Goal: Task Accomplishment & Management: Manage account settings

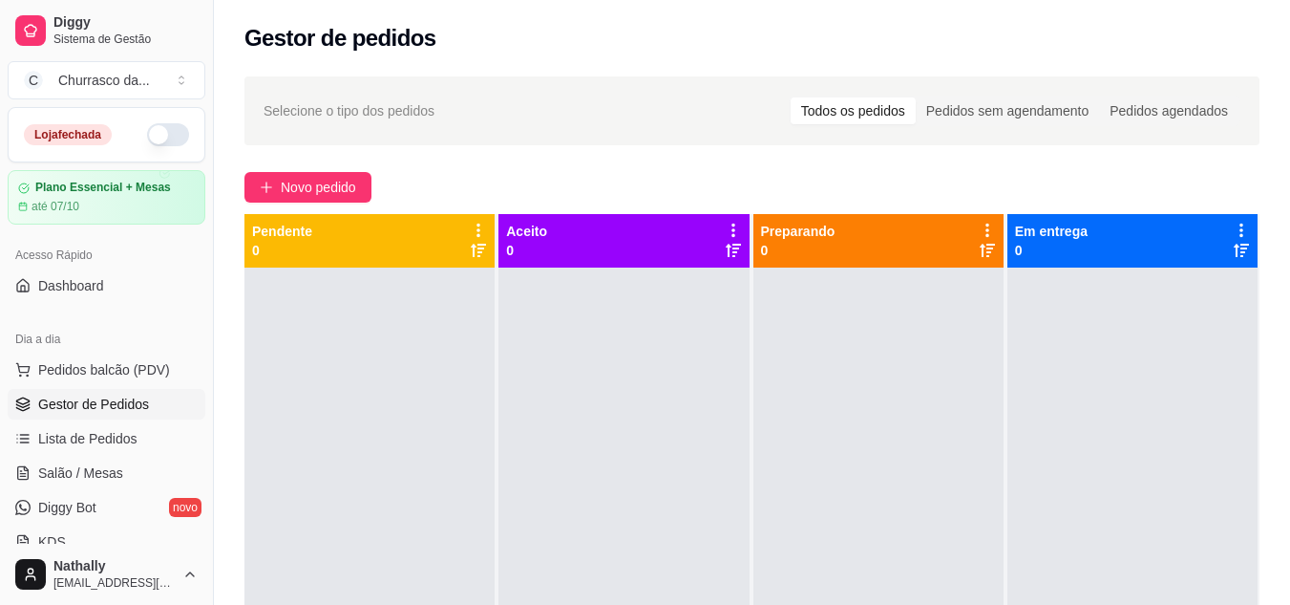
click at [138, 69] on button "C Churrasco da ..." at bounding box center [107, 80] width 198 height 38
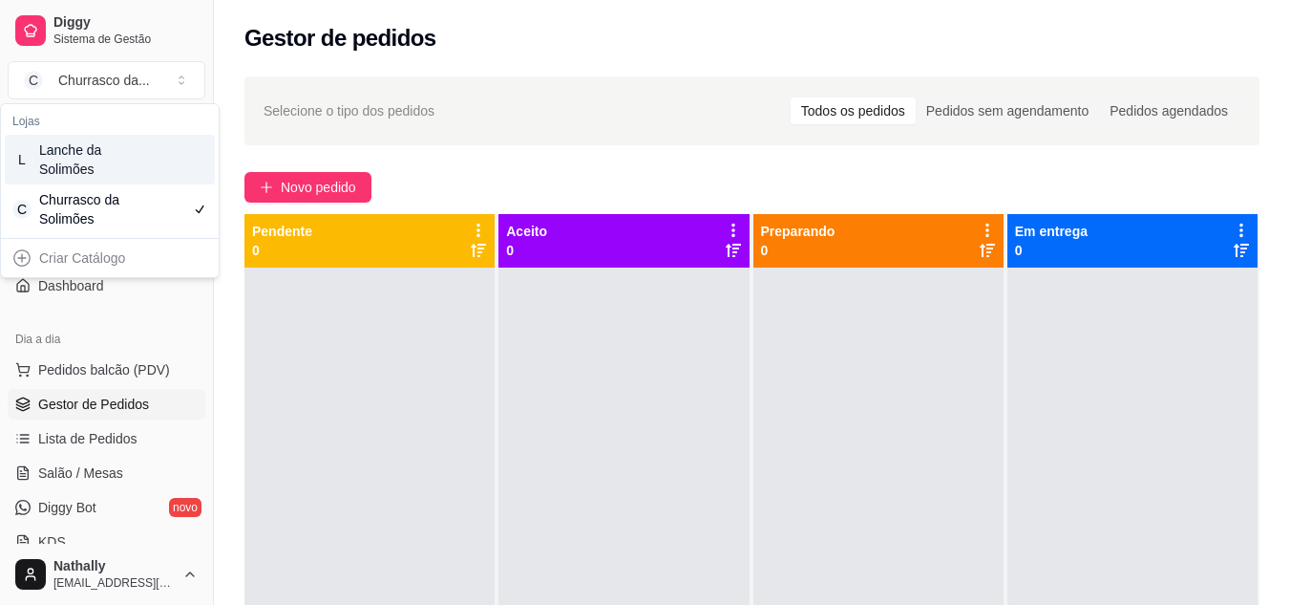
click at [123, 177] on div "Lanche da Solimões" at bounding box center [82, 159] width 86 height 38
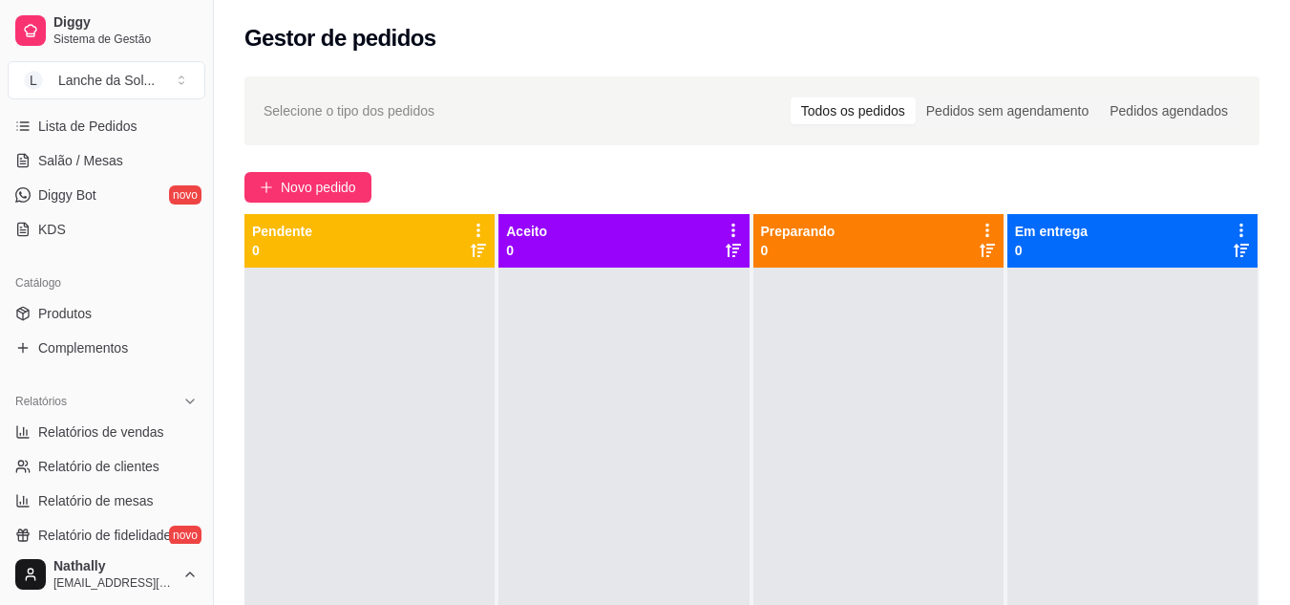
scroll to position [321, 0]
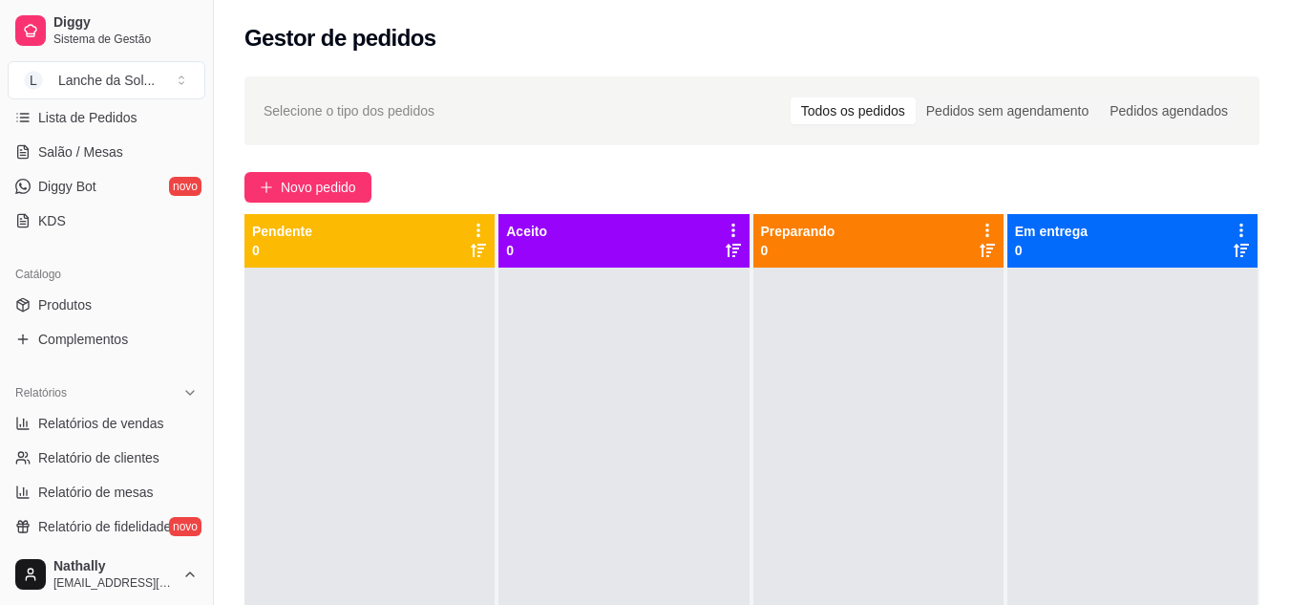
click at [73, 305] on span "Produtos" at bounding box center [64, 304] width 53 height 19
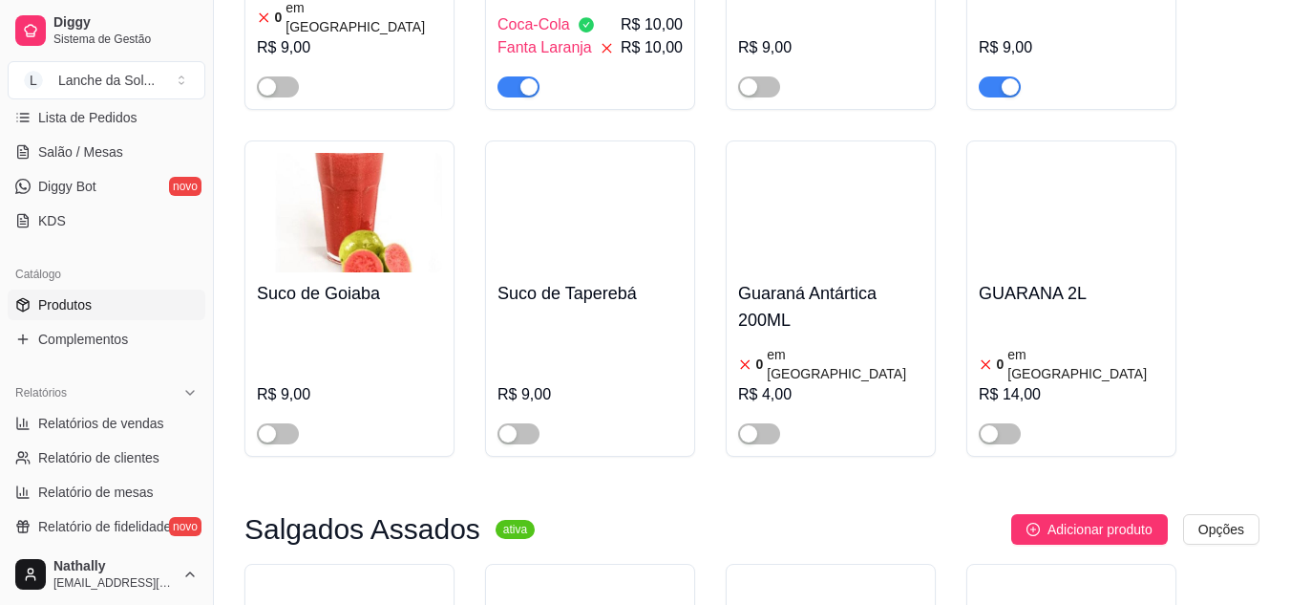
scroll to position [2679, 0]
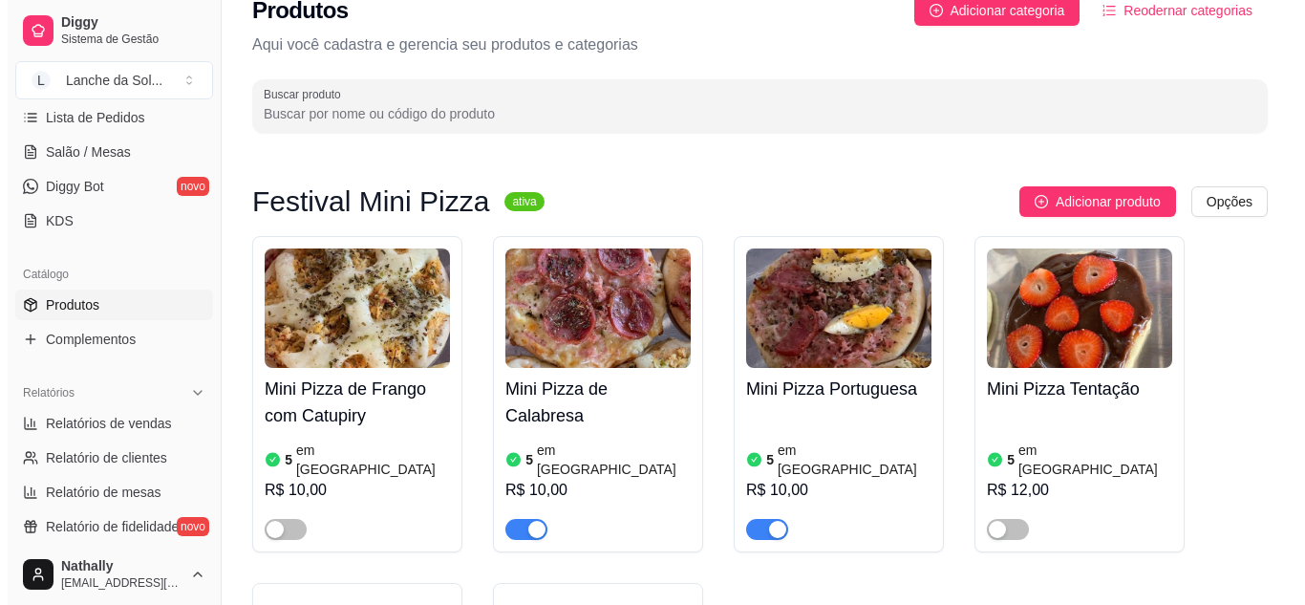
scroll to position [0, 0]
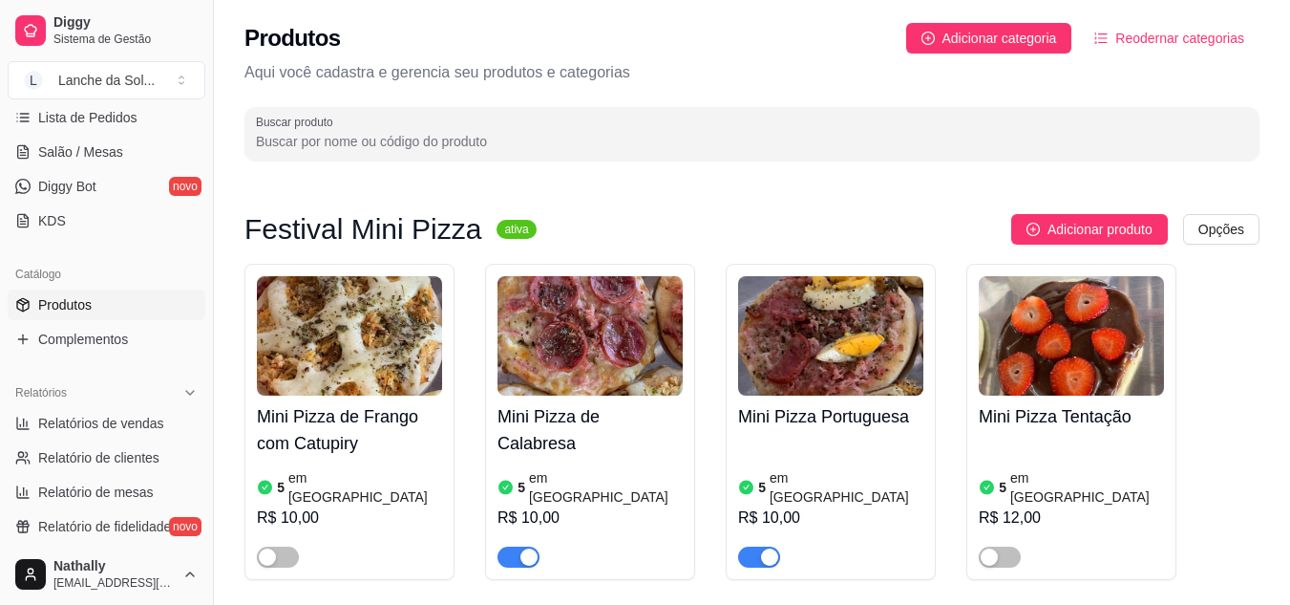
click at [1220, 23] on button "Reodernar categorias" at bounding box center [1169, 38] width 181 height 31
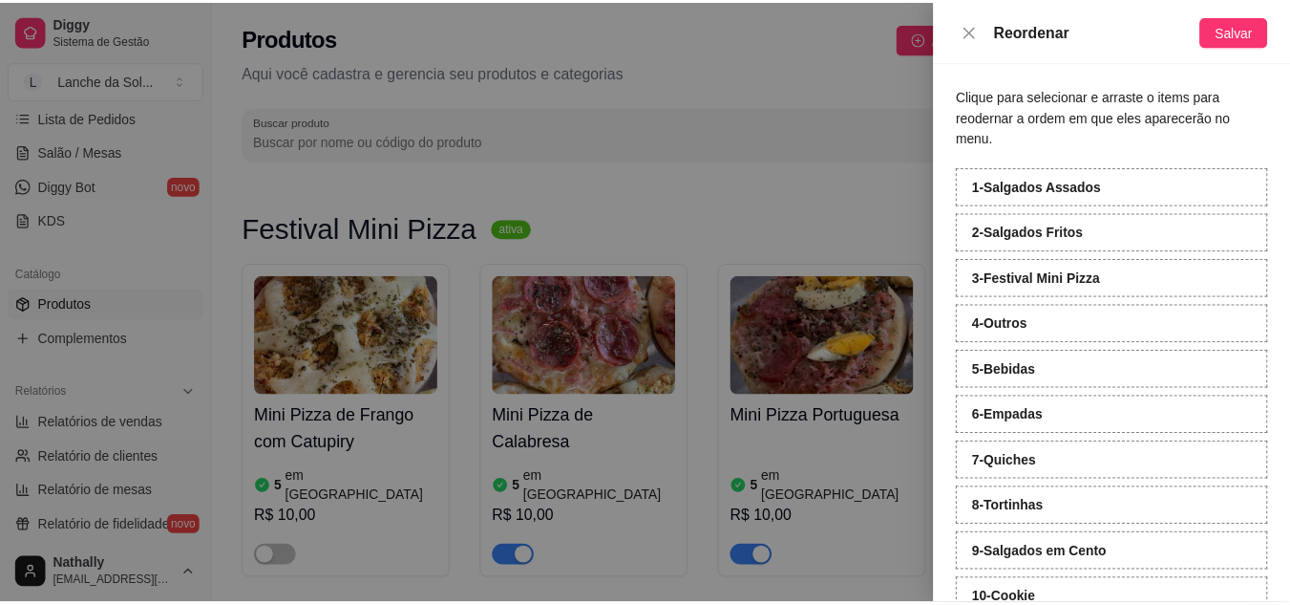
scroll to position [44, 0]
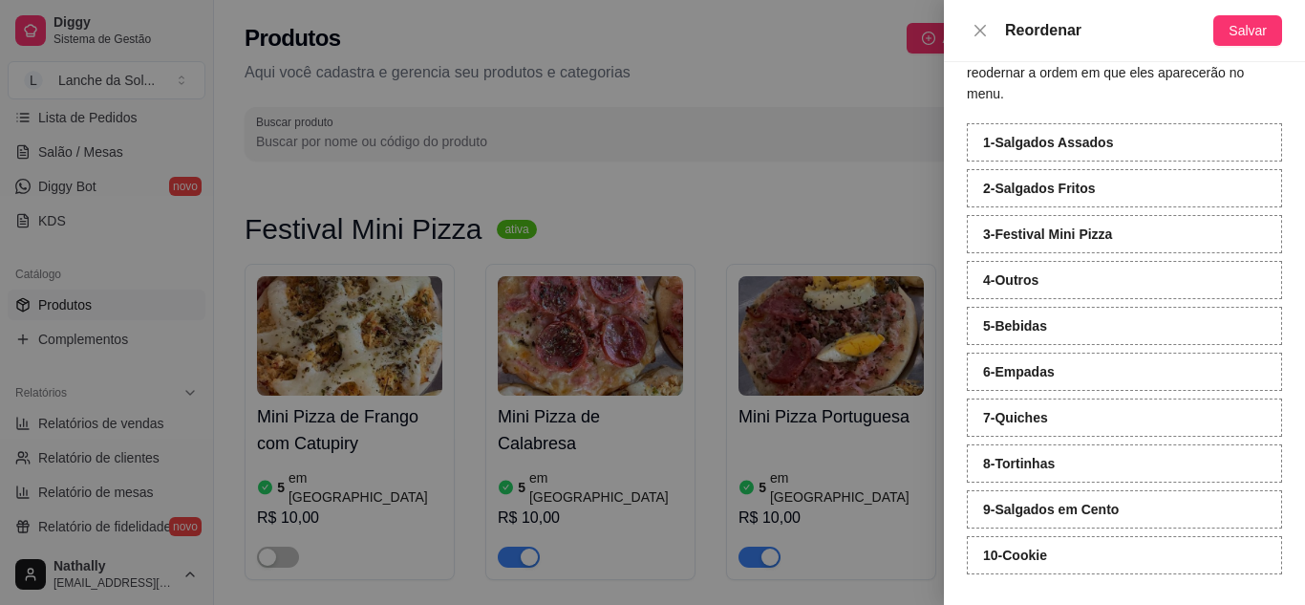
click at [1251, 23] on span "Salvar" at bounding box center [1247, 30] width 38 height 21
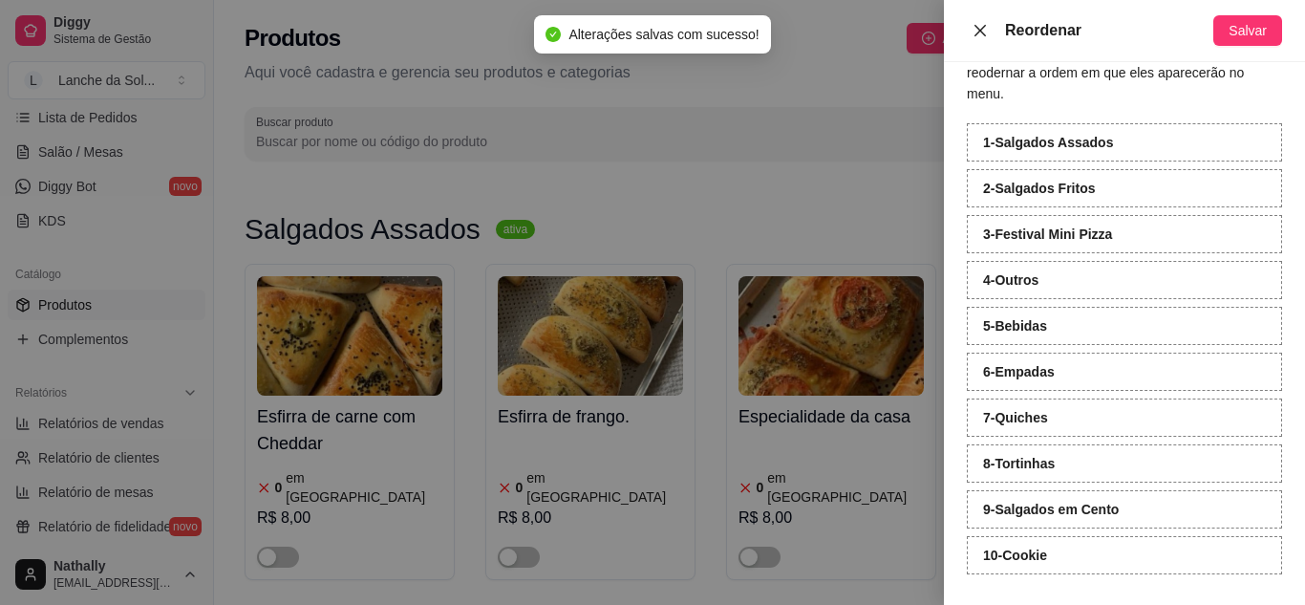
click at [992, 32] on button "Close" at bounding box center [980, 31] width 27 height 18
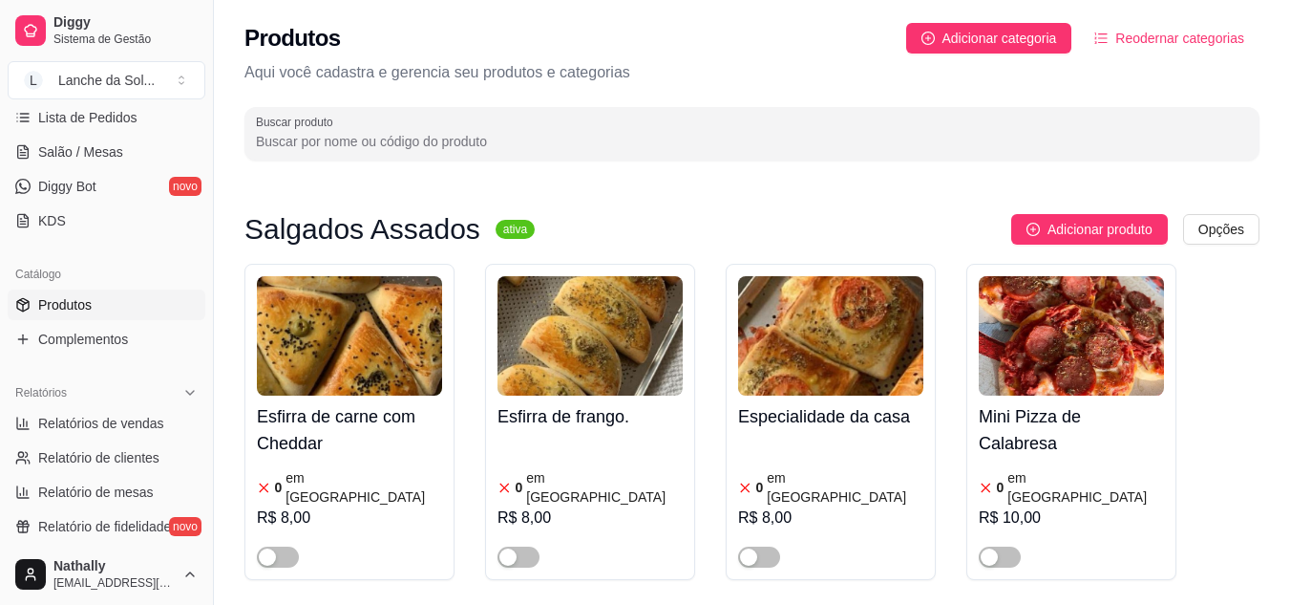
click at [830, 506] on div "R$ 8,00" at bounding box center [830, 517] width 185 height 23
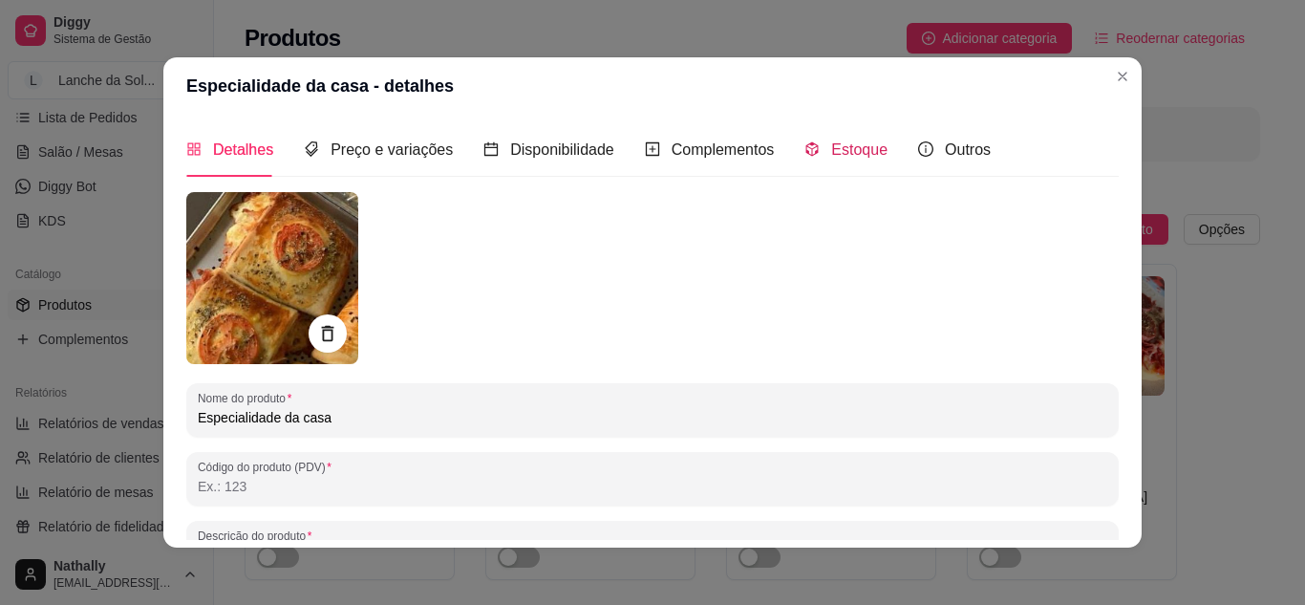
click at [850, 148] on span "Estoque" at bounding box center [859, 149] width 56 height 16
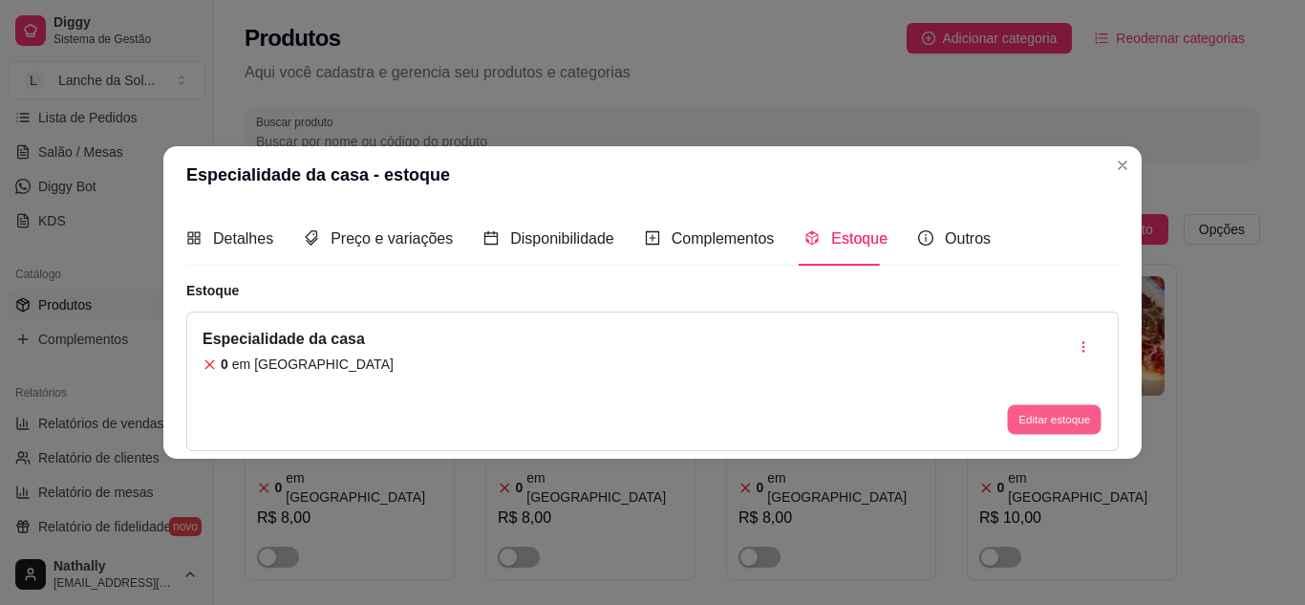
click at [1012, 416] on button "Editar estoque" at bounding box center [1054, 420] width 94 height 30
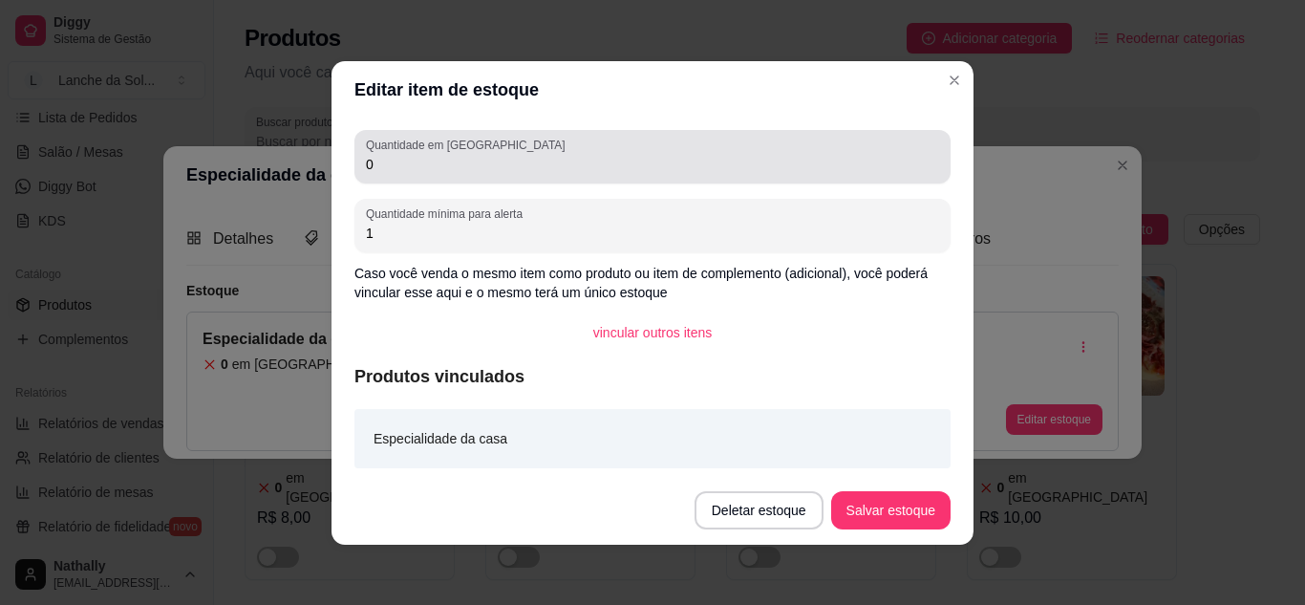
click at [452, 171] on input "0" at bounding box center [652, 164] width 573 height 19
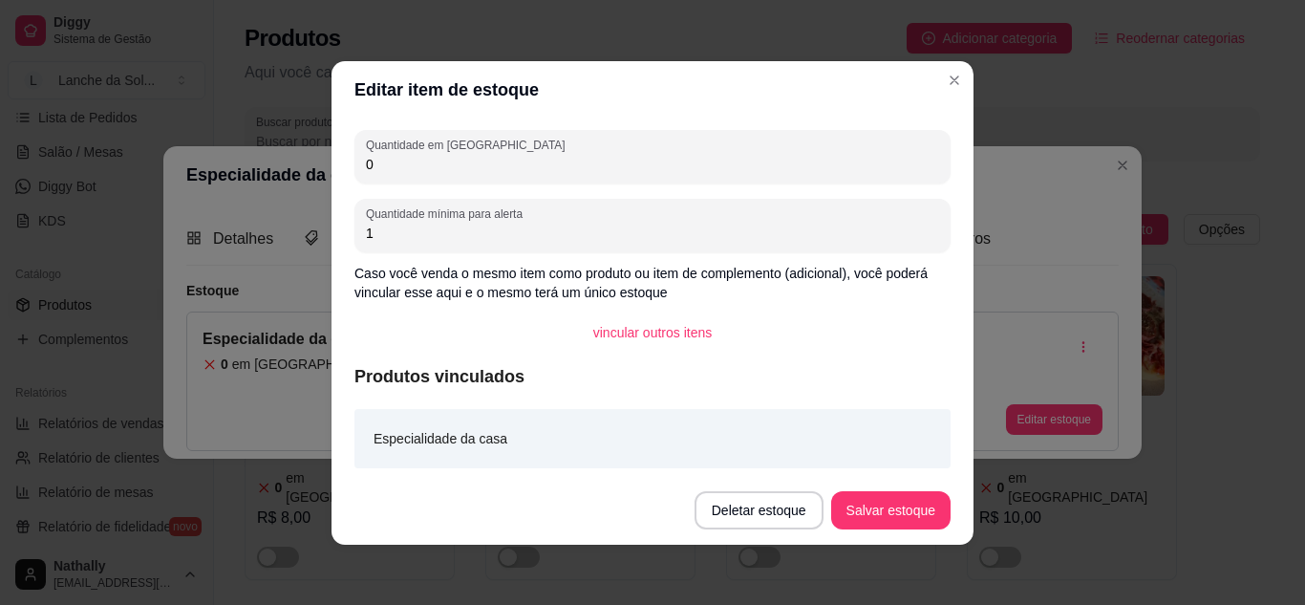
click at [452, 171] on input "0" at bounding box center [652, 164] width 573 height 19
type input "12"
click at [887, 498] on button "Salvar estoque" at bounding box center [890, 510] width 119 height 38
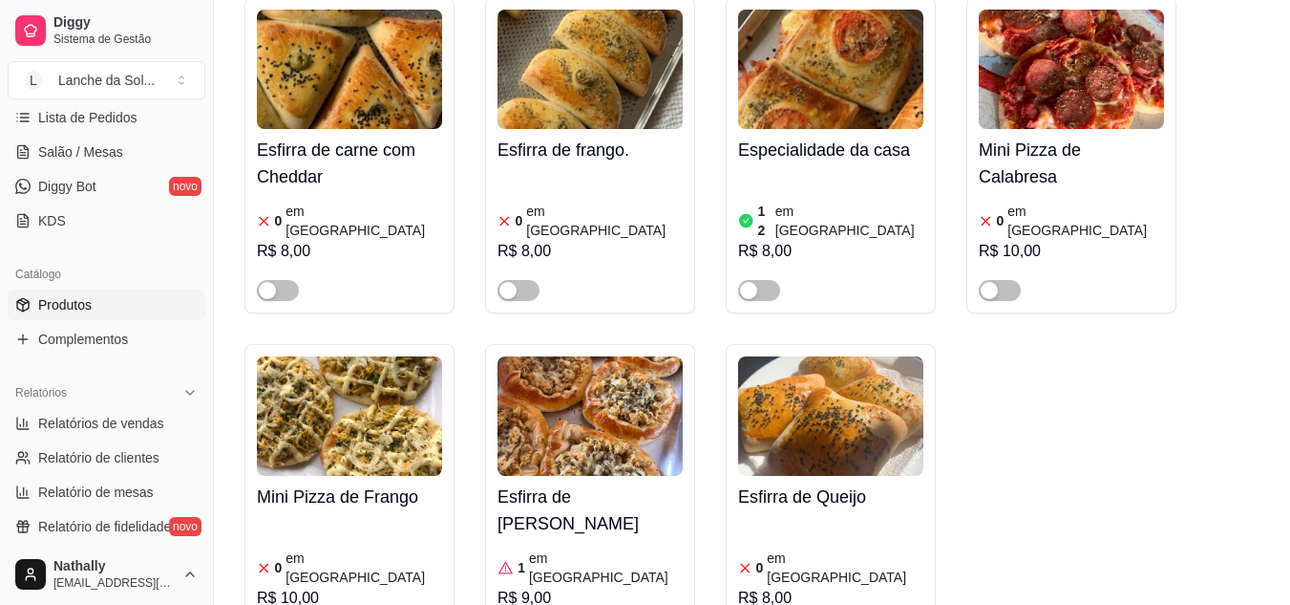
scroll to position [323, 0]
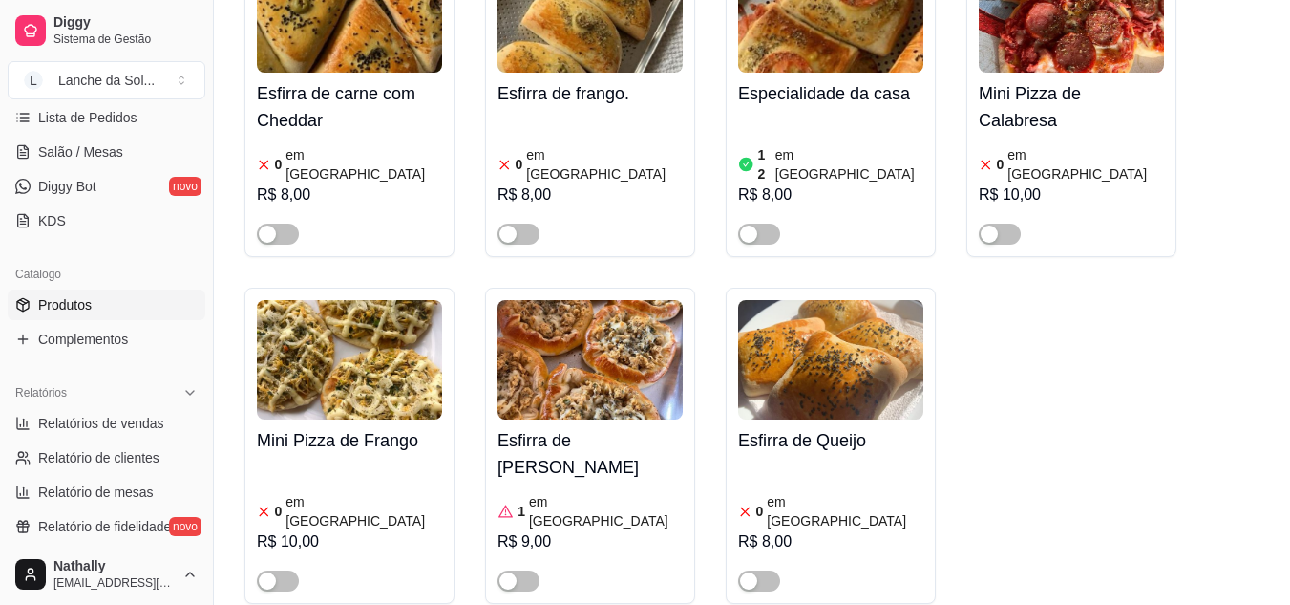
click at [550, 465] on div "Esfirra de [PERSON_NAME] 1 em estoque R$ 9,00" at bounding box center [590, 505] width 185 height 172
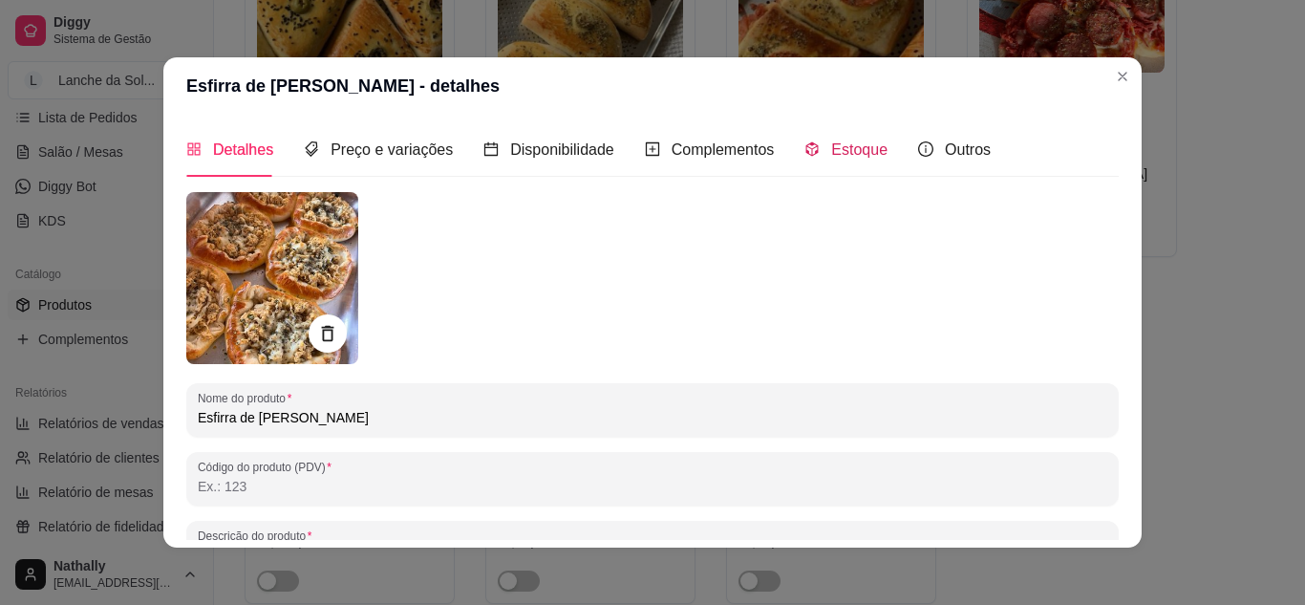
click at [818, 161] on div "Estoque" at bounding box center [845, 150] width 83 height 24
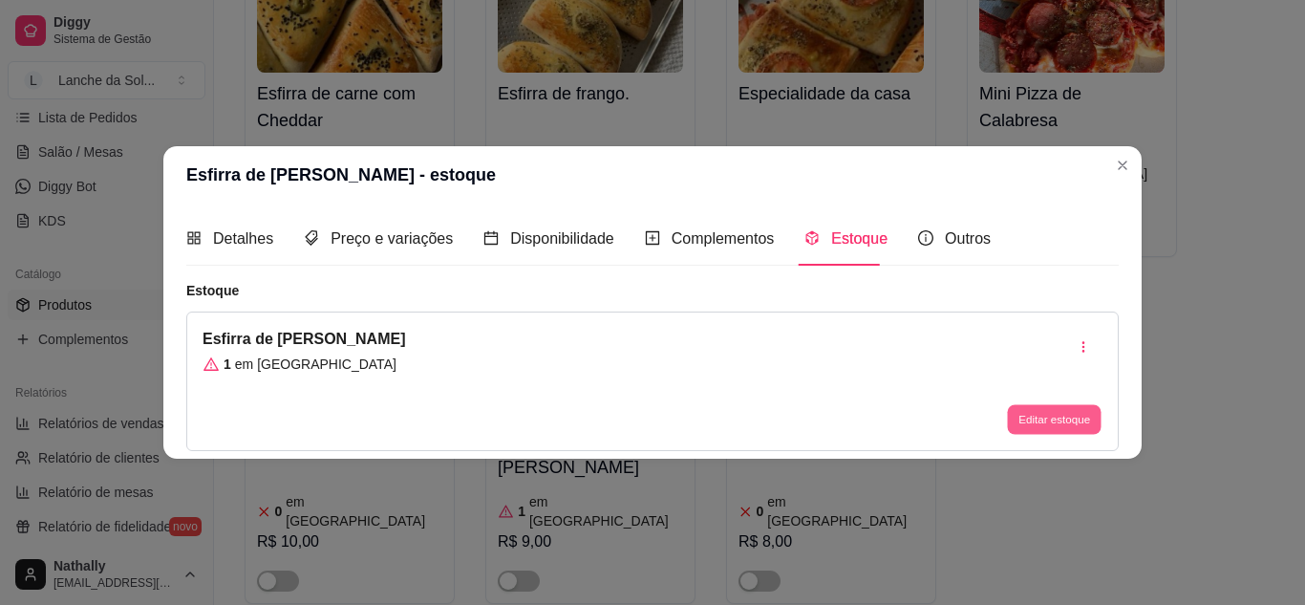
click at [1083, 419] on button "Editar estoque" at bounding box center [1054, 420] width 94 height 30
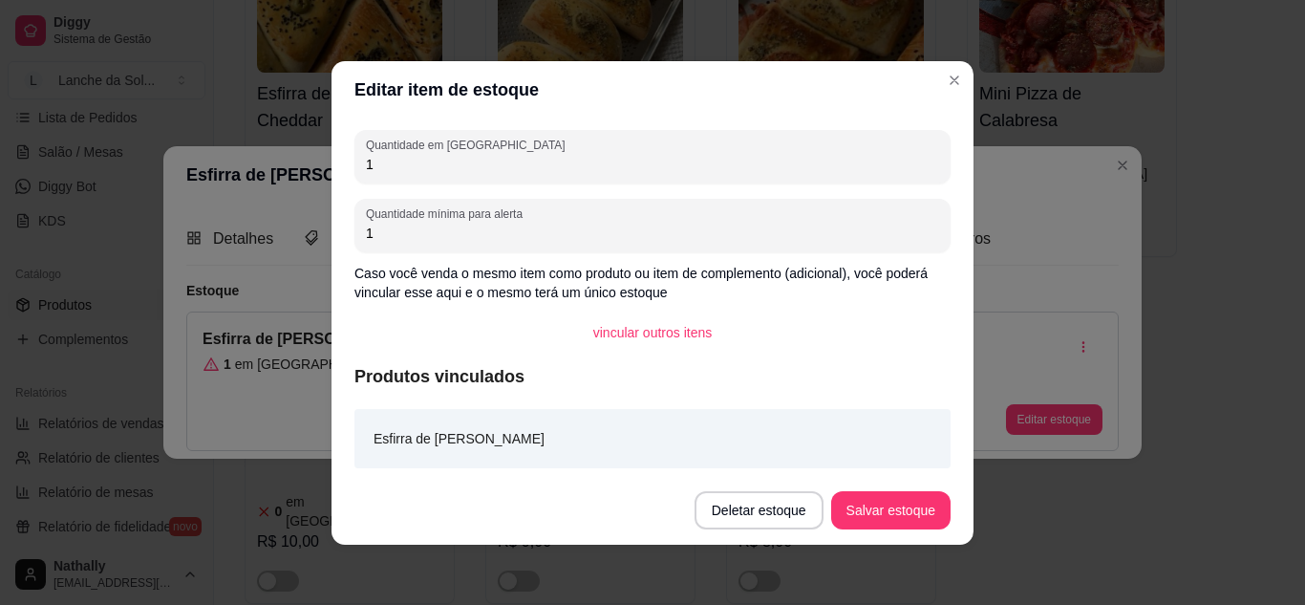
click at [472, 172] on input "1" at bounding box center [652, 164] width 573 height 19
type input "10"
click at [925, 514] on button "Salvar estoque" at bounding box center [890, 509] width 117 height 37
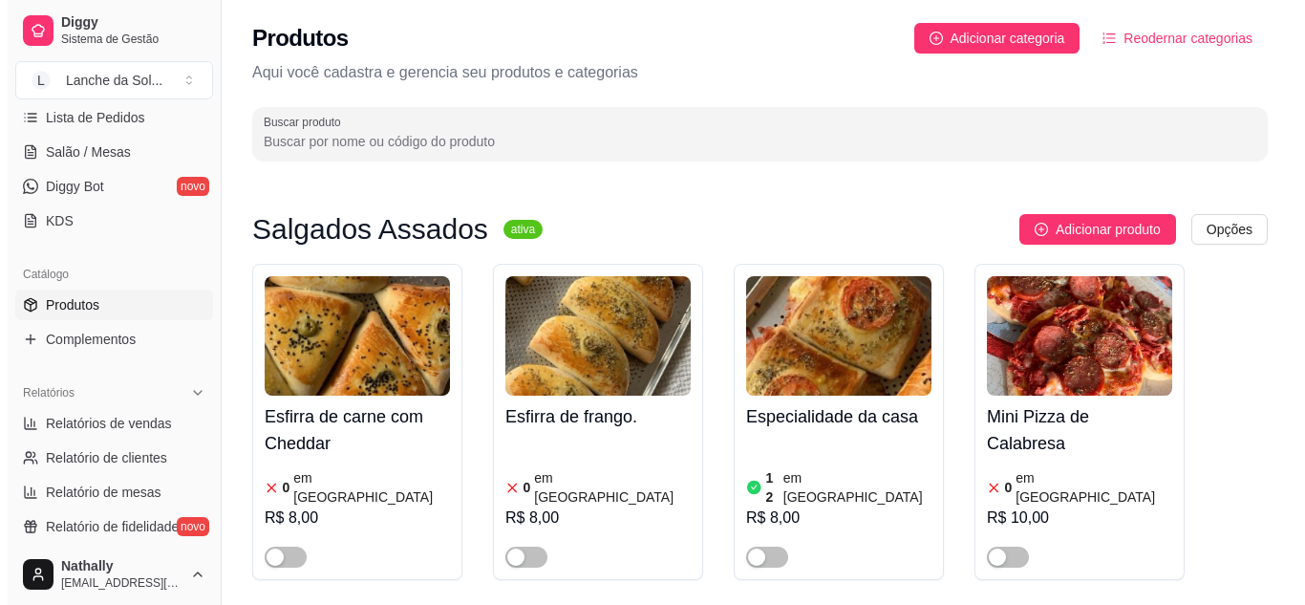
scroll to position [309, 0]
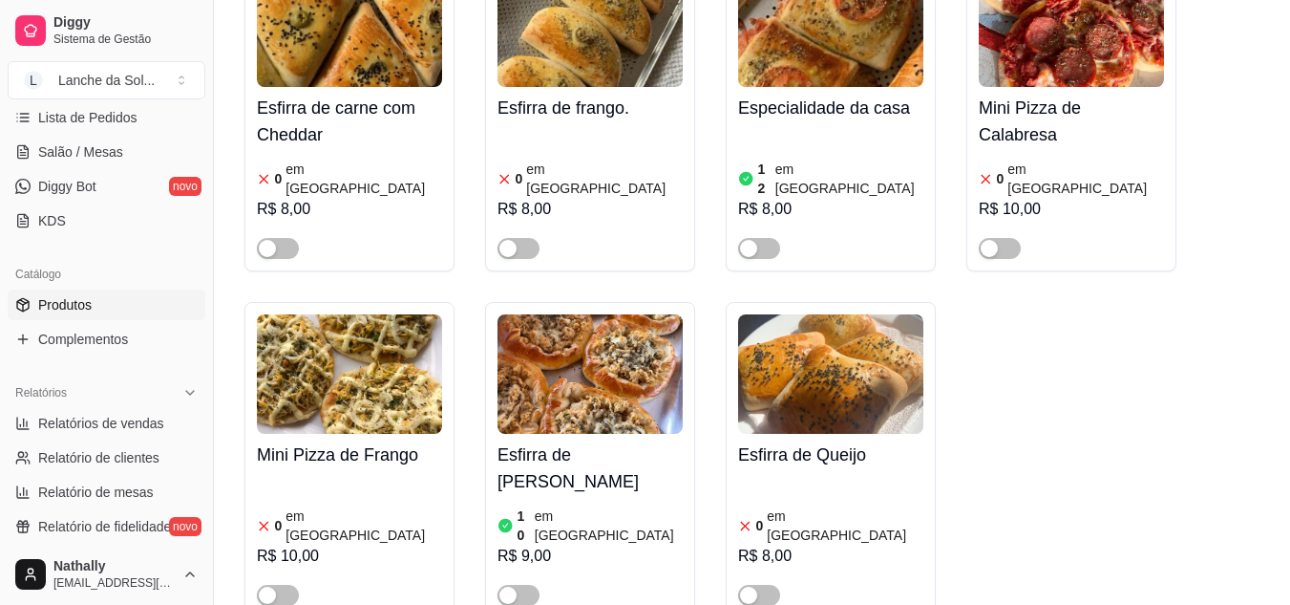
click at [279, 238] on span "button" at bounding box center [278, 248] width 42 height 21
click at [347, 175] on article "em [GEOGRAPHIC_DATA]" at bounding box center [364, 179] width 157 height 38
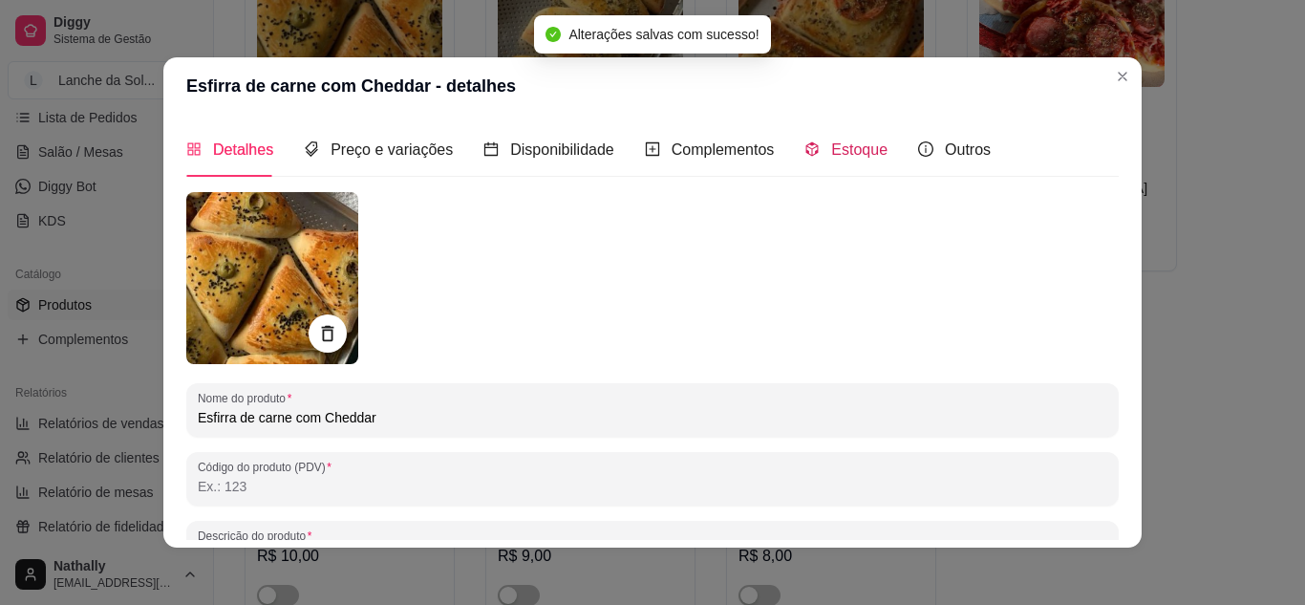
click at [815, 146] on div "Estoque" at bounding box center [845, 150] width 83 height 24
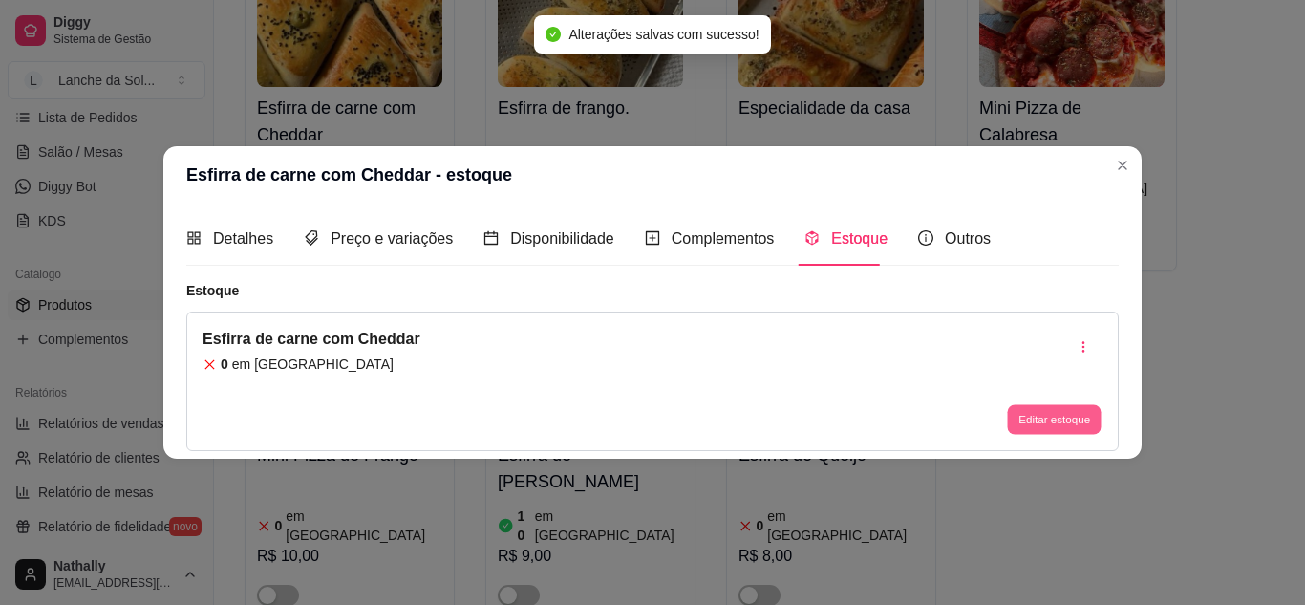
click at [1037, 416] on button "Editar estoque" at bounding box center [1054, 420] width 94 height 30
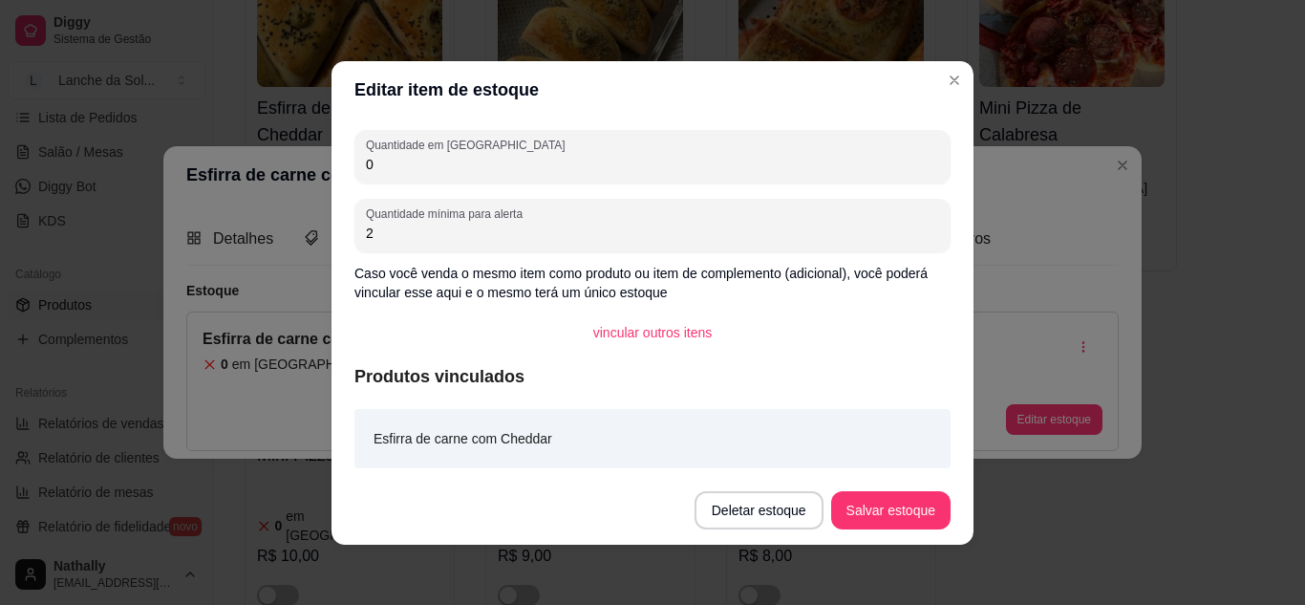
click at [475, 168] on input "0" at bounding box center [652, 164] width 573 height 19
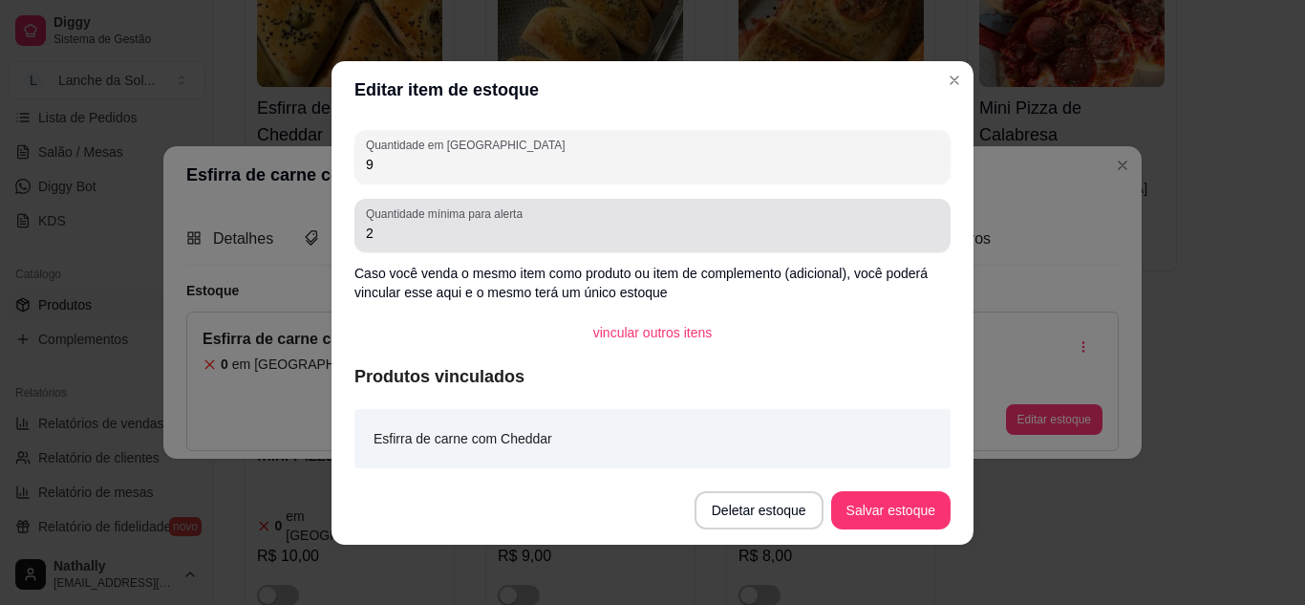
type input "9"
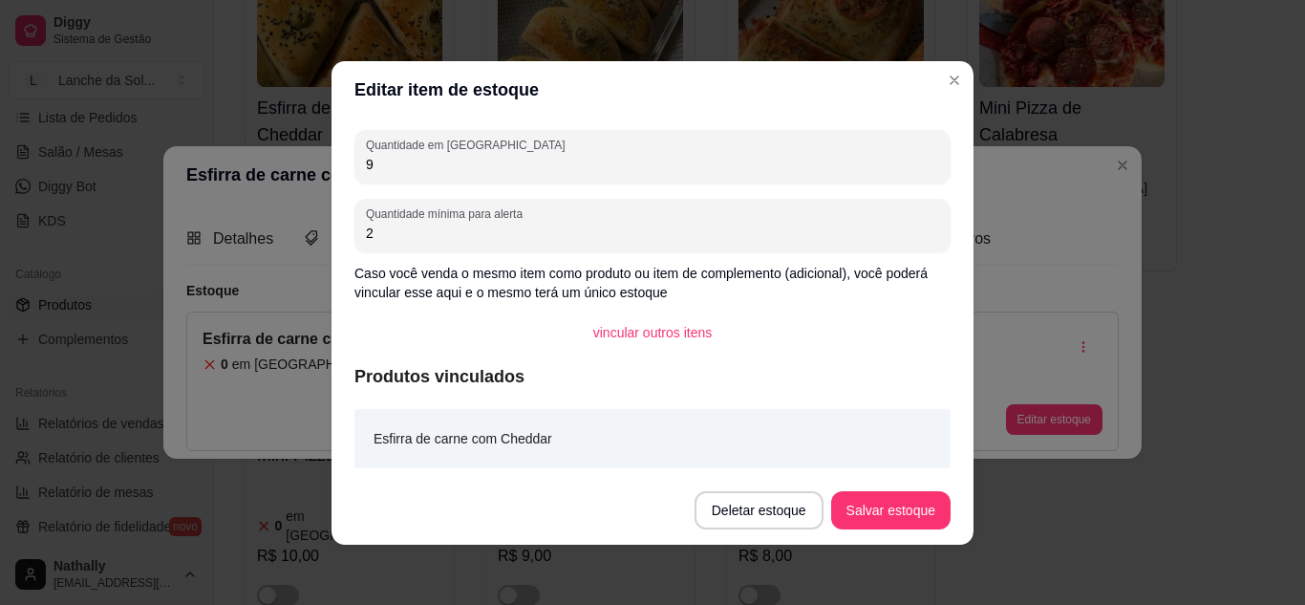
click at [655, 224] on input "2" at bounding box center [652, 233] width 573 height 19
type input "1"
click at [889, 498] on button "Salvar estoque" at bounding box center [890, 509] width 117 height 37
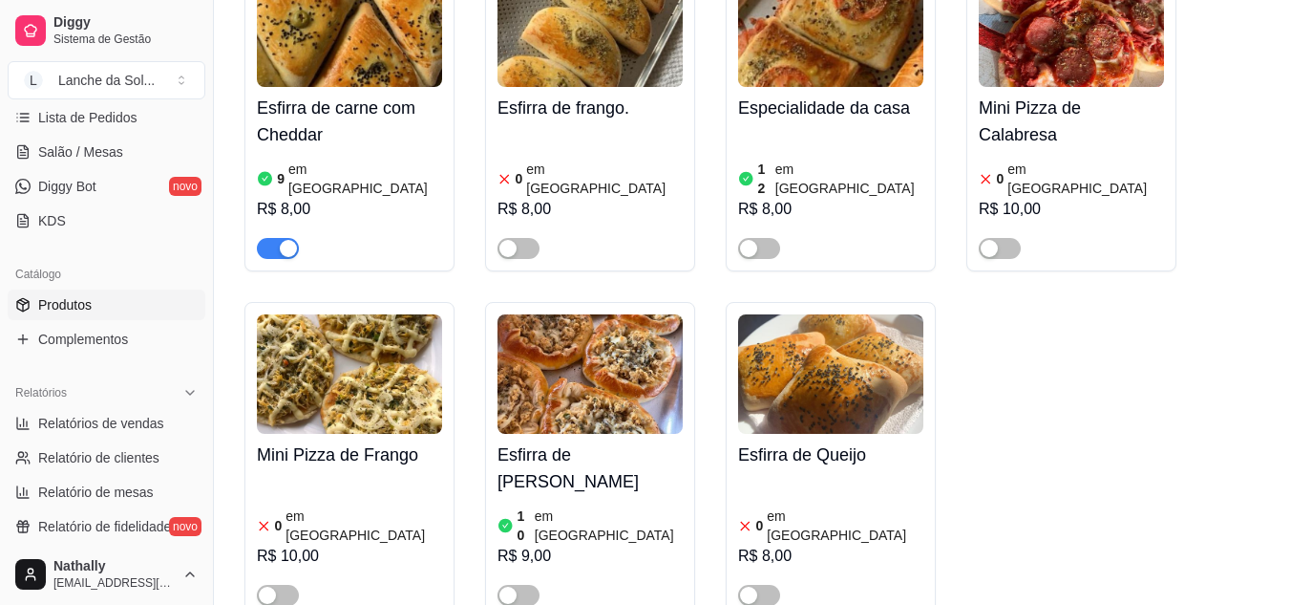
click at [589, 468] on h4 "Esfirra de [PERSON_NAME]" at bounding box center [590, 467] width 185 height 53
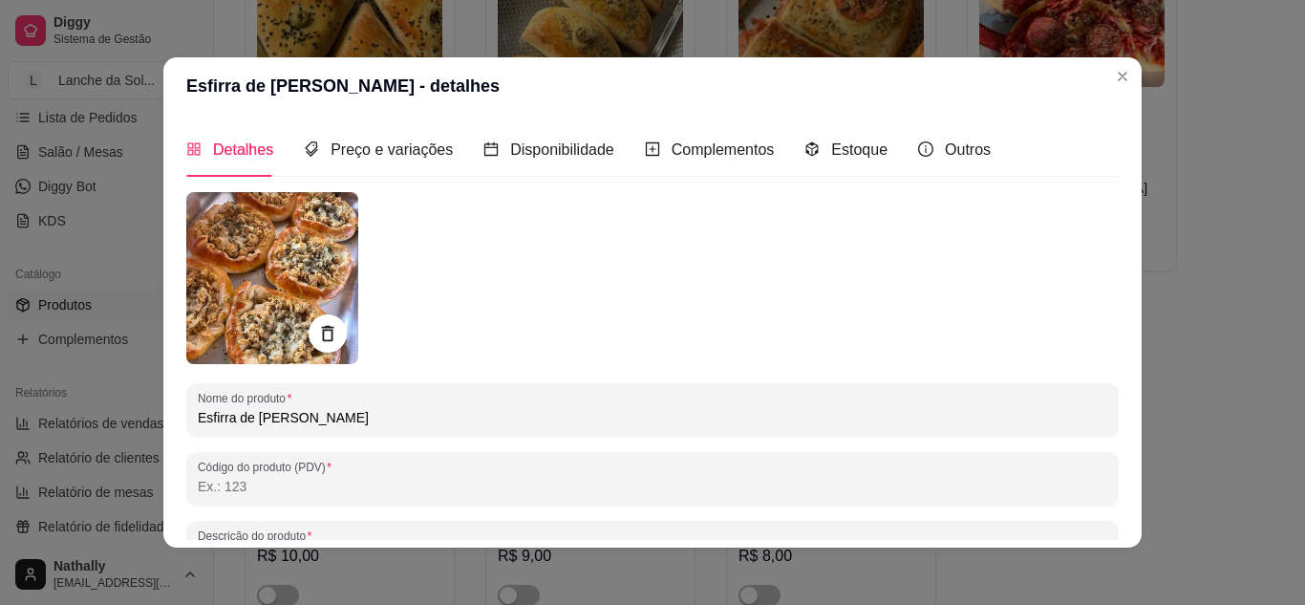
scroll to position [100, 0]
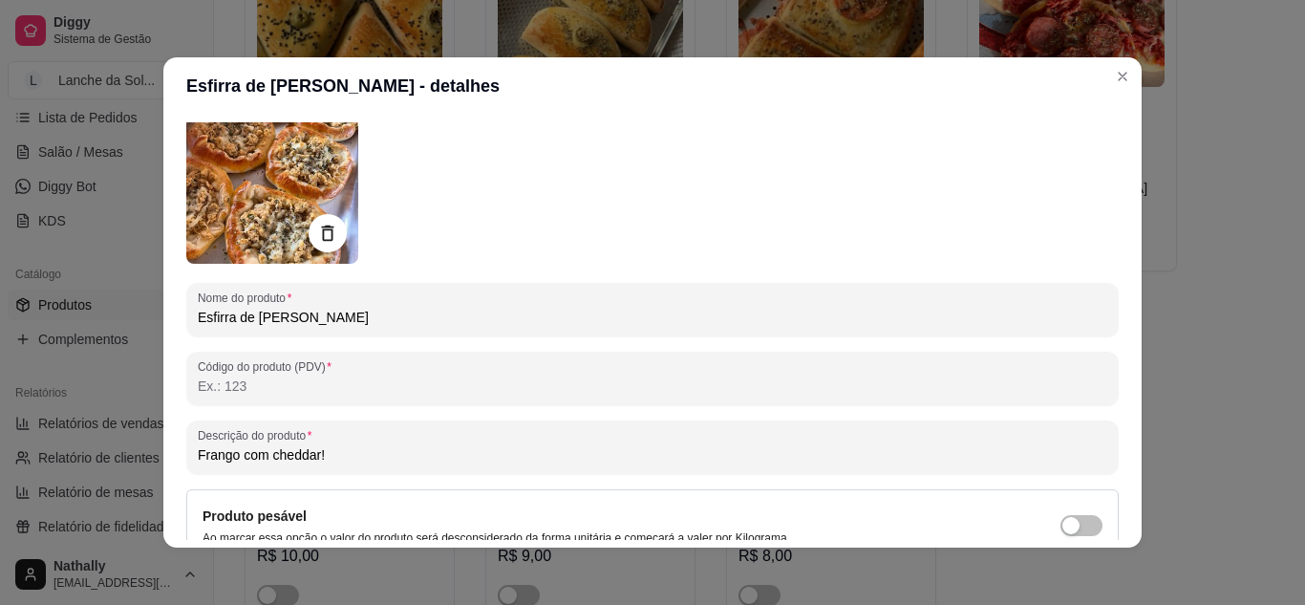
click at [351, 460] on input "Frango com cheddar!" at bounding box center [652, 454] width 909 height 19
type input "Frango com catupiry."
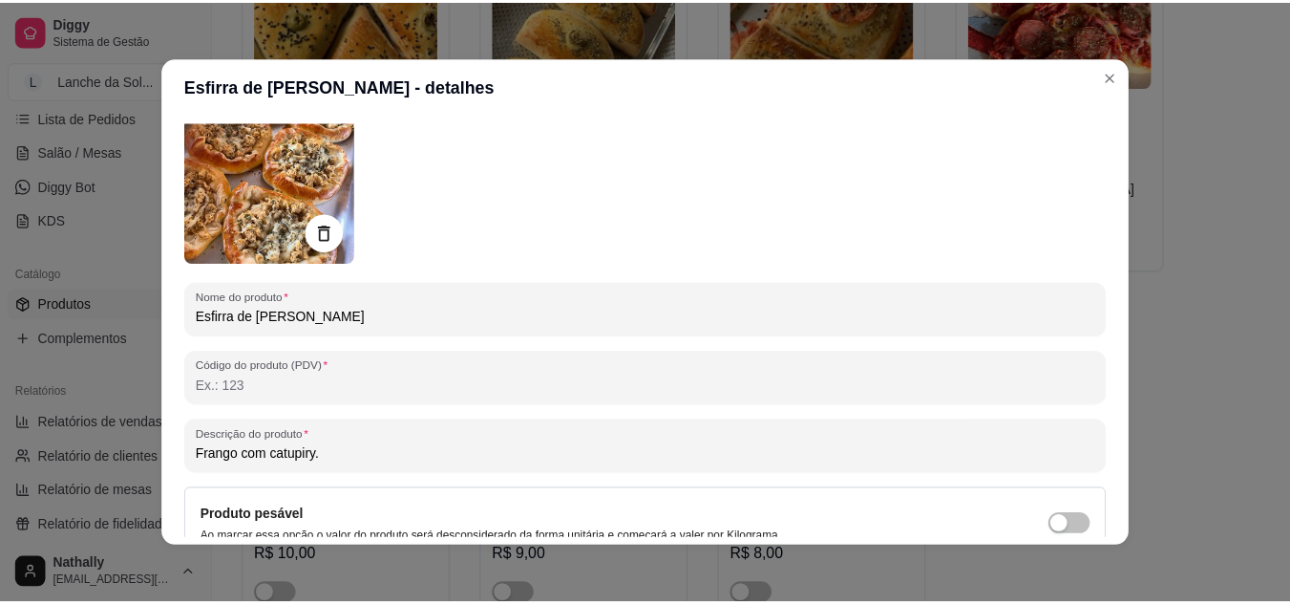
scroll to position [280, 0]
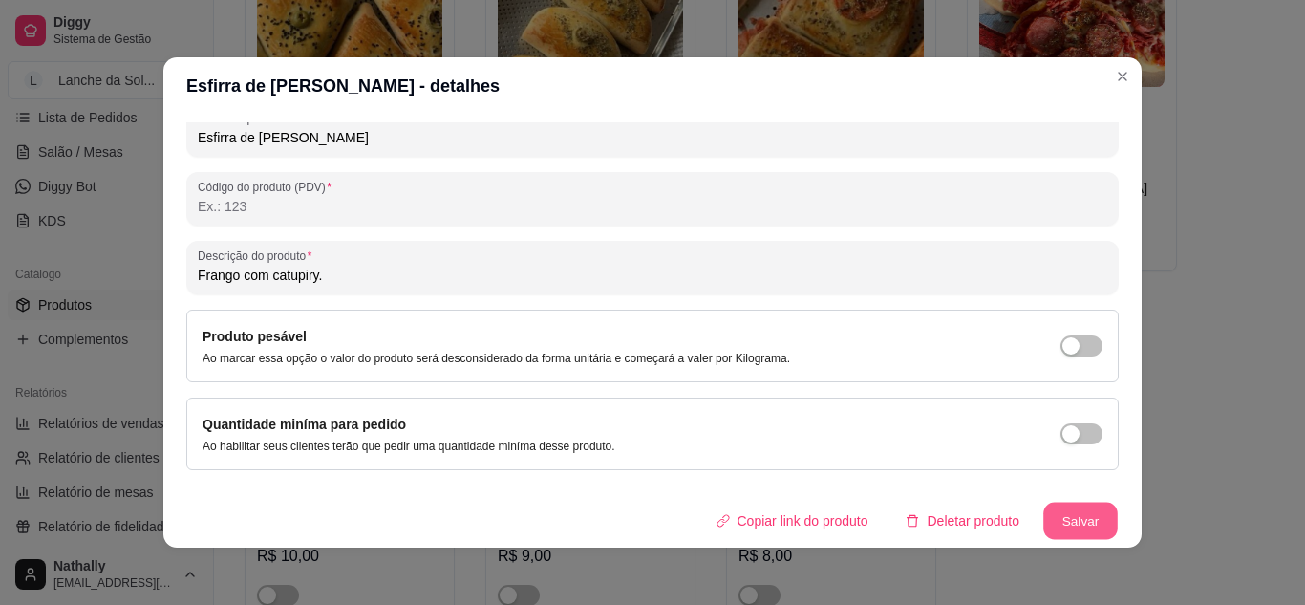
click at [1057, 512] on button "Salvar" at bounding box center [1080, 520] width 75 height 37
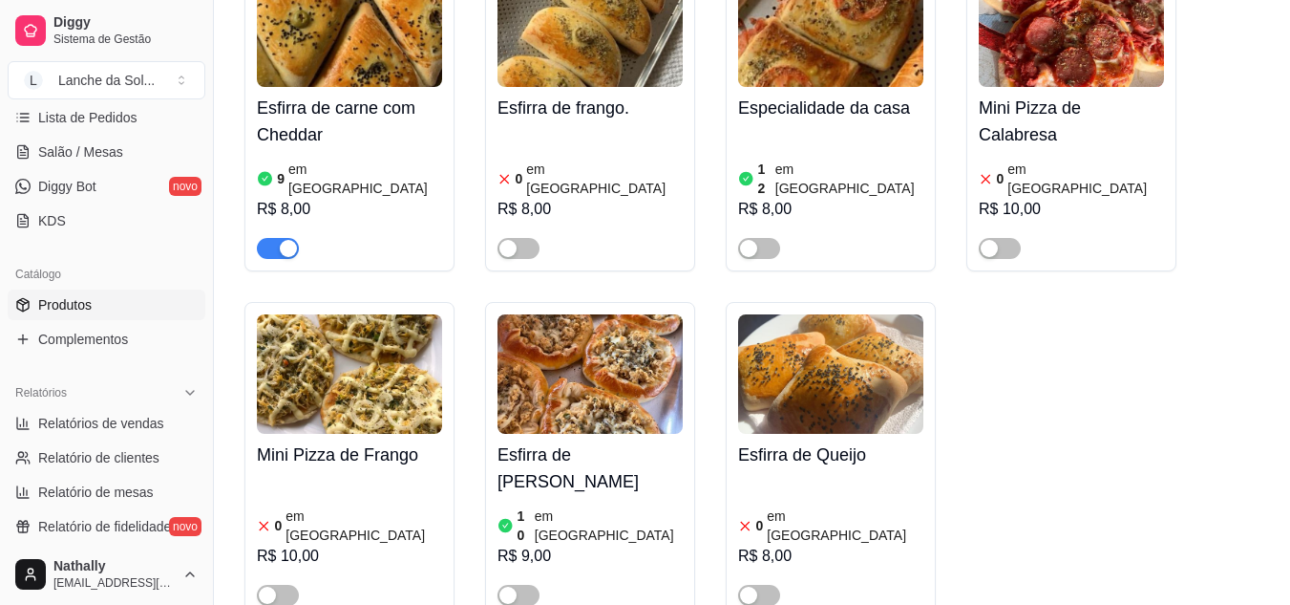
scroll to position [155, 0]
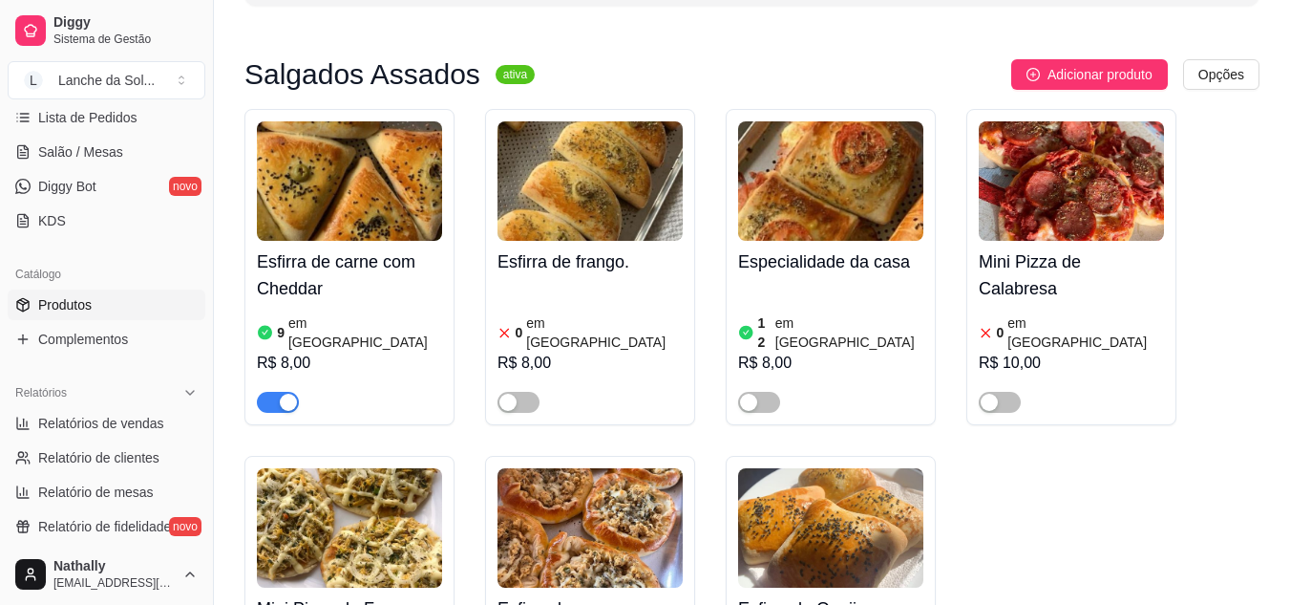
click at [761, 393] on span "button" at bounding box center [759, 402] width 42 height 21
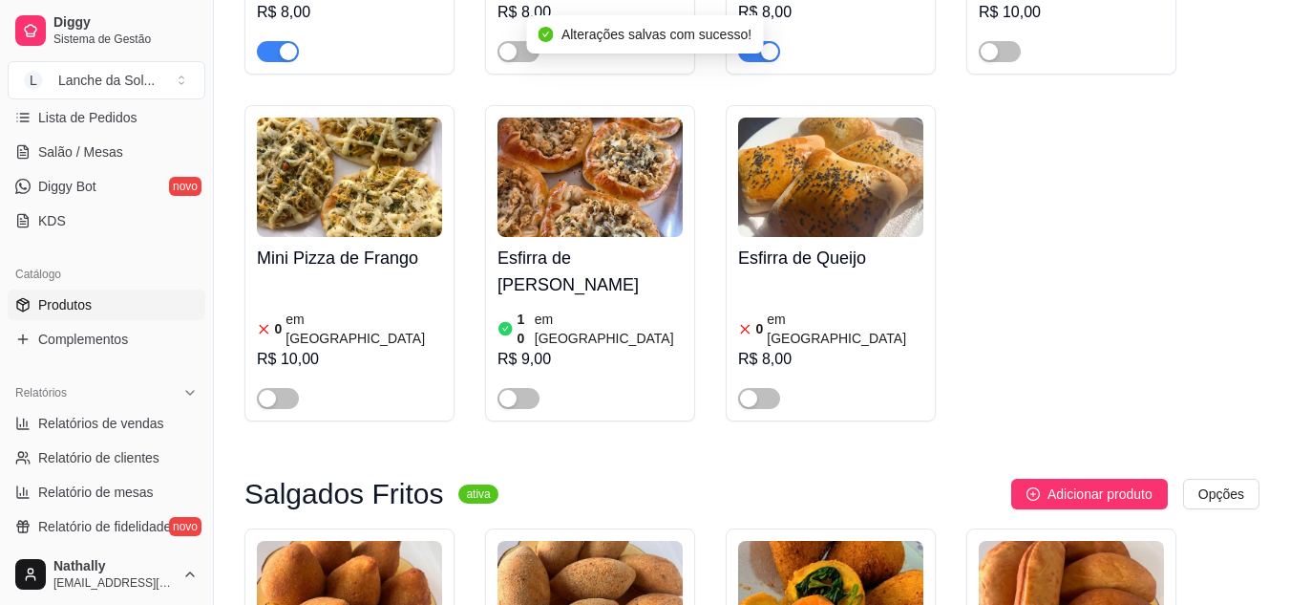
scroll to position [646, 0]
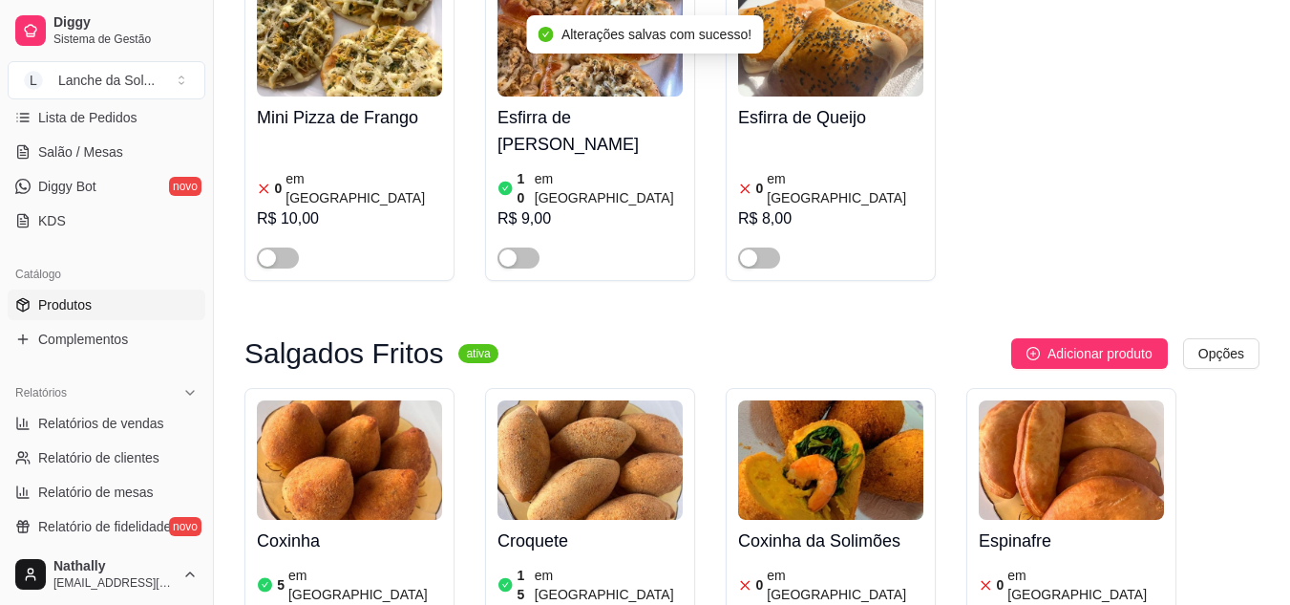
click at [521, 247] on button "button" at bounding box center [519, 257] width 42 height 21
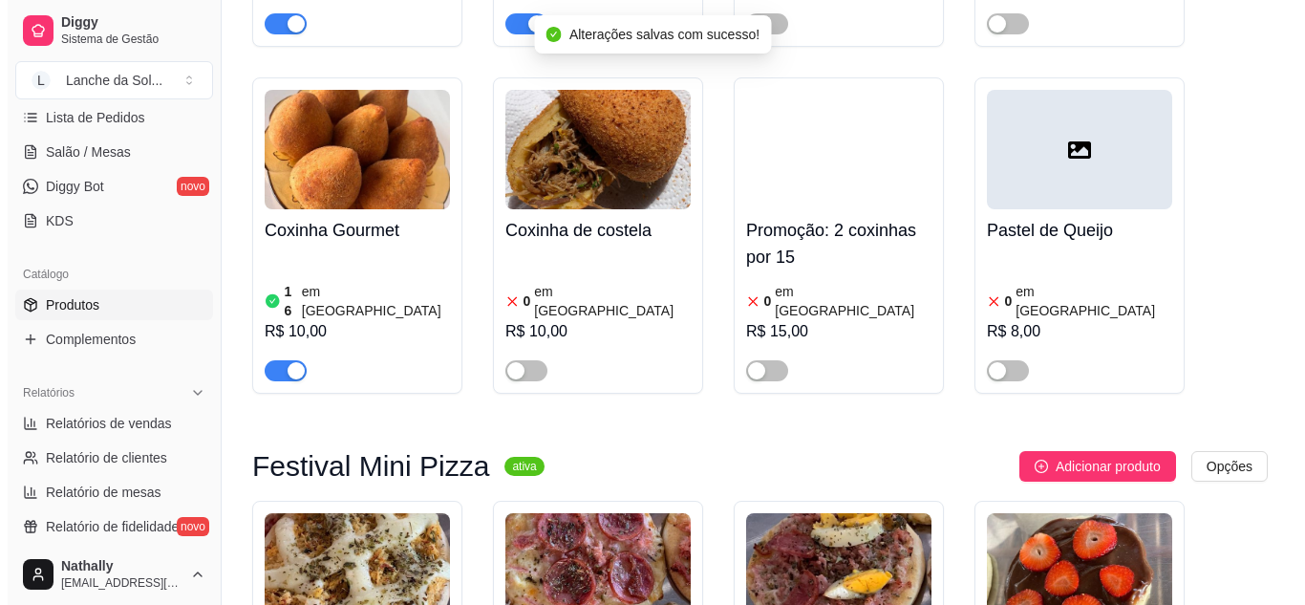
scroll to position [1122, 0]
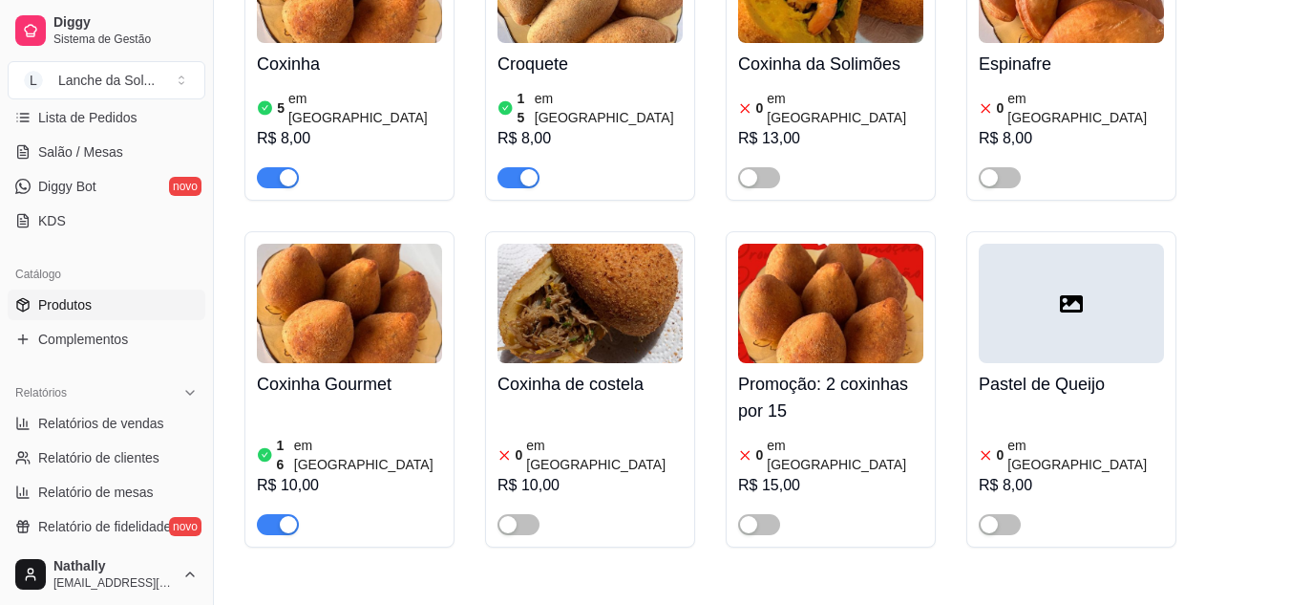
click at [559, 405] on div "0 em estoque R$ 10,00" at bounding box center [590, 470] width 185 height 130
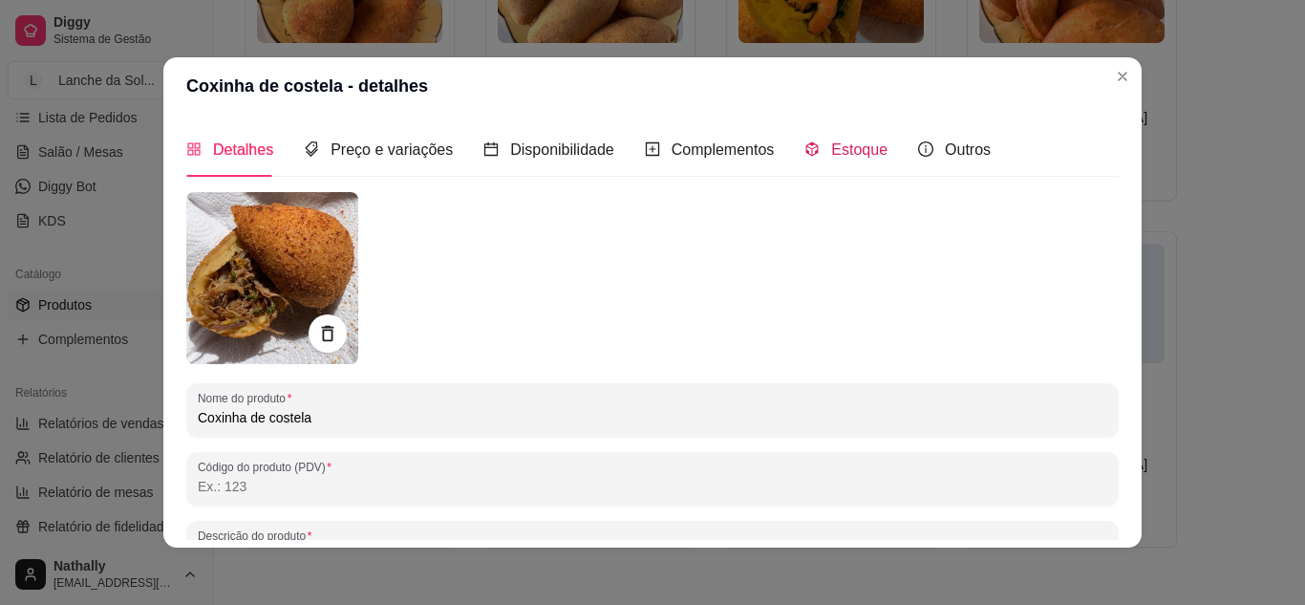
click at [831, 149] on span "Estoque" at bounding box center [859, 149] width 56 height 16
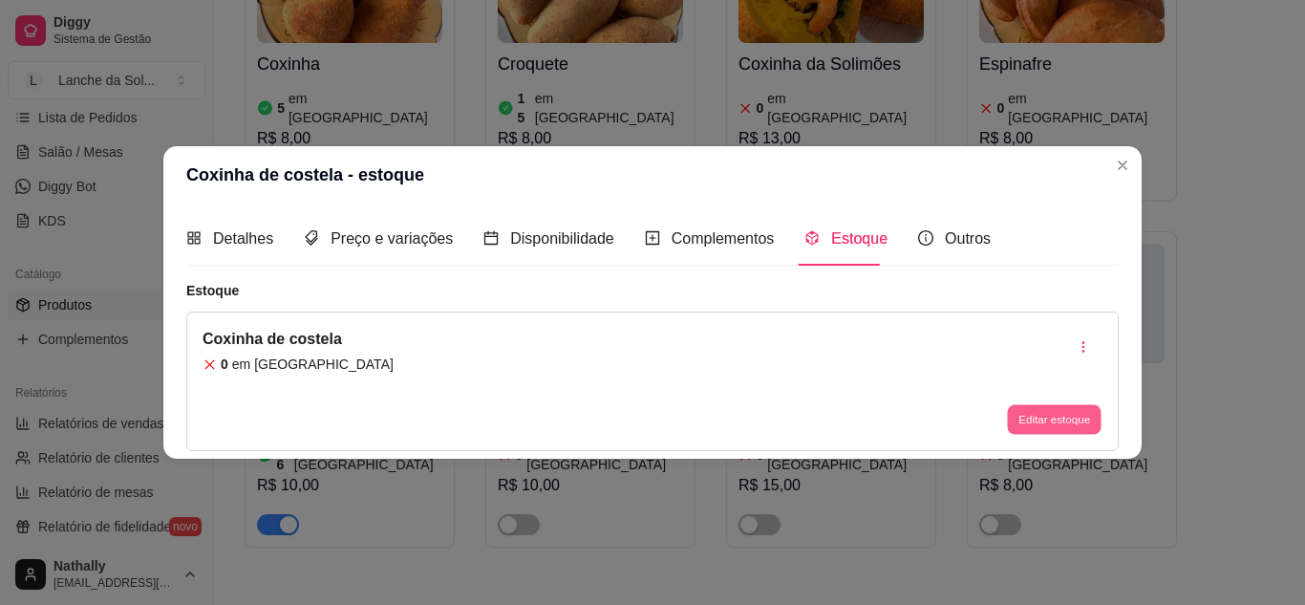
click at [1028, 422] on button "Editar estoque" at bounding box center [1054, 420] width 94 height 30
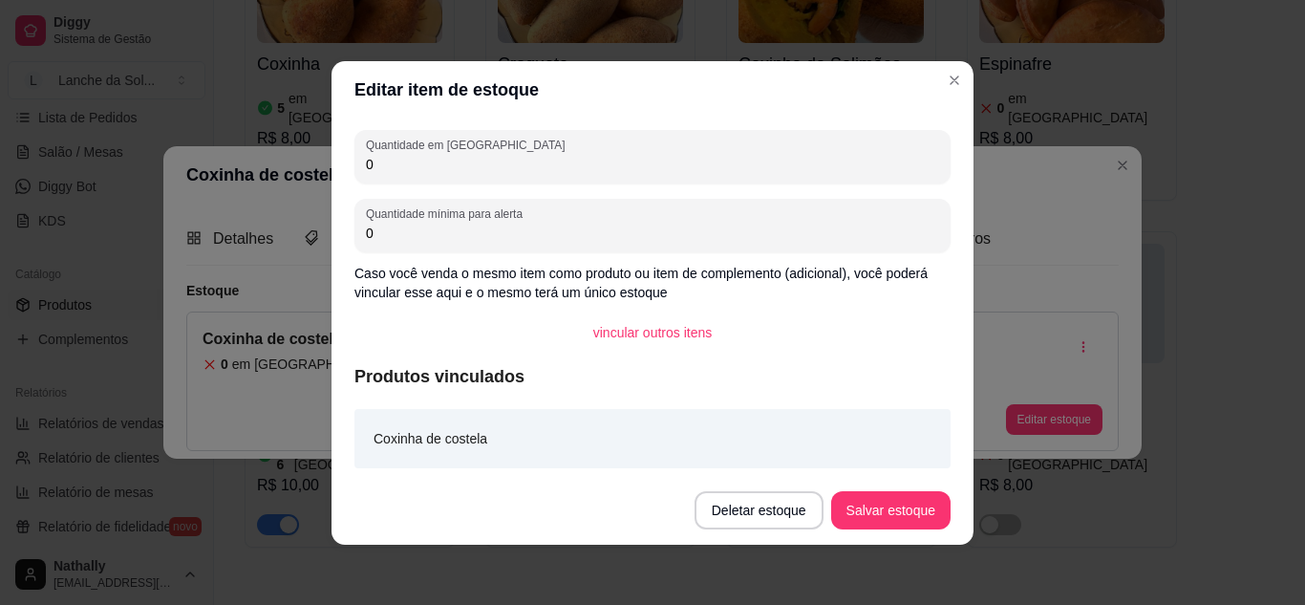
click at [397, 160] on input "0" at bounding box center [652, 164] width 573 height 19
click at [397, 160] on input "1" at bounding box center [652, 164] width 573 height 19
type input "15"
click at [876, 496] on button "Salvar estoque" at bounding box center [890, 509] width 117 height 37
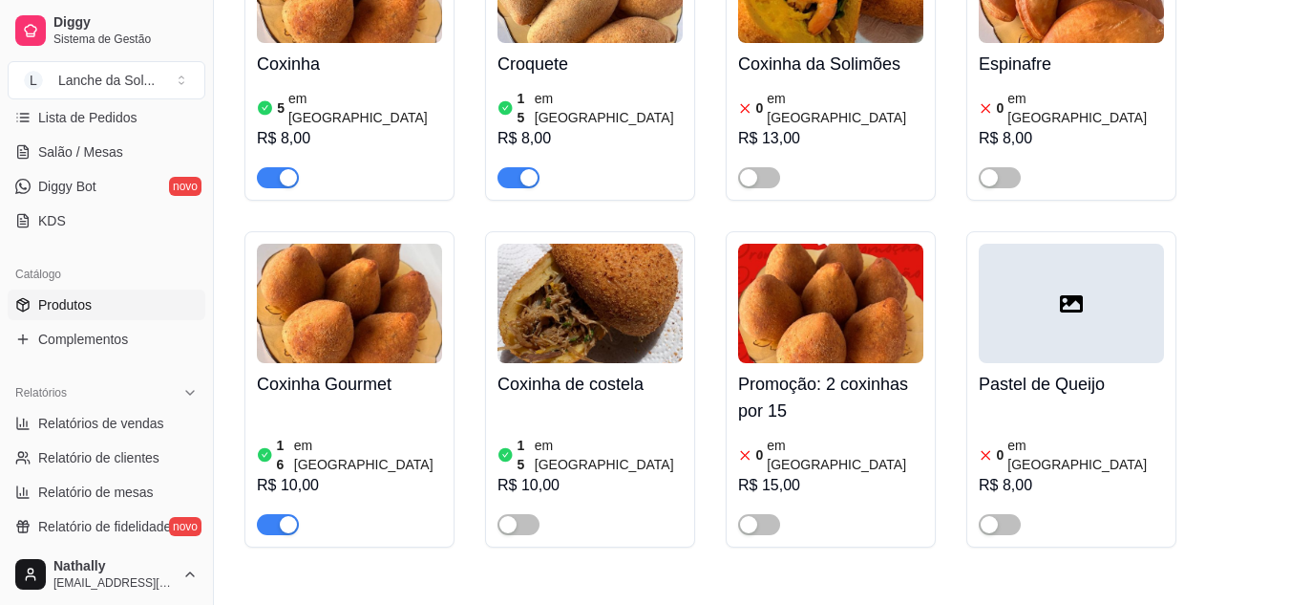
click at [337, 405] on div "16 em estoque R$ 10,00" at bounding box center [349, 470] width 185 height 130
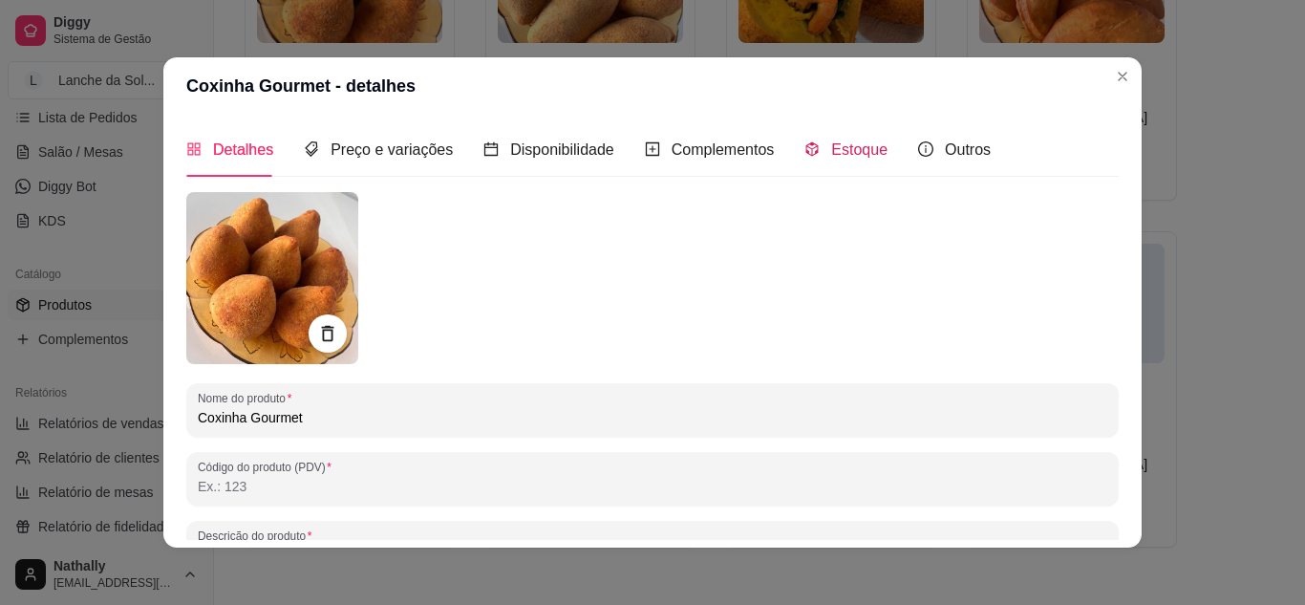
click at [808, 153] on div "Estoque" at bounding box center [845, 150] width 83 height 24
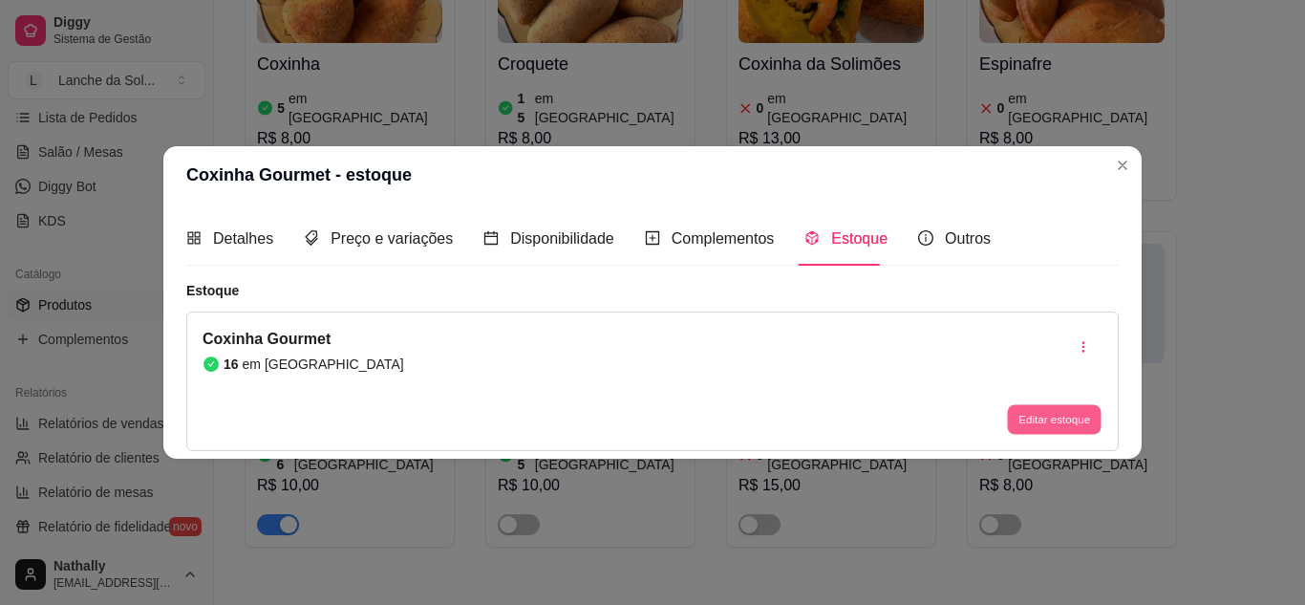
click at [1050, 417] on button "Editar estoque" at bounding box center [1054, 420] width 94 height 30
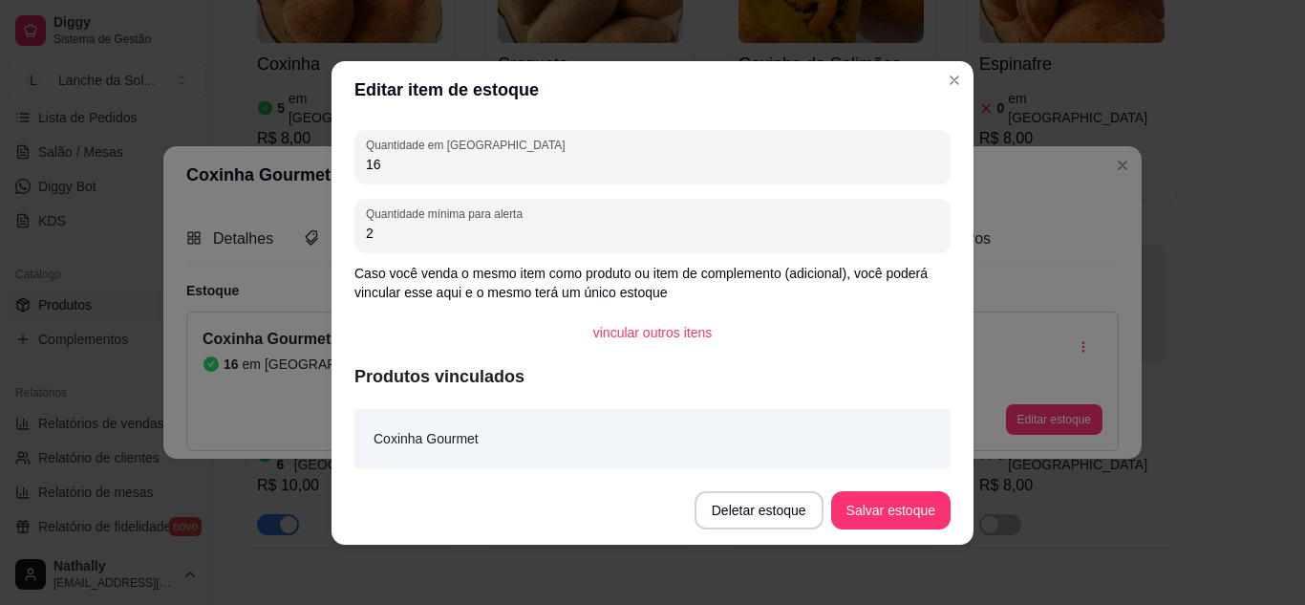
click at [399, 173] on input "16" at bounding box center [652, 164] width 573 height 19
type input "1"
type input "20"
drag, startPoint x: 872, startPoint y: 540, endPoint x: 903, endPoint y: 517, distance: 38.2
click at [903, 517] on footer "Deletar estoque Salvar estoque" at bounding box center [652, 510] width 642 height 69
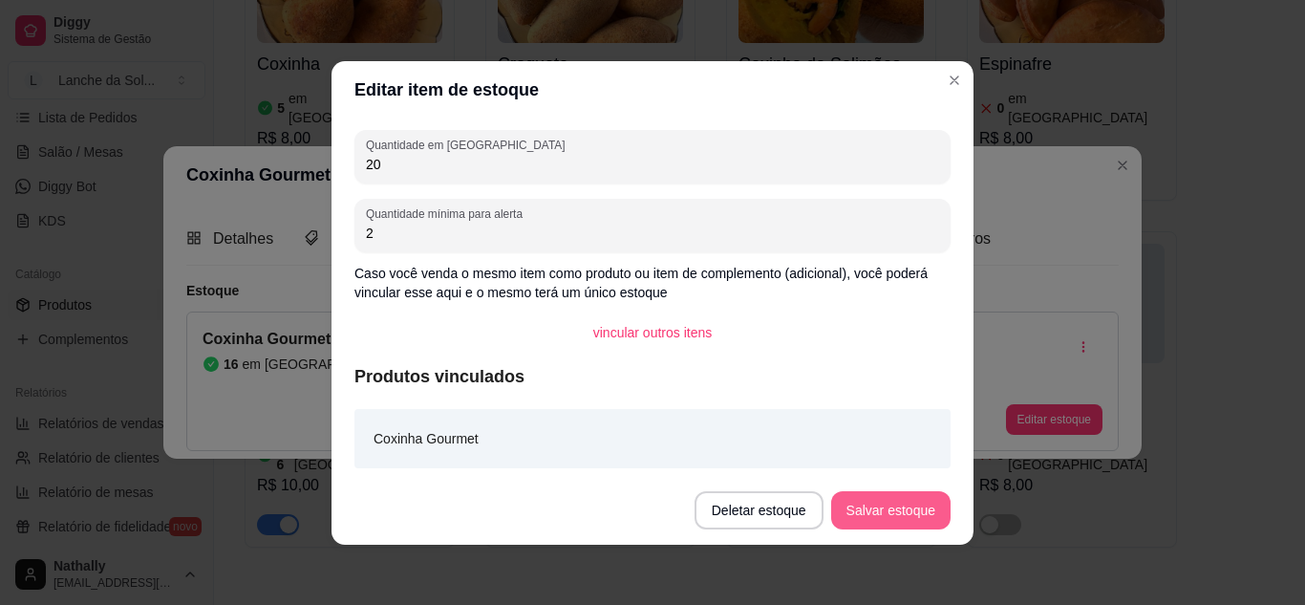
click at [903, 517] on button "Salvar estoque" at bounding box center [890, 510] width 119 height 38
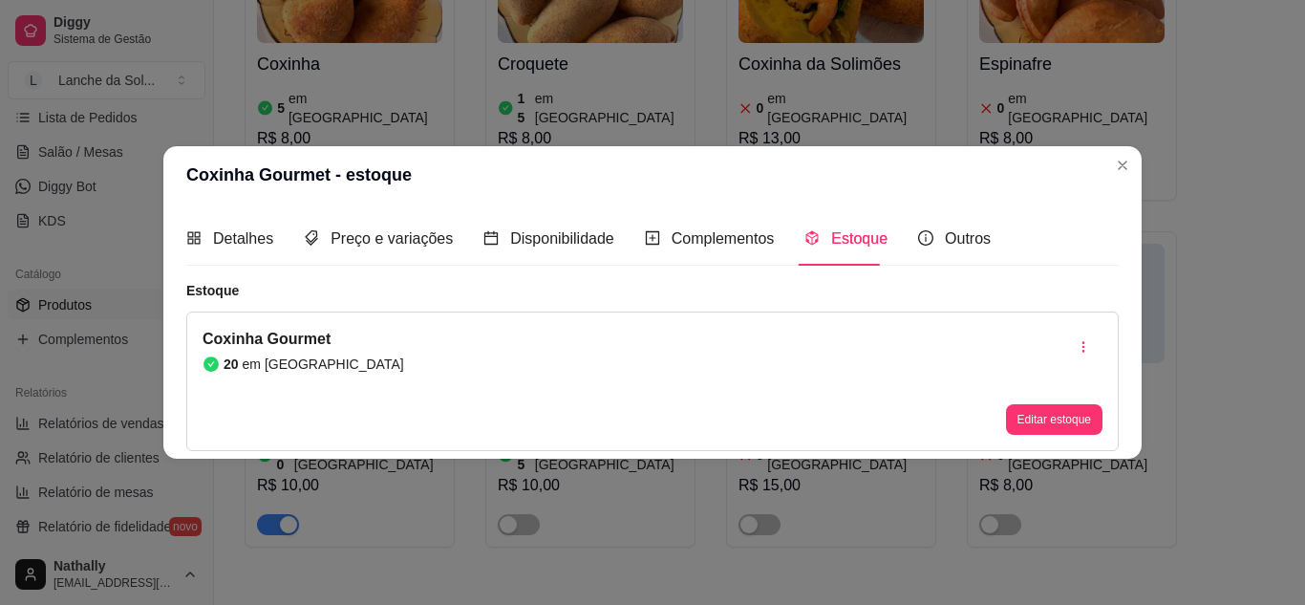
click at [234, 224] on div "Detalhes" at bounding box center [229, 238] width 87 height 54
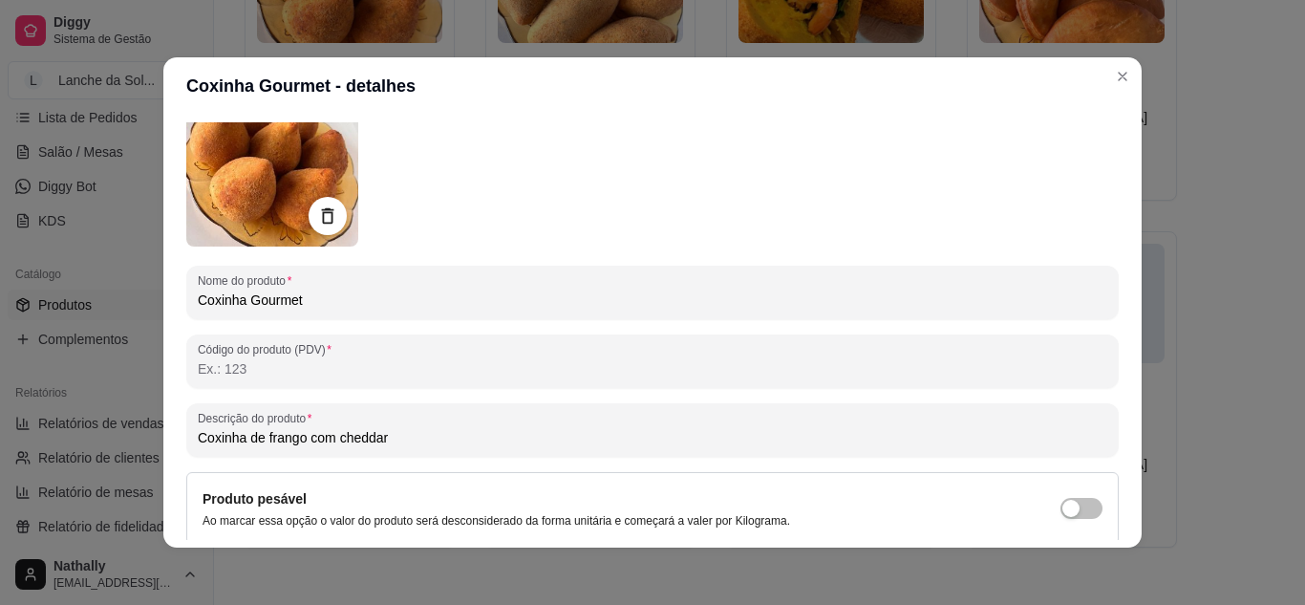
scroll to position [120, 0]
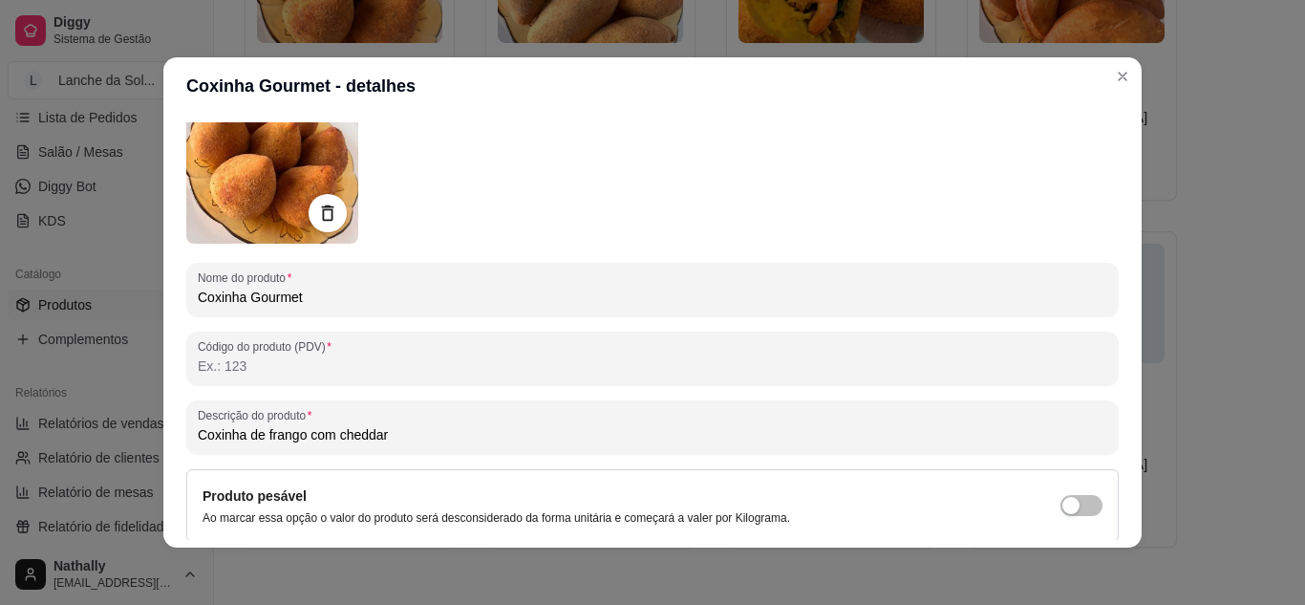
click at [607, 435] on input "Coxinha de frango com cheddar" at bounding box center [652, 434] width 909 height 19
type input "Coxinha de frango com cheddar."
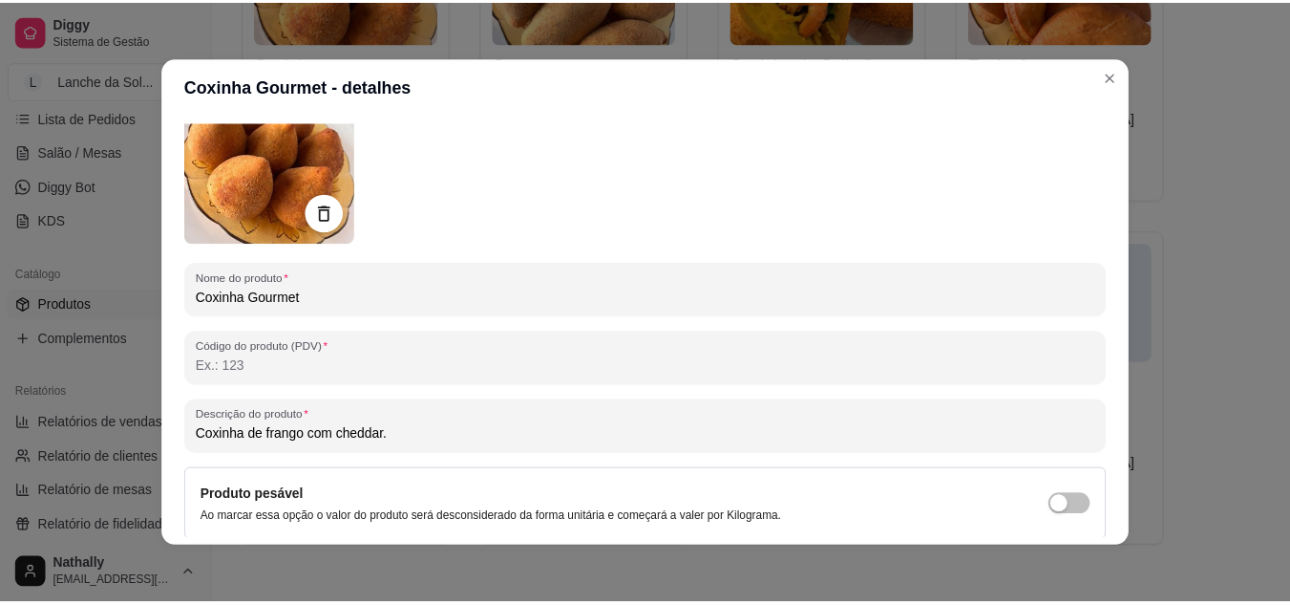
scroll to position [280, 0]
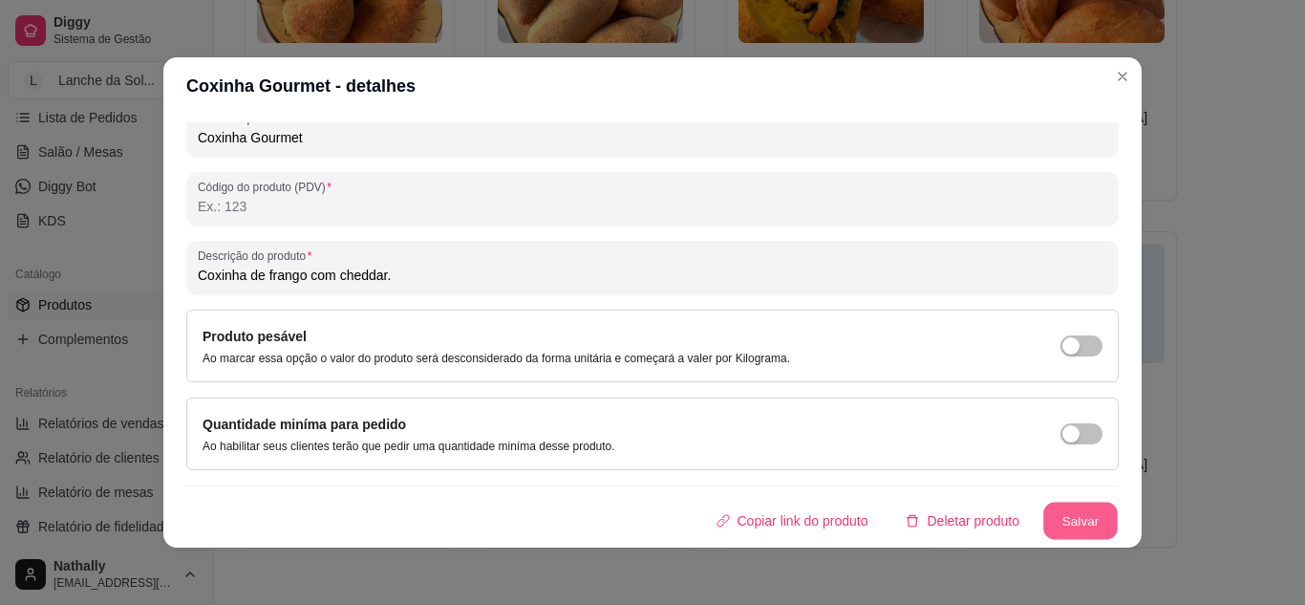
click at [1077, 514] on button "Salvar" at bounding box center [1080, 520] width 75 height 37
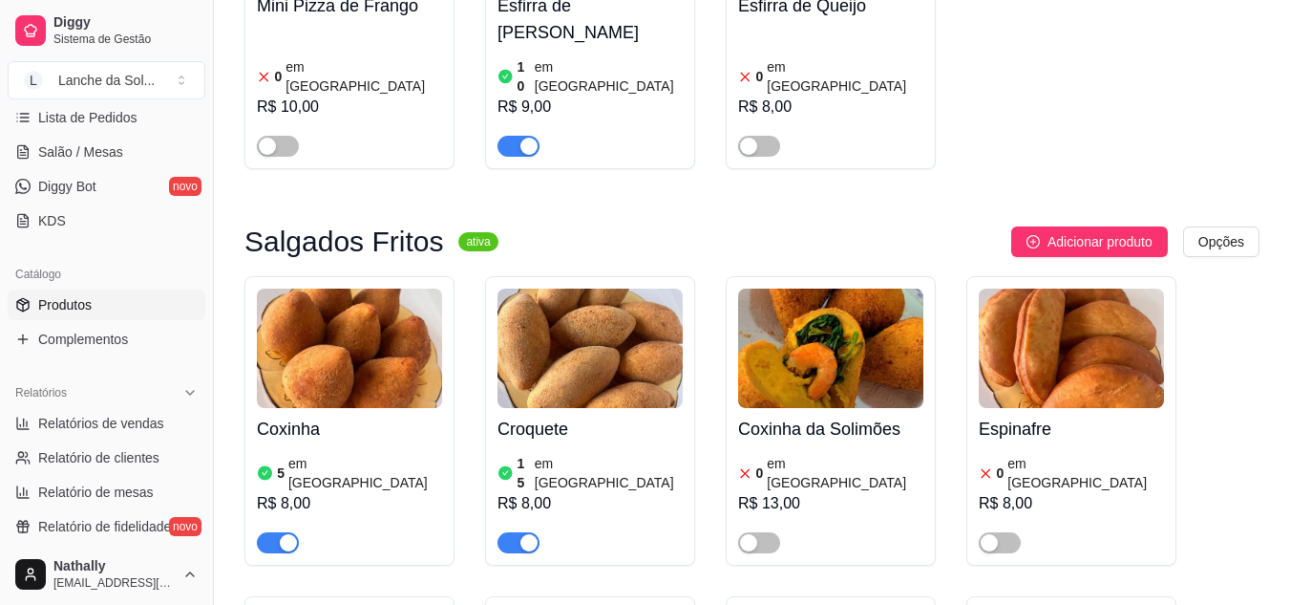
scroll to position [884, 0]
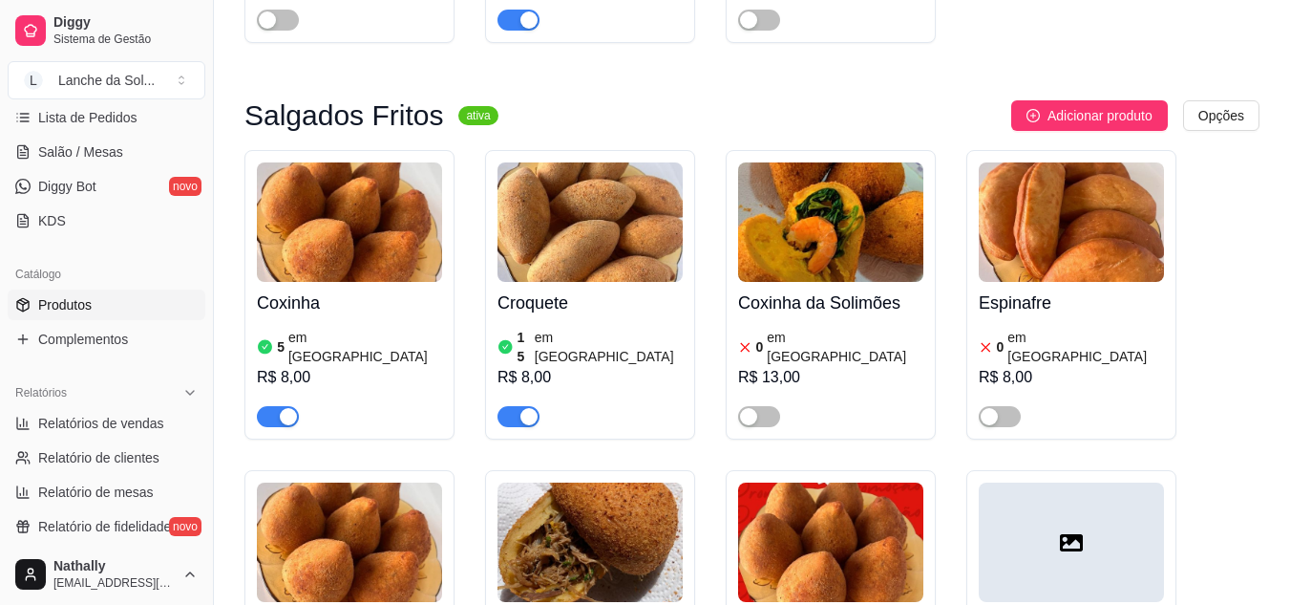
click at [521, 328] on article "15" at bounding box center [524, 347] width 13 height 38
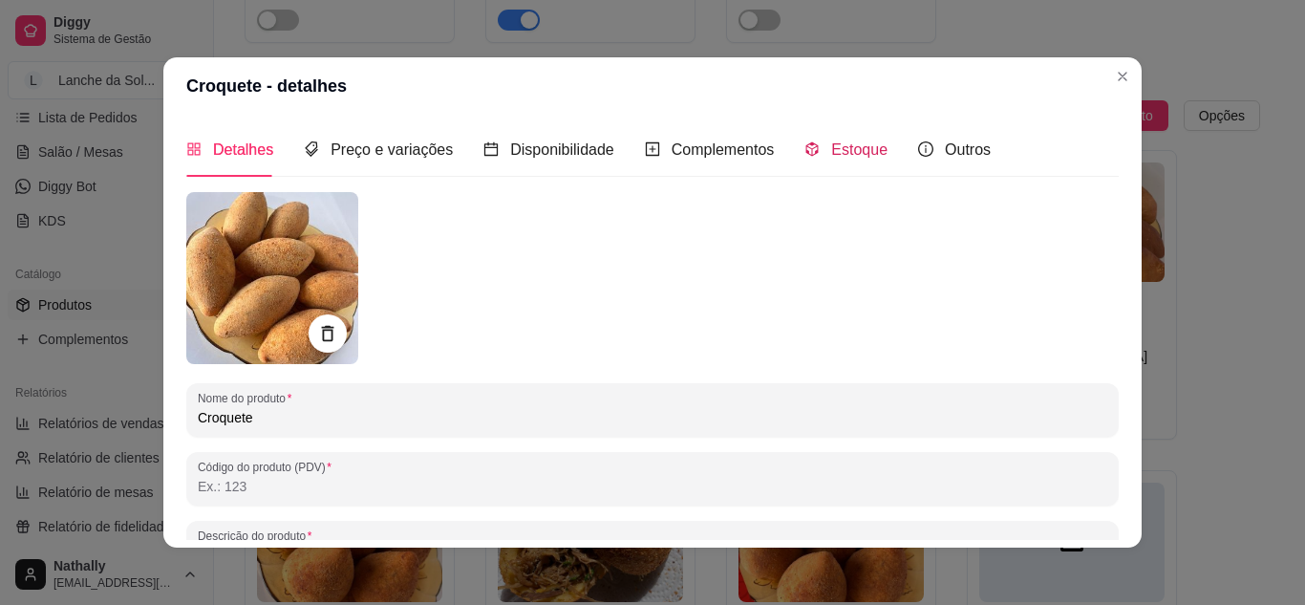
click at [815, 145] on div "Estoque" at bounding box center [845, 150] width 83 height 24
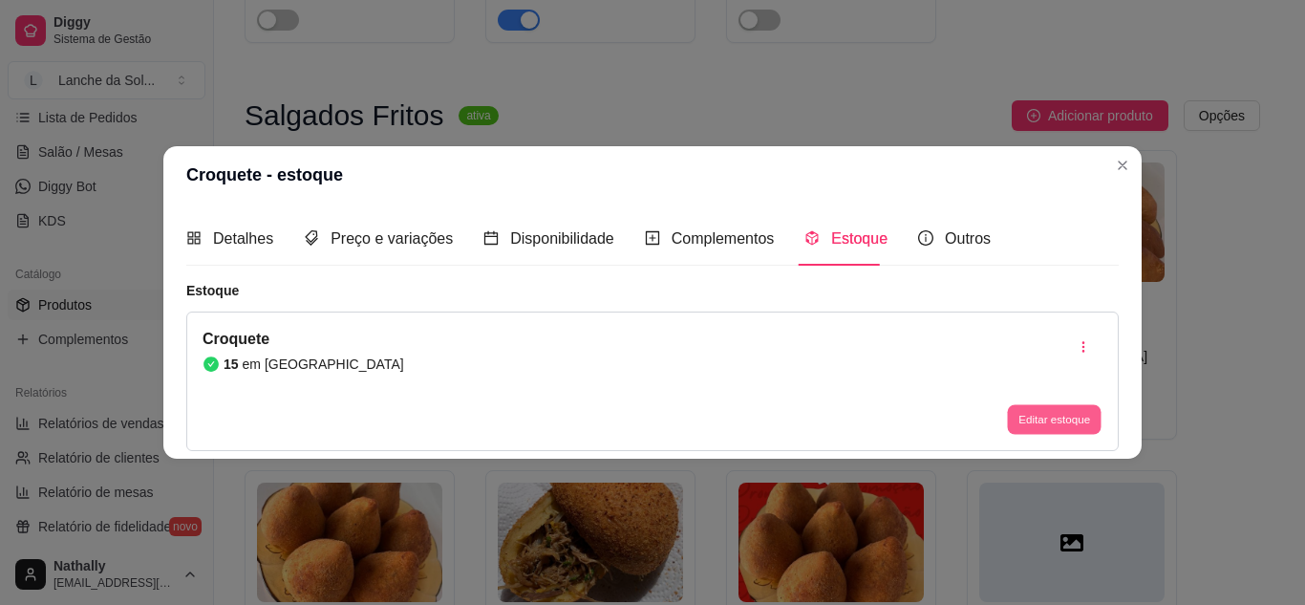
click at [1044, 413] on button "Editar estoque" at bounding box center [1054, 420] width 94 height 30
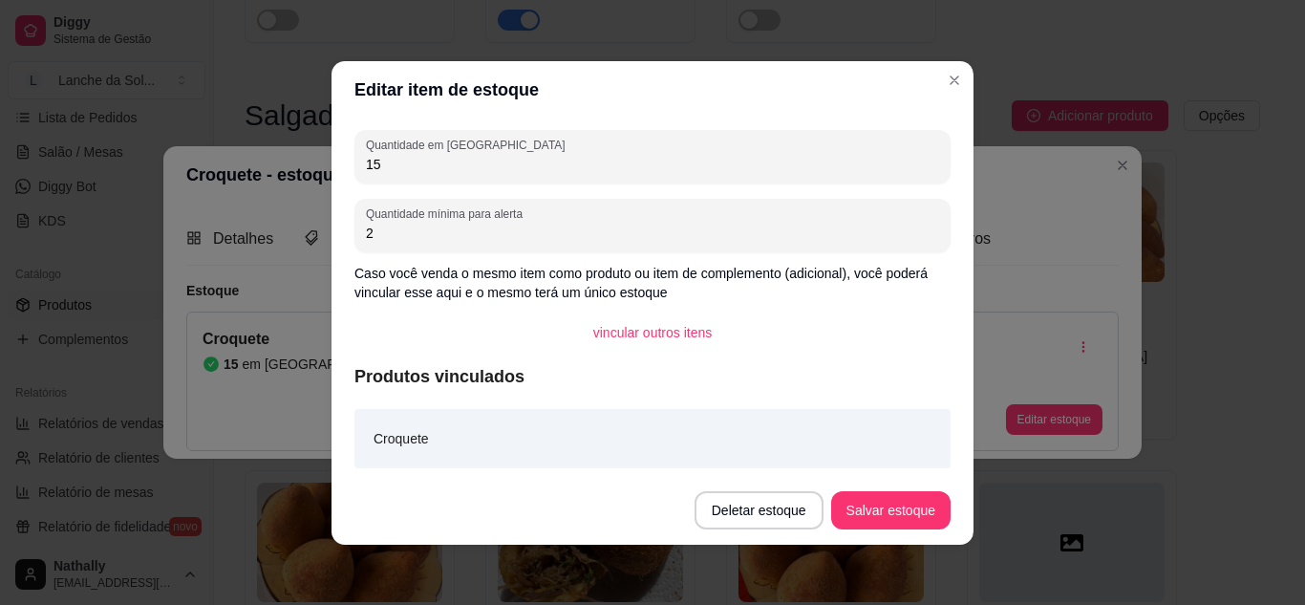
click at [415, 159] on input "15" at bounding box center [652, 164] width 573 height 19
type input "1"
type input "20"
click at [909, 515] on button "Salvar estoque" at bounding box center [890, 509] width 117 height 37
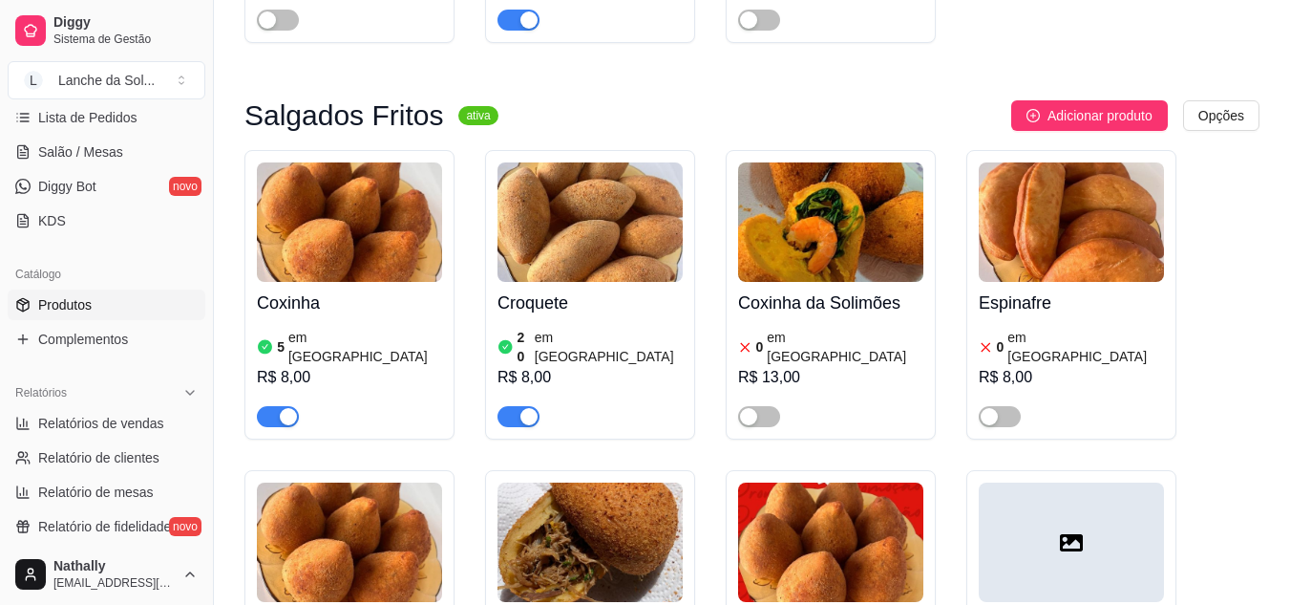
click at [336, 328] on article "em [GEOGRAPHIC_DATA]" at bounding box center [365, 347] width 154 height 38
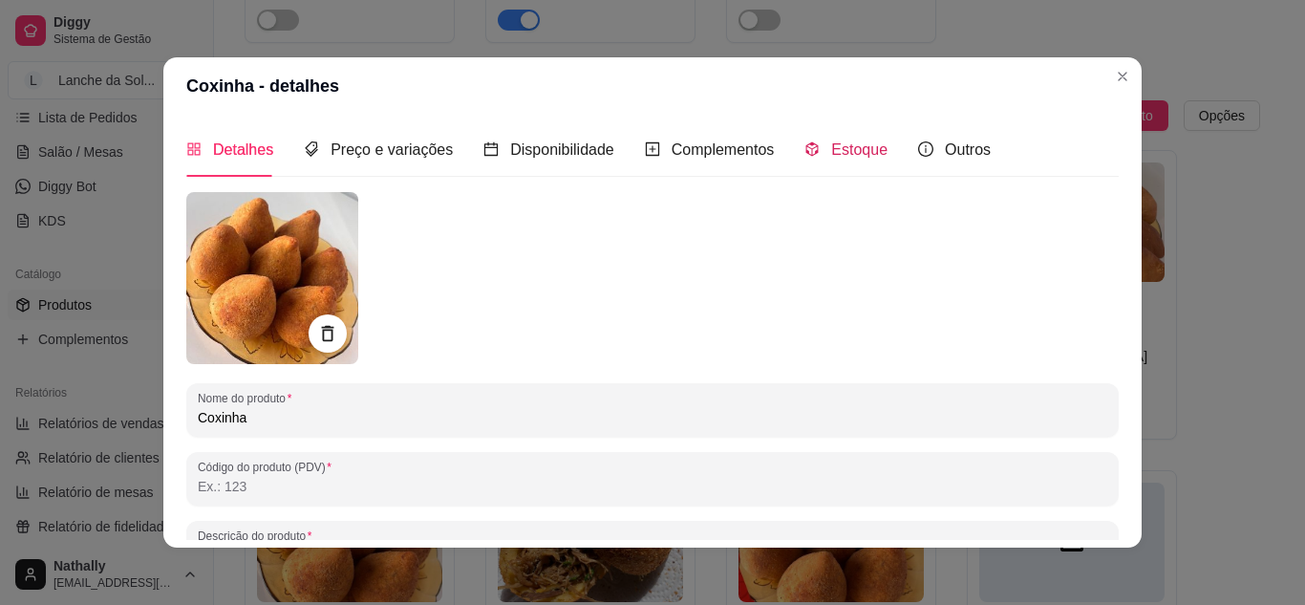
click at [815, 142] on div "Estoque" at bounding box center [845, 150] width 83 height 24
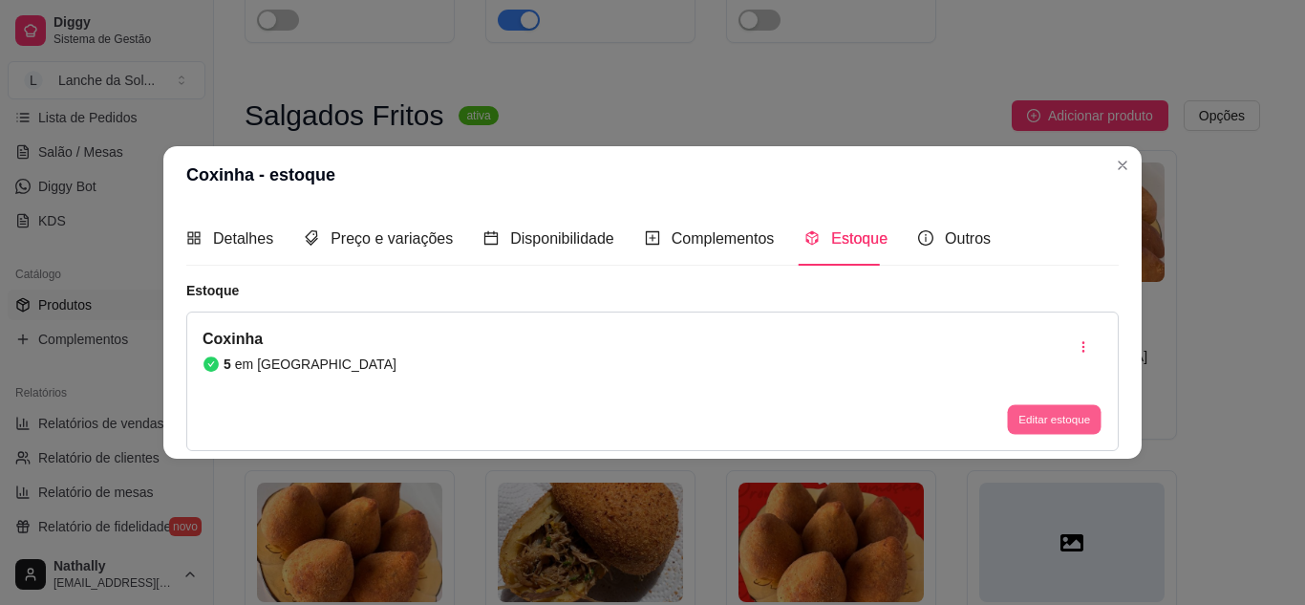
click at [1071, 408] on button "Editar estoque" at bounding box center [1054, 420] width 94 height 30
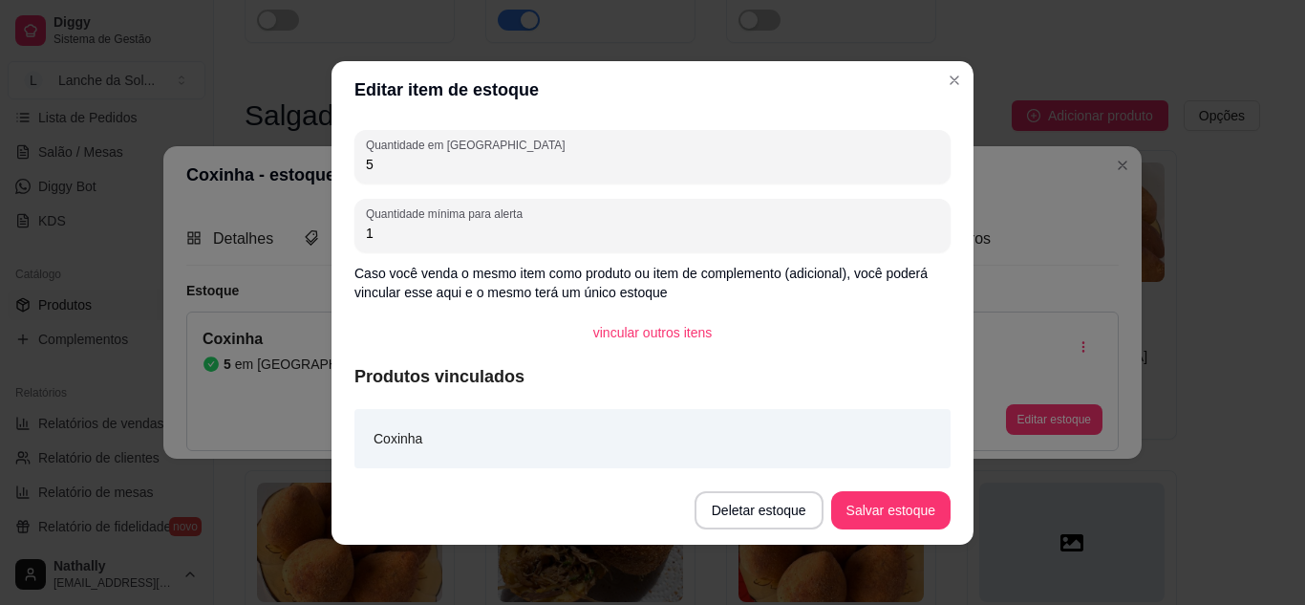
click at [489, 171] on input "5" at bounding box center [652, 164] width 573 height 19
type input "20"
click at [910, 510] on button "Salvar estoque" at bounding box center [890, 509] width 117 height 37
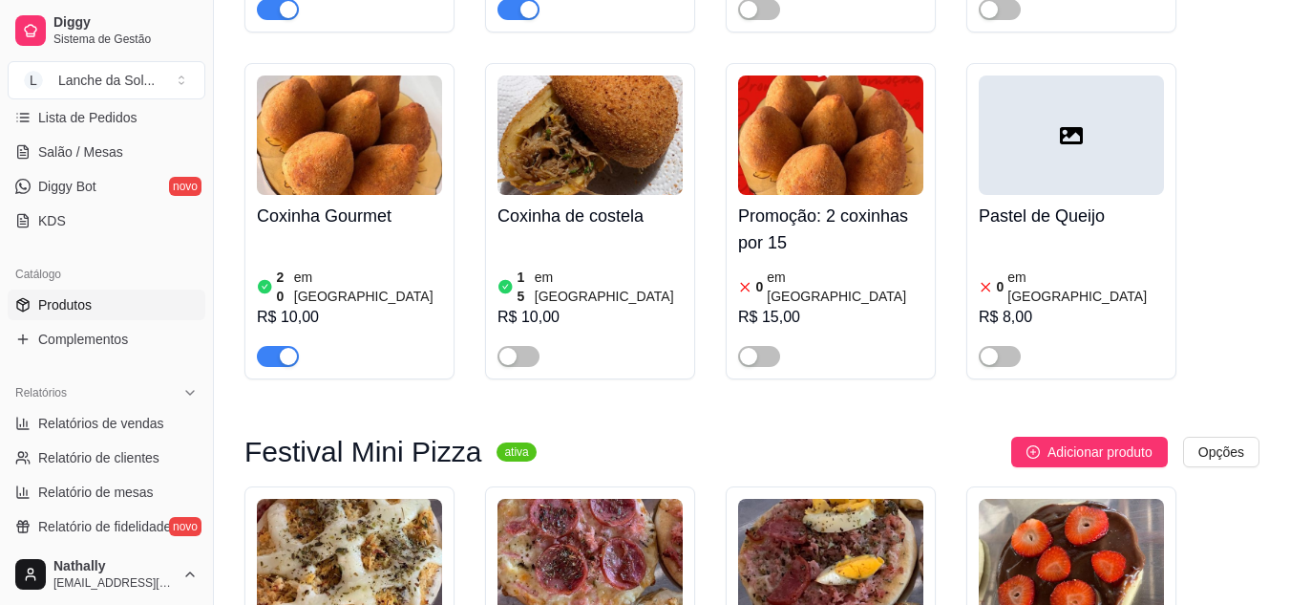
scroll to position [1305, 0]
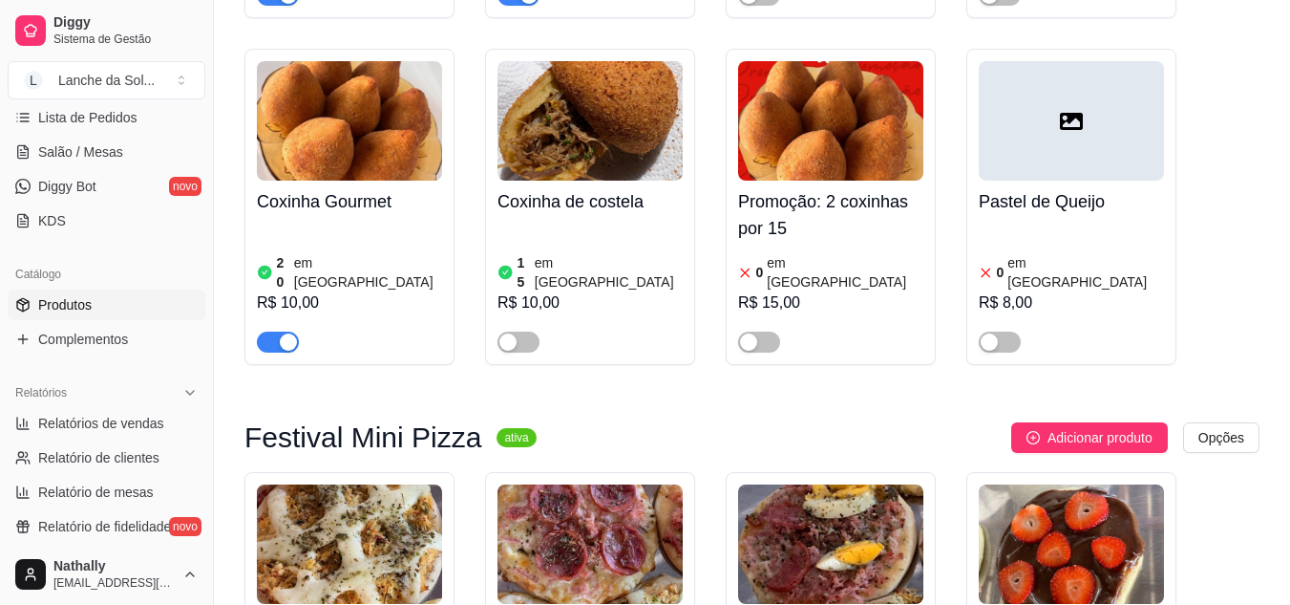
click at [513, 333] on div "button" at bounding box center [508, 341] width 17 height 17
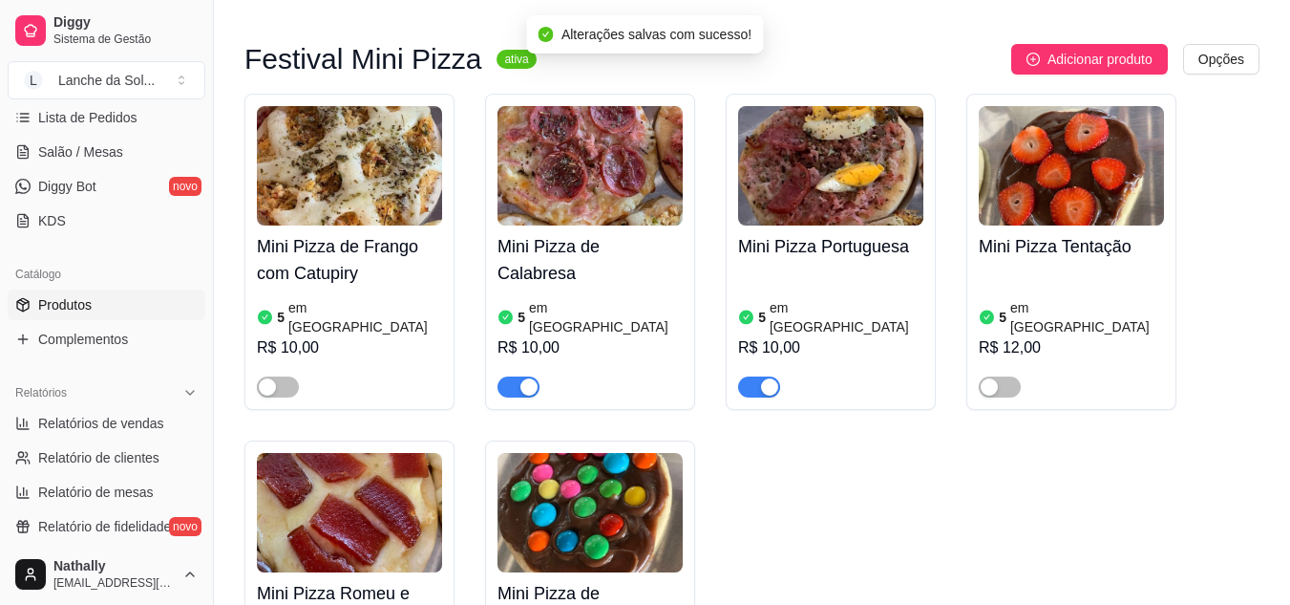
scroll to position [1697, 0]
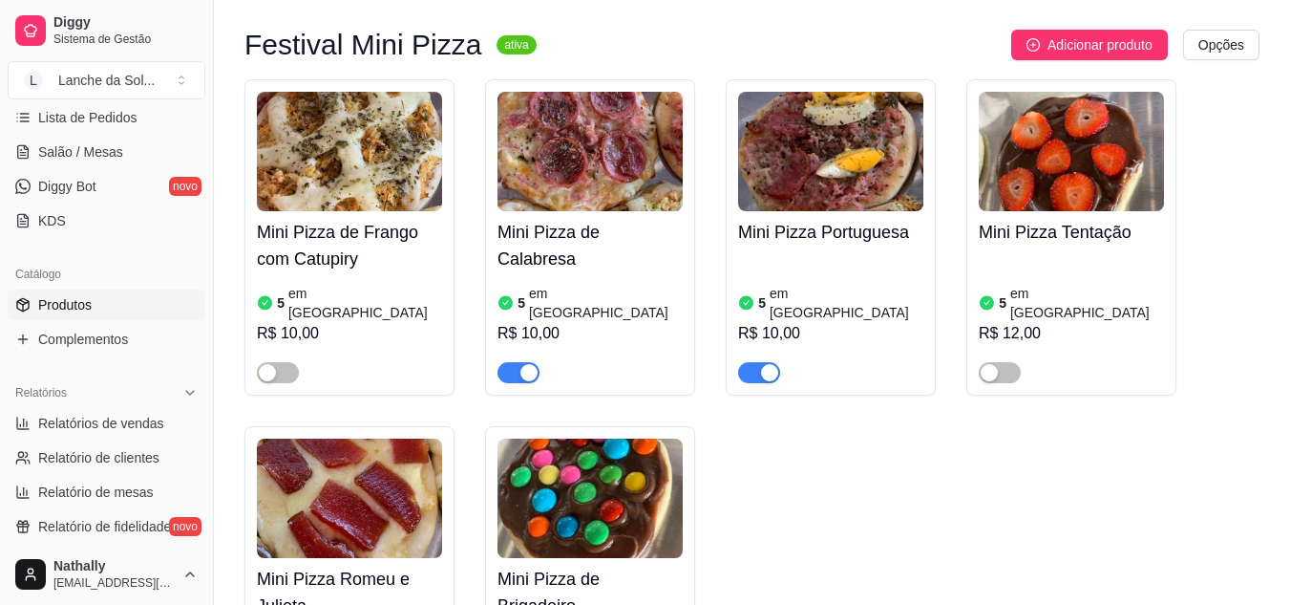
click at [756, 362] on button "button" at bounding box center [759, 372] width 42 height 21
click at [526, 364] on div "button" at bounding box center [529, 372] width 17 height 17
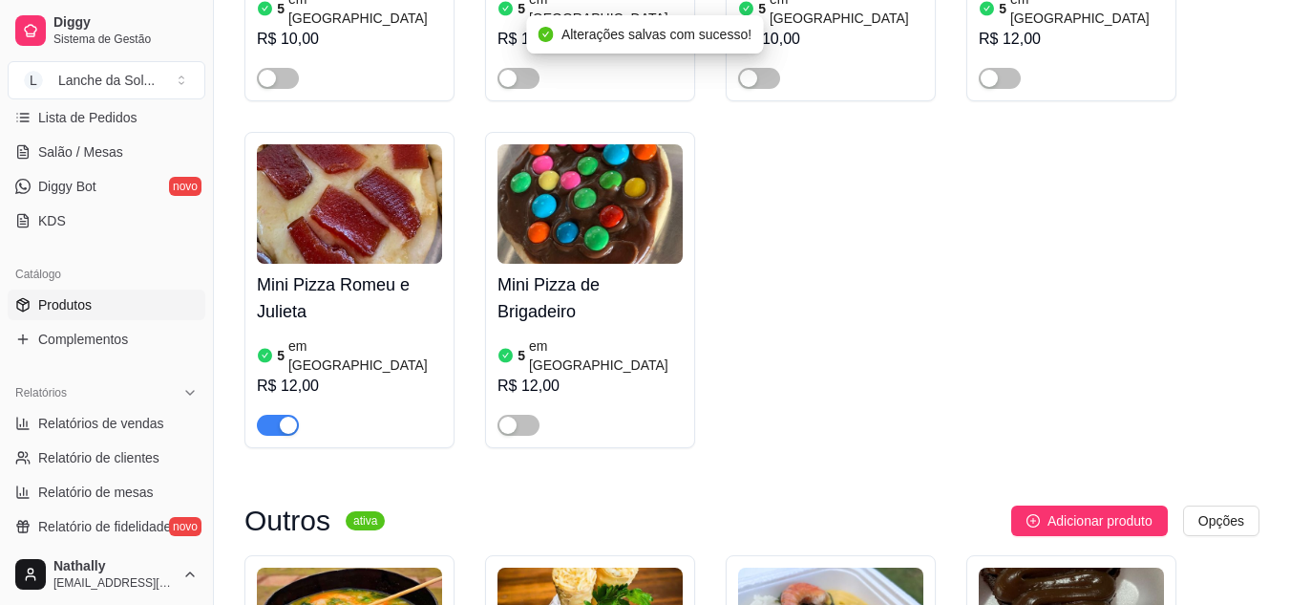
scroll to position [2006, 0]
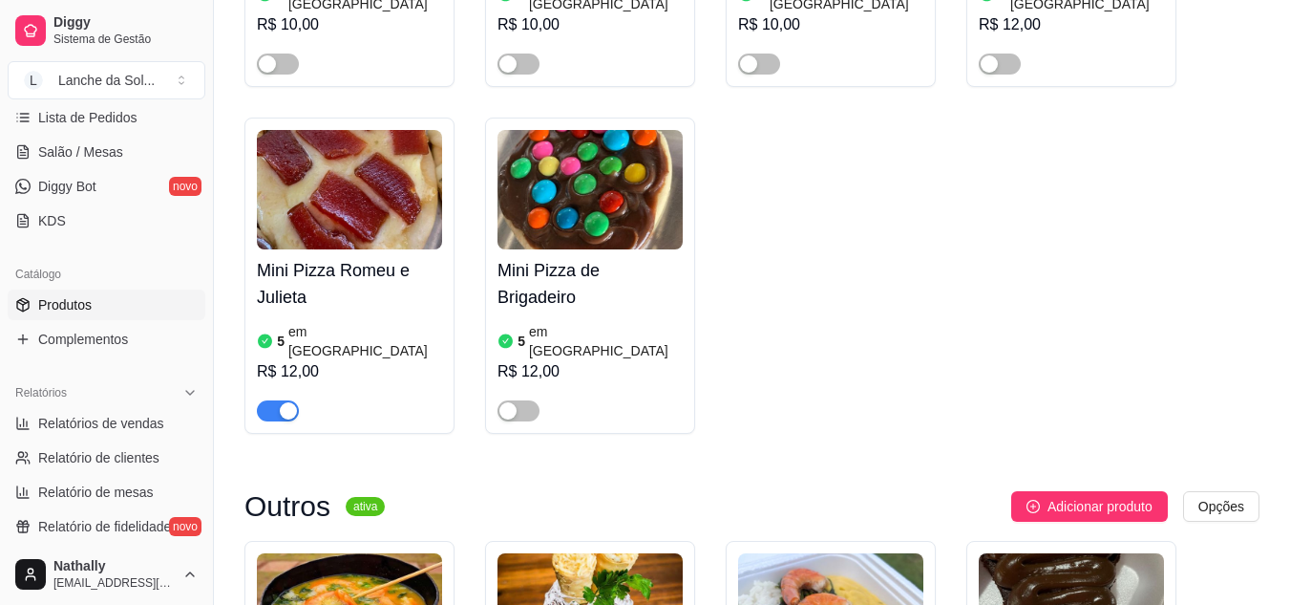
click at [290, 402] on div "button" at bounding box center [288, 410] width 17 height 17
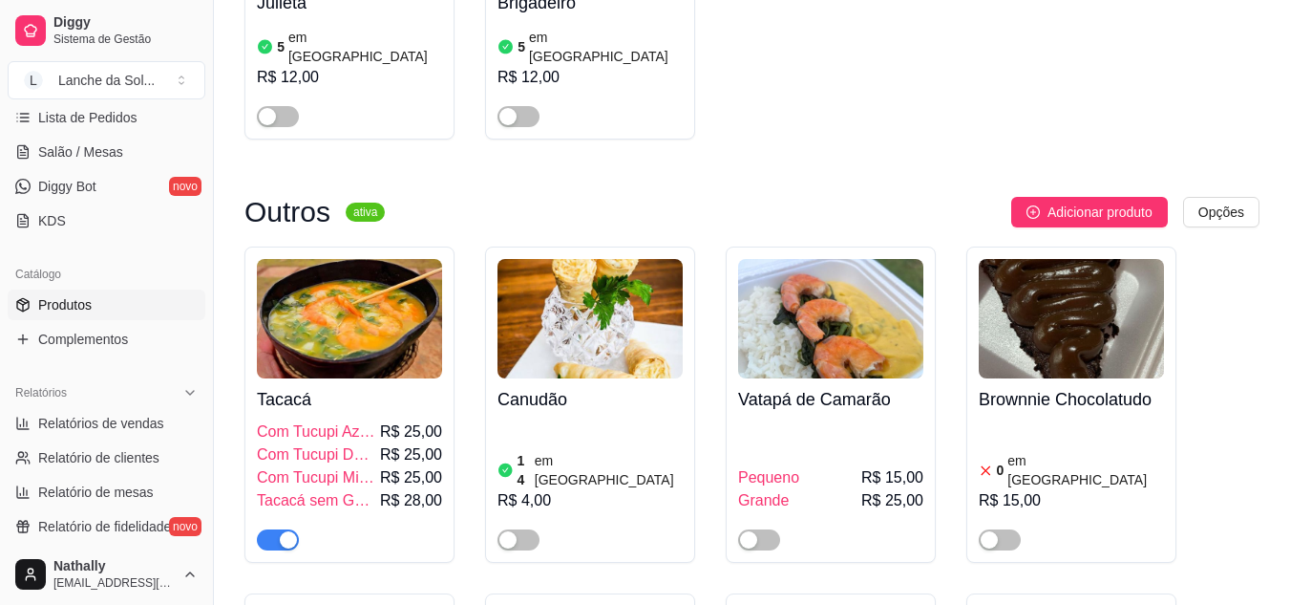
scroll to position [2272, 0]
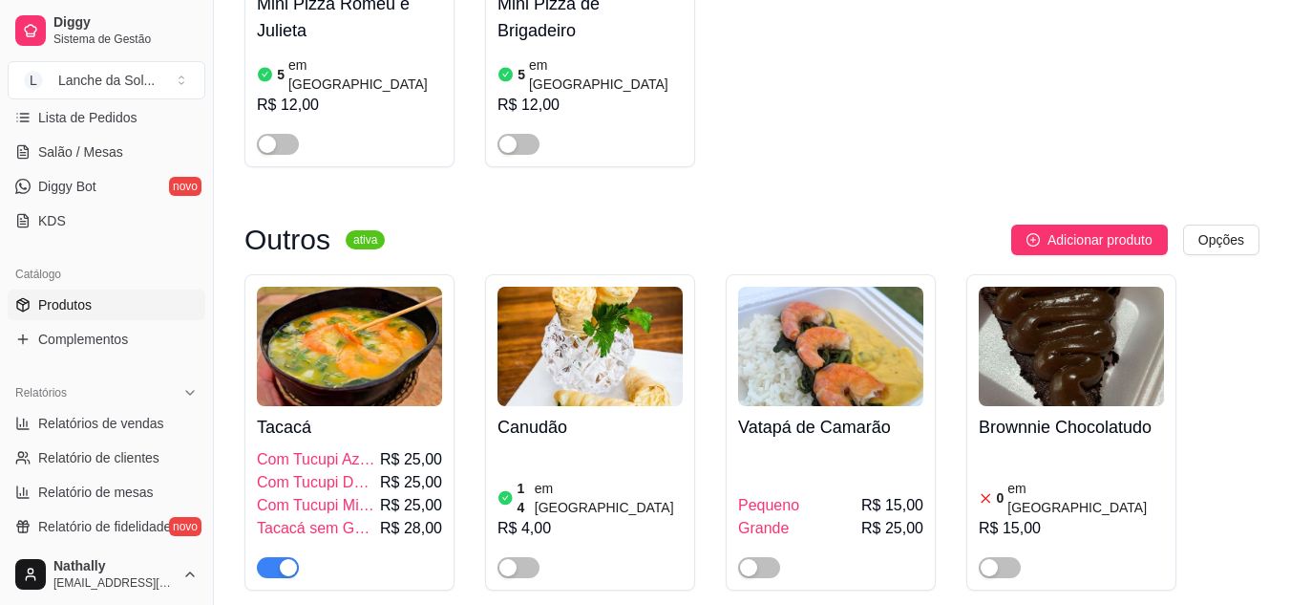
click at [759, 555] on div at bounding box center [759, 566] width 42 height 23
click at [764, 557] on span "button" at bounding box center [759, 567] width 42 height 21
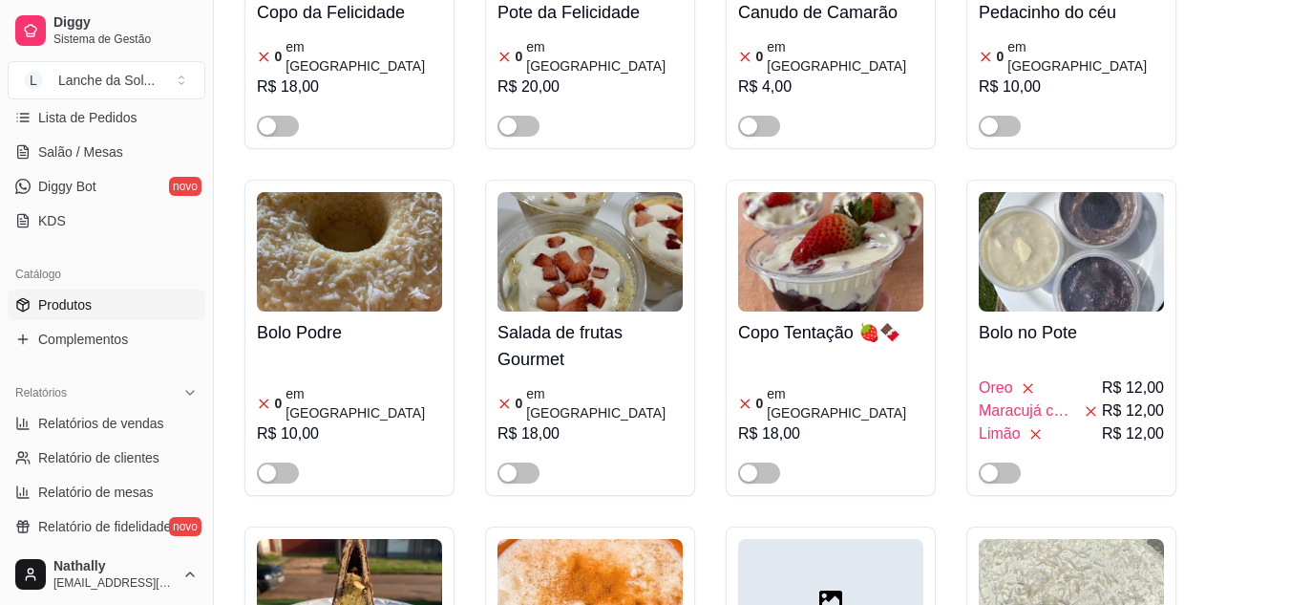
scroll to position [3367, 0]
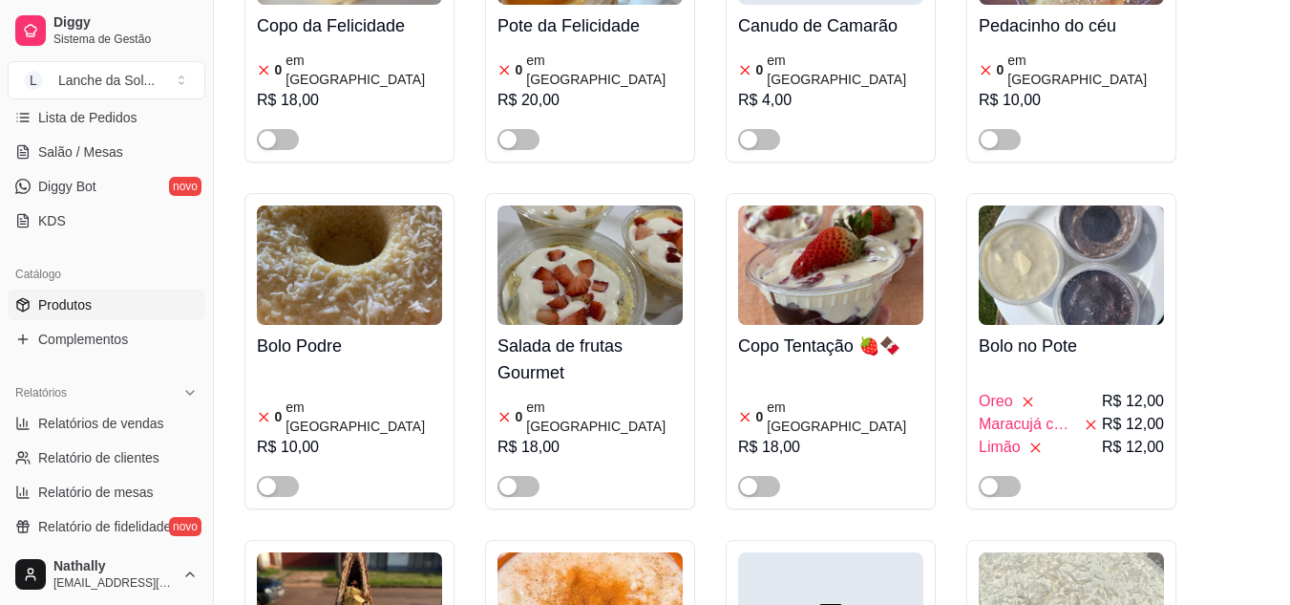
click at [516, 478] on div "button" at bounding box center [508, 486] width 17 height 17
click at [570, 397] on article "em [GEOGRAPHIC_DATA]" at bounding box center [604, 416] width 157 height 38
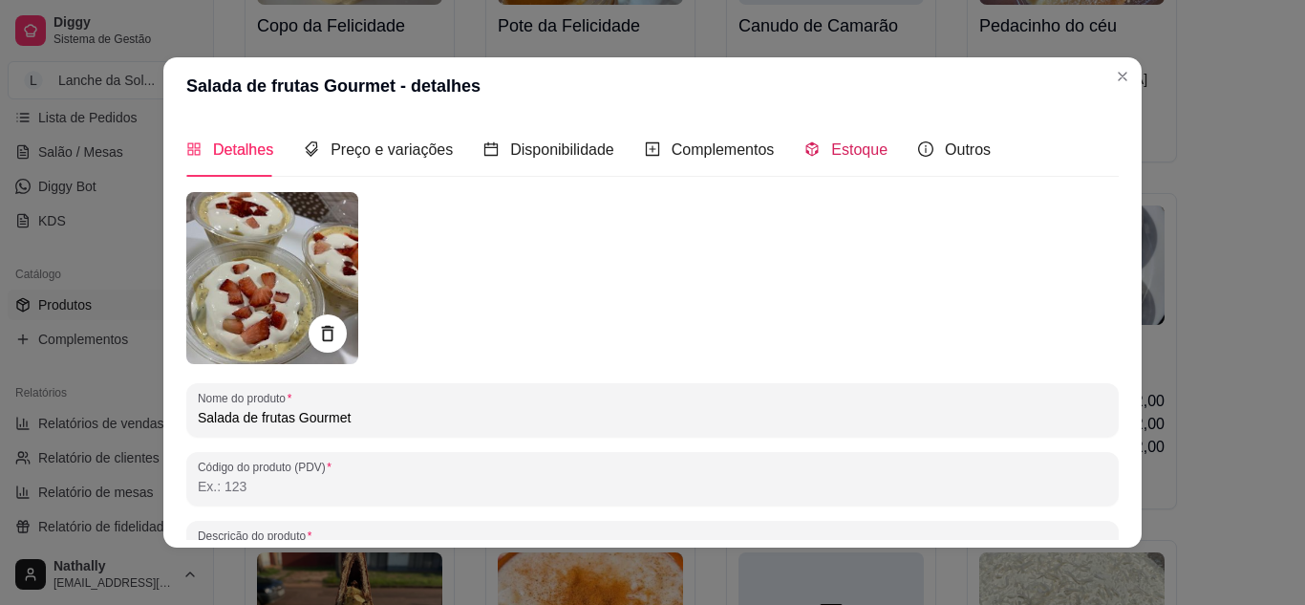
click at [807, 157] on div "Estoque" at bounding box center [845, 150] width 83 height 24
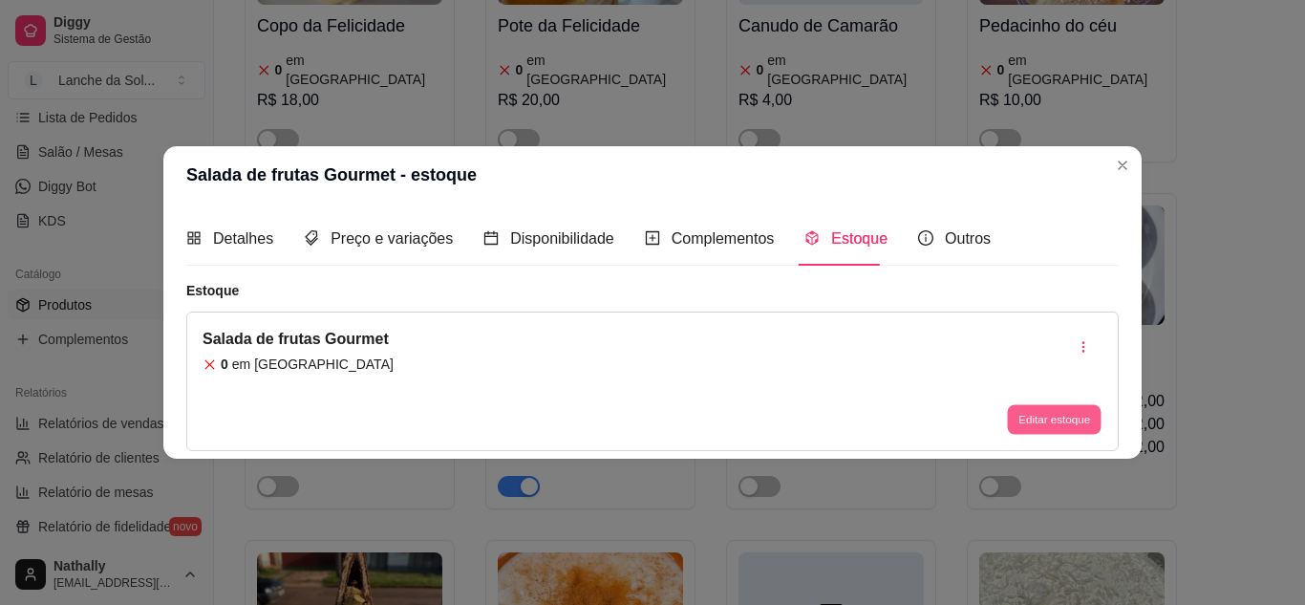
click at [1054, 411] on button "Editar estoque" at bounding box center [1054, 420] width 94 height 30
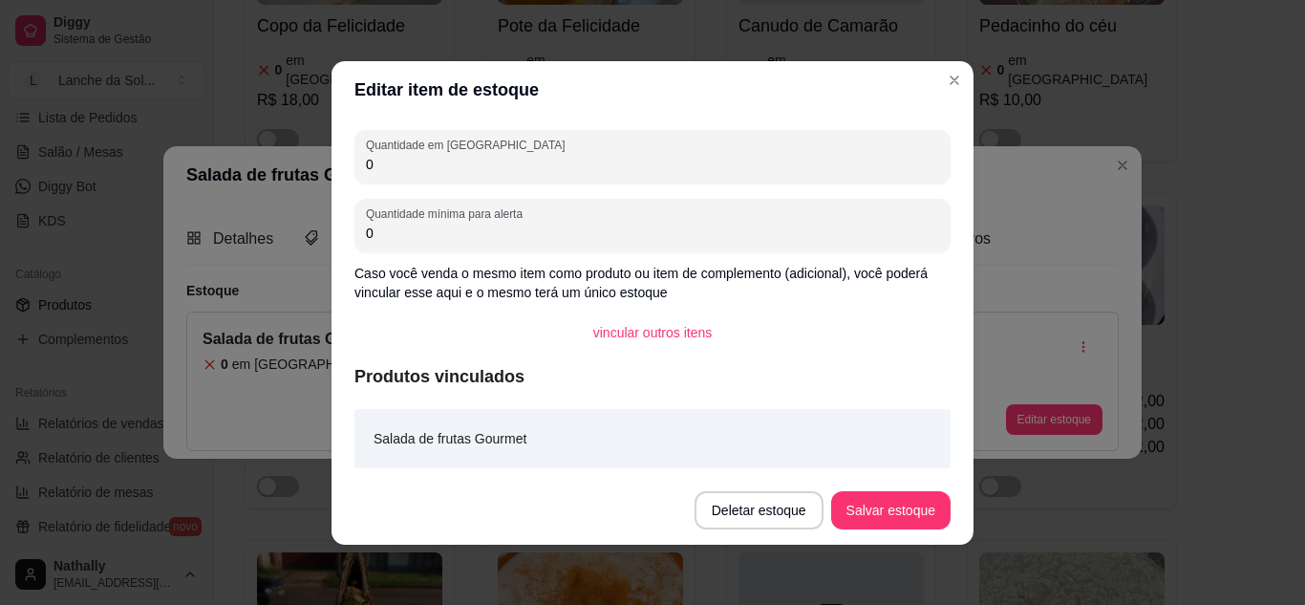
click at [433, 164] on input "0" at bounding box center [652, 164] width 573 height 19
type input "9"
click at [870, 499] on button "Salvar estoque" at bounding box center [890, 510] width 119 height 38
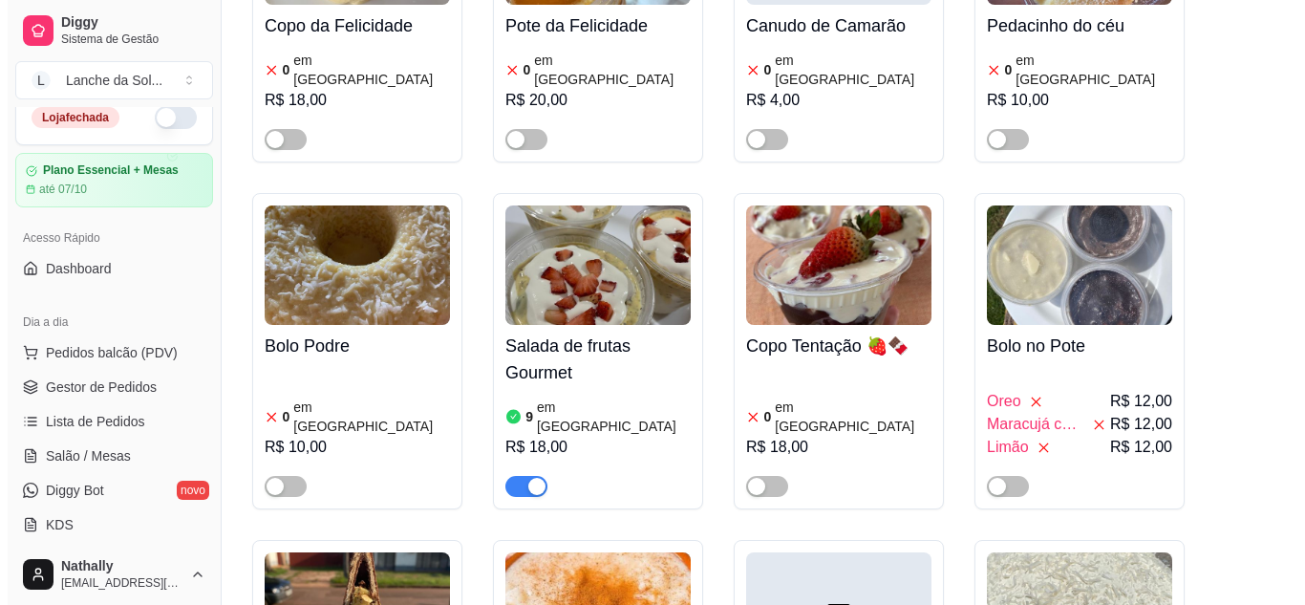
scroll to position [0, 0]
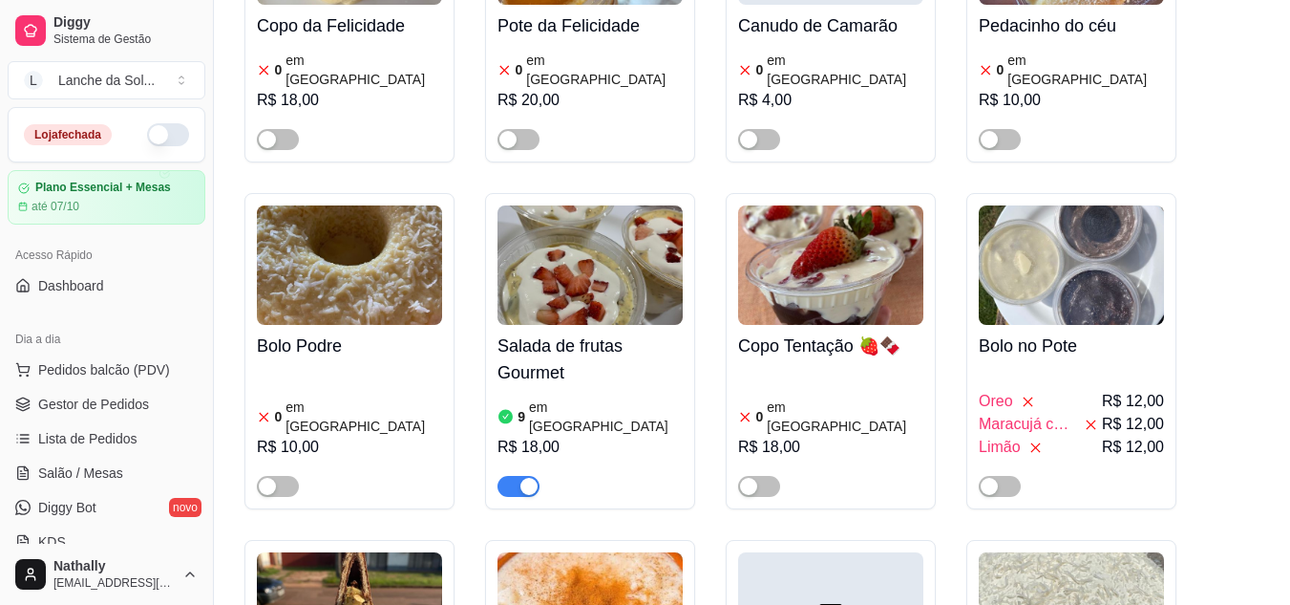
click at [90, 375] on span "Pedidos balcão (PDV)" at bounding box center [104, 369] width 132 height 19
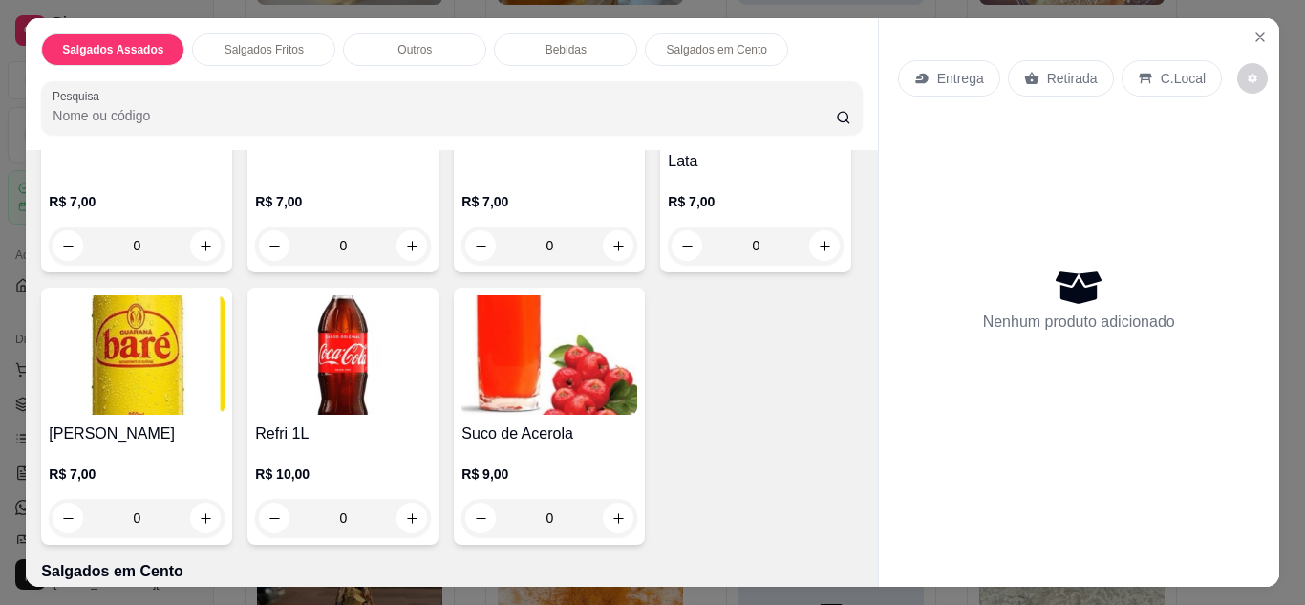
scroll to position [1123, 0]
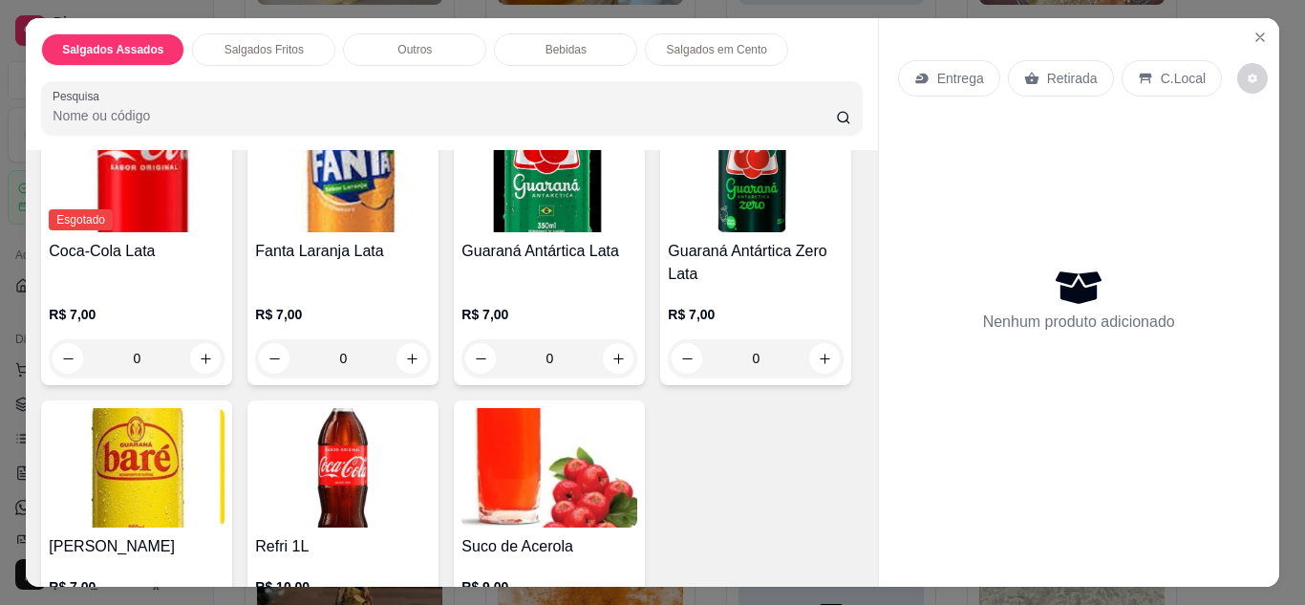
click at [615, 39] on button "increase-product-quantity" at bounding box center [619, 25] width 30 height 30
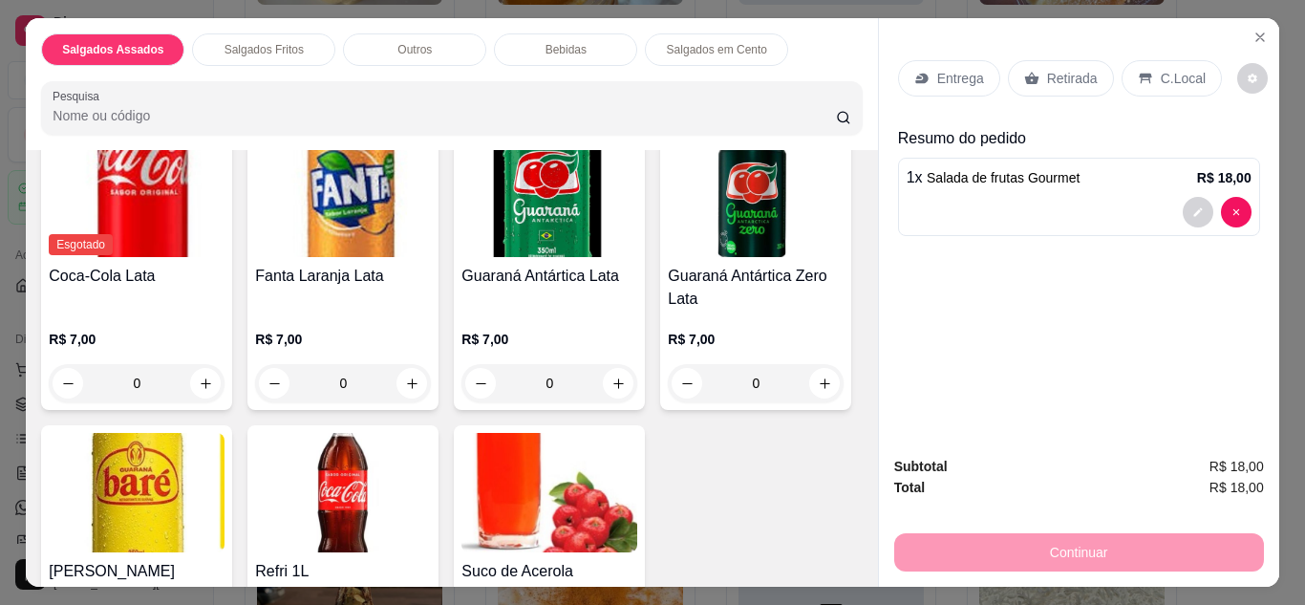
click at [615, 56] on icon "increase-product-quantity" at bounding box center [617, 49] width 14 height 14
type input "5"
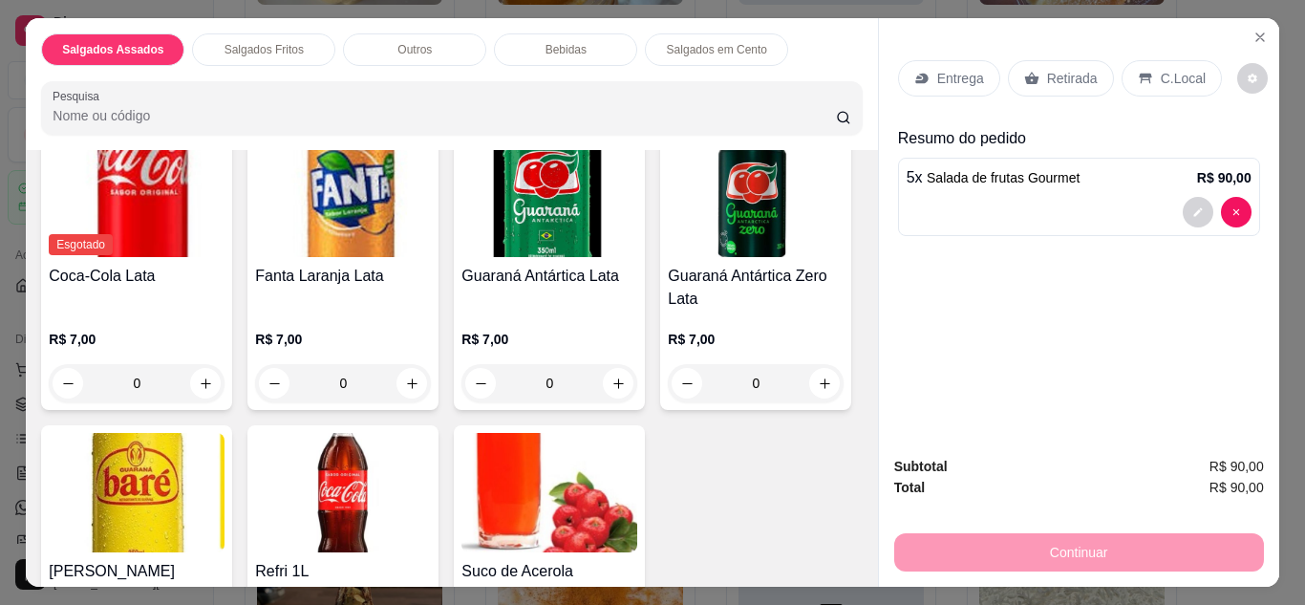
click at [969, 80] on p "Entrega" at bounding box center [960, 78] width 47 height 19
click at [939, 69] on p "Entrega" at bounding box center [960, 78] width 47 height 19
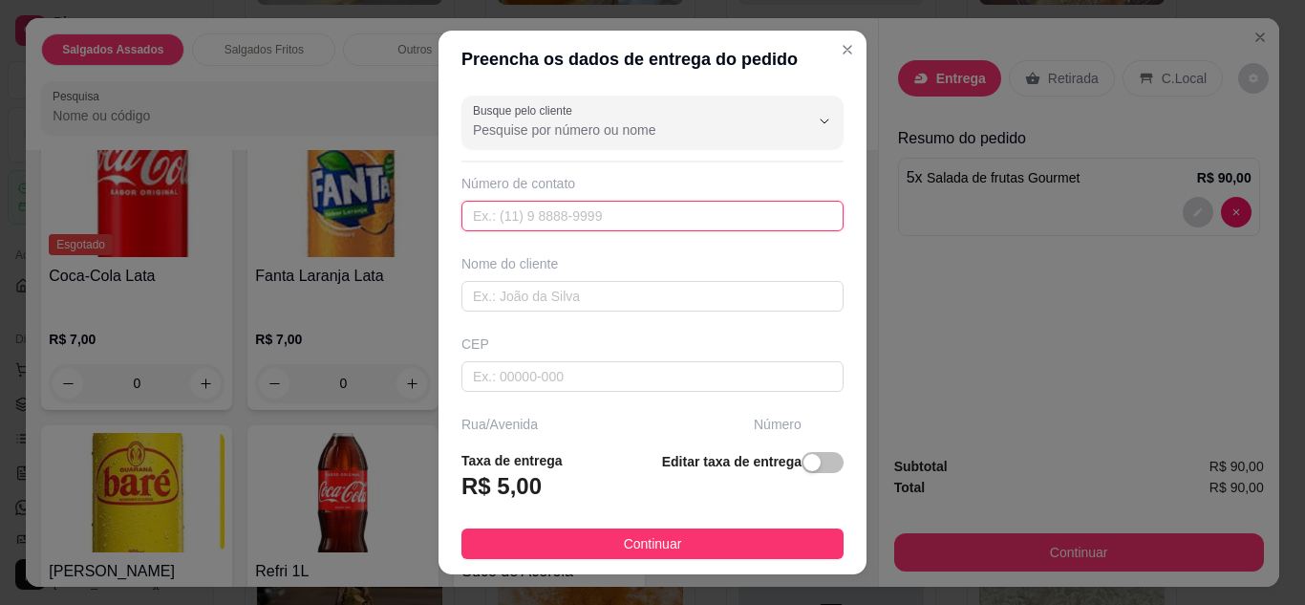
click at [580, 209] on input "text" at bounding box center [652, 216] width 382 height 31
type input "[PHONE_NUMBER]"
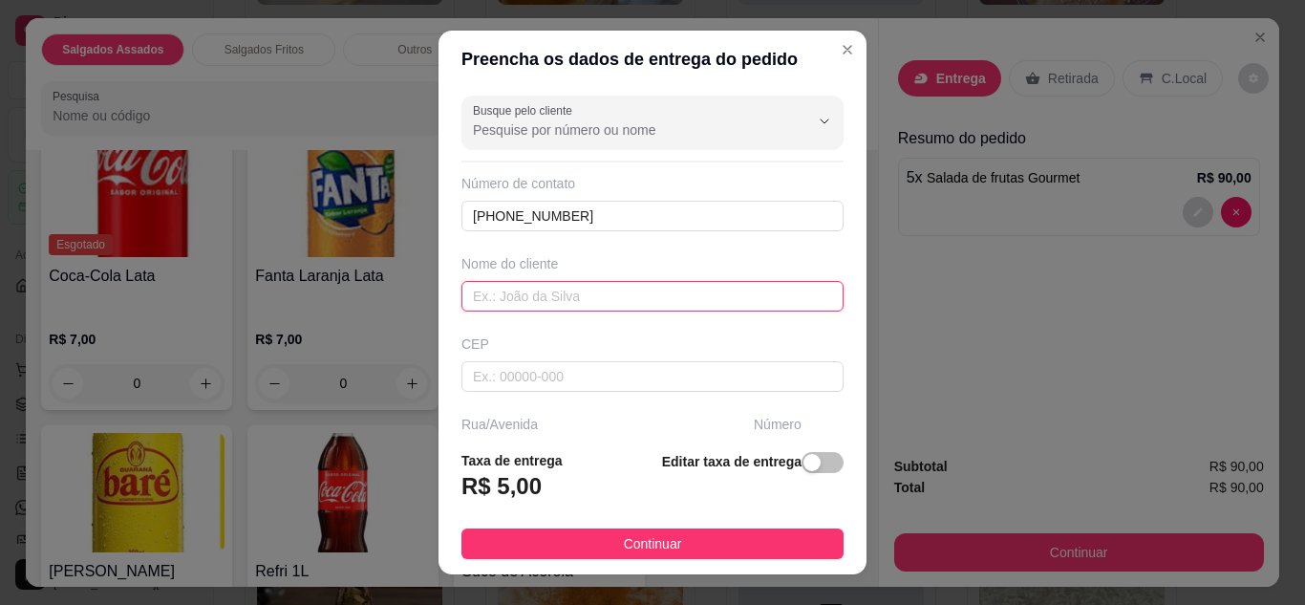
click at [534, 306] on input "text" at bounding box center [652, 296] width 382 height 31
type input "[PERSON_NAME]"
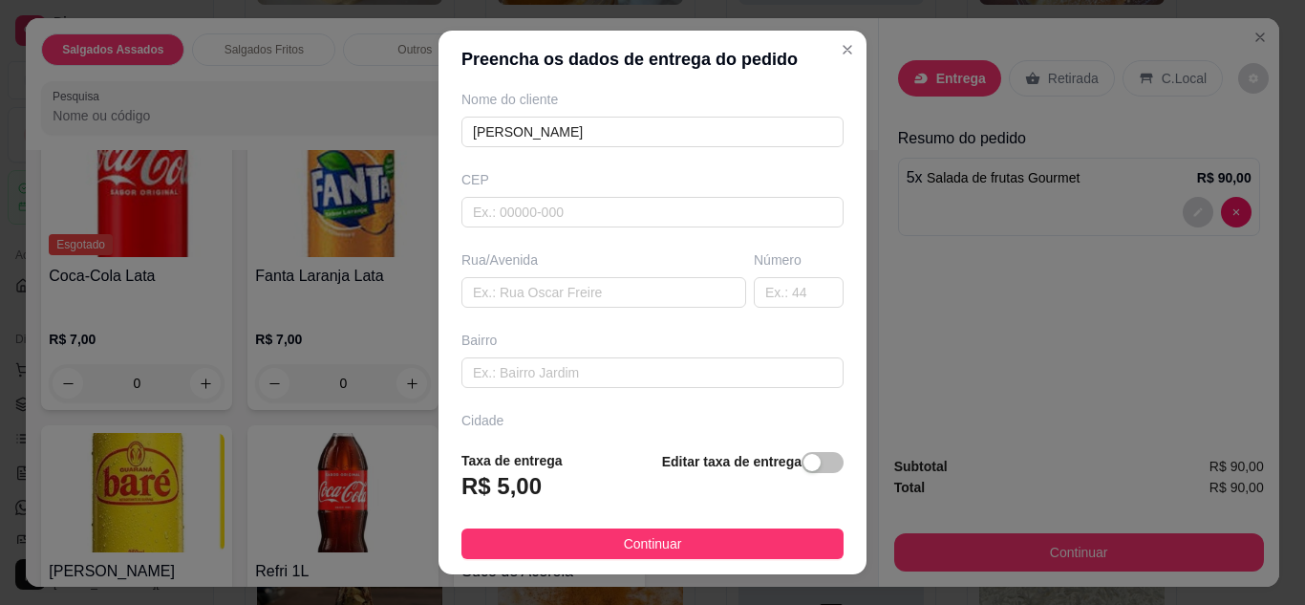
scroll to position [165, 0]
click at [555, 278] on input "text" at bounding box center [603, 291] width 285 height 31
type input "Pronto Socorro HPTR"
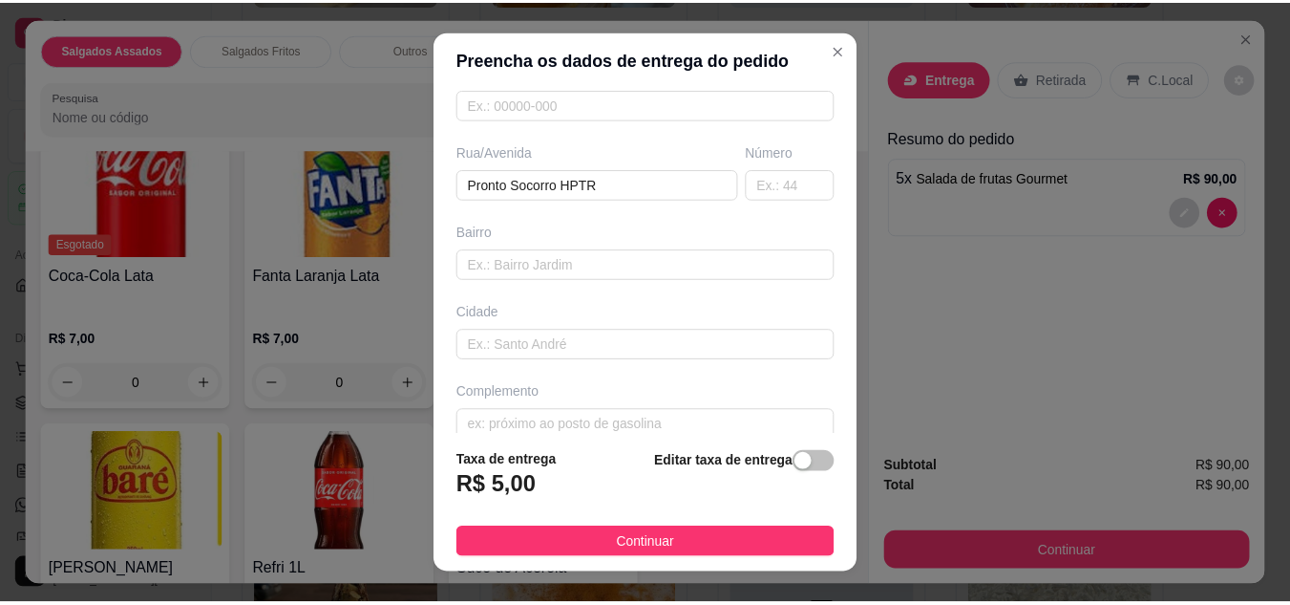
scroll to position [296, 0]
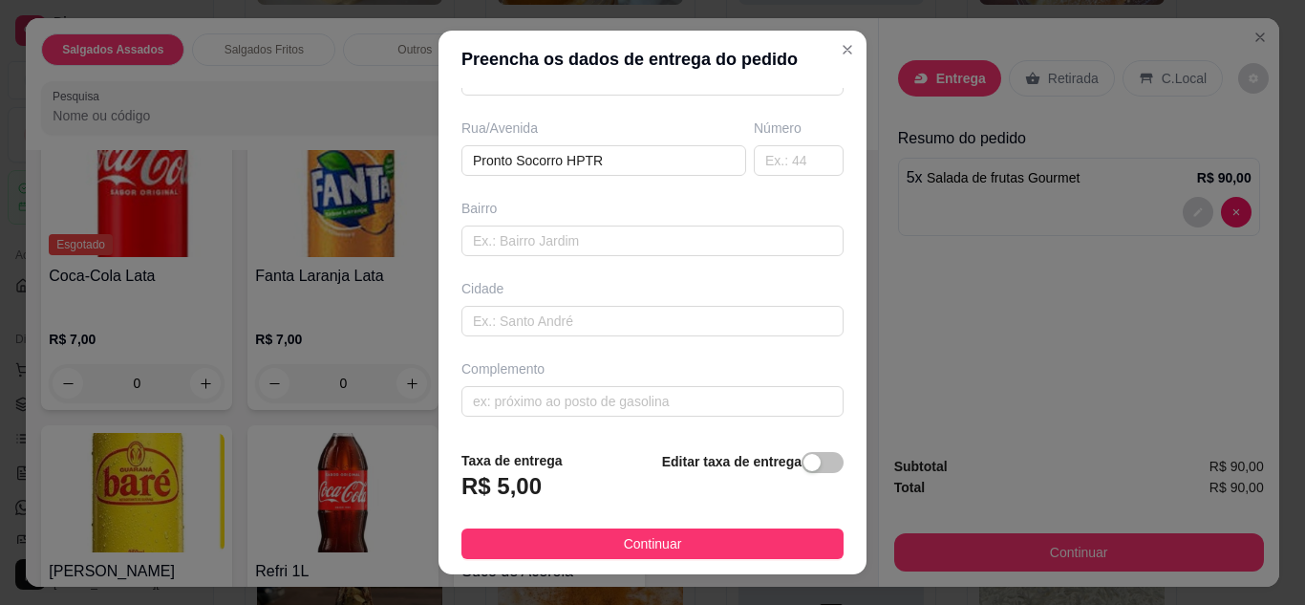
click at [742, 537] on button "Continuar" at bounding box center [652, 543] width 382 height 31
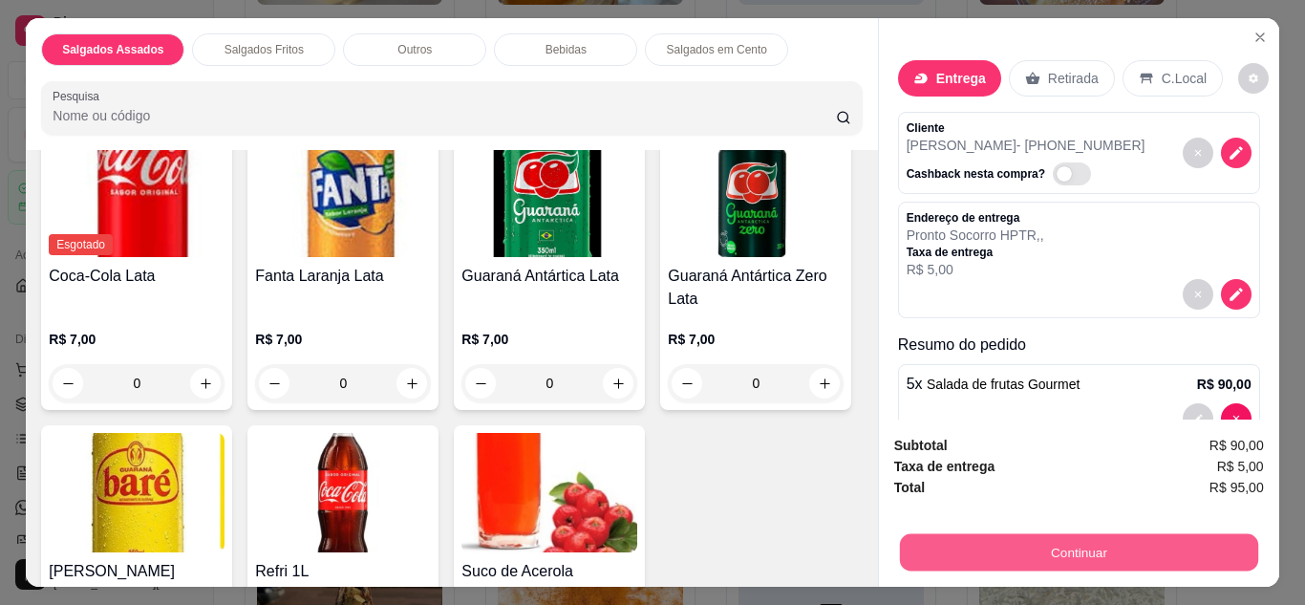
click at [1005, 534] on button "Continuar" at bounding box center [1078, 552] width 358 height 37
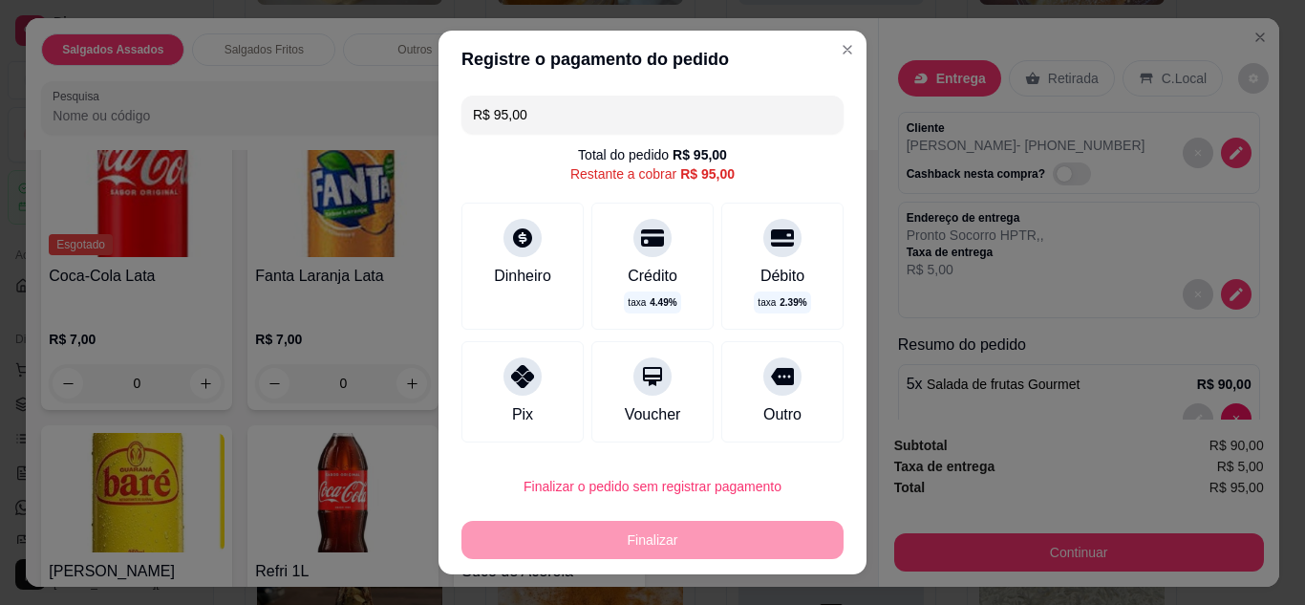
click at [517, 375] on icon at bounding box center [522, 376] width 23 height 23
type input "R$ 0,00"
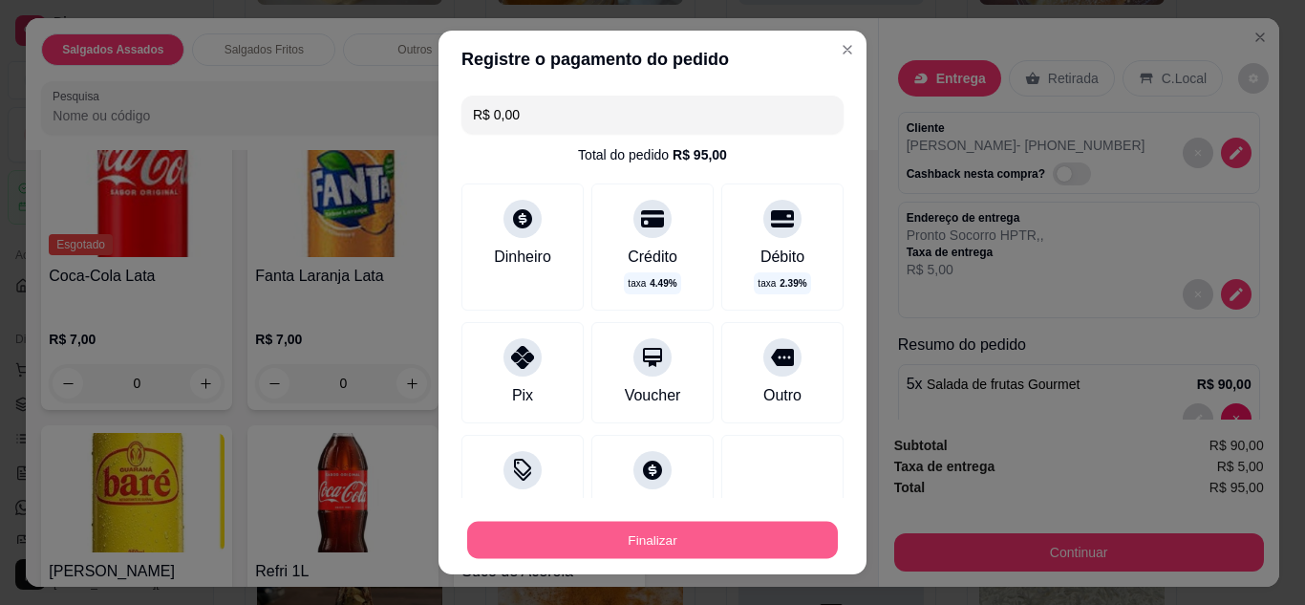
click at [674, 549] on button "Finalizar" at bounding box center [652, 540] width 371 height 37
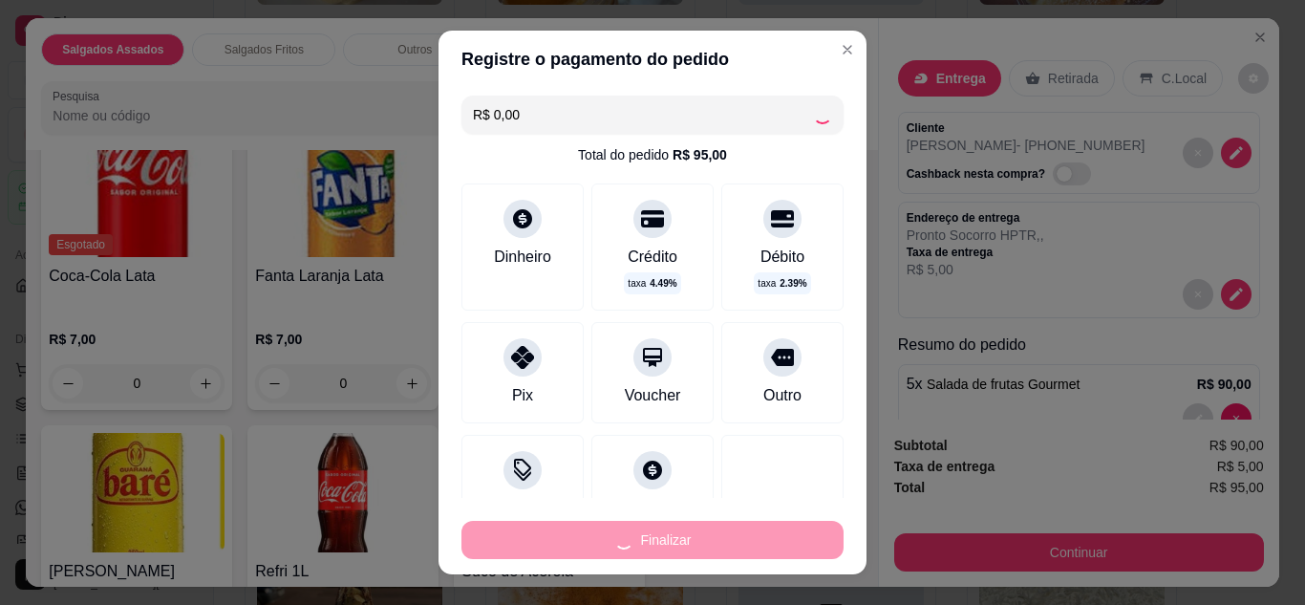
type input "0"
type input "-R$ 95,00"
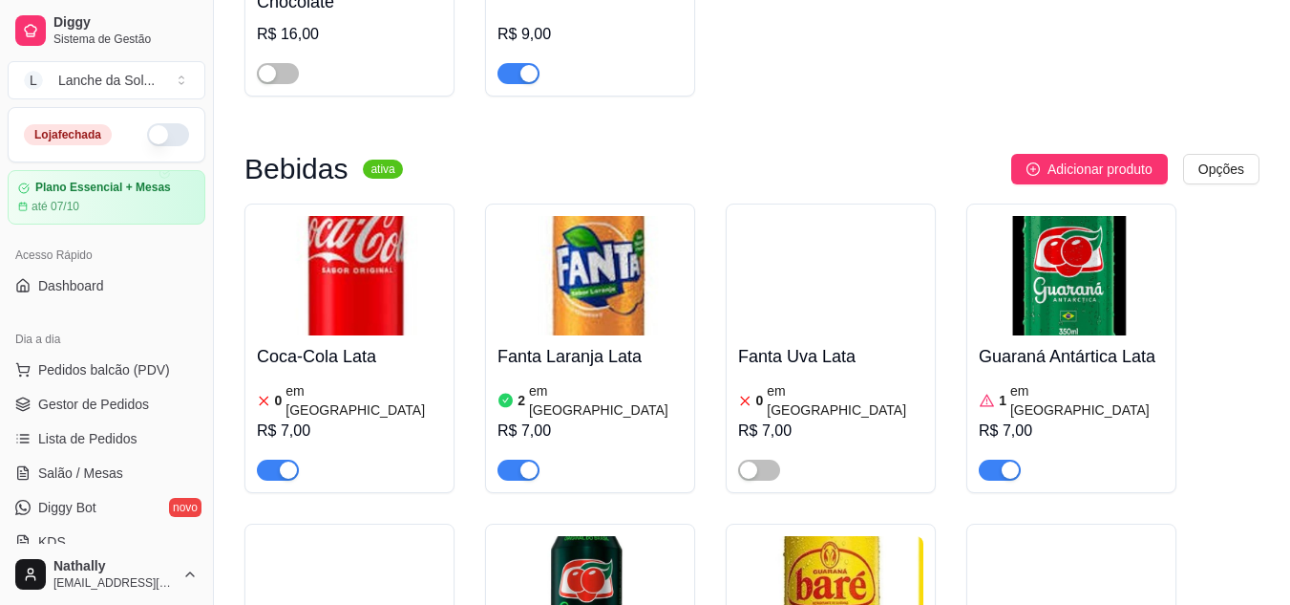
scroll to position [4419, 0]
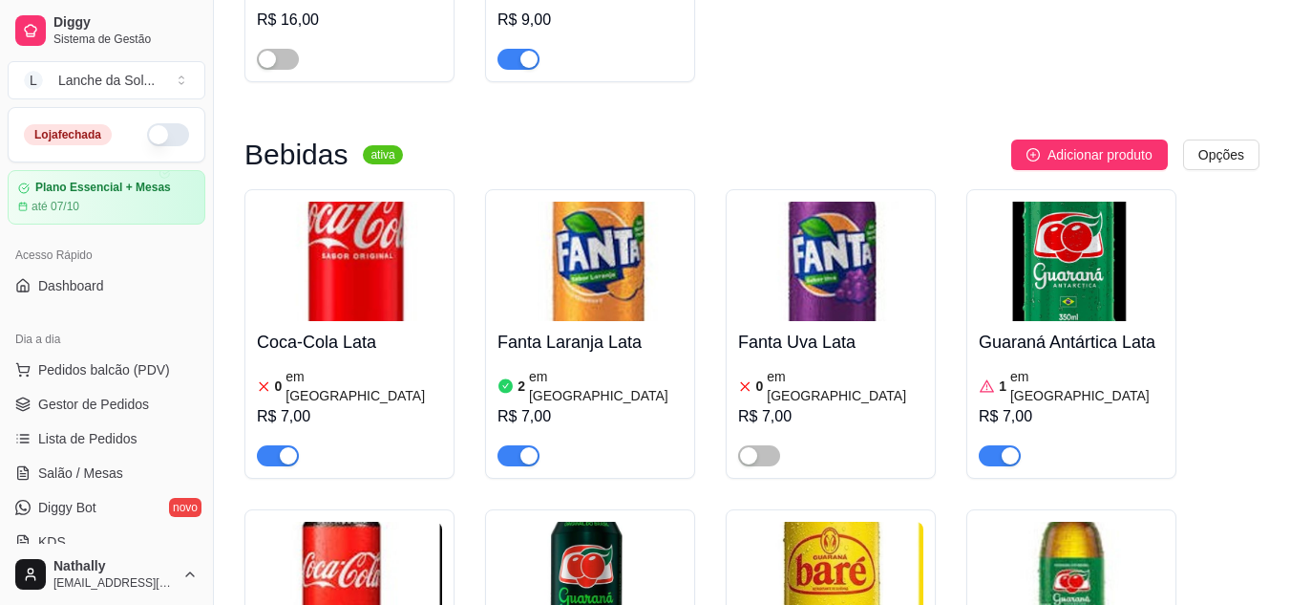
click at [336, 405] on div "R$ 7,00" at bounding box center [349, 416] width 185 height 23
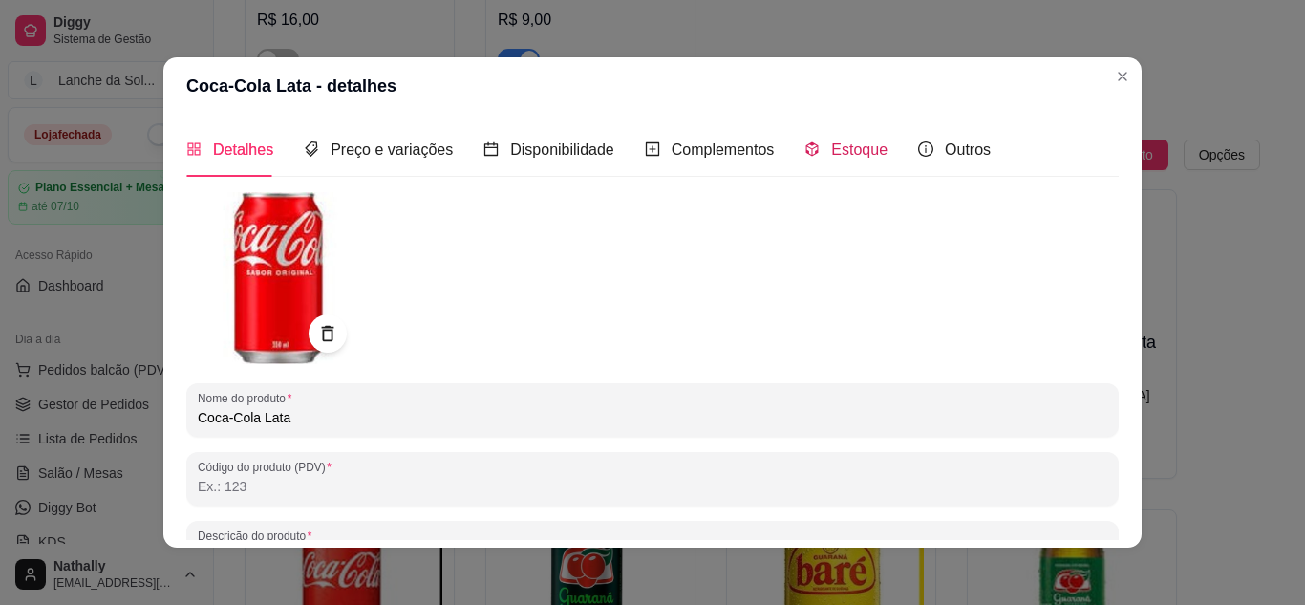
click at [831, 146] on span "Estoque" at bounding box center [859, 149] width 56 height 16
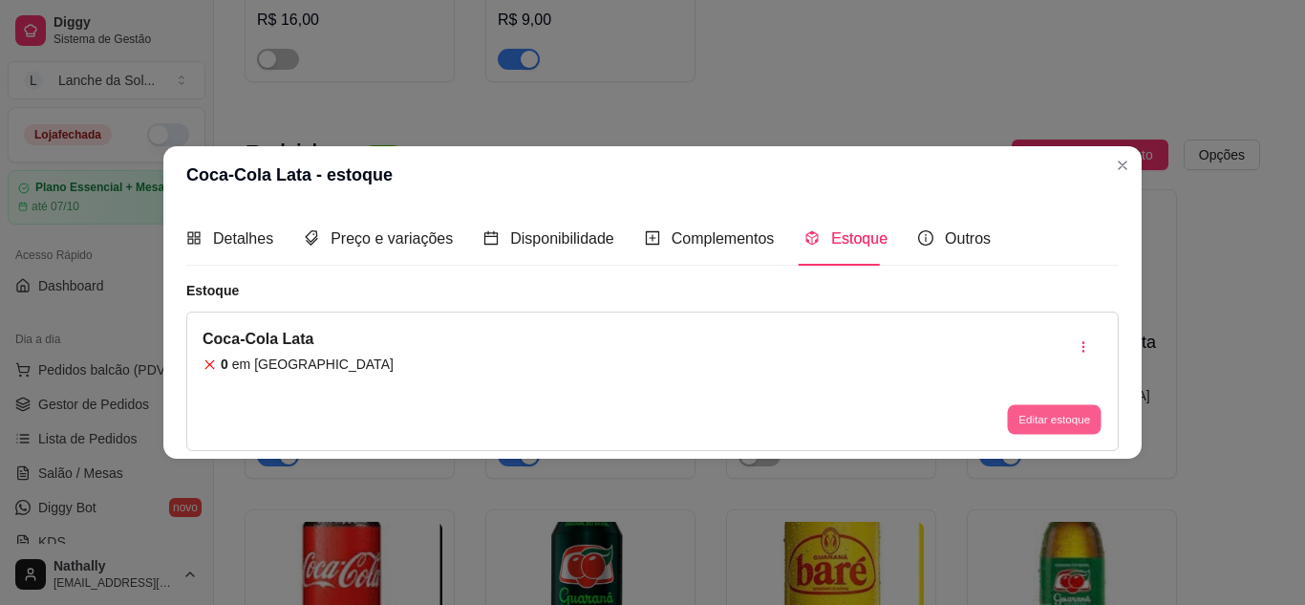
click at [1076, 419] on button "Editar estoque" at bounding box center [1054, 420] width 94 height 30
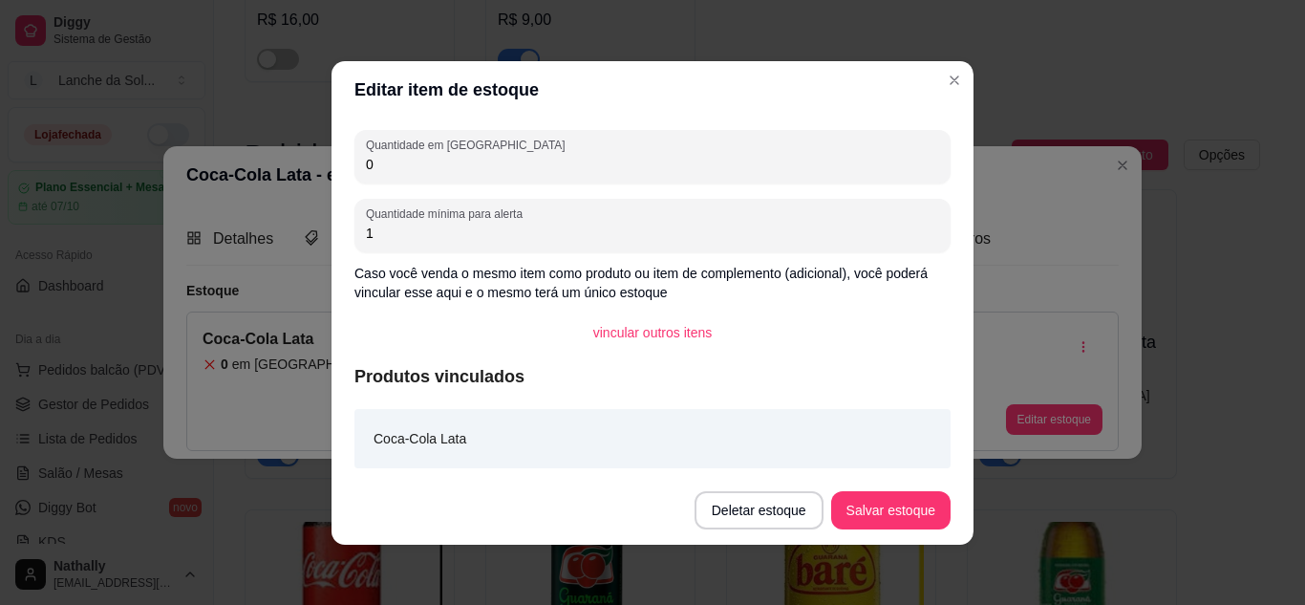
click at [518, 168] on input "0" at bounding box center [652, 164] width 573 height 19
click at [518, 168] on input "5" at bounding box center [652, 164] width 573 height 19
type input "5"
click at [895, 519] on button "Salvar estoque" at bounding box center [890, 509] width 117 height 37
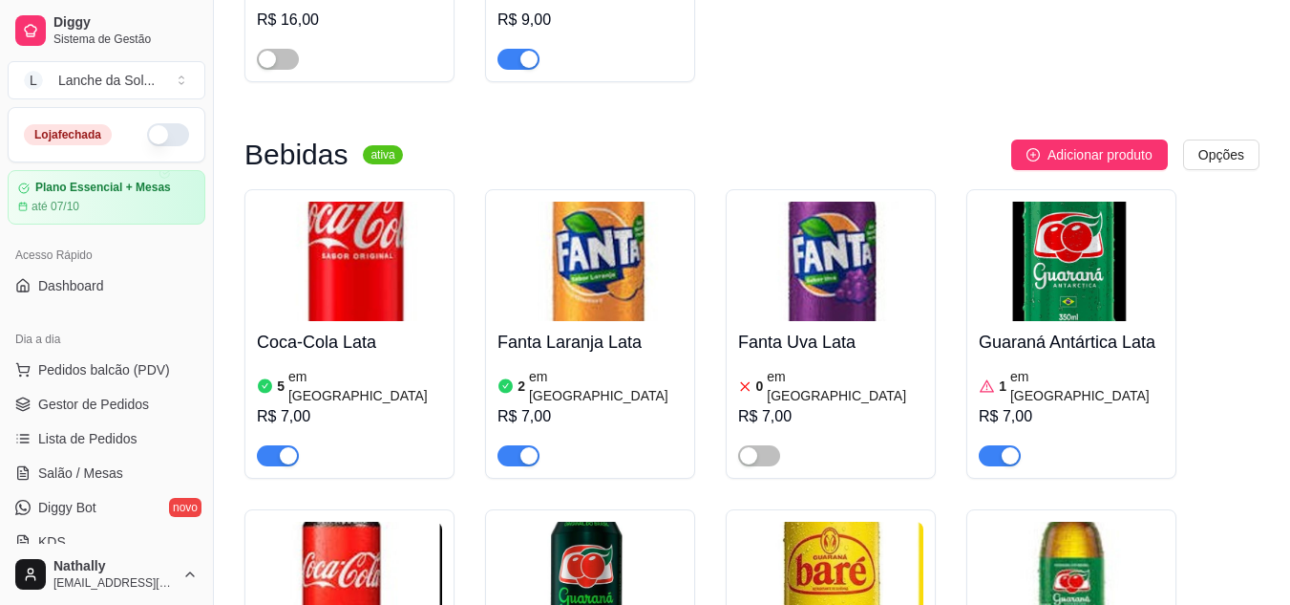
click at [614, 405] on div "R$ 7,00" at bounding box center [590, 416] width 185 height 23
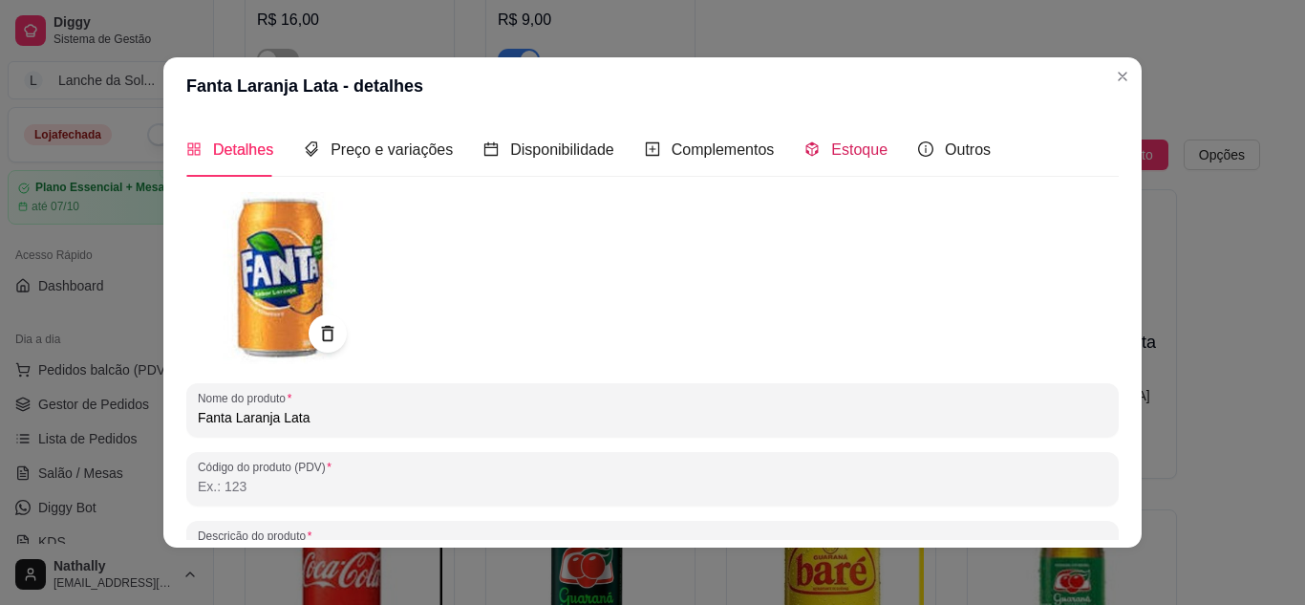
click at [831, 151] on span "Estoque" at bounding box center [859, 149] width 56 height 16
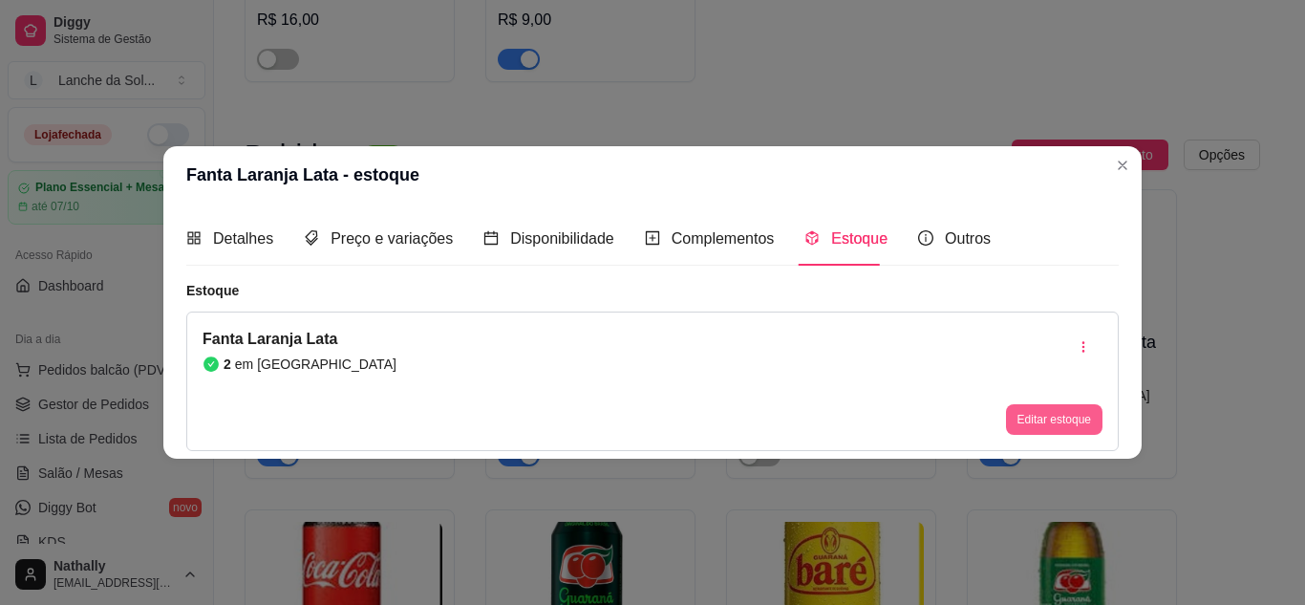
click at [1046, 415] on button "Editar estoque" at bounding box center [1054, 419] width 96 height 31
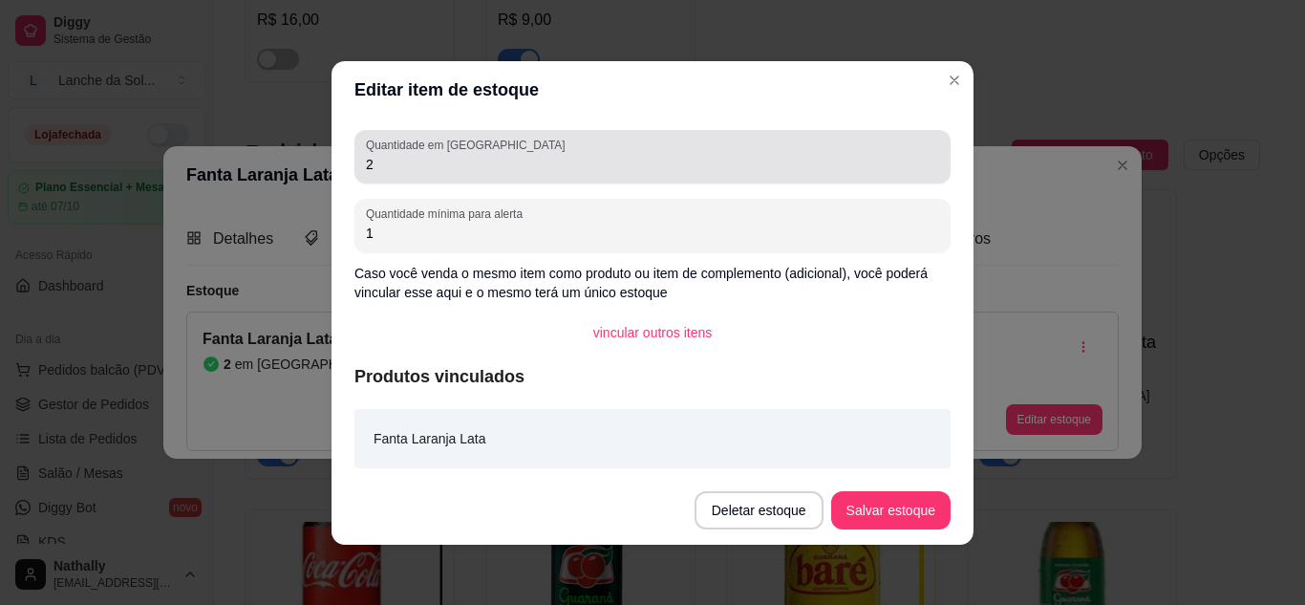
click at [548, 174] on div "2" at bounding box center [652, 157] width 573 height 38
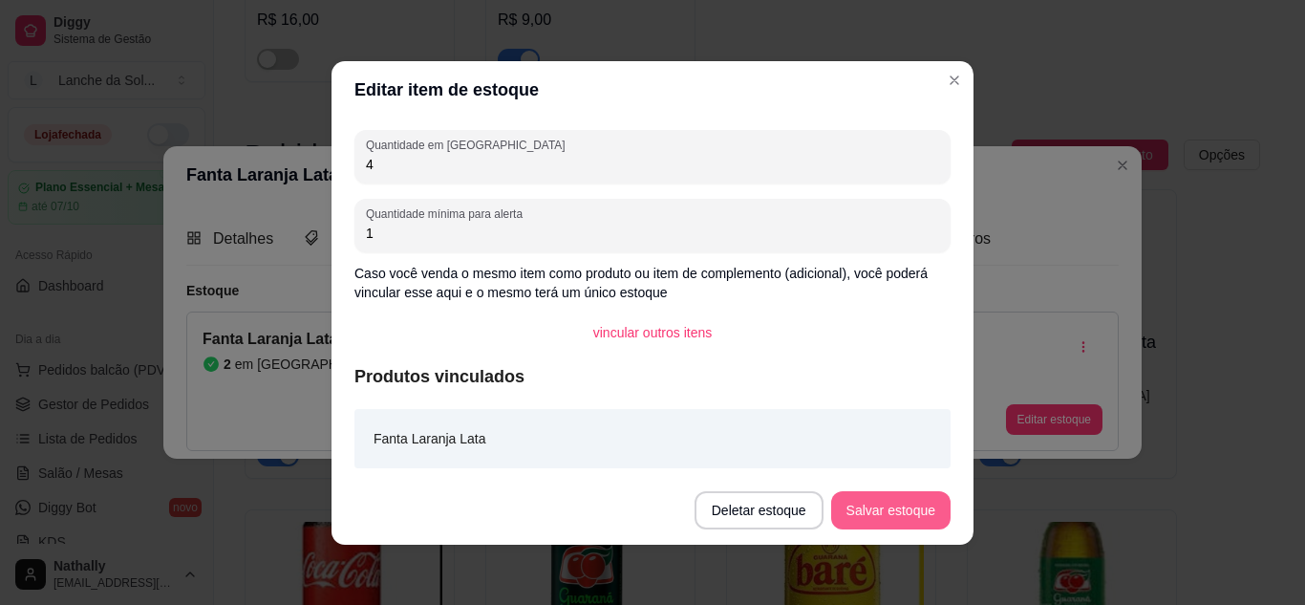
type input "4"
click at [900, 514] on button "Salvar estoque" at bounding box center [890, 510] width 119 height 38
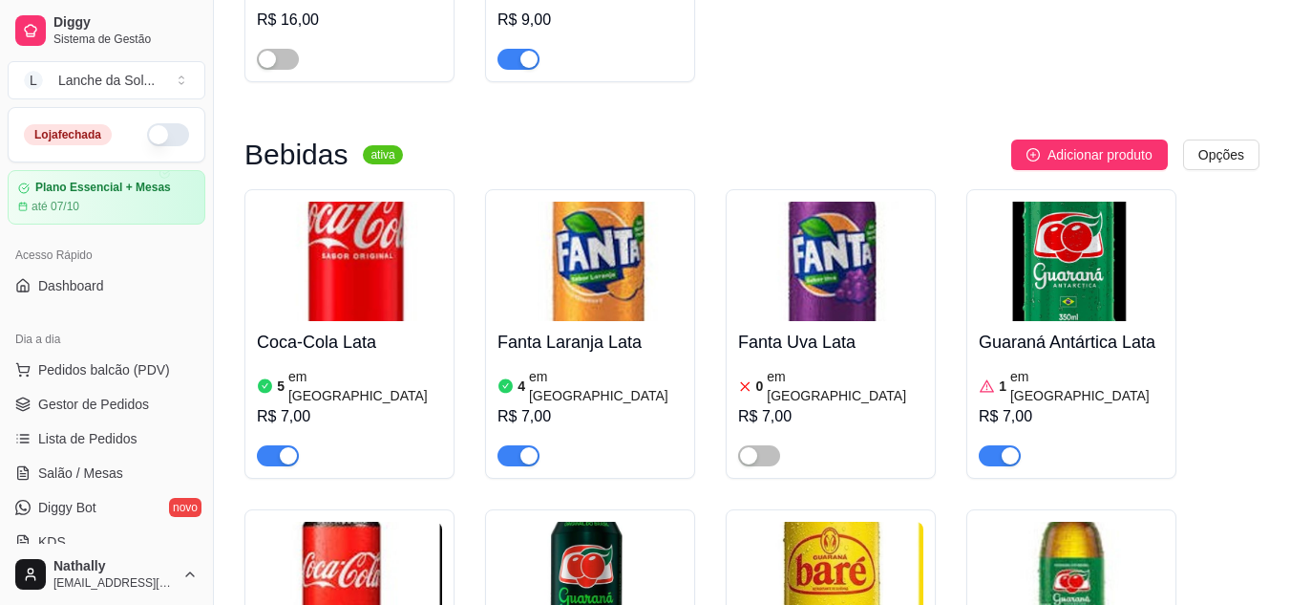
click at [848, 367] on div "0 em [GEOGRAPHIC_DATA]" at bounding box center [830, 386] width 185 height 38
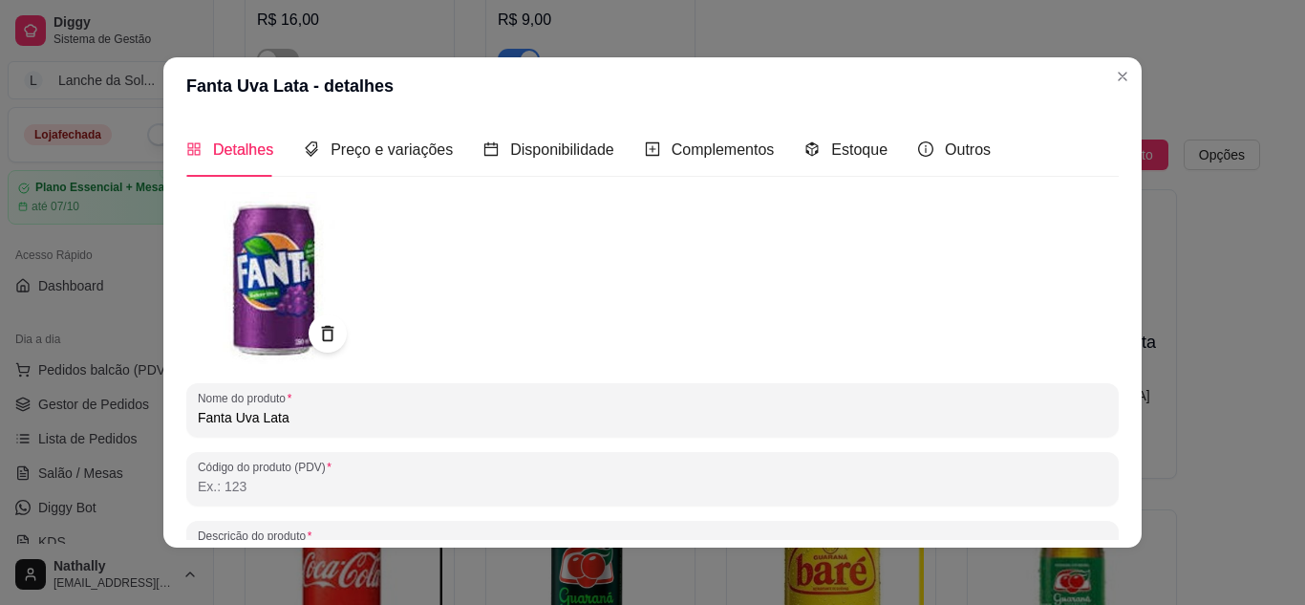
click at [862, 164] on div "Estoque" at bounding box center [845, 149] width 83 height 54
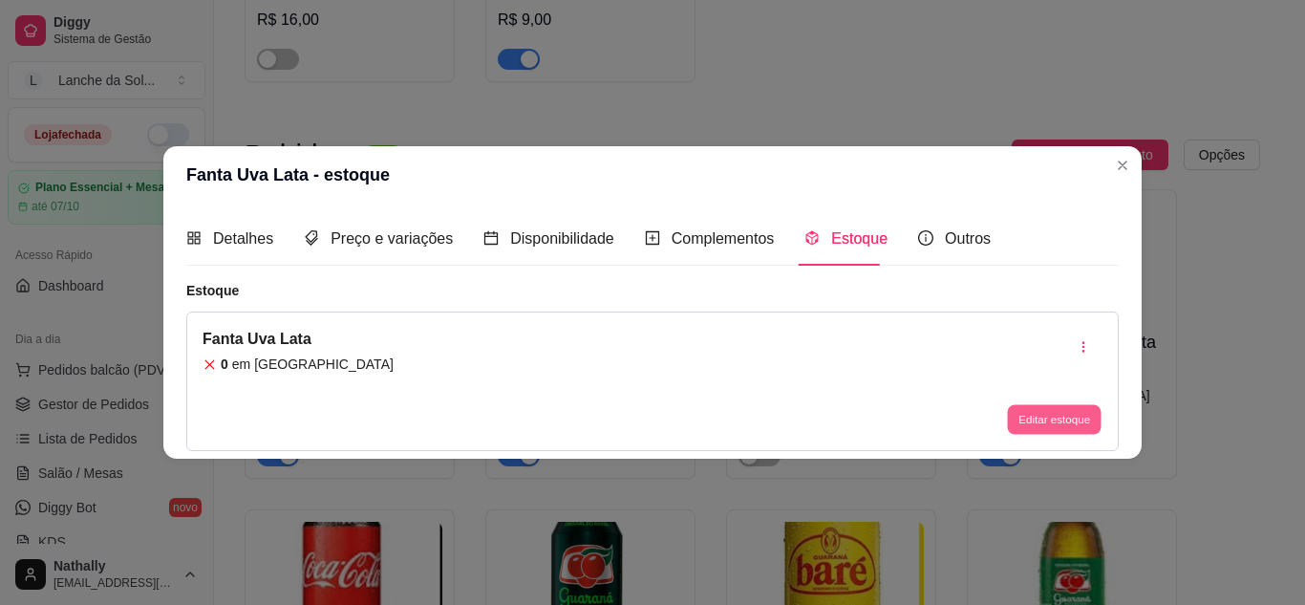
click at [1079, 414] on button "Editar estoque" at bounding box center [1054, 420] width 94 height 30
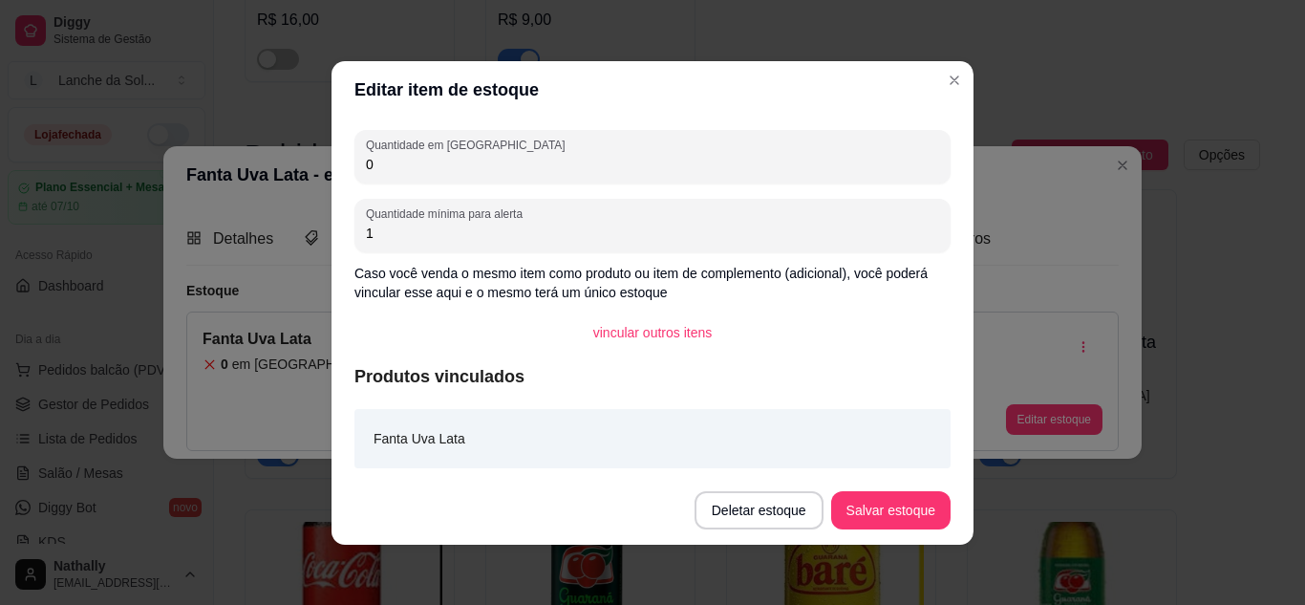
click at [394, 166] on input "0" at bounding box center [652, 164] width 573 height 19
click at [394, 166] on input "2" at bounding box center [652, 164] width 573 height 19
type input "2"
click at [875, 515] on button "Salvar estoque" at bounding box center [890, 510] width 119 height 38
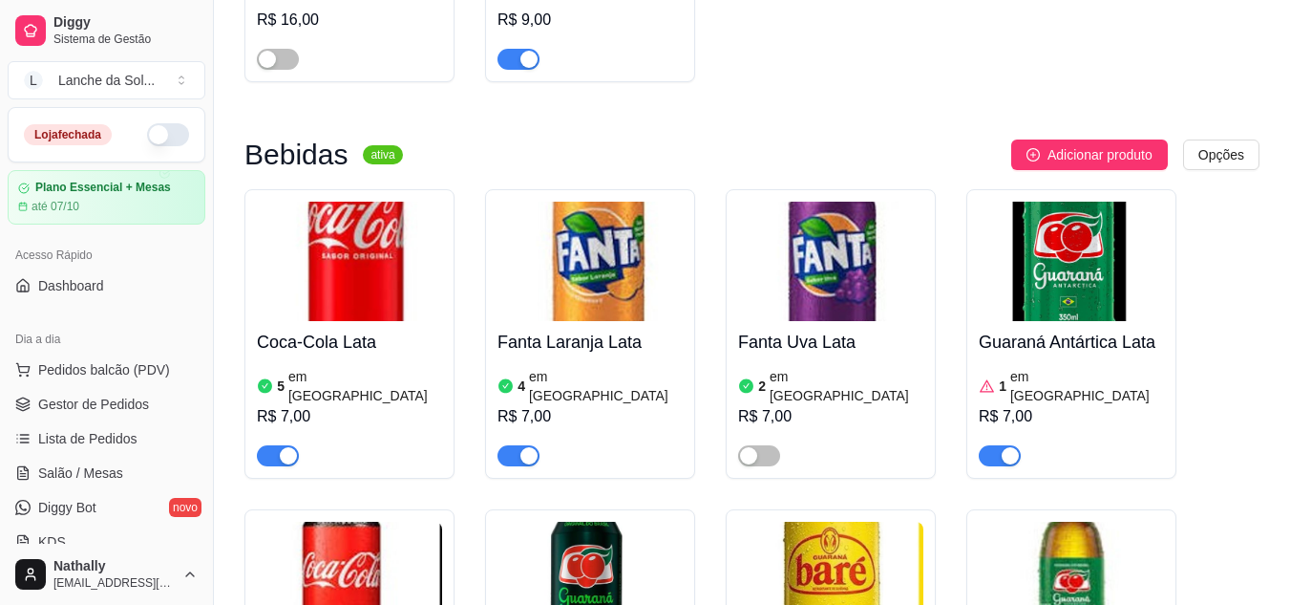
click at [1051, 367] on article "em [GEOGRAPHIC_DATA]" at bounding box center [1088, 386] width 154 height 38
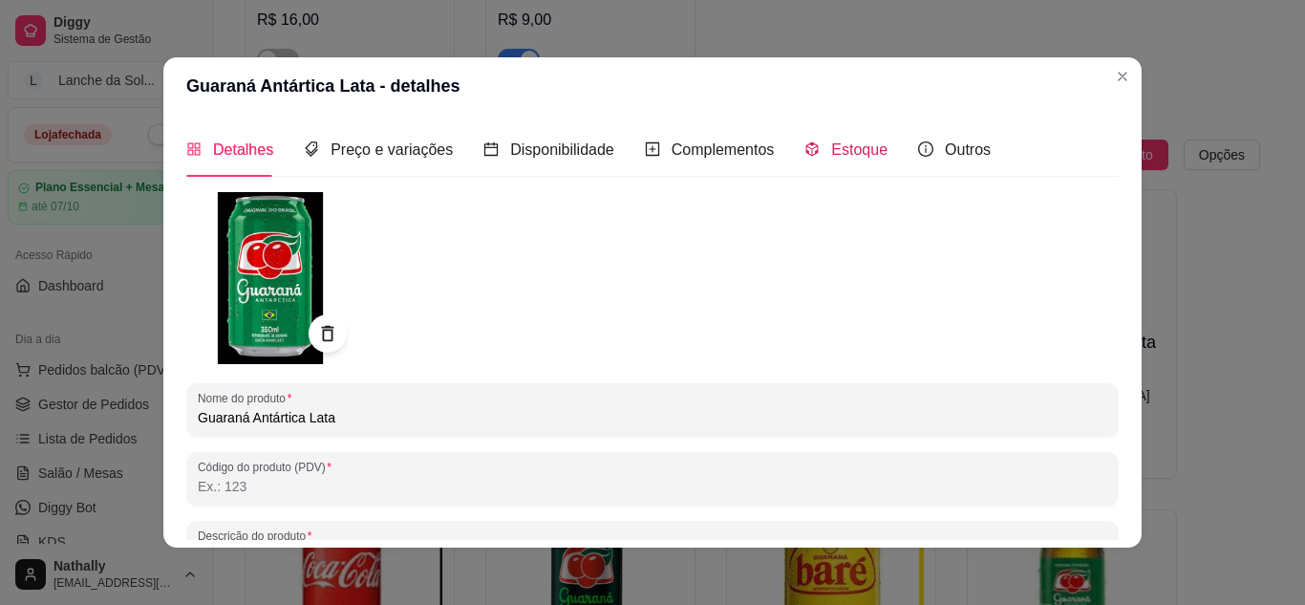
click at [838, 158] on span "Estoque" at bounding box center [859, 149] width 56 height 16
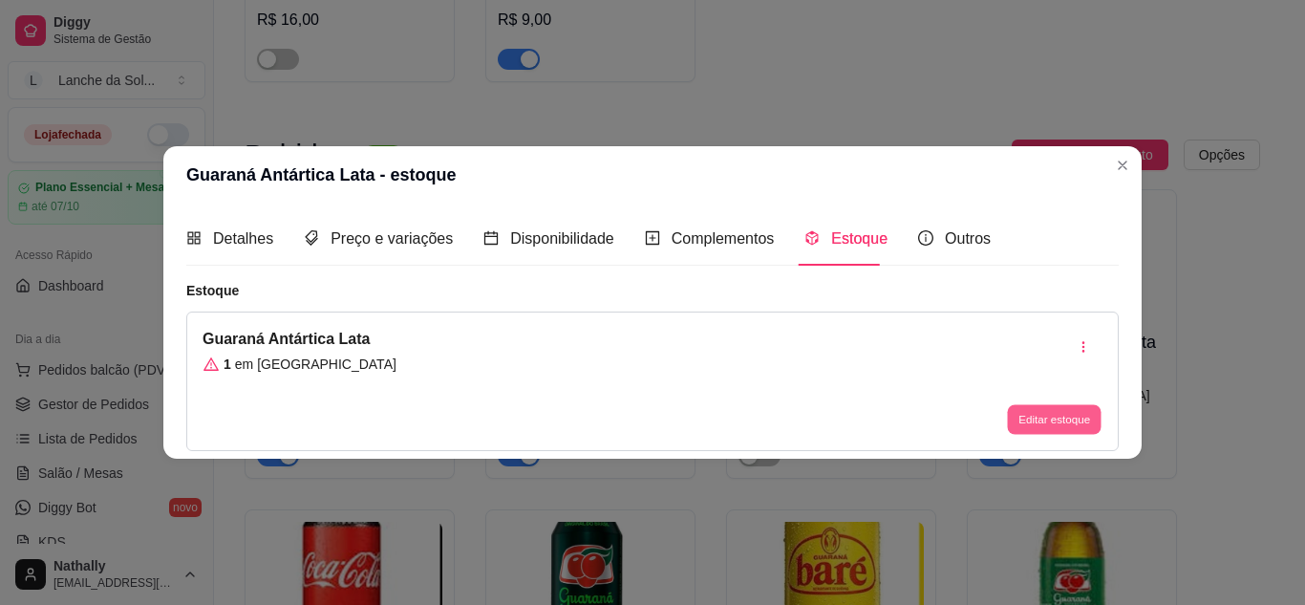
click at [1074, 434] on button "Editar estoque" at bounding box center [1054, 420] width 94 height 30
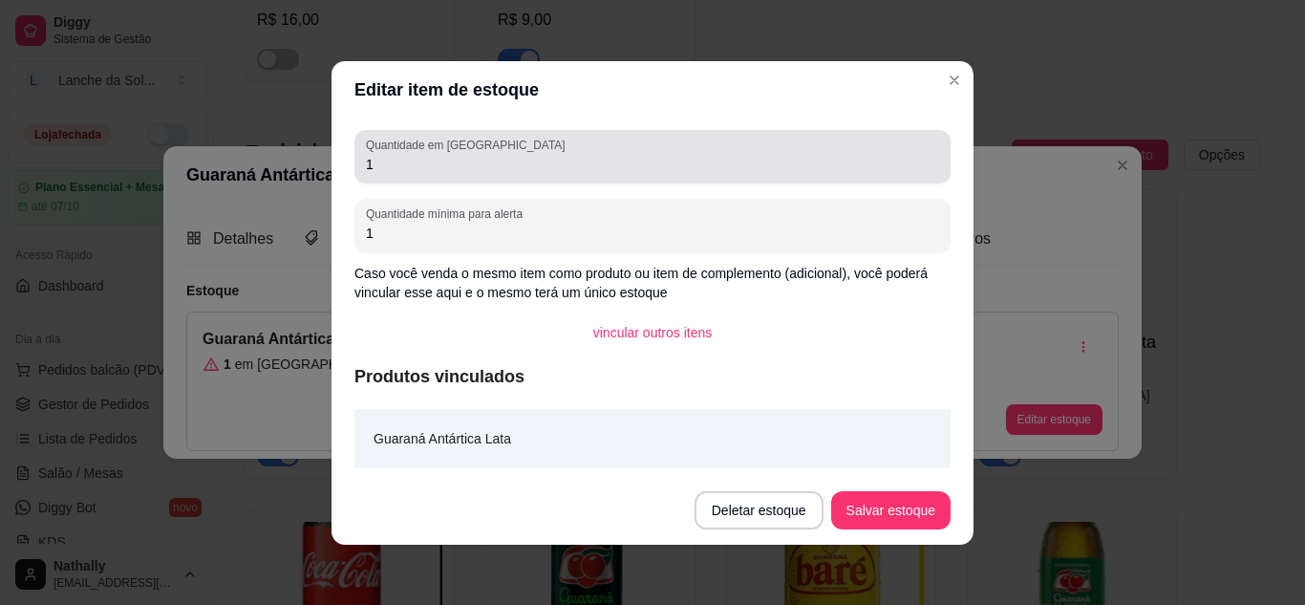
click at [544, 155] on input "1" at bounding box center [652, 164] width 573 height 19
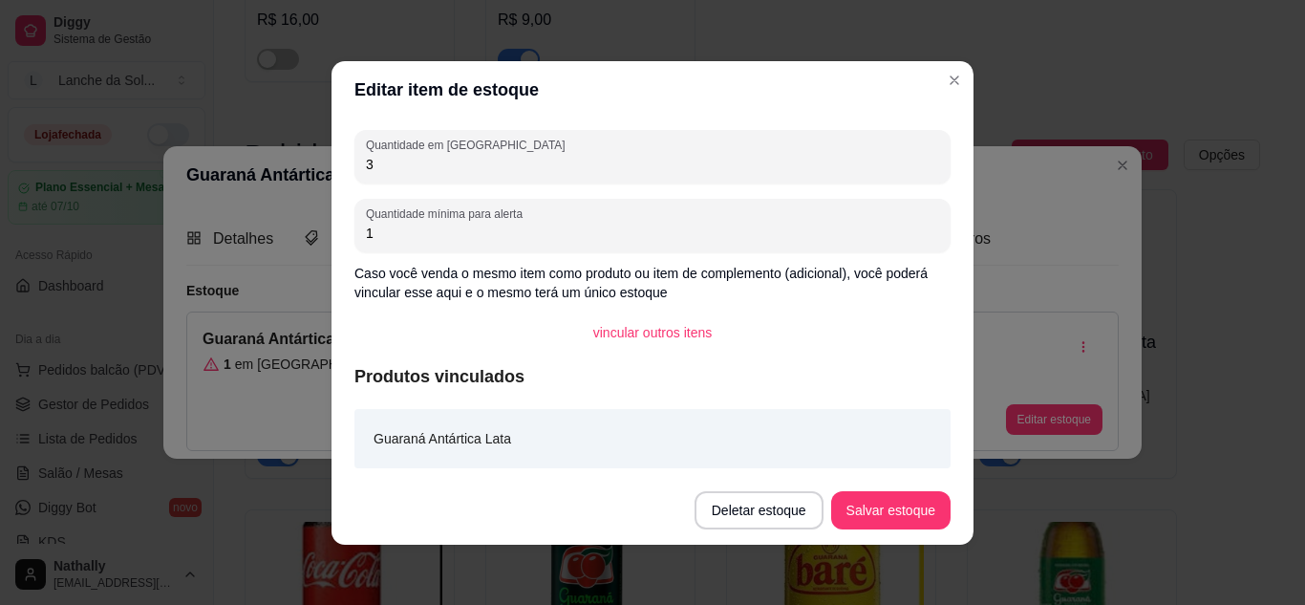
click at [544, 155] on input "3" at bounding box center [652, 164] width 573 height 19
type input "3"
click at [893, 513] on button "Salvar estoque" at bounding box center [890, 509] width 117 height 37
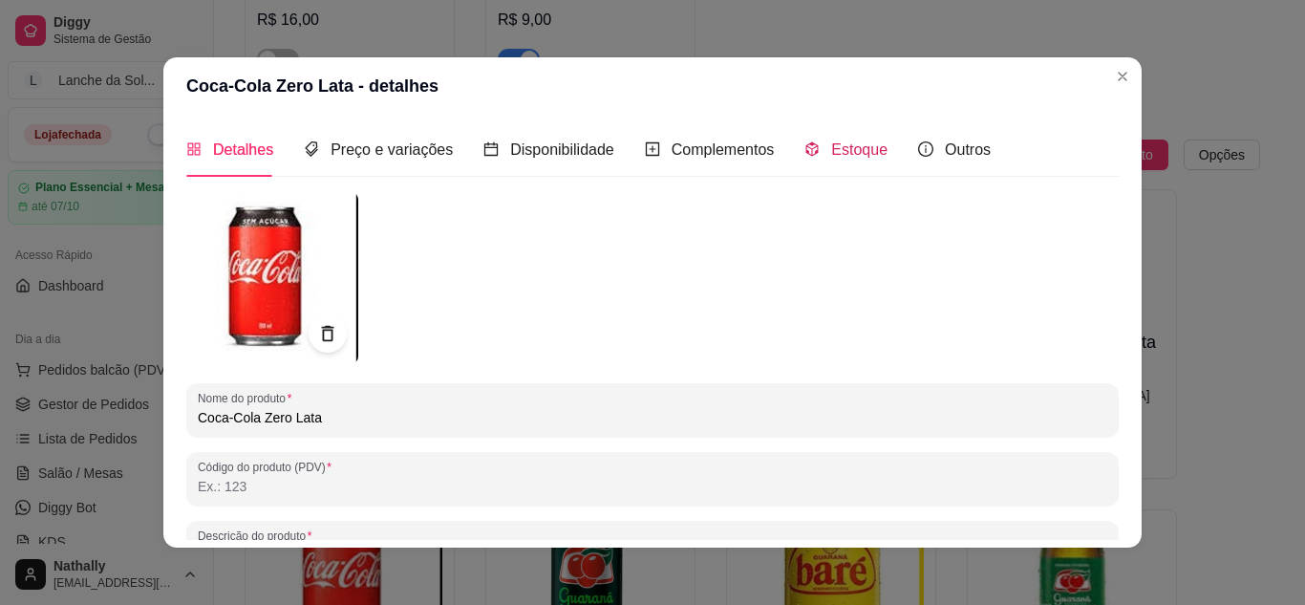
click at [804, 155] on icon "code-sandbox" at bounding box center [811, 148] width 15 height 15
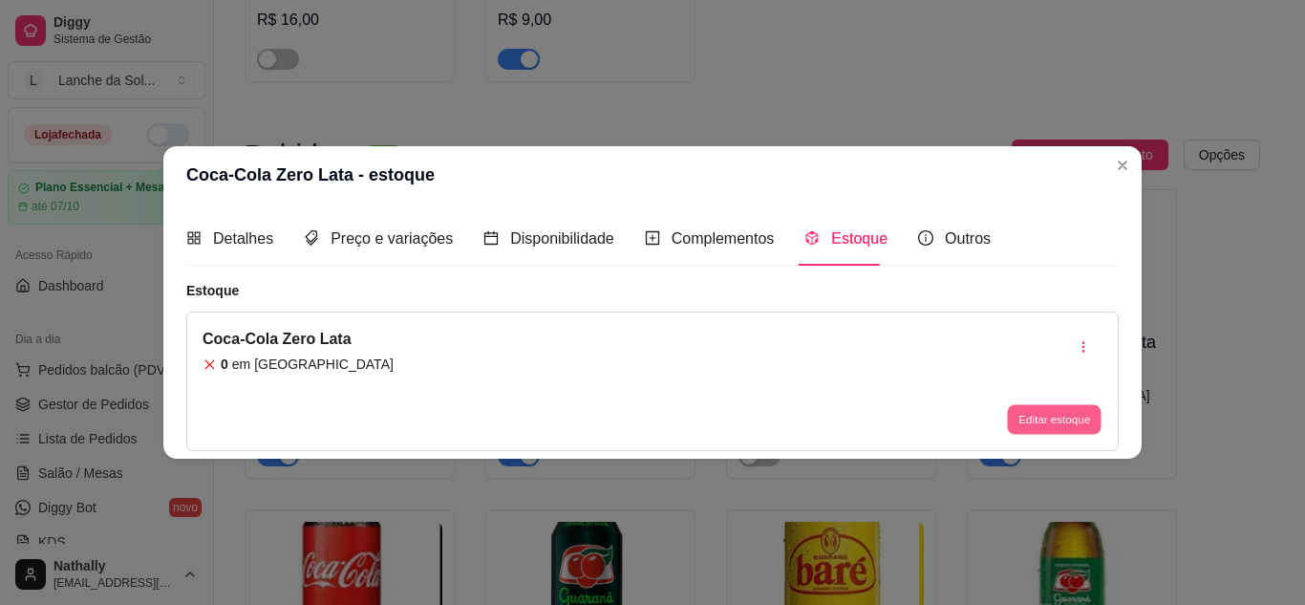
click at [1028, 414] on button "Editar estoque" at bounding box center [1054, 420] width 94 height 30
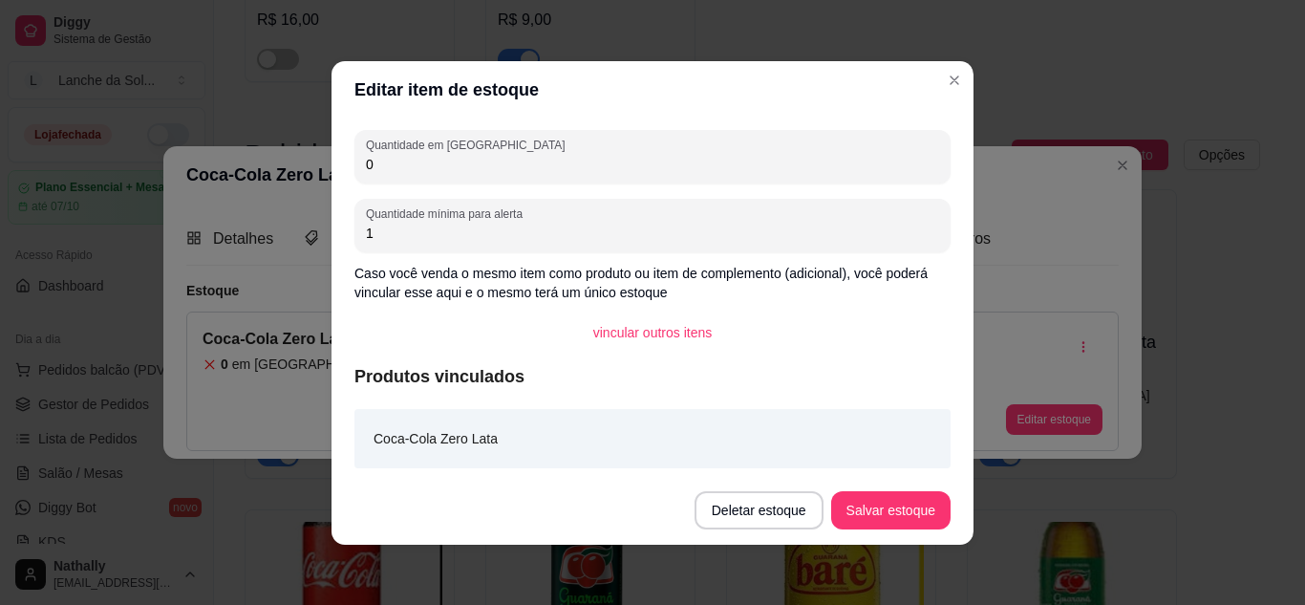
click at [432, 155] on input "0" at bounding box center [652, 164] width 573 height 19
type input "4"
click at [853, 526] on button "Salvar estoque" at bounding box center [890, 509] width 117 height 37
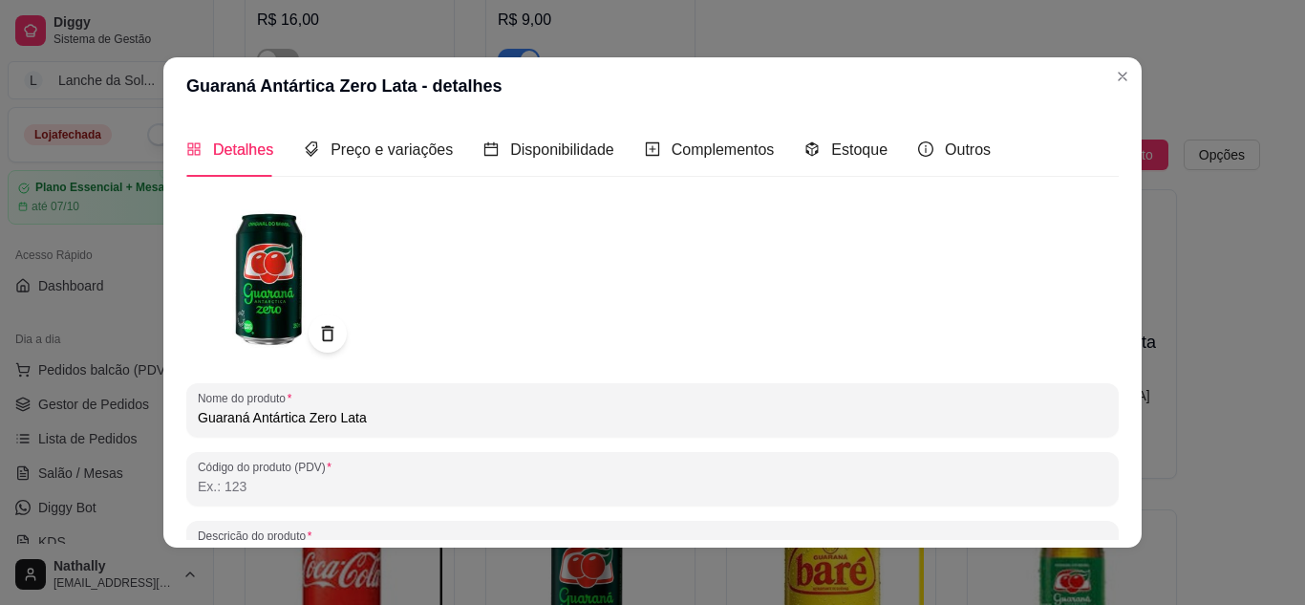
click at [813, 167] on div "Estoque" at bounding box center [845, 149] width 83 height 54
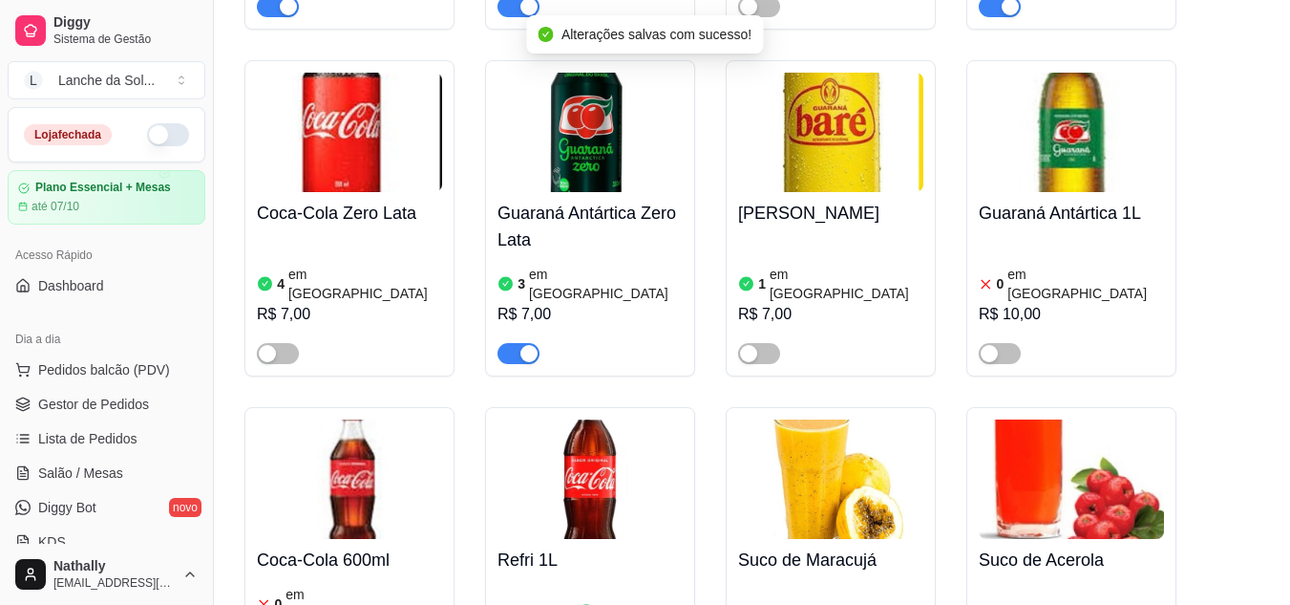
scroll to position [4910, 0]
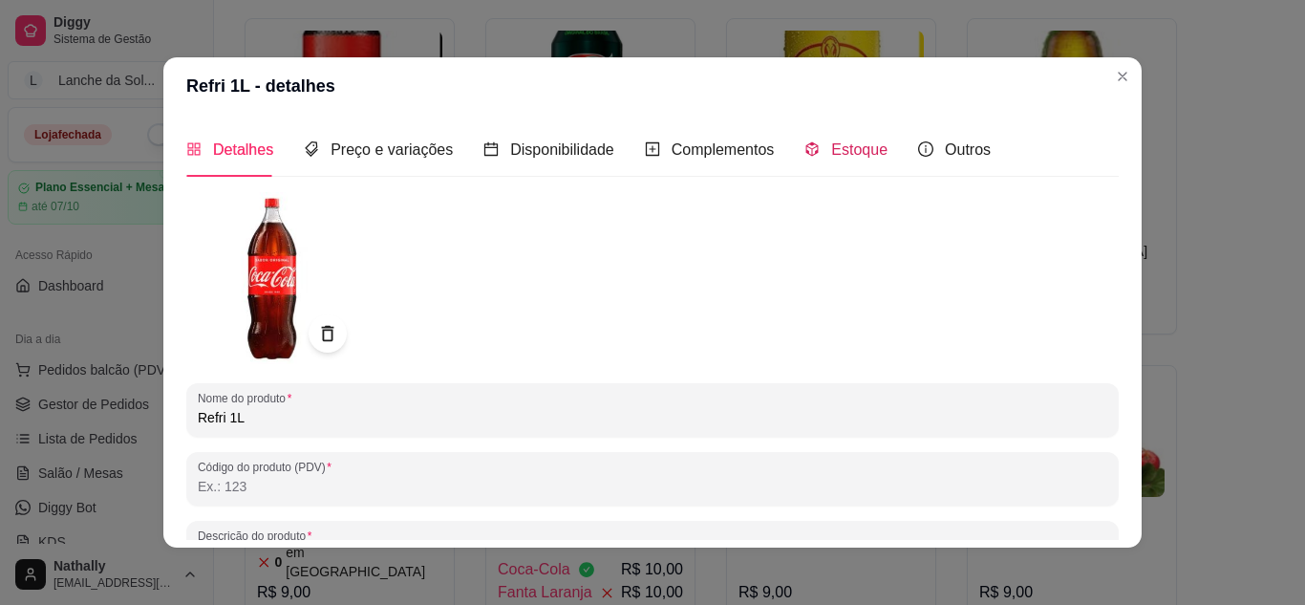
click at [852, 157] on span "Estoque" at bounding box center [859, 149] width 56 height 16
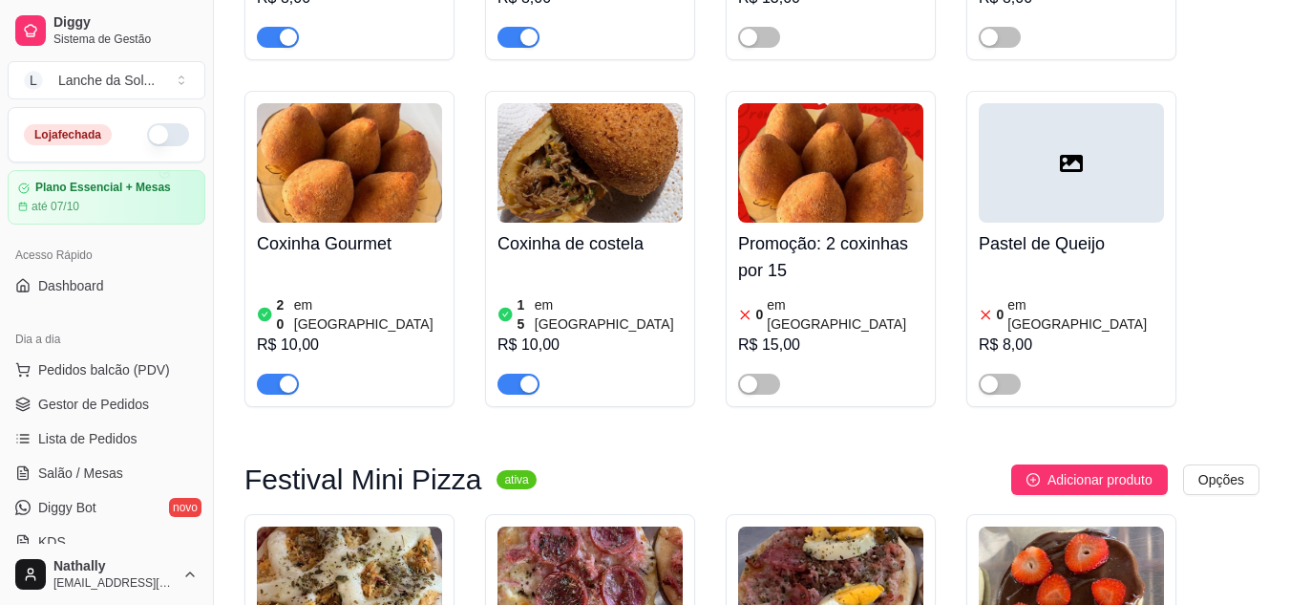
scroll to position [0, 0]
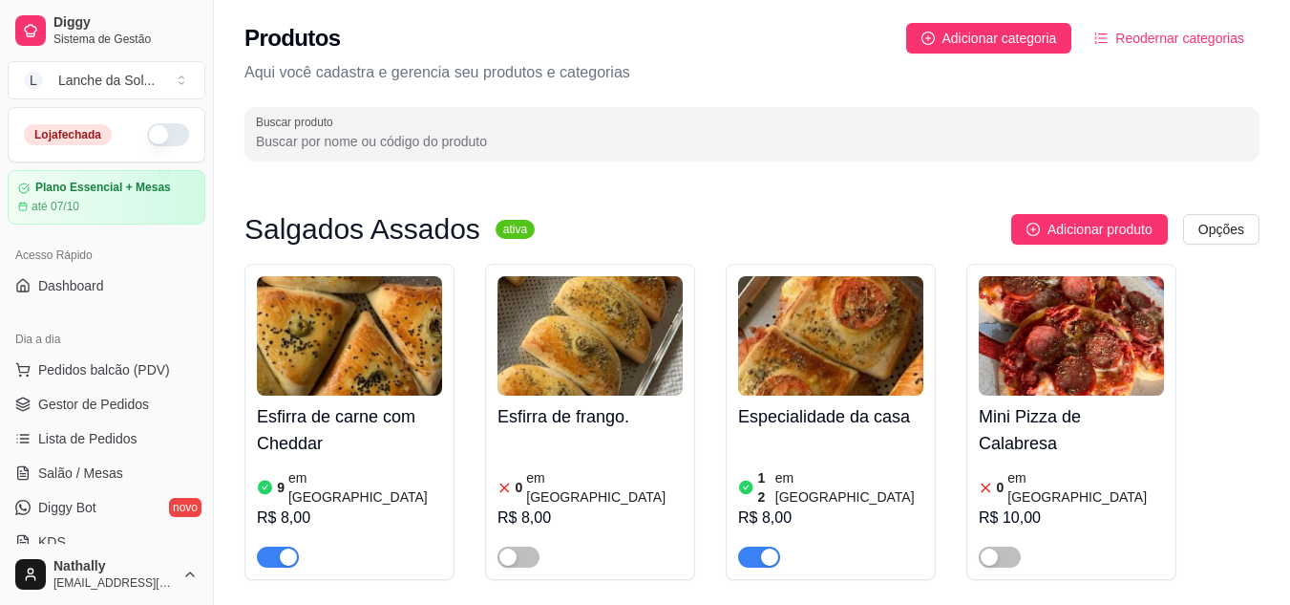
click at [150, 130] on button "button" at bounding box center [168, 134] width 42 height 23
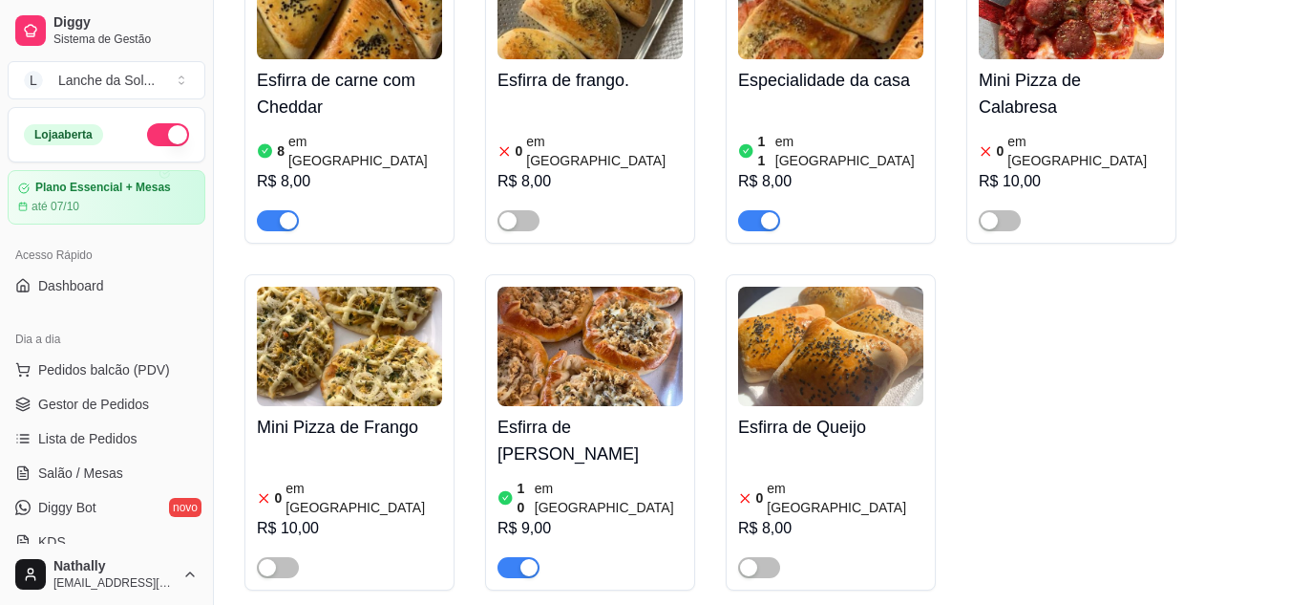
scroll to position [617, 0]
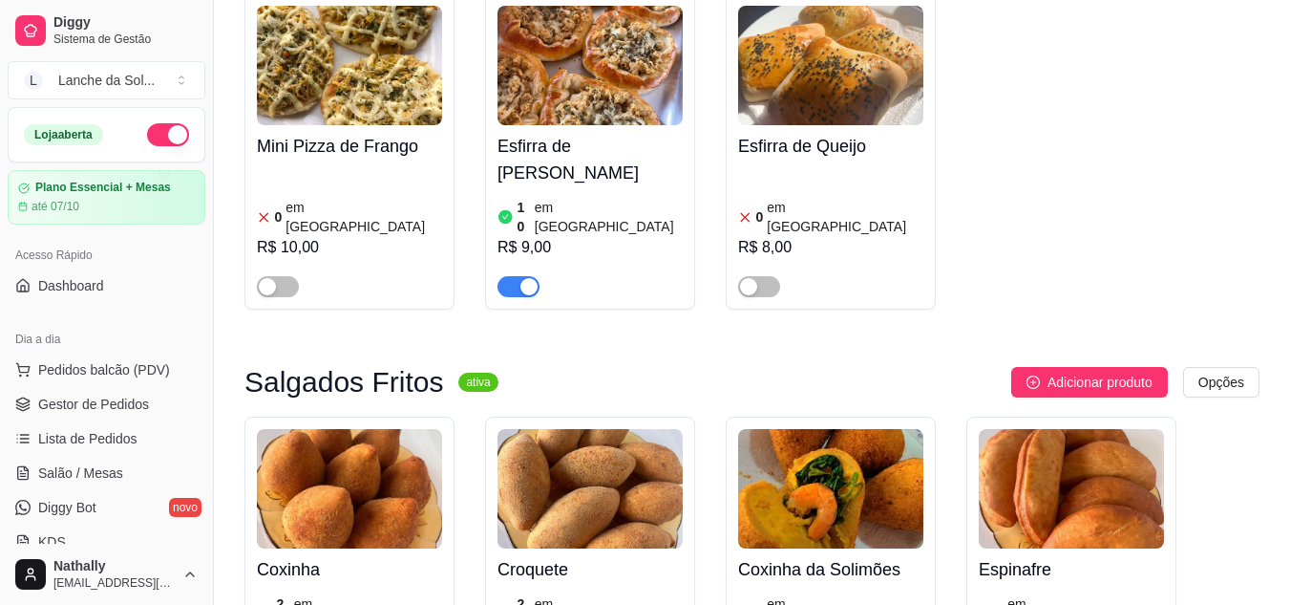
click at [1081, 556] on h4 "Espinafre" at bounding box center [1071, 569] width 185 height 27
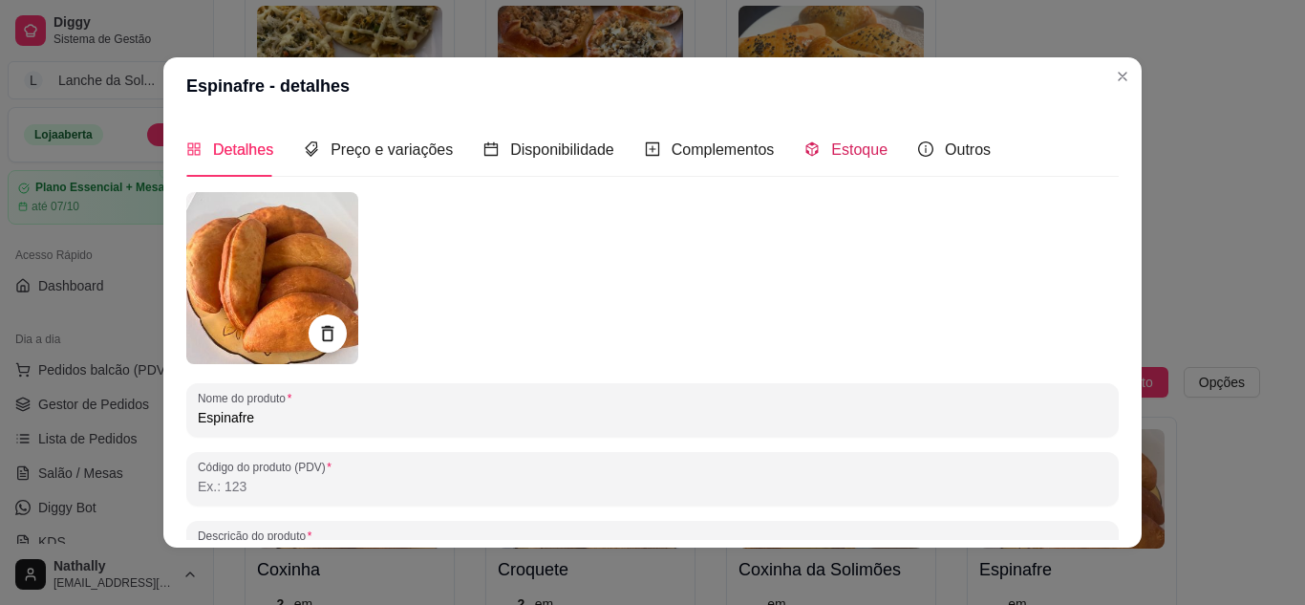
click at [852, 141] on span "Estoque" at bounding box center [859, 149] width 56 height 16
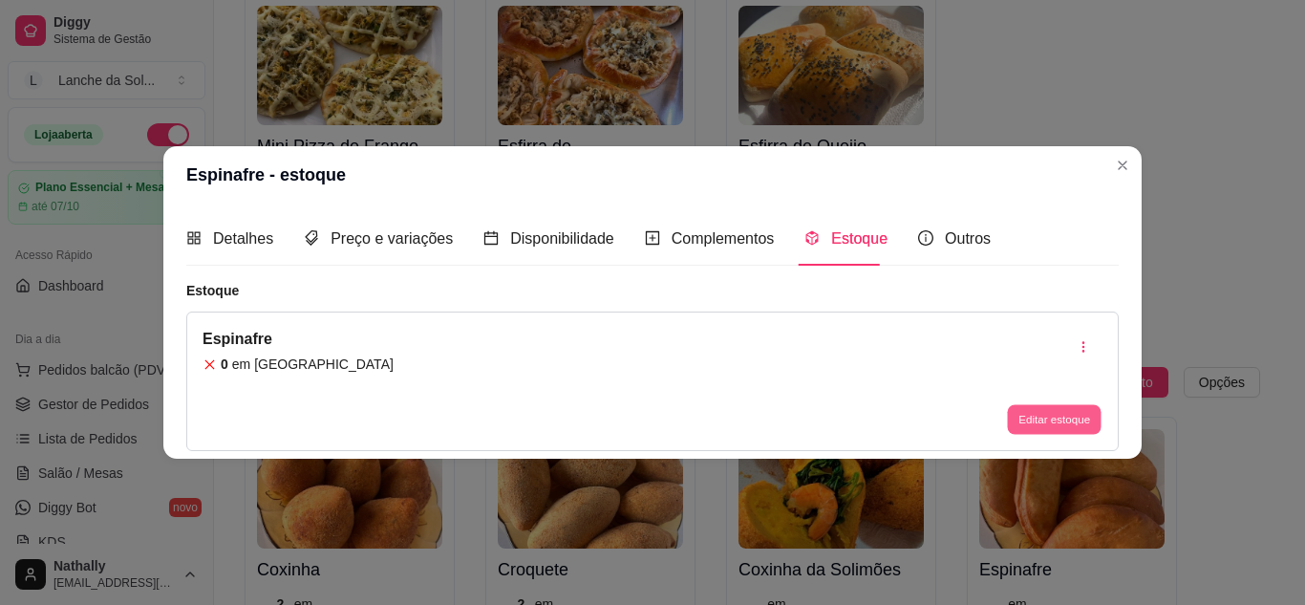
click at [1072, 412] on button "Editar estoque" at bounding box center [1054, 420] width 94 height 30
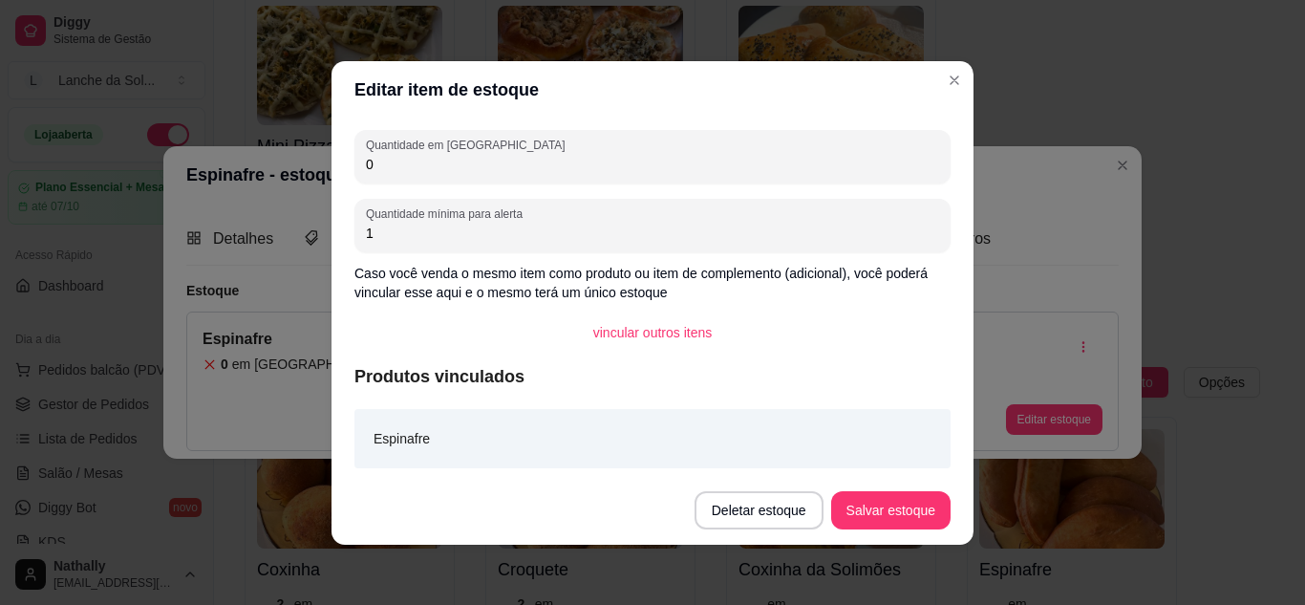
click at [522, 164] on input "0" at bounding box center [652, 164] width 573 height 19
type input "0"
type input "12"
click at [884, 504] on button "Salvar estoque" at bounding box center [890, 509] width 117 height 37
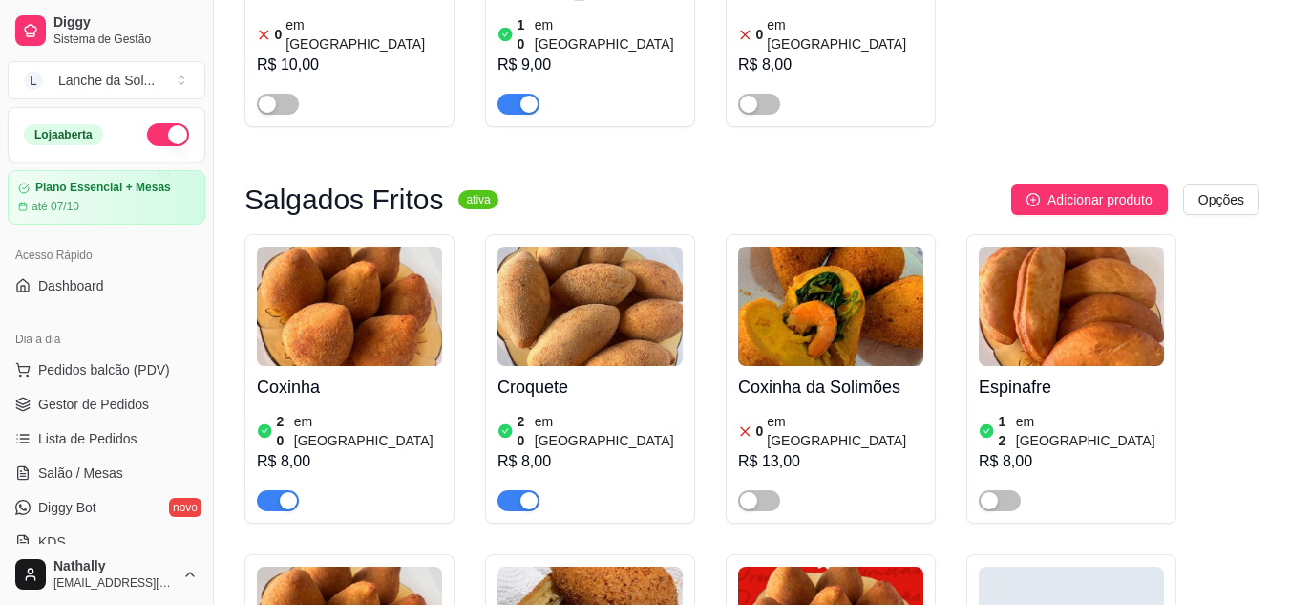
scroll to position [870, 0]
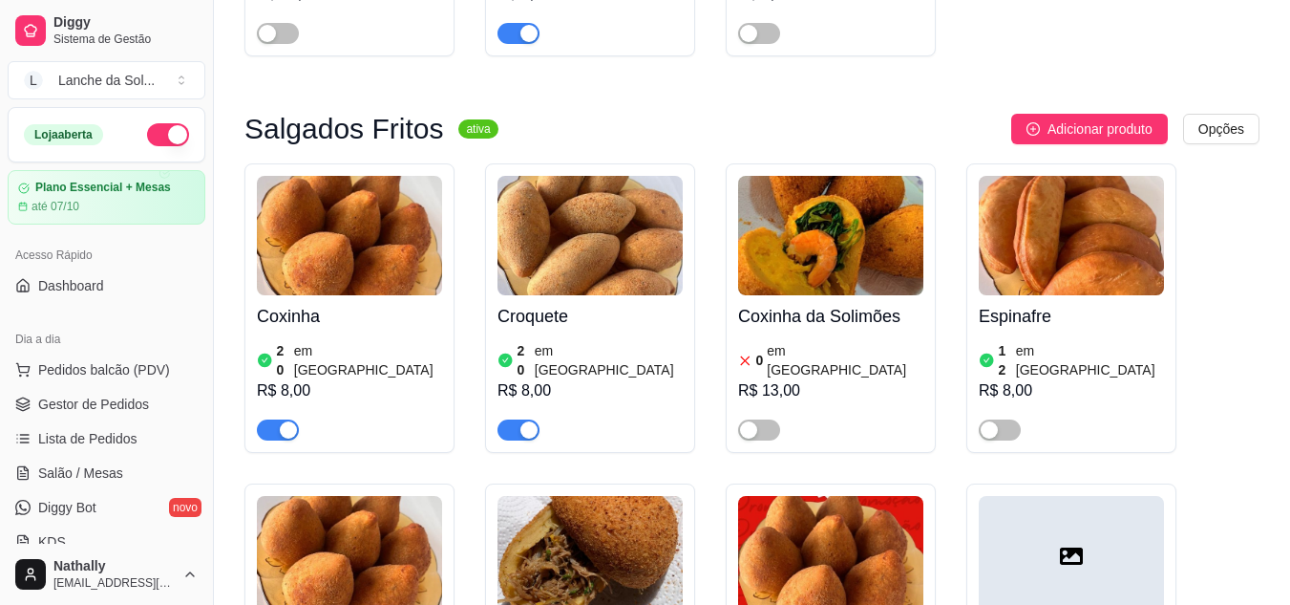
click at [1013, 419] on span "button" at bounding box center [1000, 429] width 42 height 21
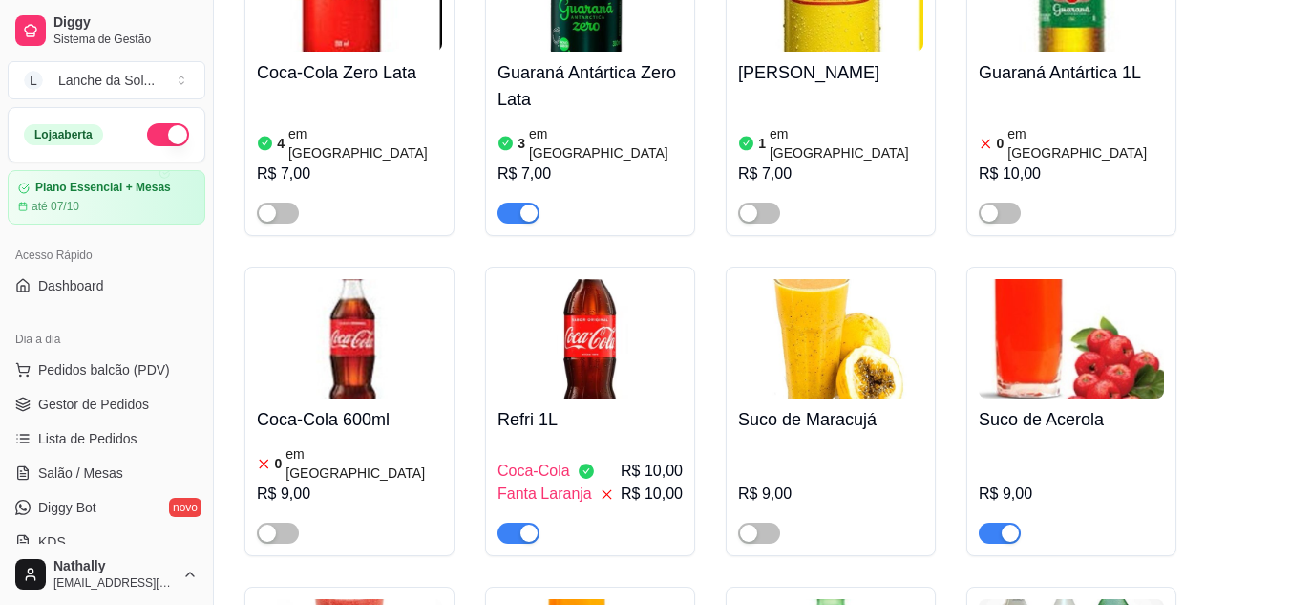
scroll to position [5022, 0]
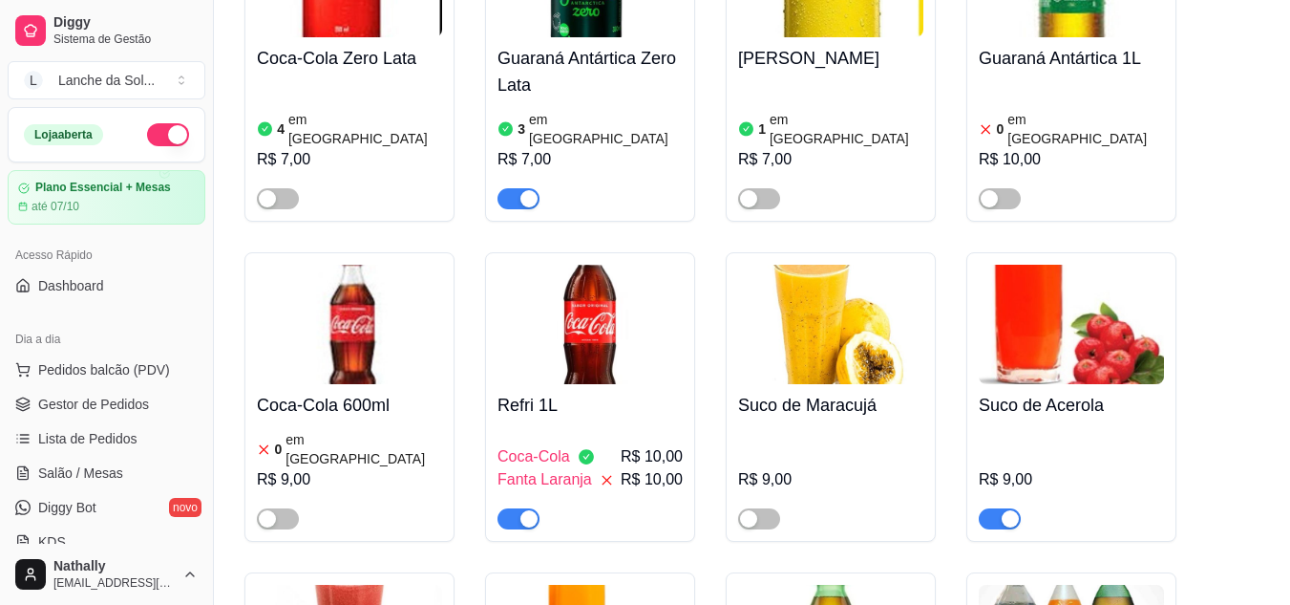
click at [753, 510] on div "button" at bounding box center [748, 518] width 17 height 17
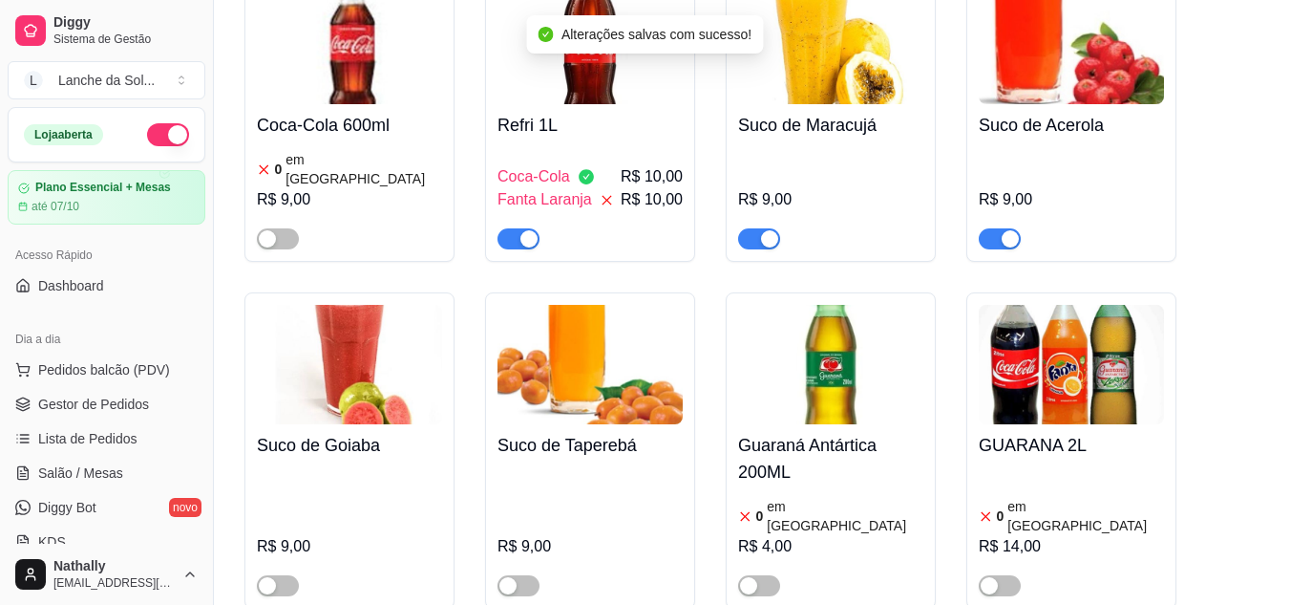
click at [276, 575] on button "button" at bounding box center [278, 585] width 42 height 21
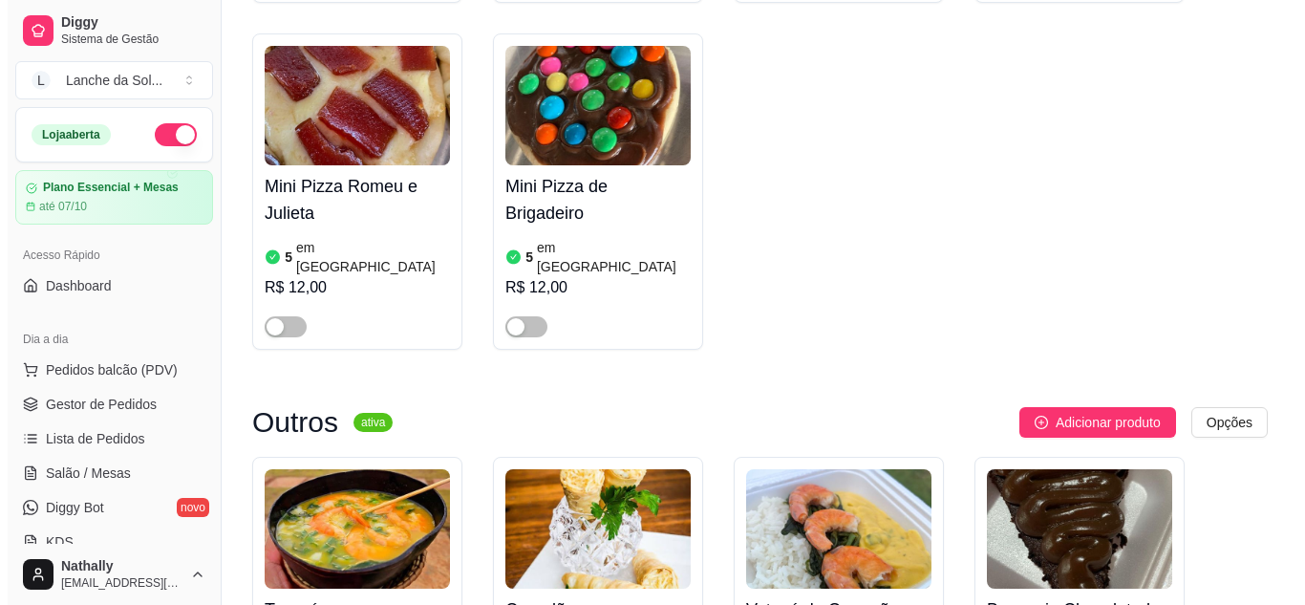
scroll to position [0, 0]
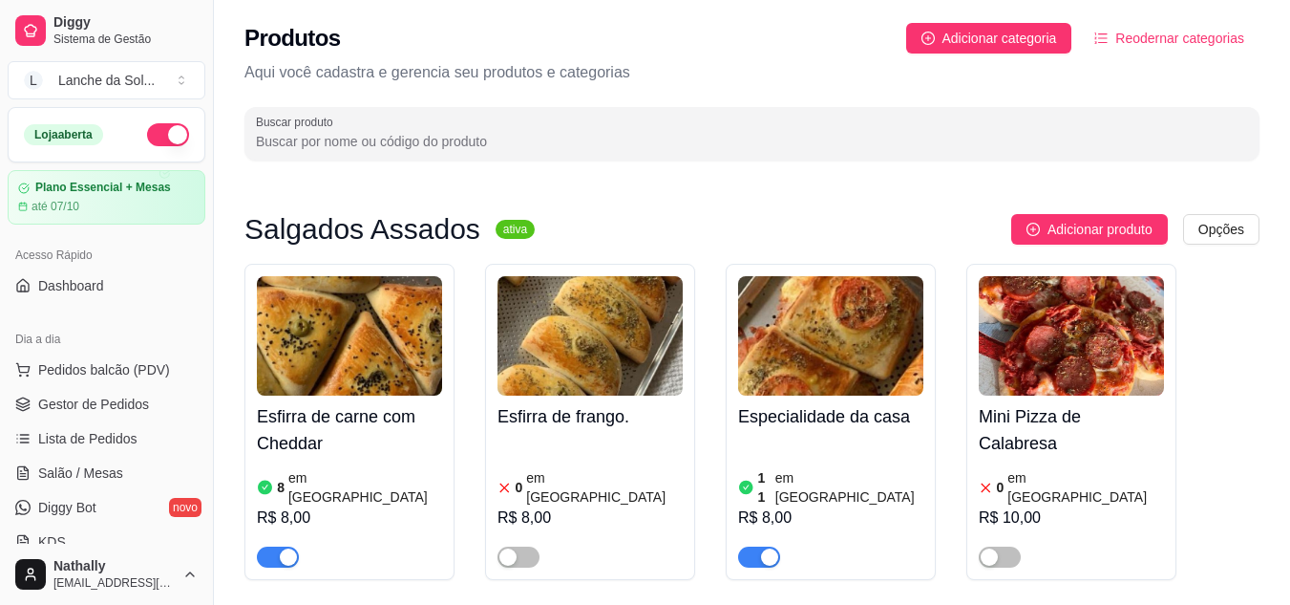
click at [82, 395] on span "Gestor de Pedidos" at bounding box center [93, 403] width 111 height 19
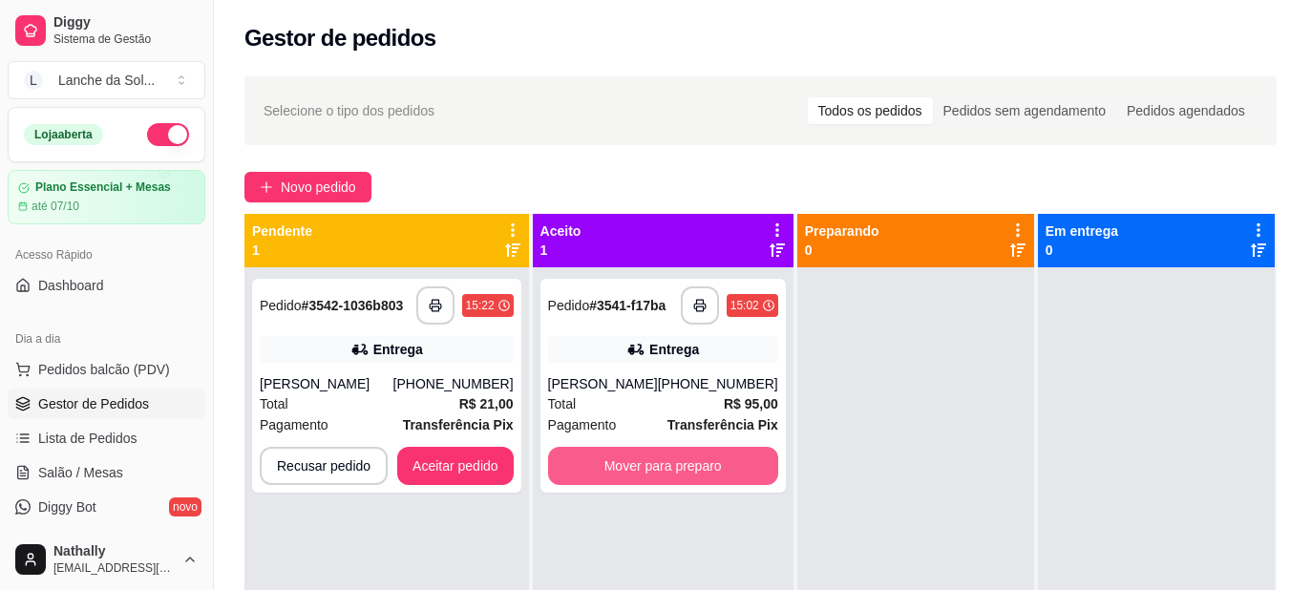
click at [619, 485] on button "Mover para preparo" at bounding box center [663, 466] width 230 height 38
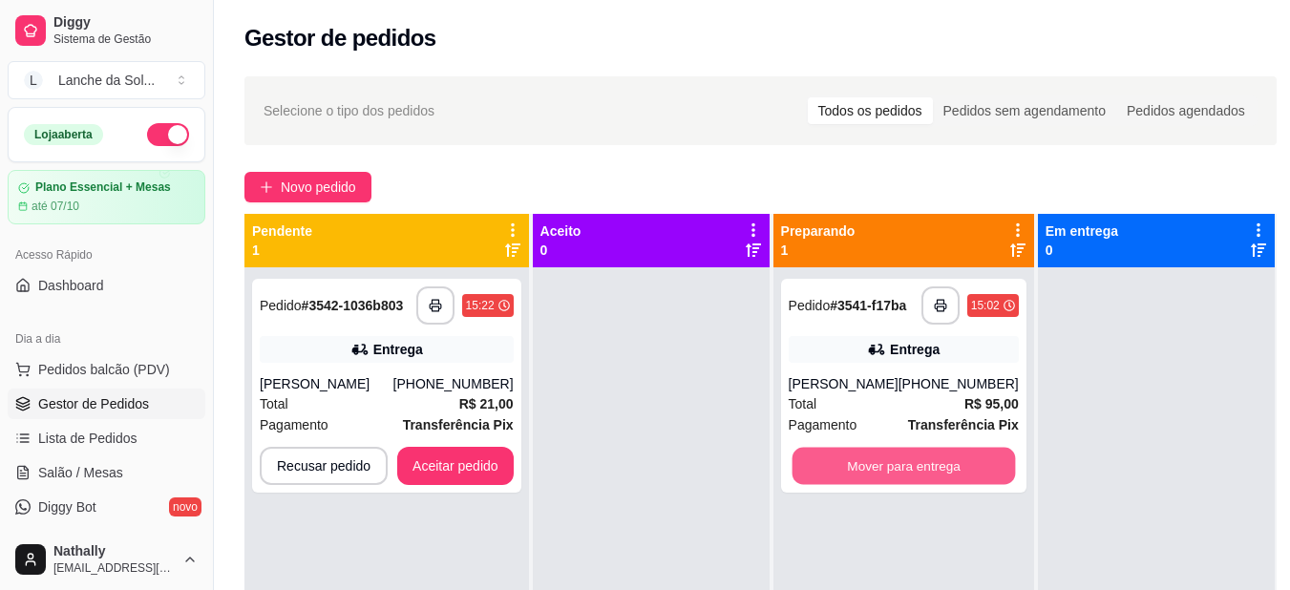
click at [836, 485] on button "Mover para entrega" at bounding box center [904, 466] width 224 height 37
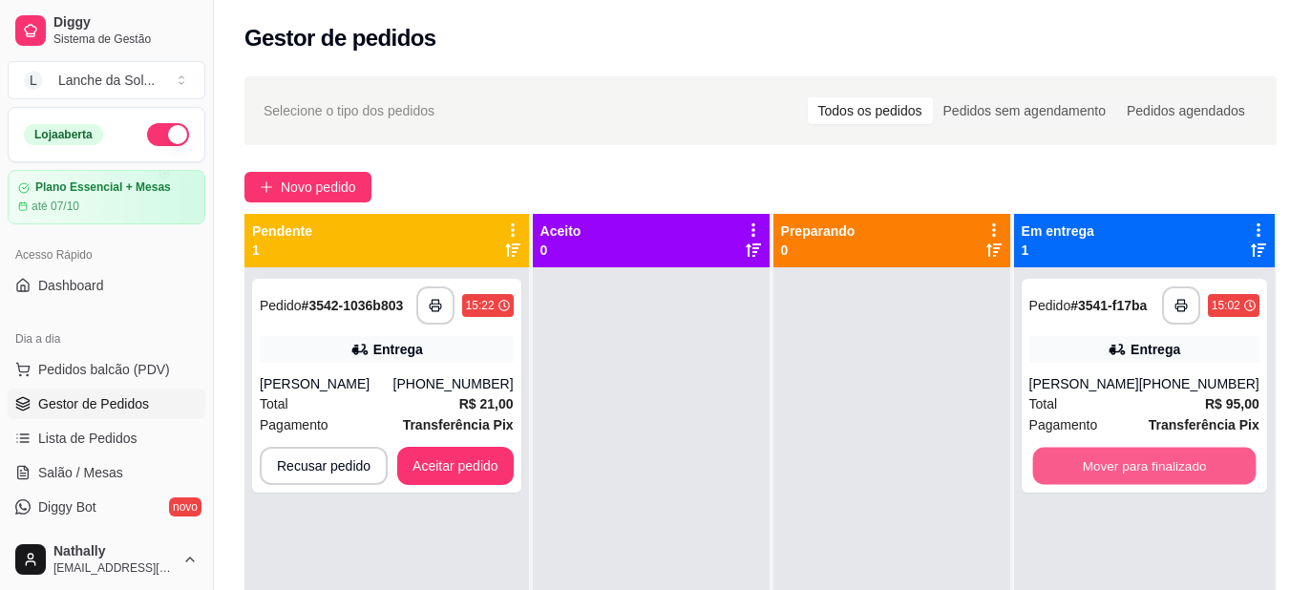
click at [1089, 485] on button "Mover para finalizado" at bounding box center [1145, 466] width 224 height 37
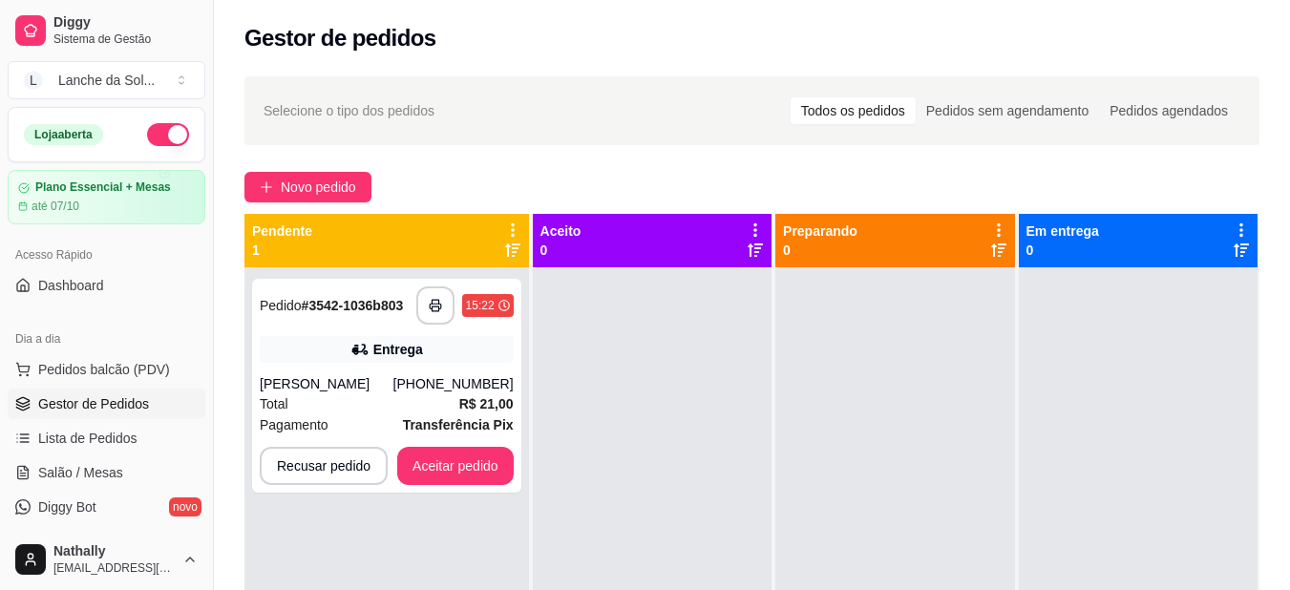
click at [476, 394] on div "[PHONE_NUMBER]" at bounding box center [454, 383] width 120 height 19
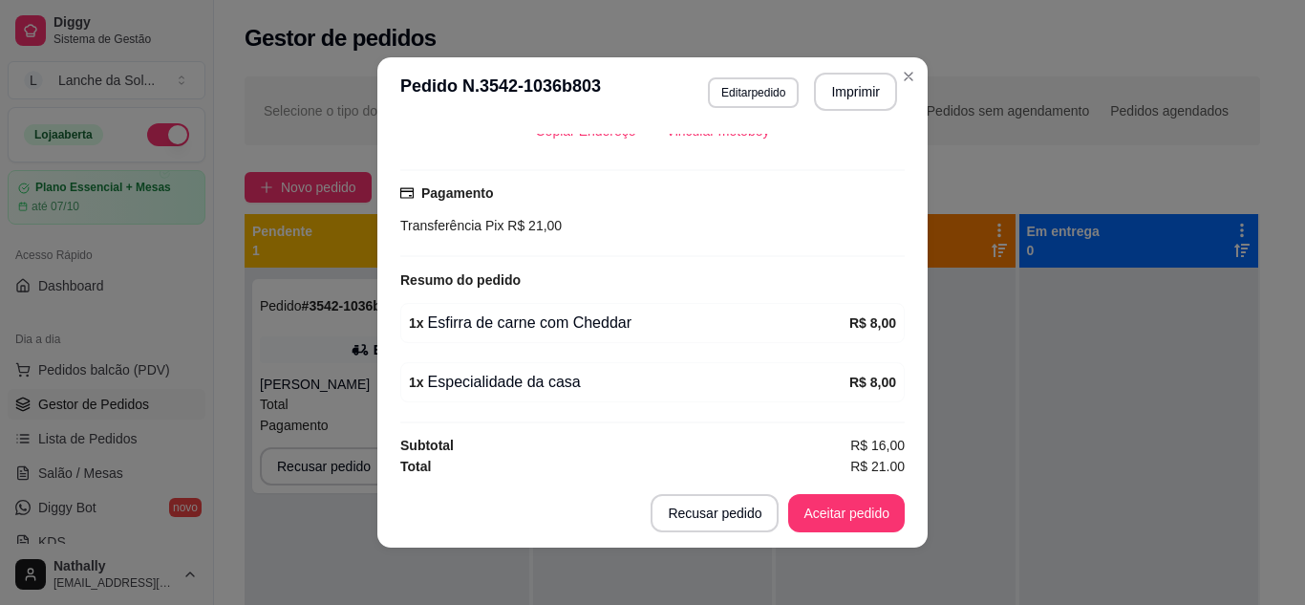
scroll to position [464, 0]
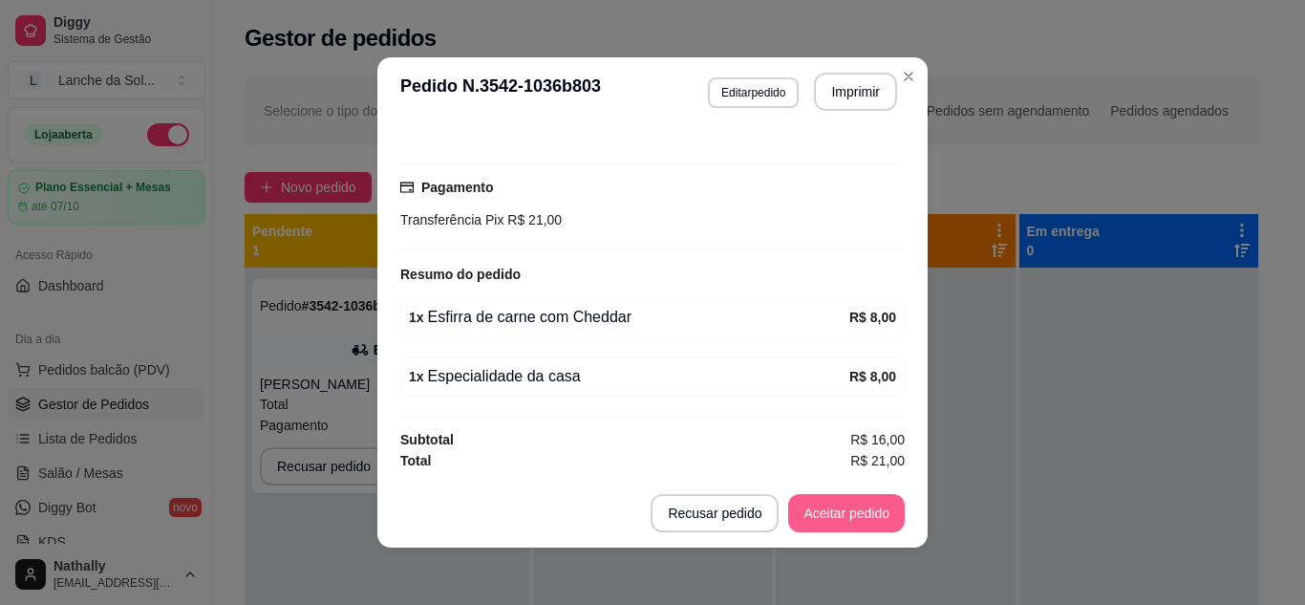
click at [849, 524] on button "Aceitar pedido" at bounding box center [846, 513] width 117 height 38
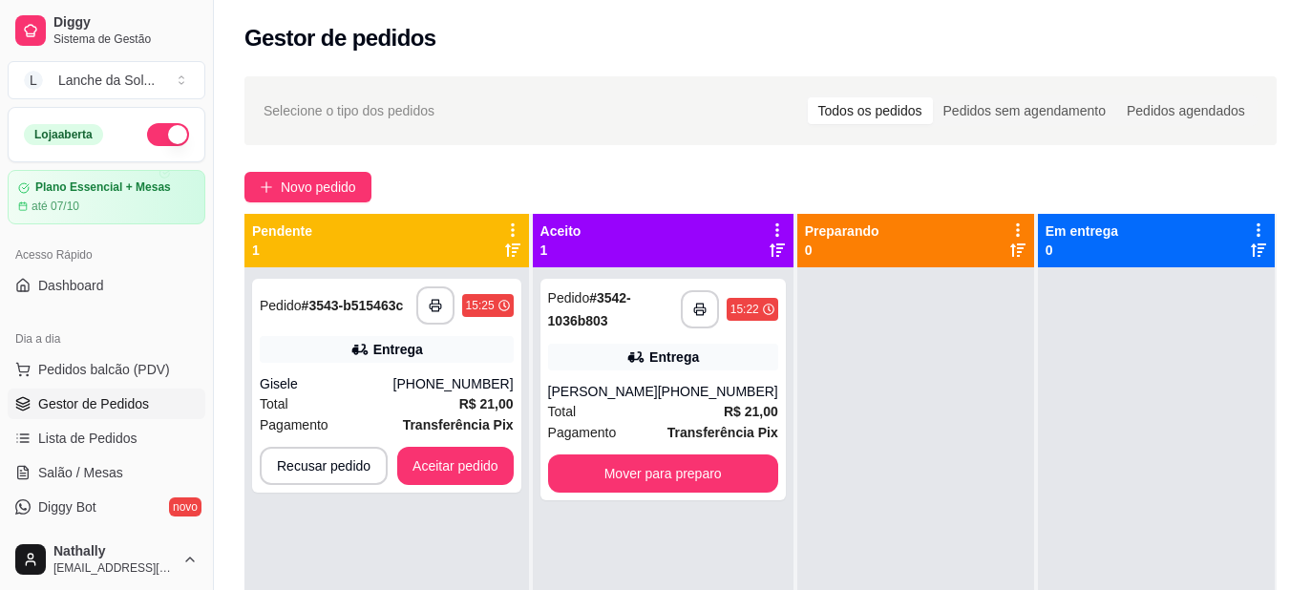
click at [394, 380] on div "Gisele" at bounding box center [327, 383] width 134 height 19
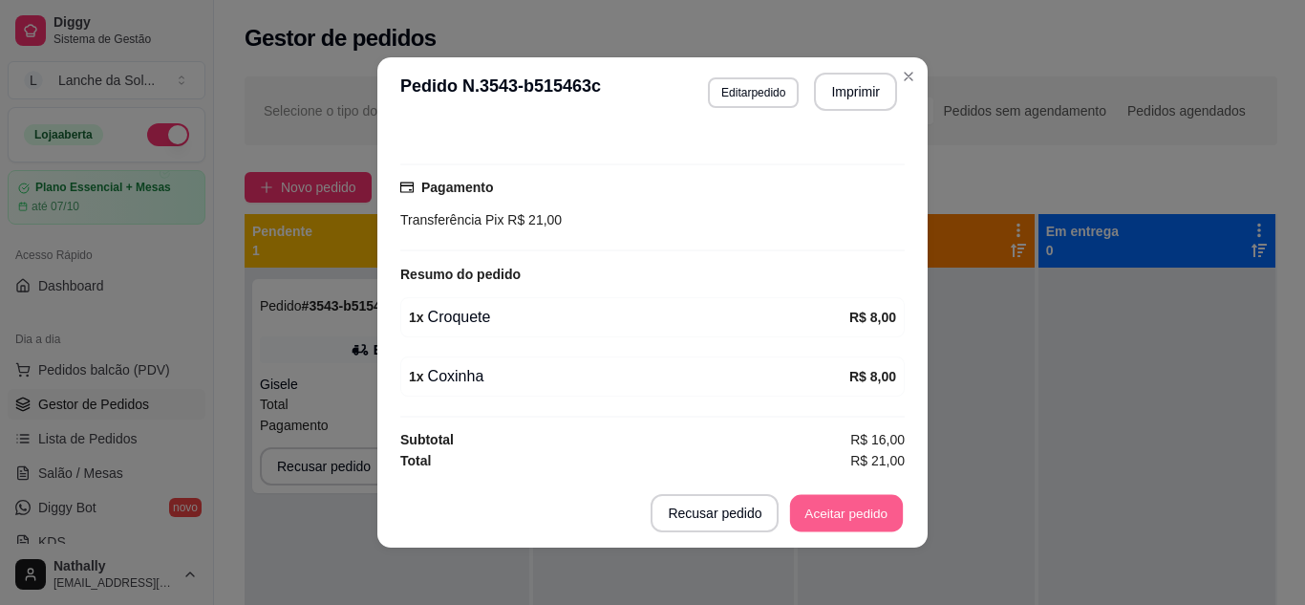
click at [862, 508] on button "Aceitar pedido" at bounding box center [846, 513] width 113 height 37
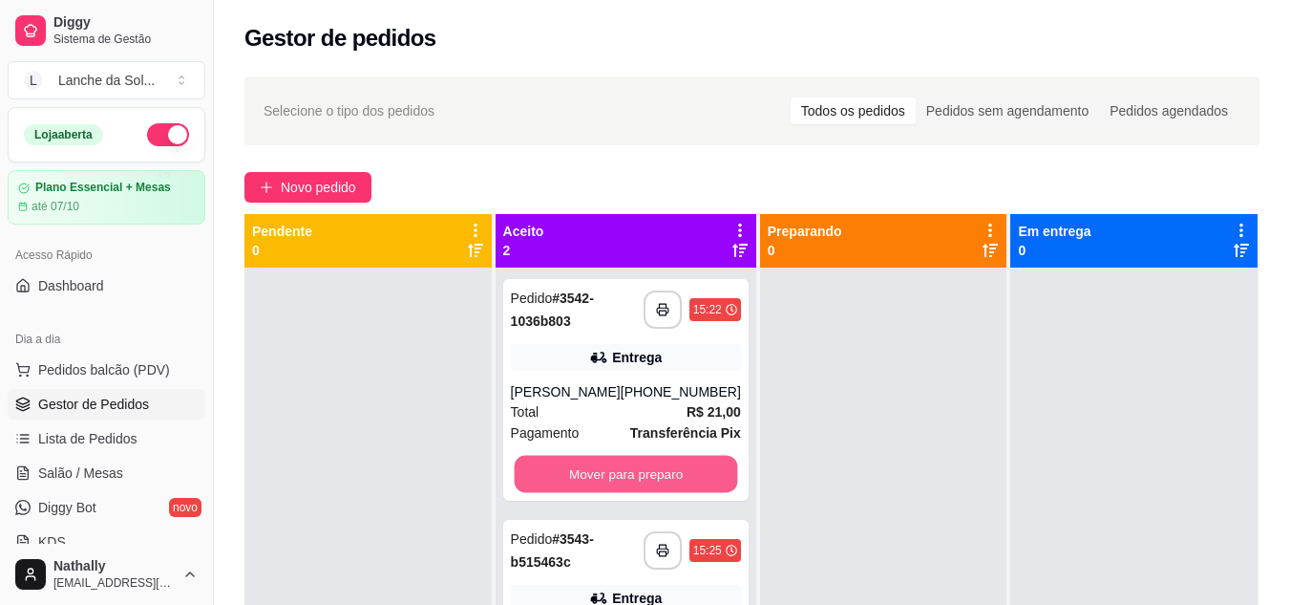
click at [619, 493] on button "Mover para preparo" at bounding box center [626, 474] width 224 height 37
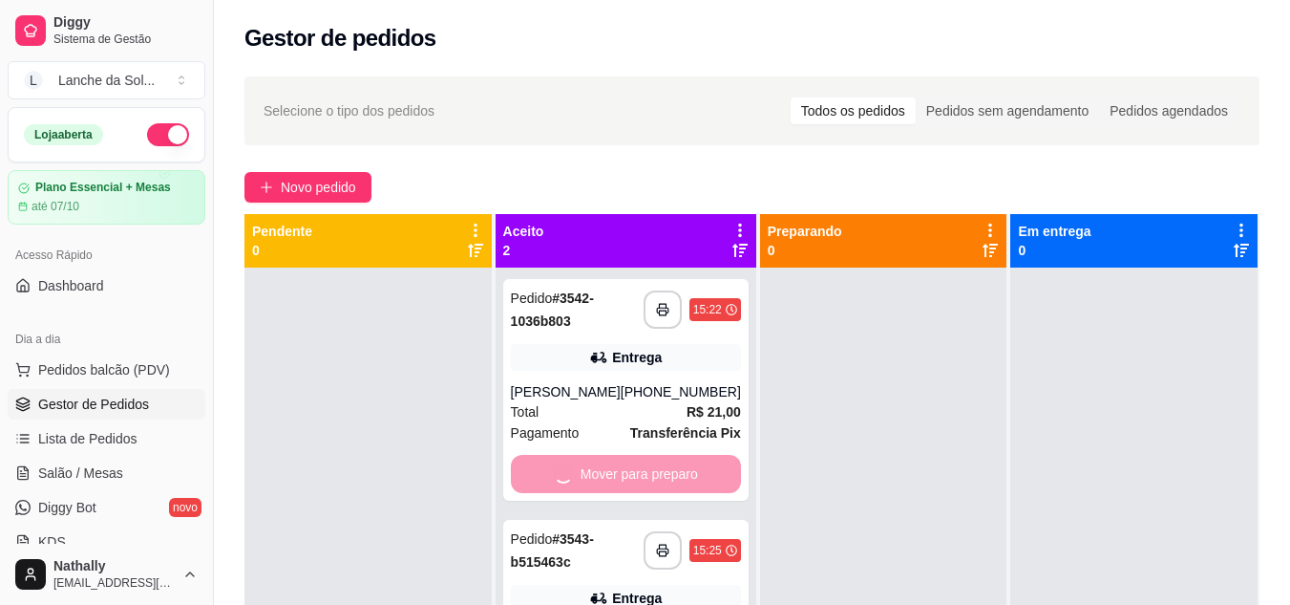
click at [619, 493] on div "Mover para preparo" at bounding box center [626, 474] width 230 height 38
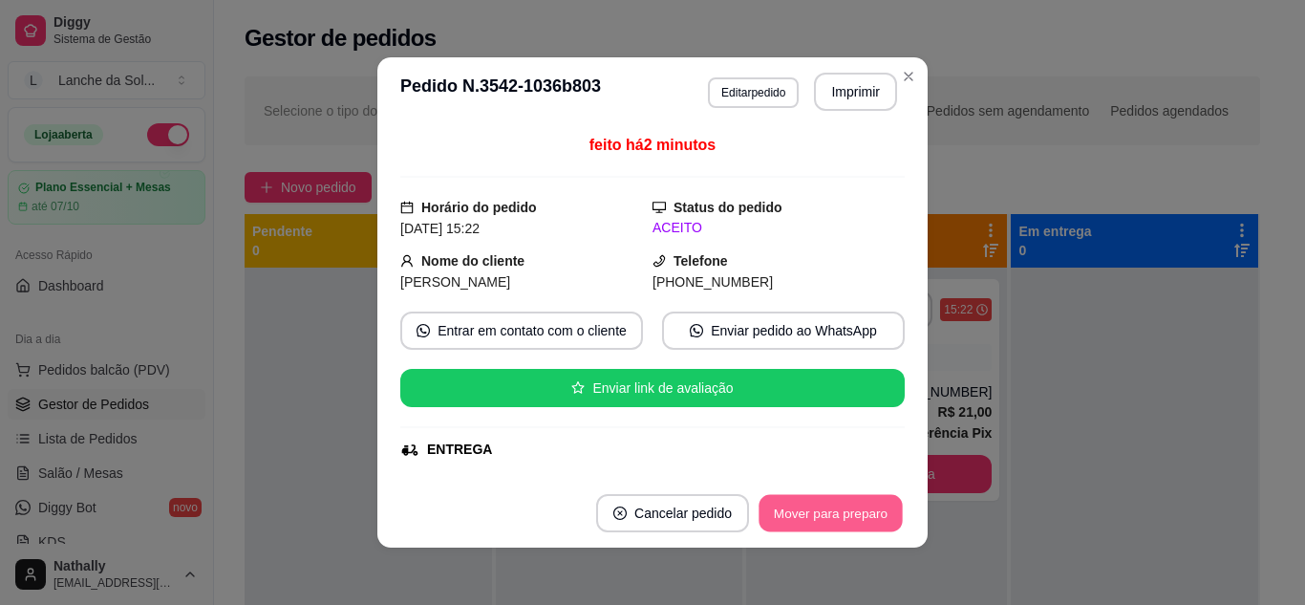
click at [801, 526] on button "Mover para preparo" at bounding box center [829, 513] width 143 height 37
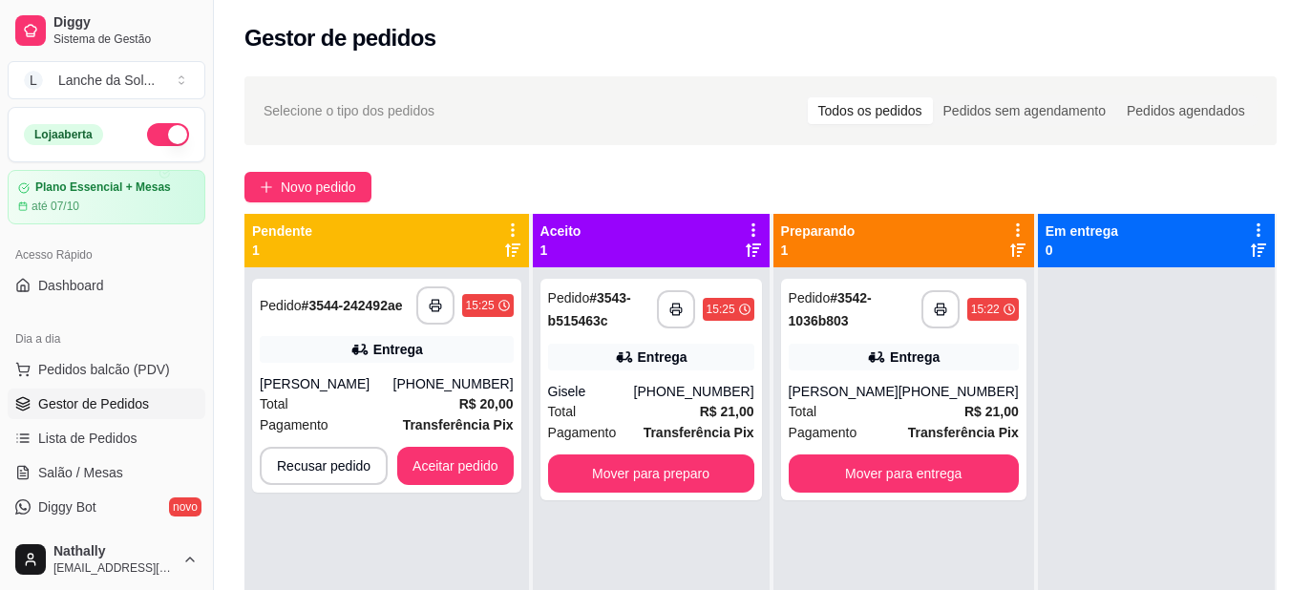
click at [391, 398] on div "Total R$ 20,00" at bounding box center [387, 404] width 254 height 21
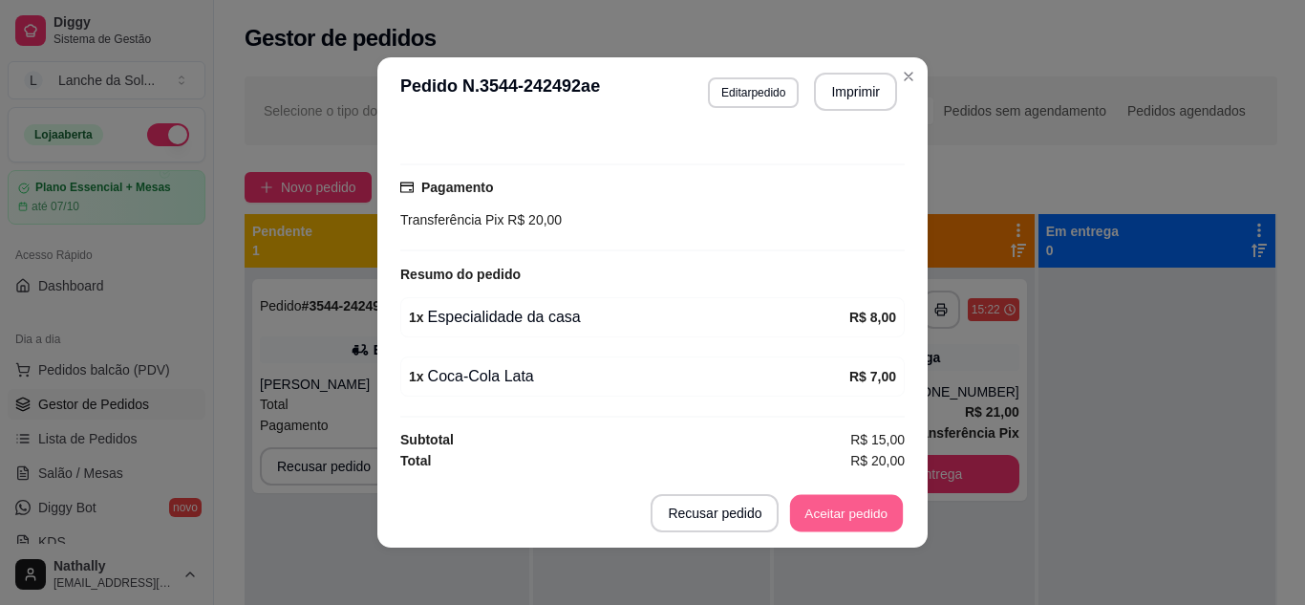
click at [842, 501] on button "Aceitar pedido" at bounding box center [846, 513] width 113 height 37
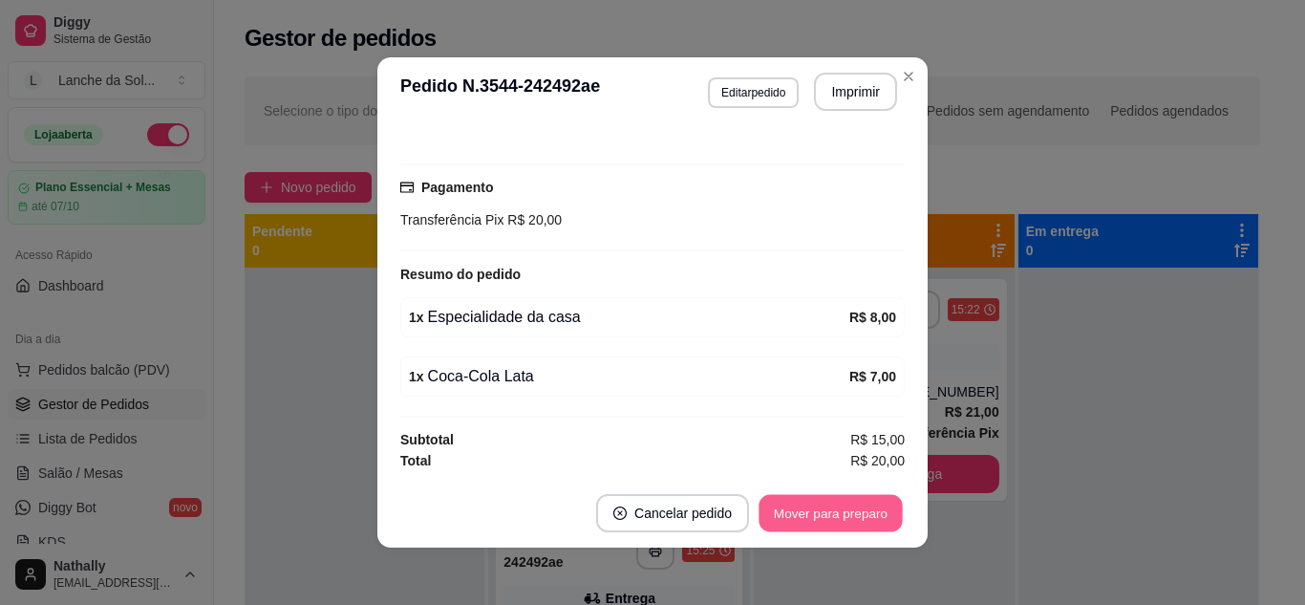
click at [842, 501] on button "Mover para preparo" at bounding box center [829, 513] width 143 height 37
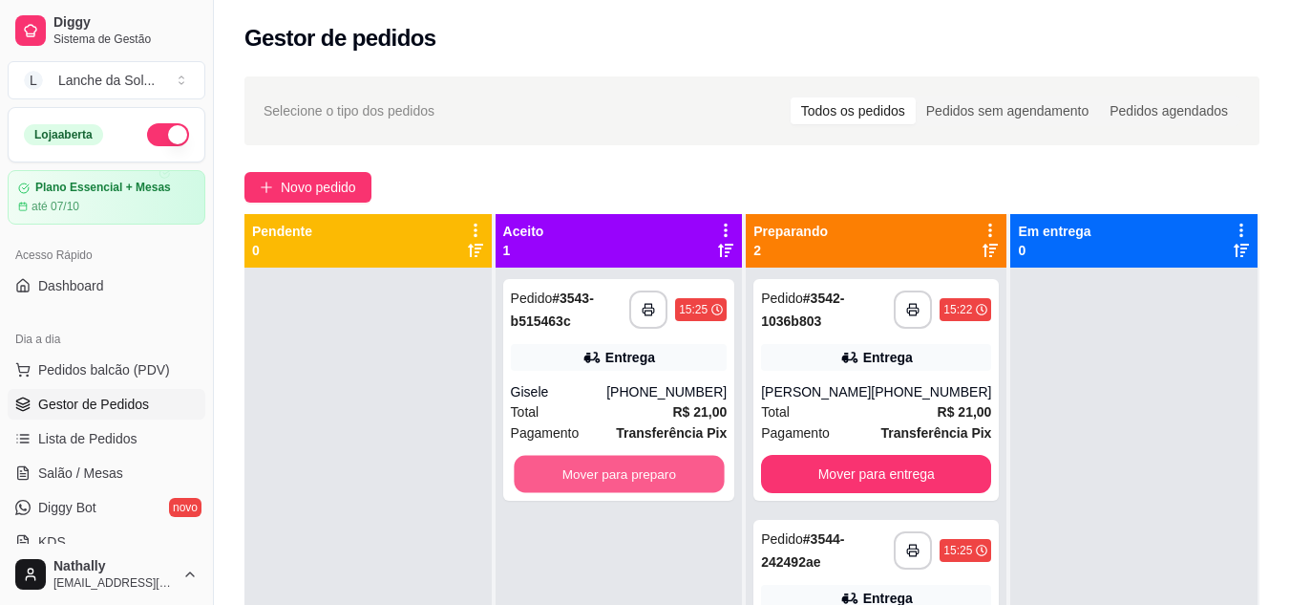
click at [618, 478] on button "Mover para preparo" at bounding box center [619, 474] width 210 height 37
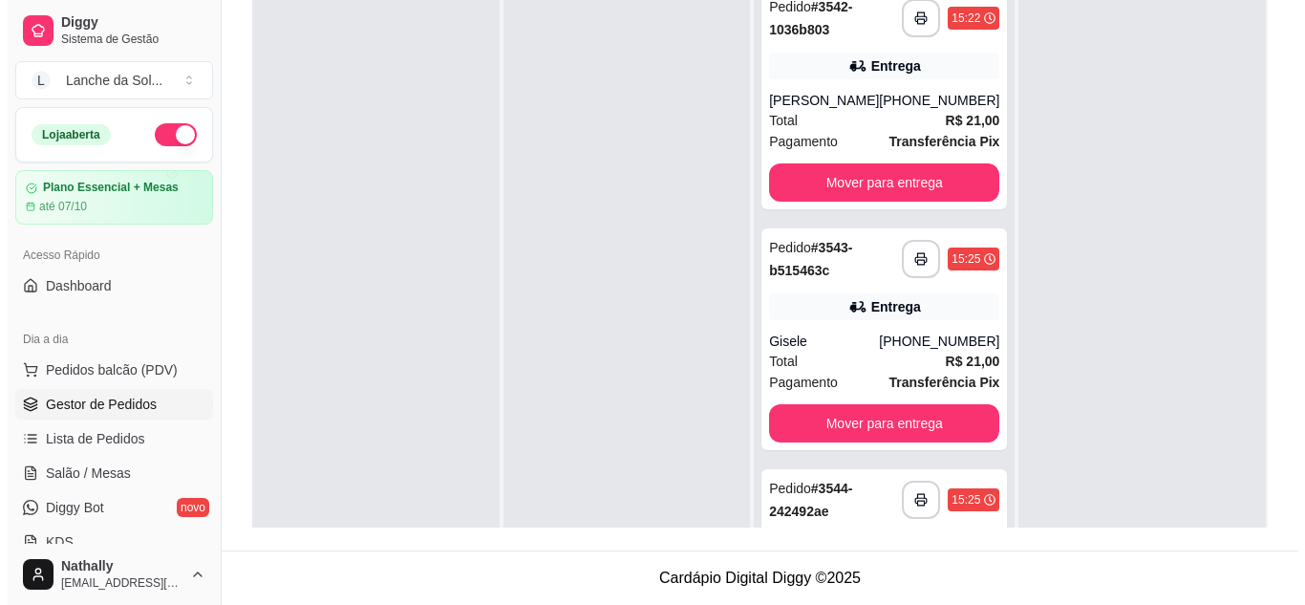
scroll to position [156, 0]
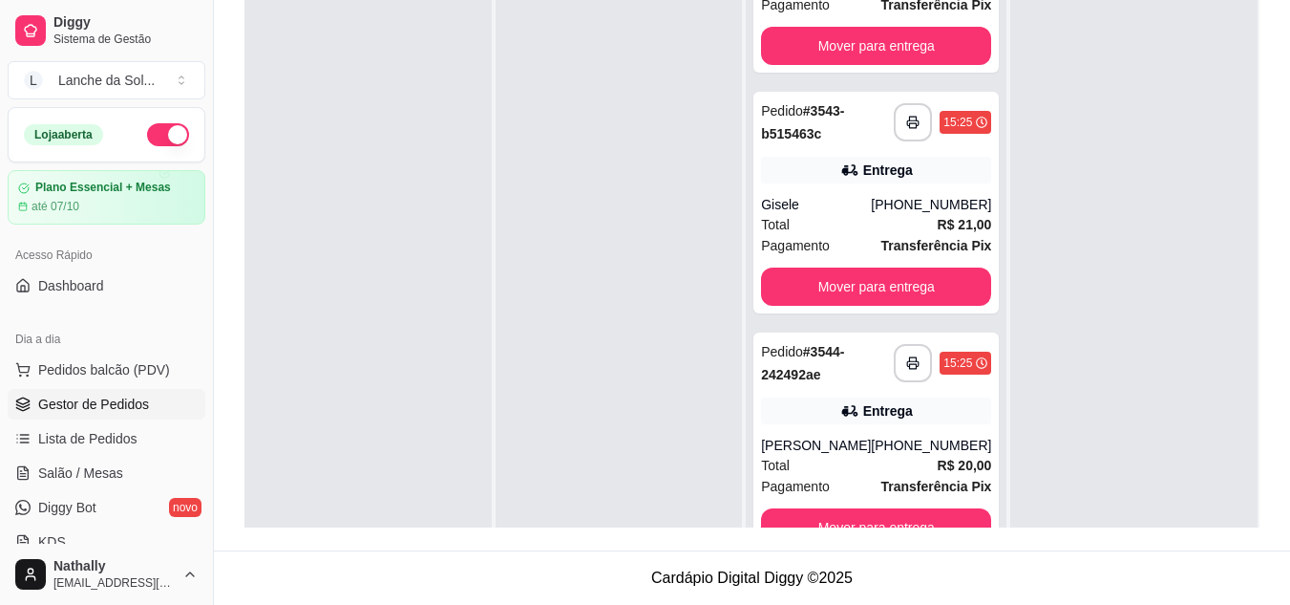
click at [144, 371] on span "Pedidos balcão (PDV)" at bounding box center [104, 369] width 132 height 19
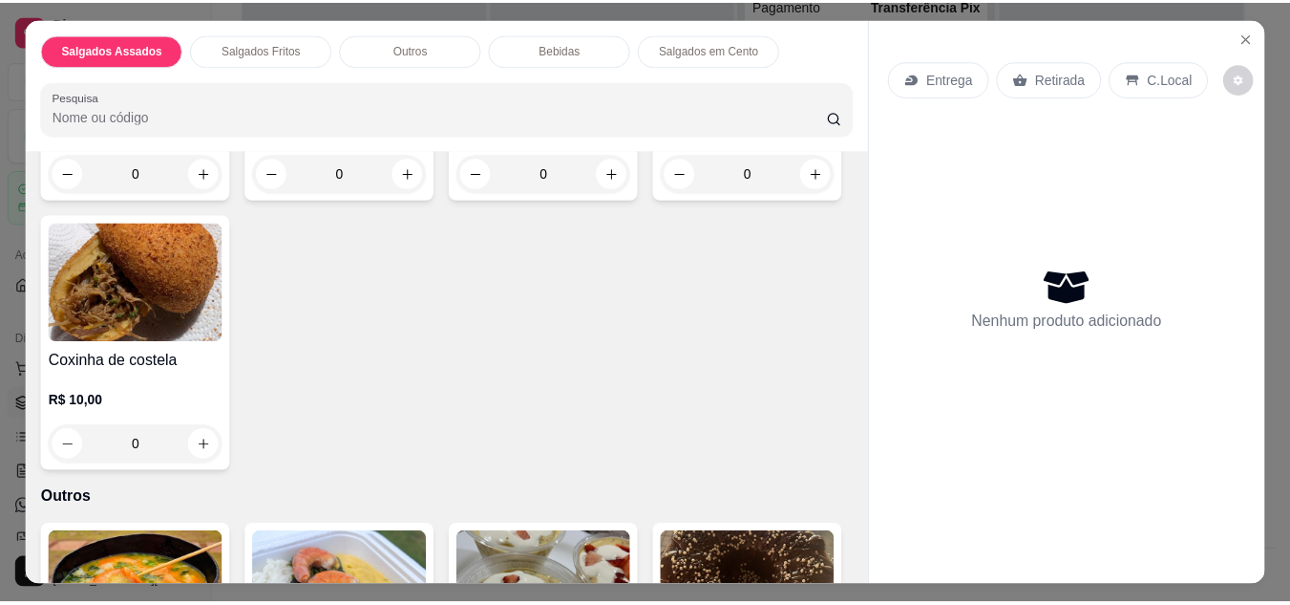
scroll to position [758, 0]
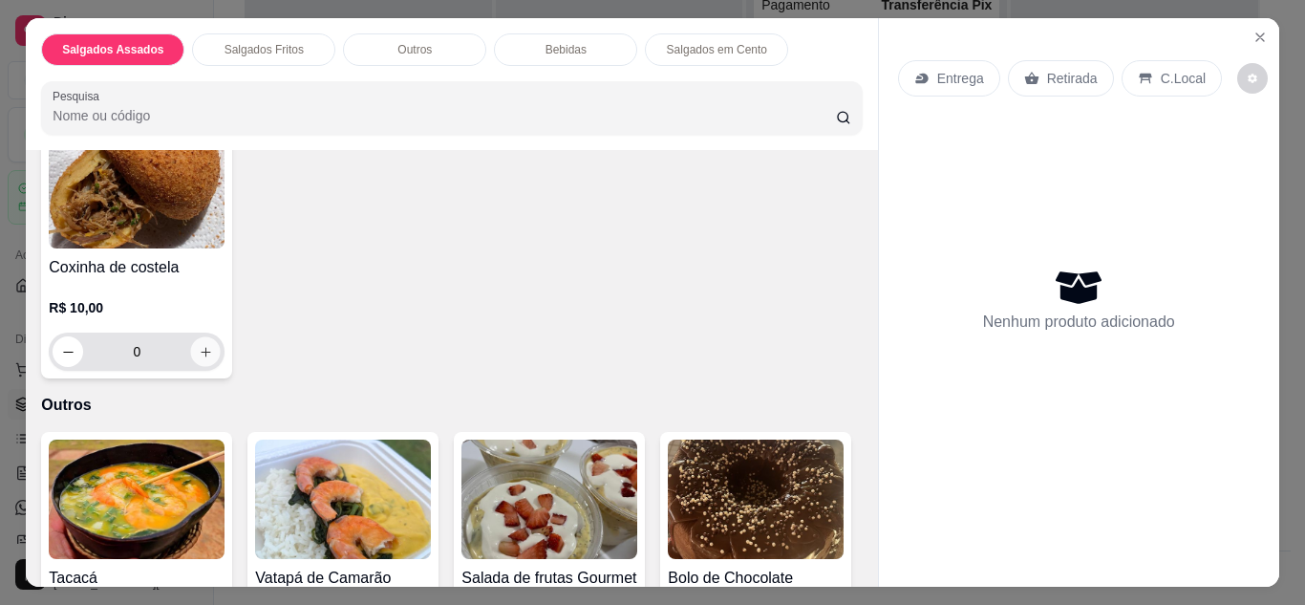
click at [213, 345] on icon "increase-product-quantity" at bounding box center [206, 352] width 14 height 14
type input "1"
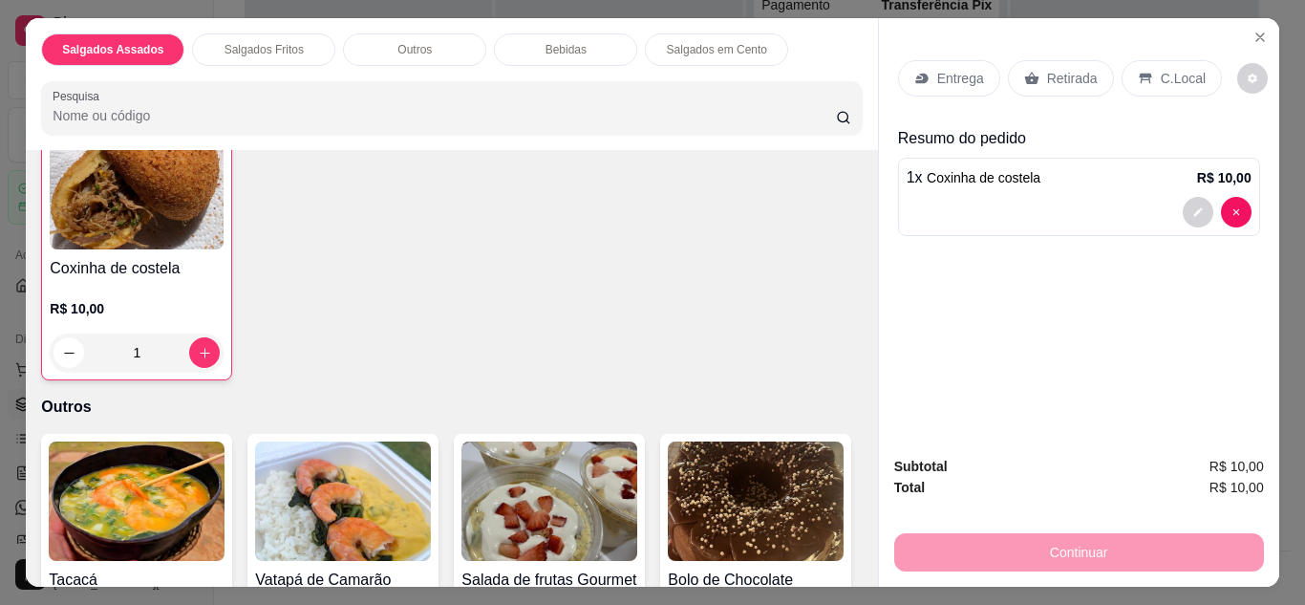
click at [1161, 73] on p "C.Local" at bounding box center [1183, 78] width 45 height 19
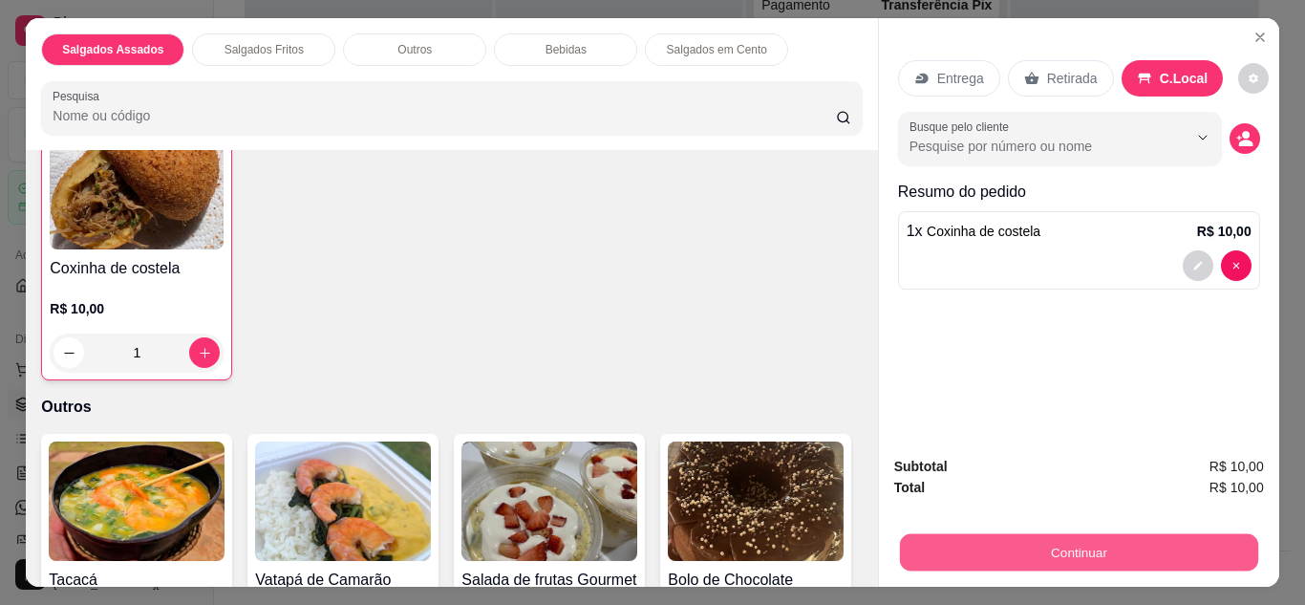
click at [1108, 545] on button "Continuar" at bounding box center [1078, 552] width 358 height 37
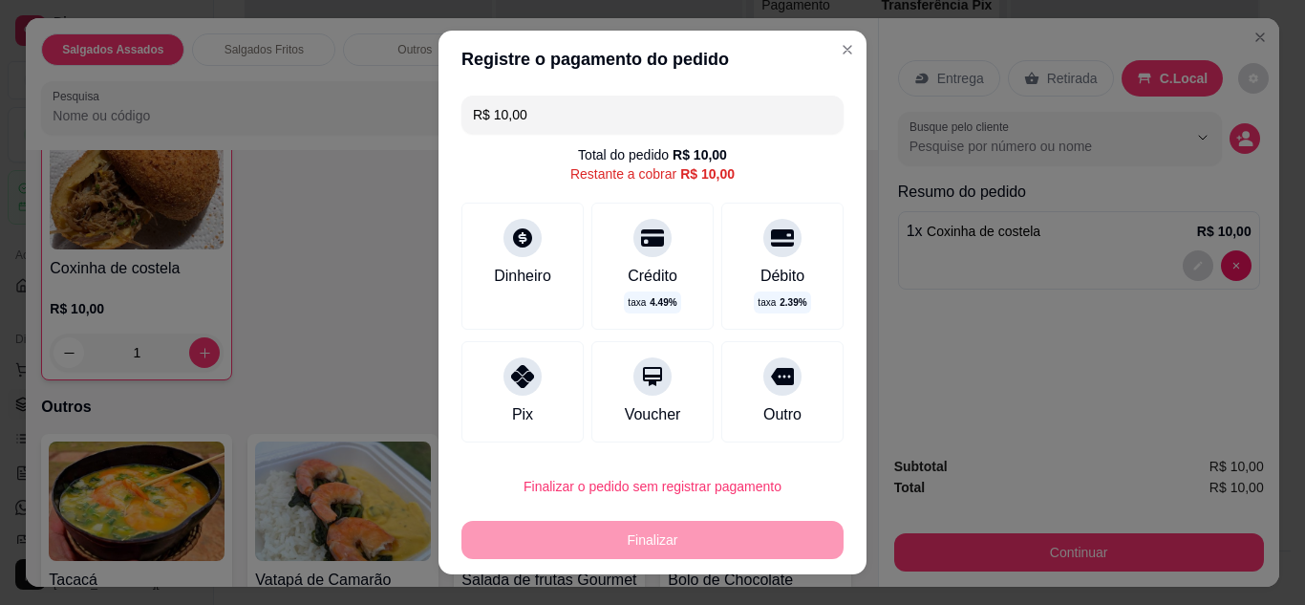
click at [541, 279] on div "Dinheiro" at bounding box center [522, 276] width 57 height 23
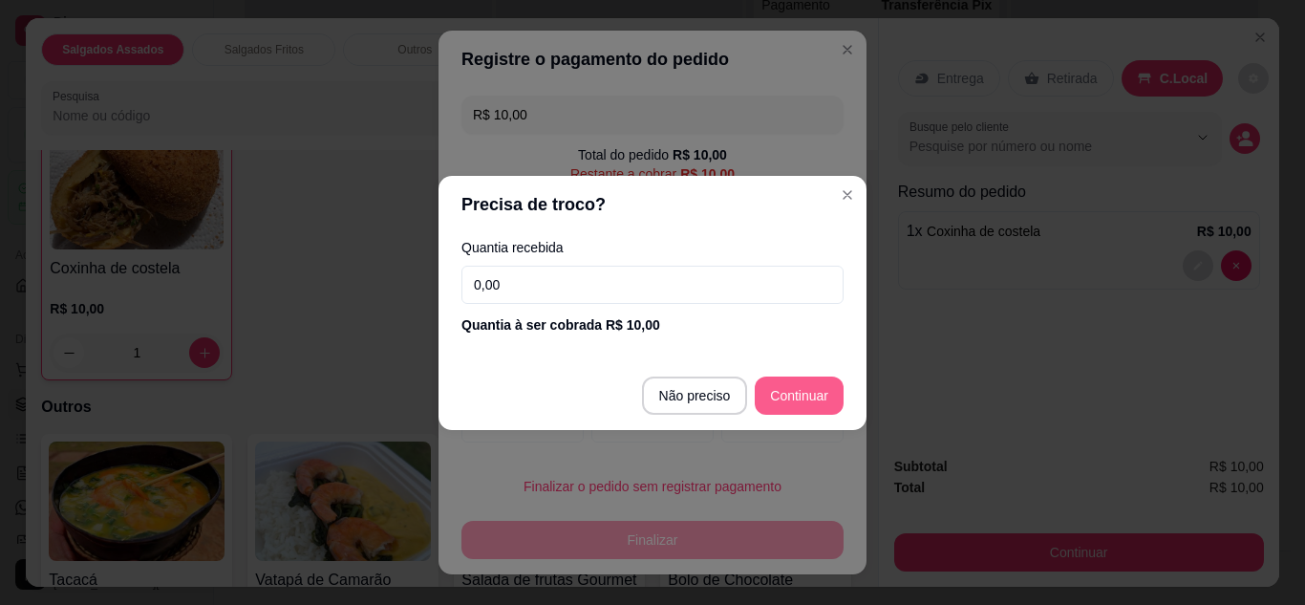
type input "R$ 0,00"
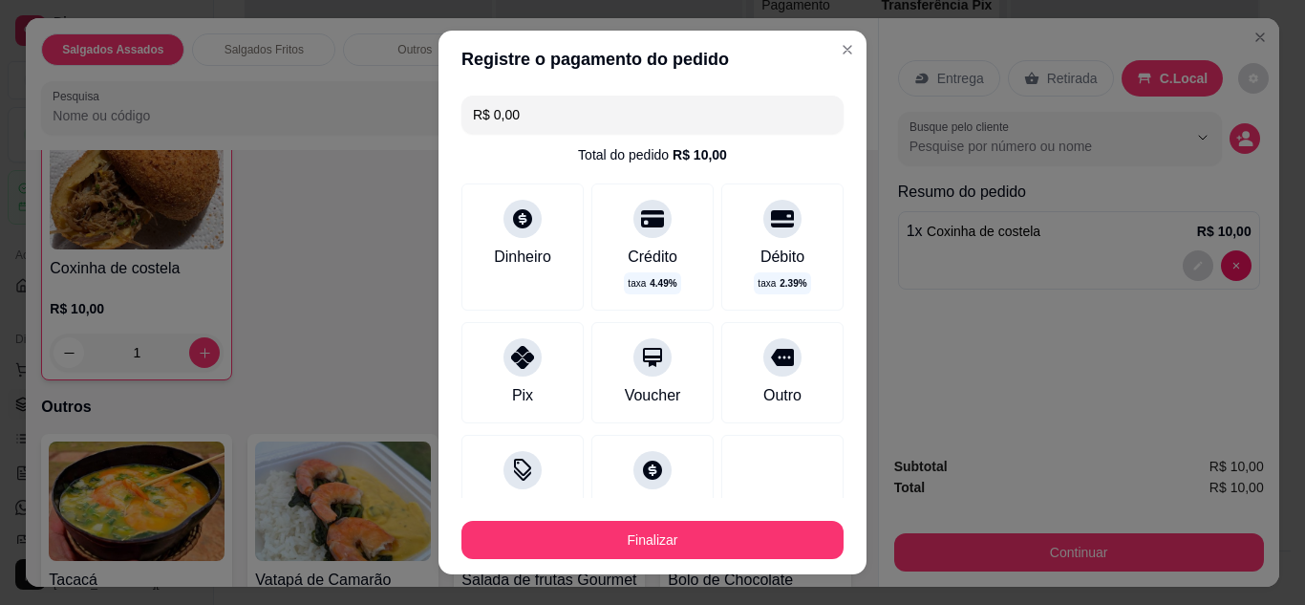
click at [661, 565] on footer "Finalizar" at bounding box center [652, 536] width 428 height 76
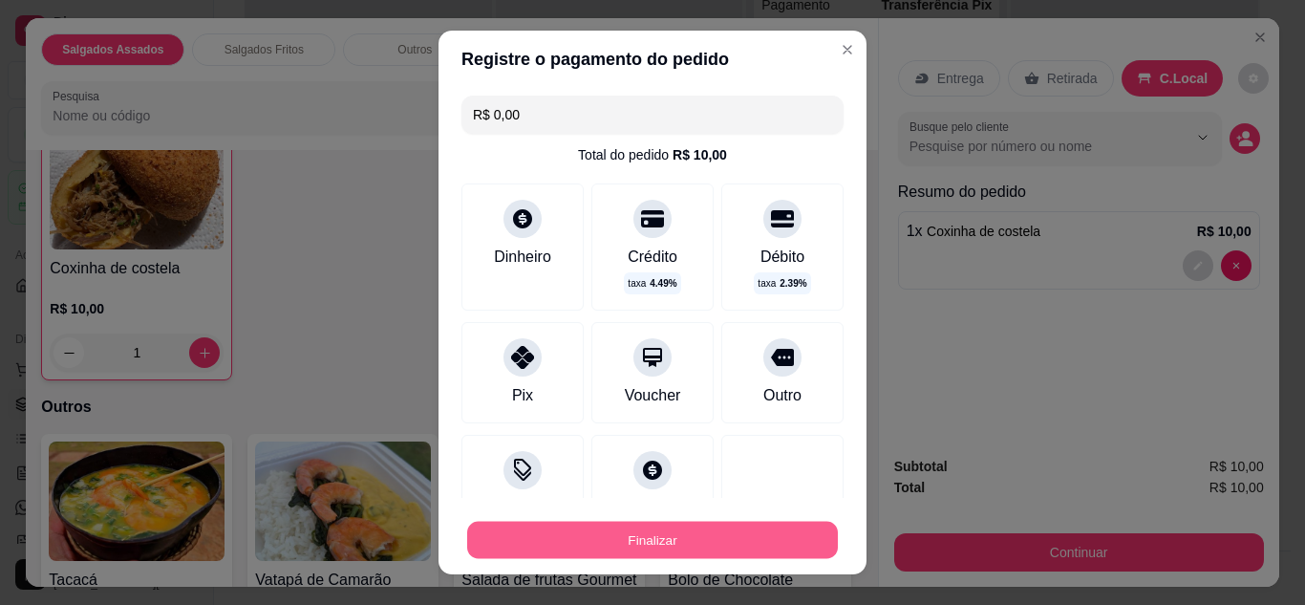
click at [661, 538] on button "Finalizar" at bounding box center [652, 540] width 371 height 37
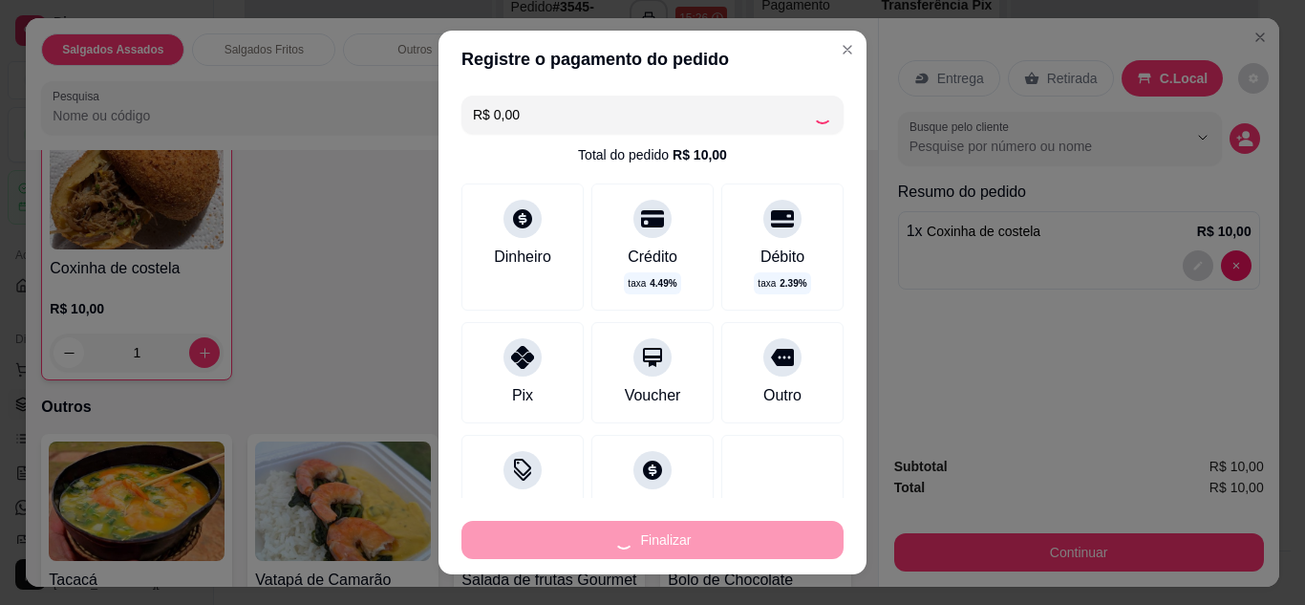
type input "0"
type input "-R$ 10,00"
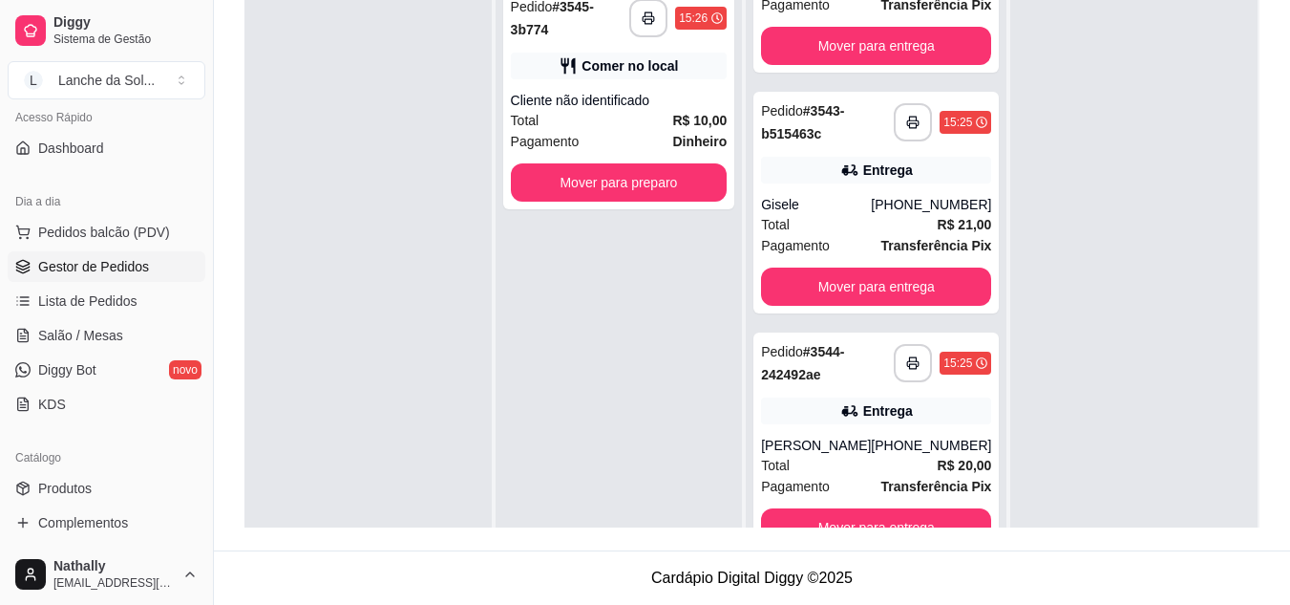
scroll to position [166, 0]
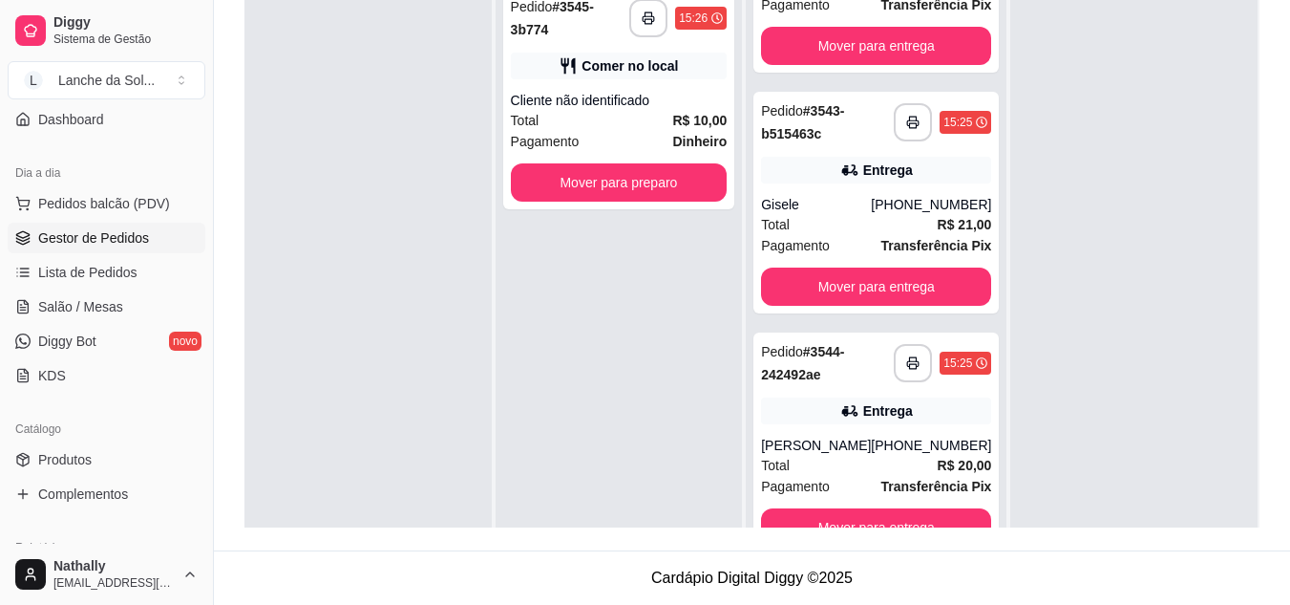
click at [82, 463] on span "Produtos" at bounding box center [64, 459] width 53 height 19
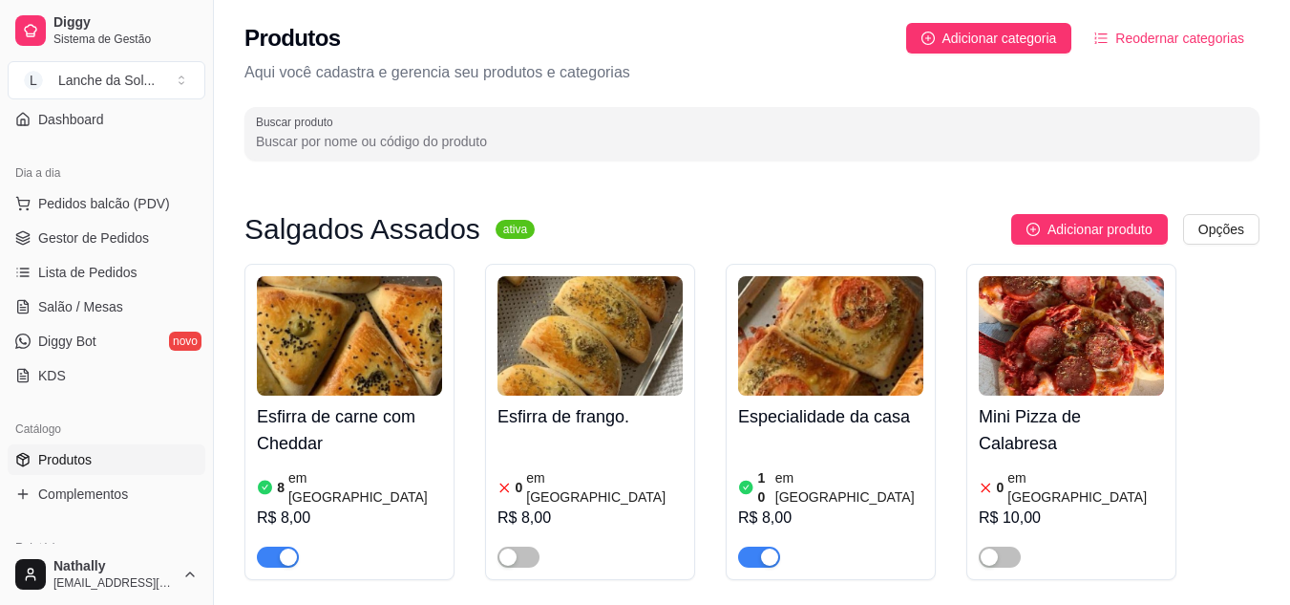
click at [119, 226] on link "Gestor de Pedidos" at bounding box center [107, 238] width 198 height 31
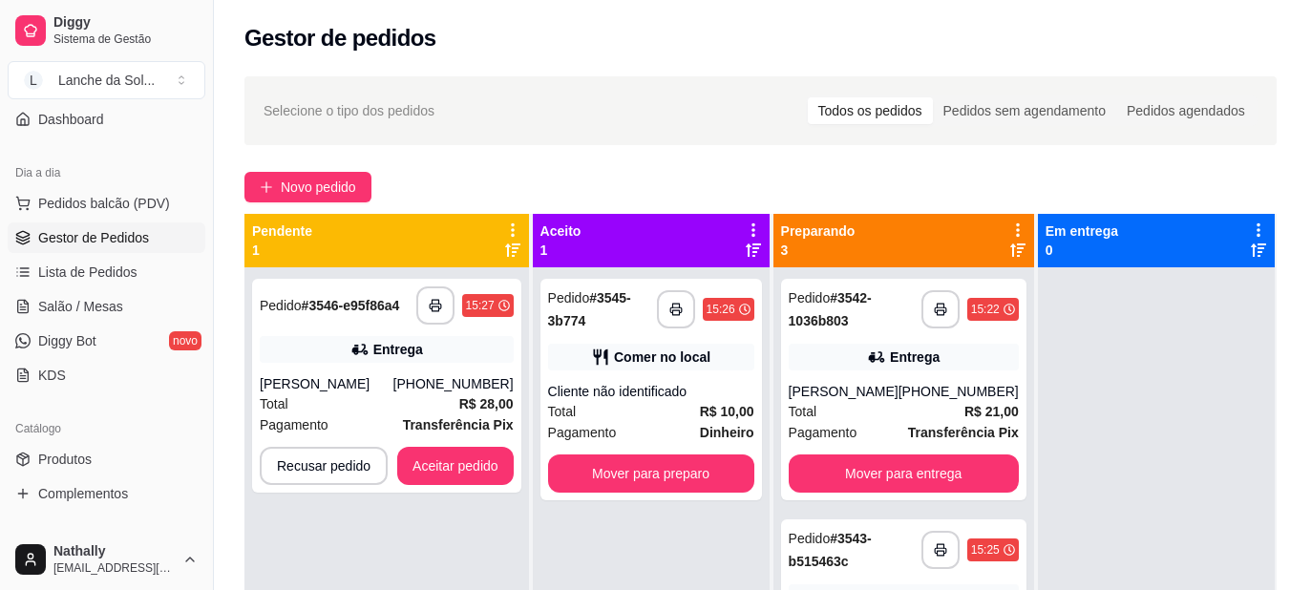
click at [373, 376] on div "[PERSON_NAME]" at bounding box center [327, 383] width 134 height 19
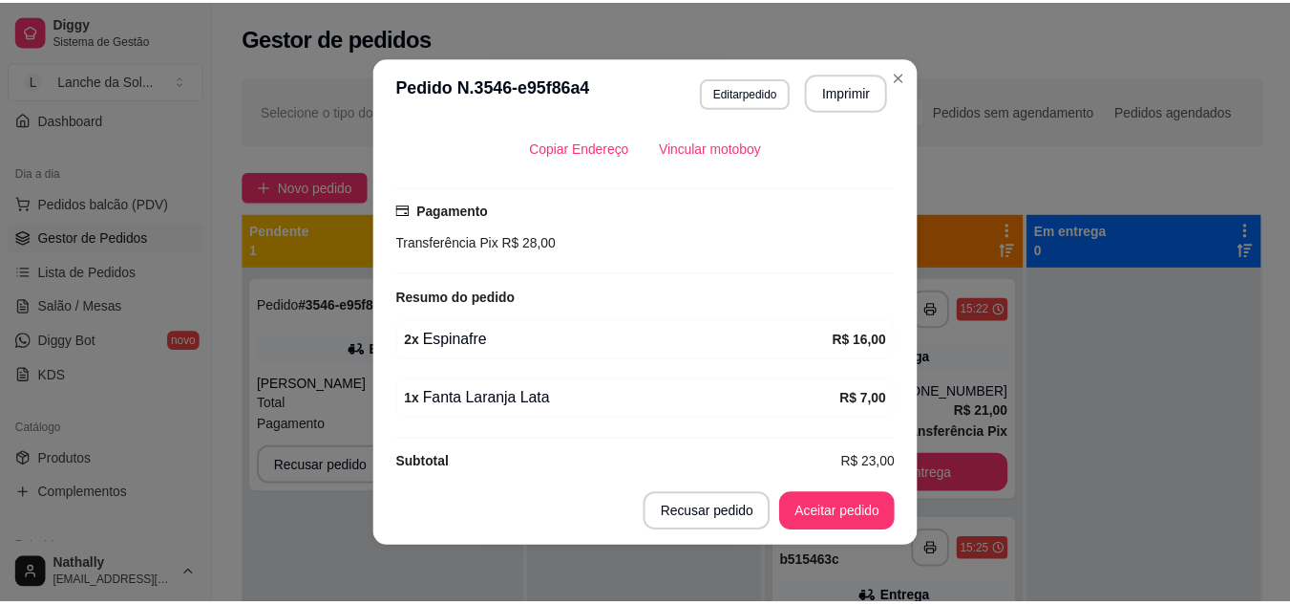
scroll to position [464, 0]
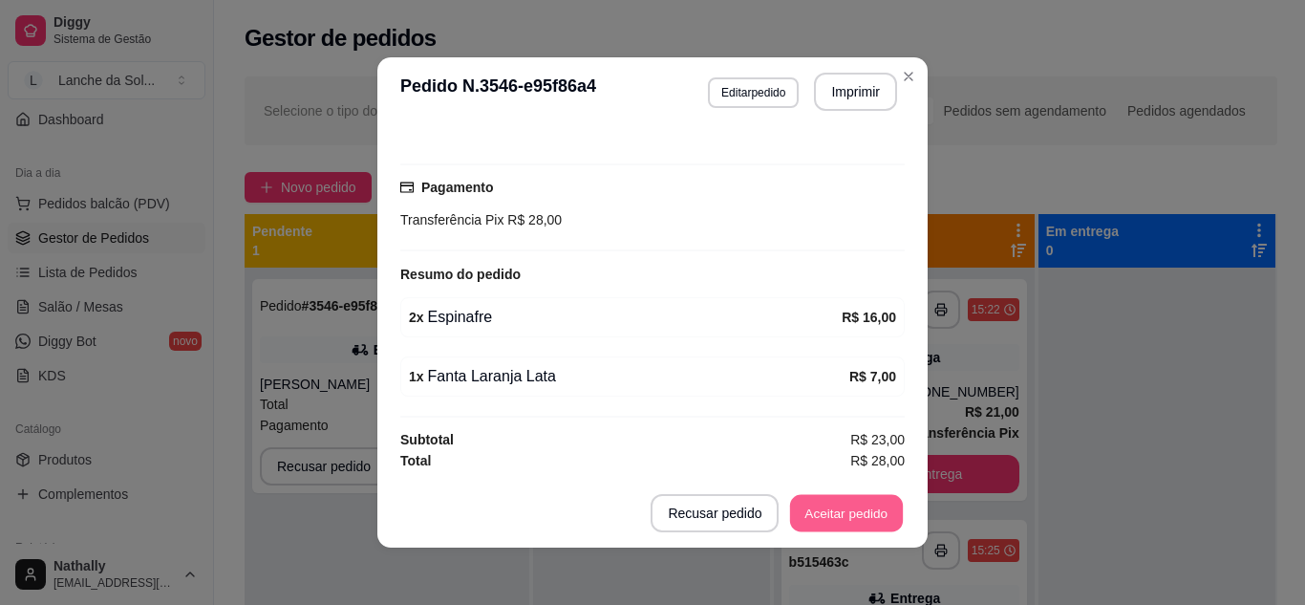
click at [828, 530] on button "Aceitar pedido" at bounding box center [846, 513] width 113 height 37
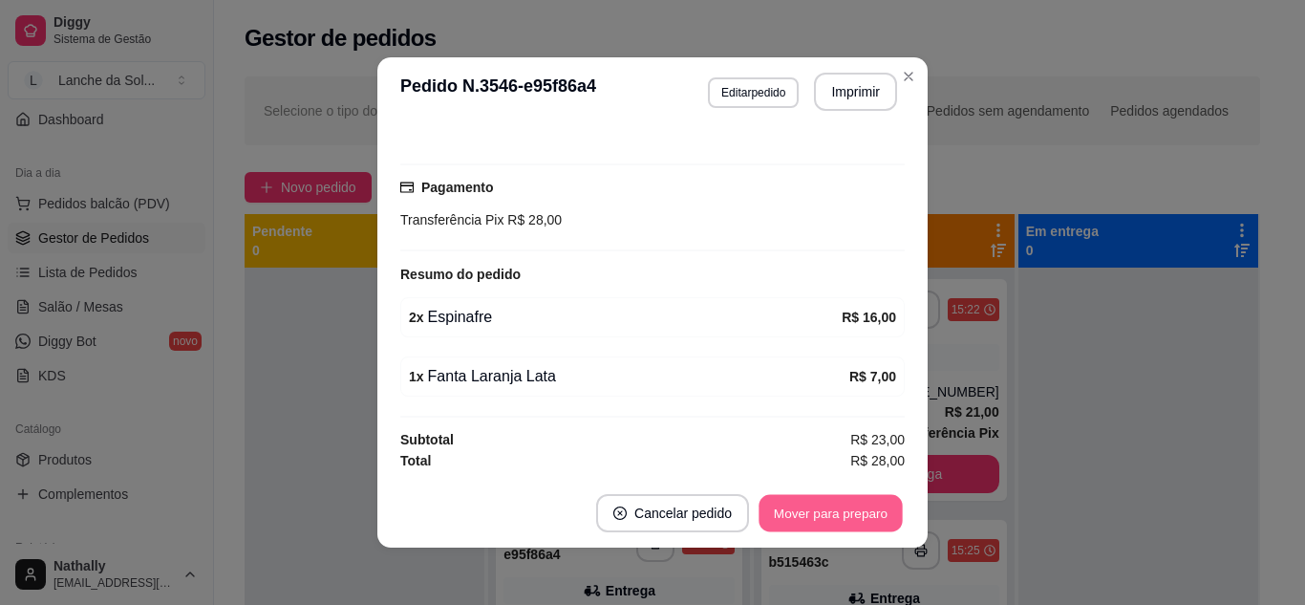
click at [828, 511] on button "Mover para preparo" at bounding box center [829, 513] width 143 height 37
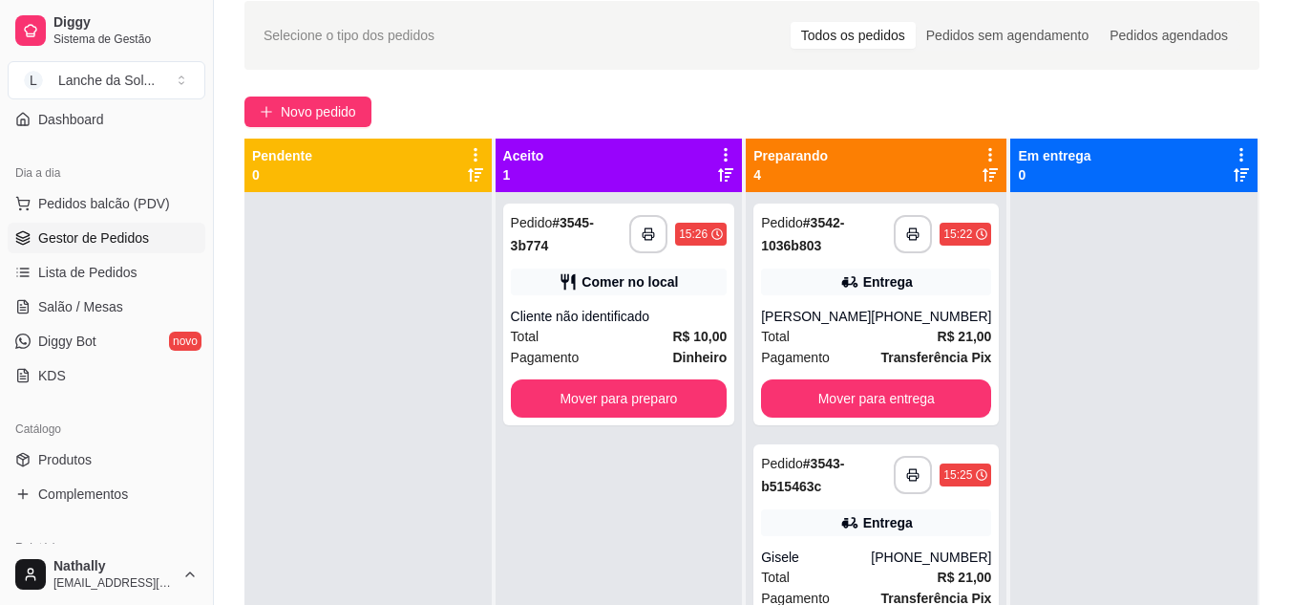
scroll to position [76, 0]
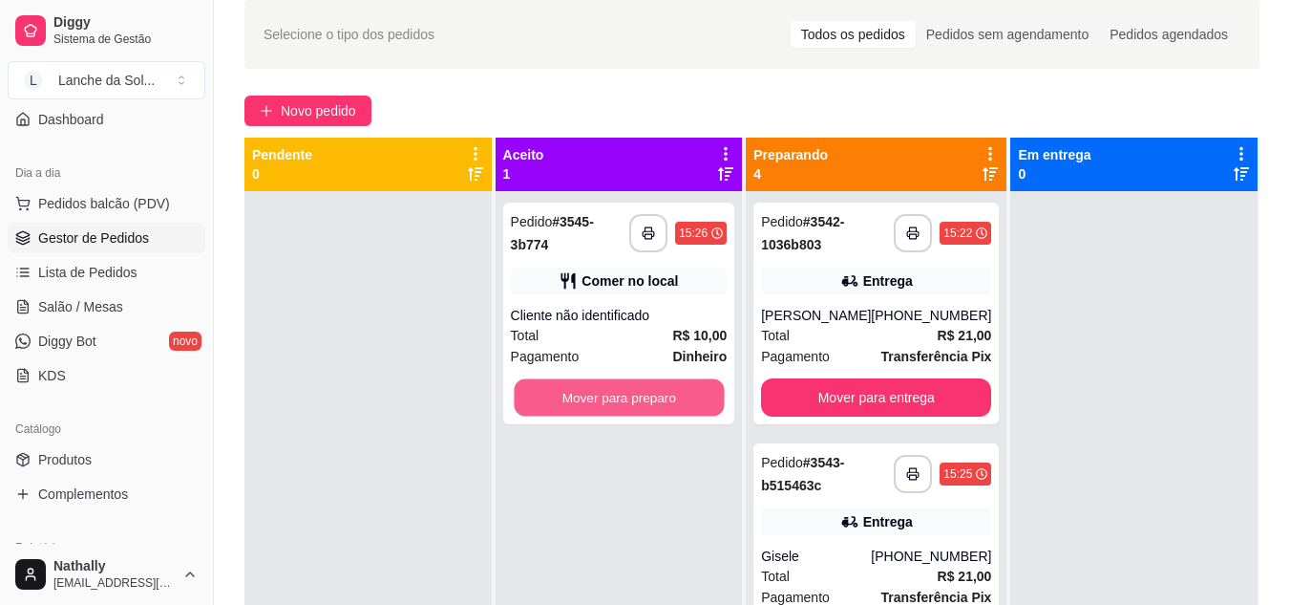
click at [659, 386] on button "Mover para preparo" at bounding box center [619, 397] width 210 height 37
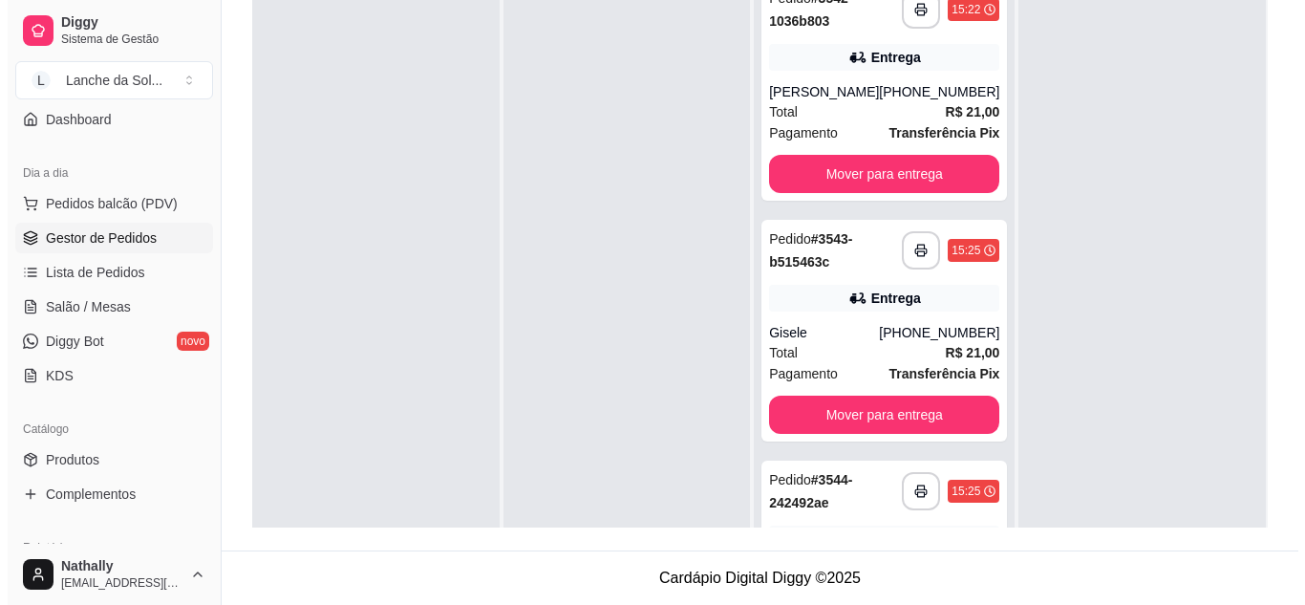
scroll to position [0, 0]
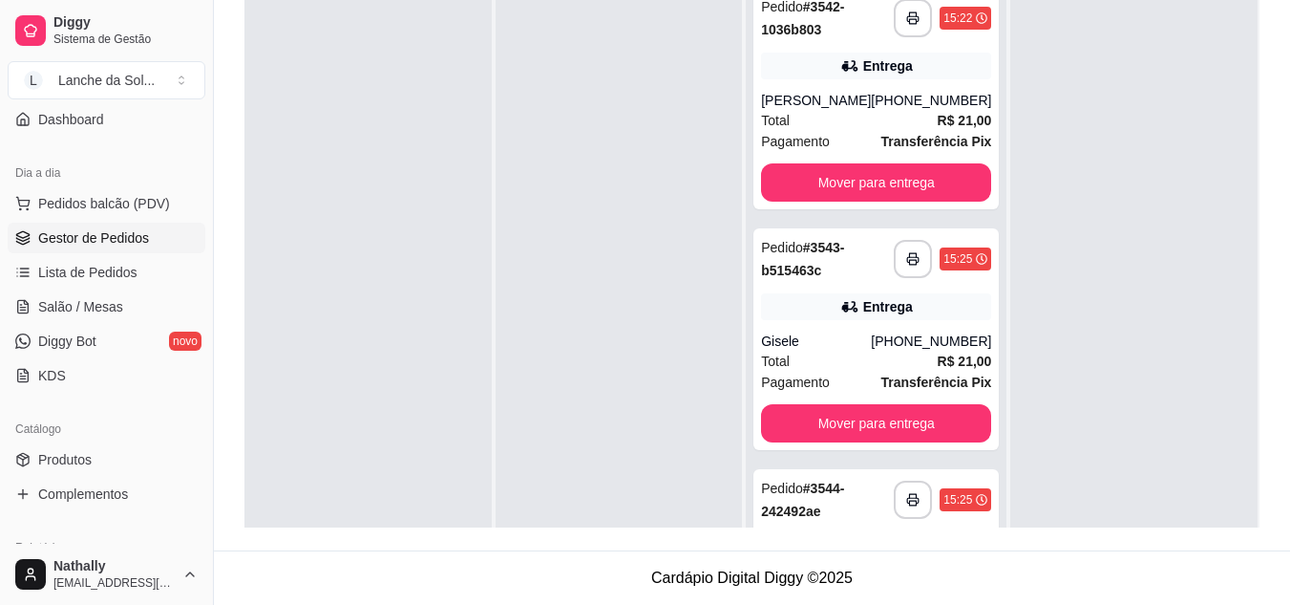
click at [915, 110] on div "[PHONE_NUMBER]" at bounding box center [931, 100] width 120 height 19
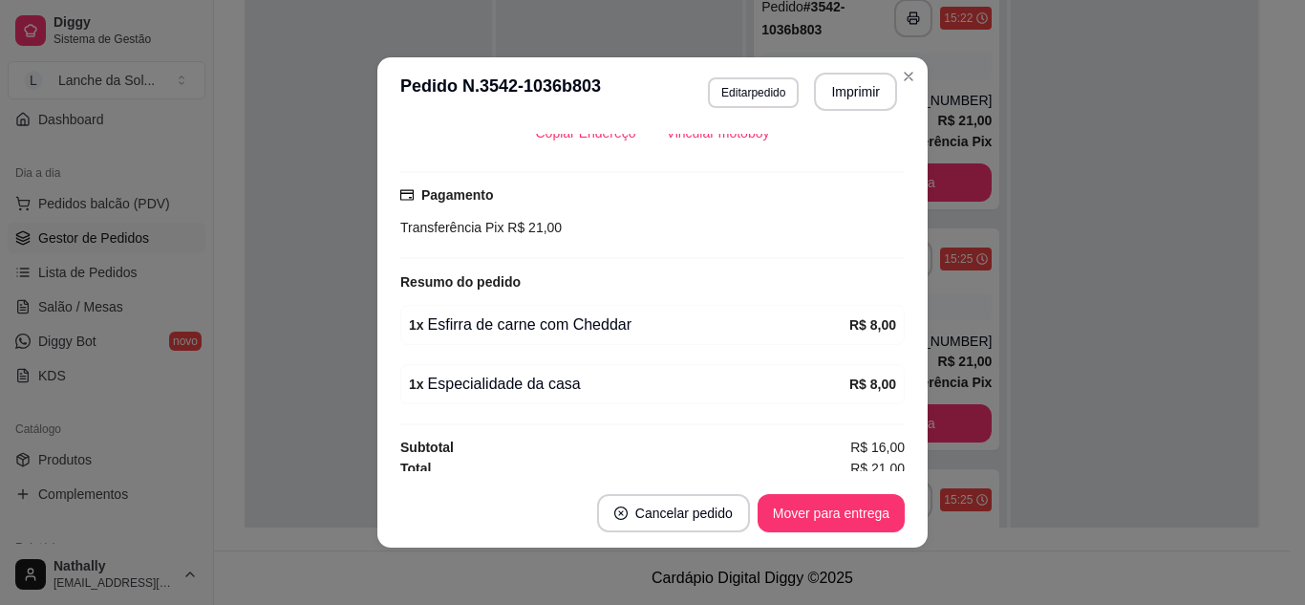
scroll to position [464, 0]
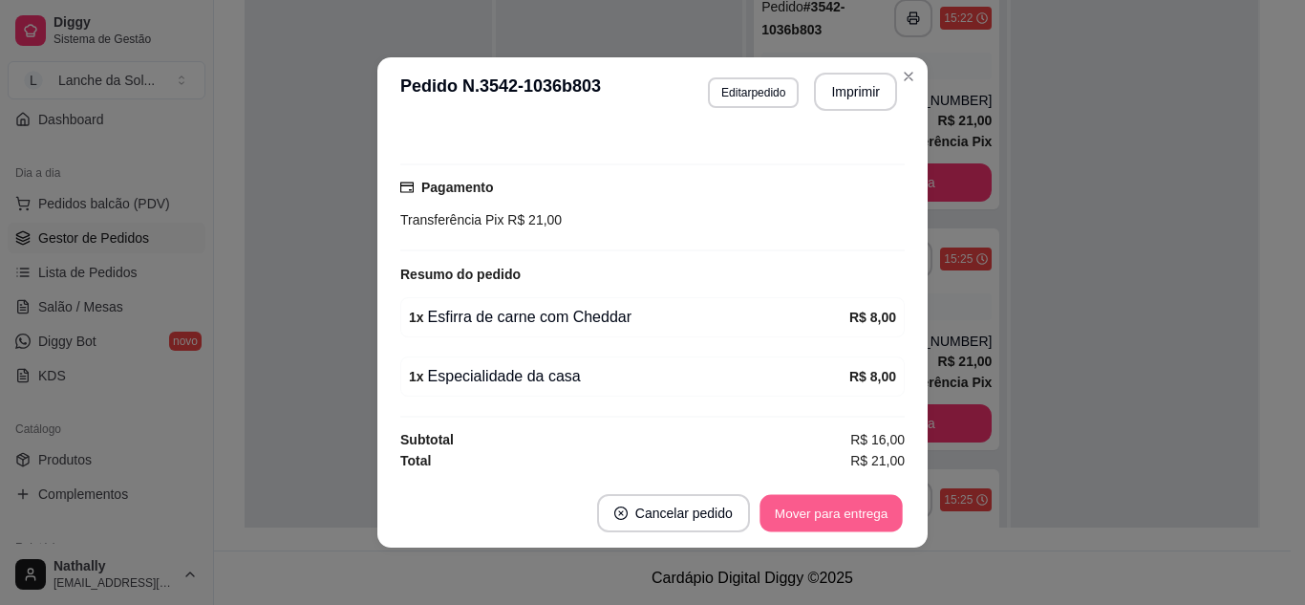
click at [807, 503] on button "Mover para entrega" at bounding box center [830, 513] width 143 height 37
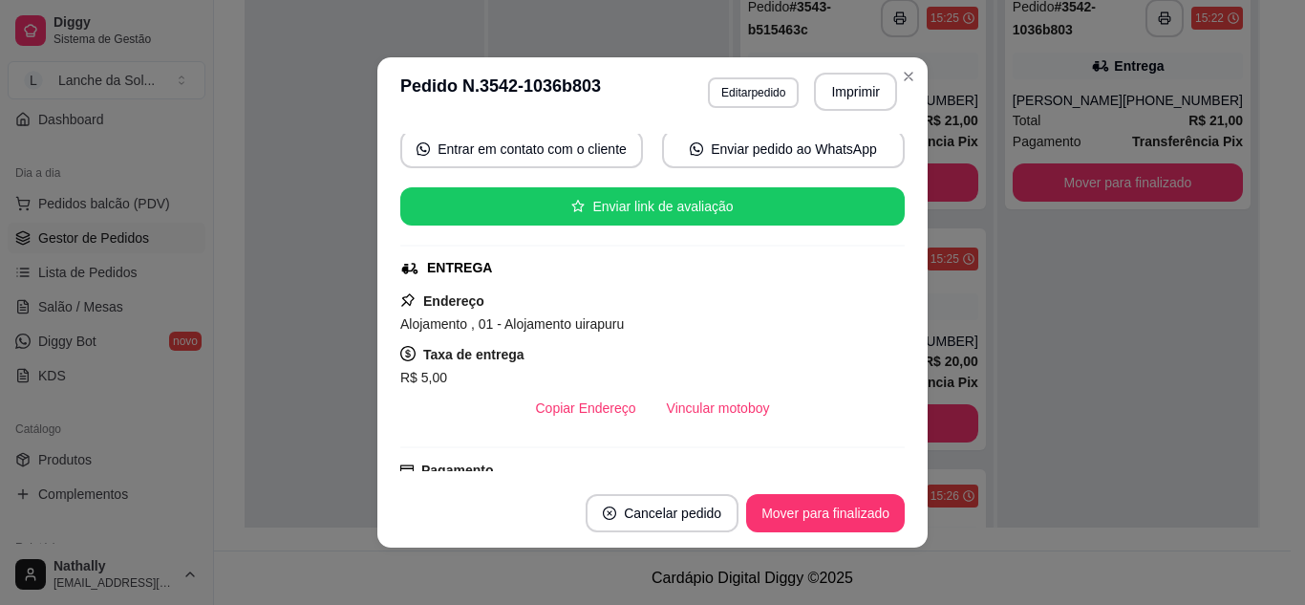
scroll to position [177, 0]
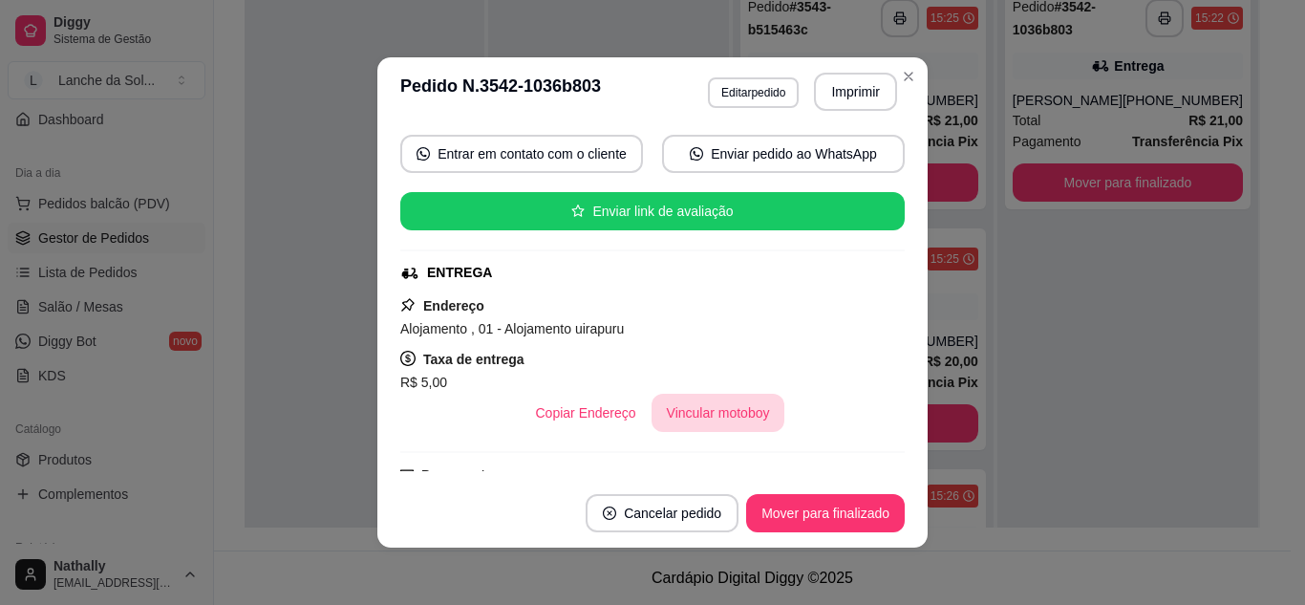
click at [685, 408] on button "Vincular motoboy" at bounding box center [718, 413] width 134 height 38
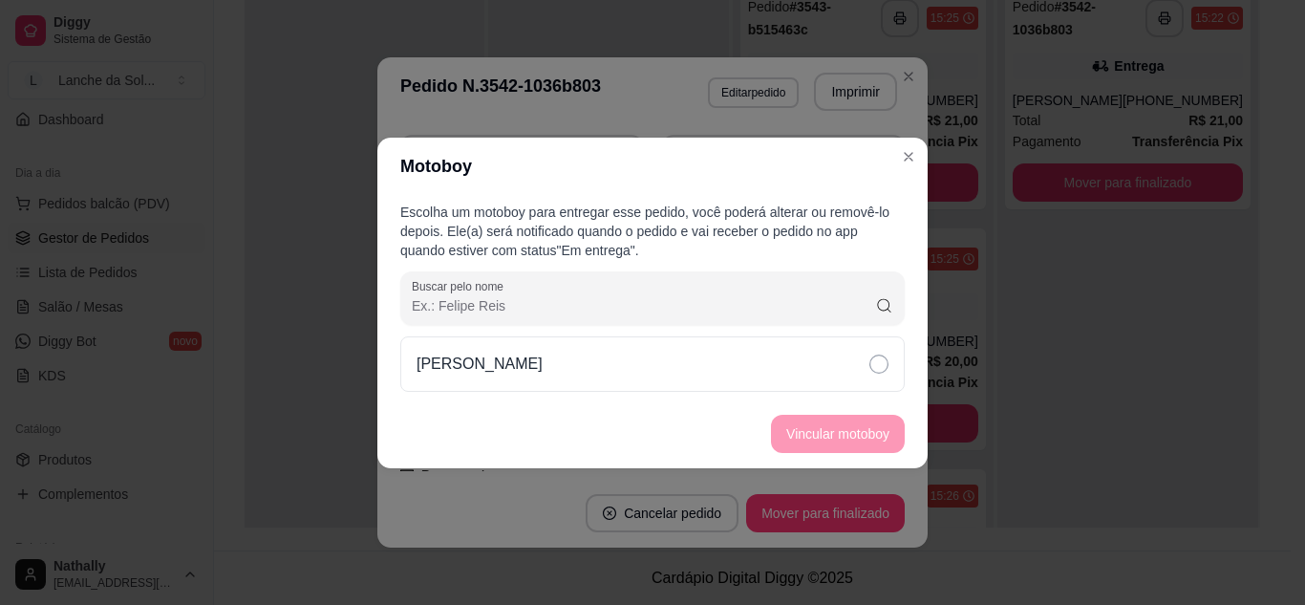
click at [629, 346] on div "[PERSON_NAME]" at bounding box center [652, 363] width 504 height 55
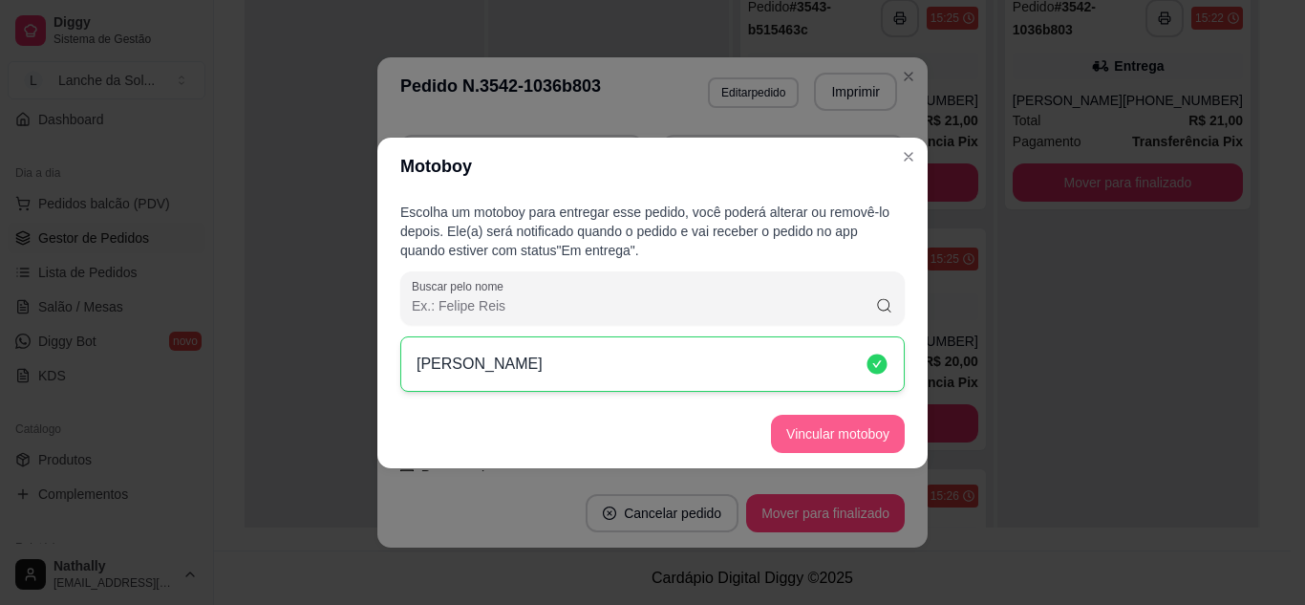
click at [791, 418] on button "Vincular motoboy" at bounding box center [838, 434] width 134 height 38
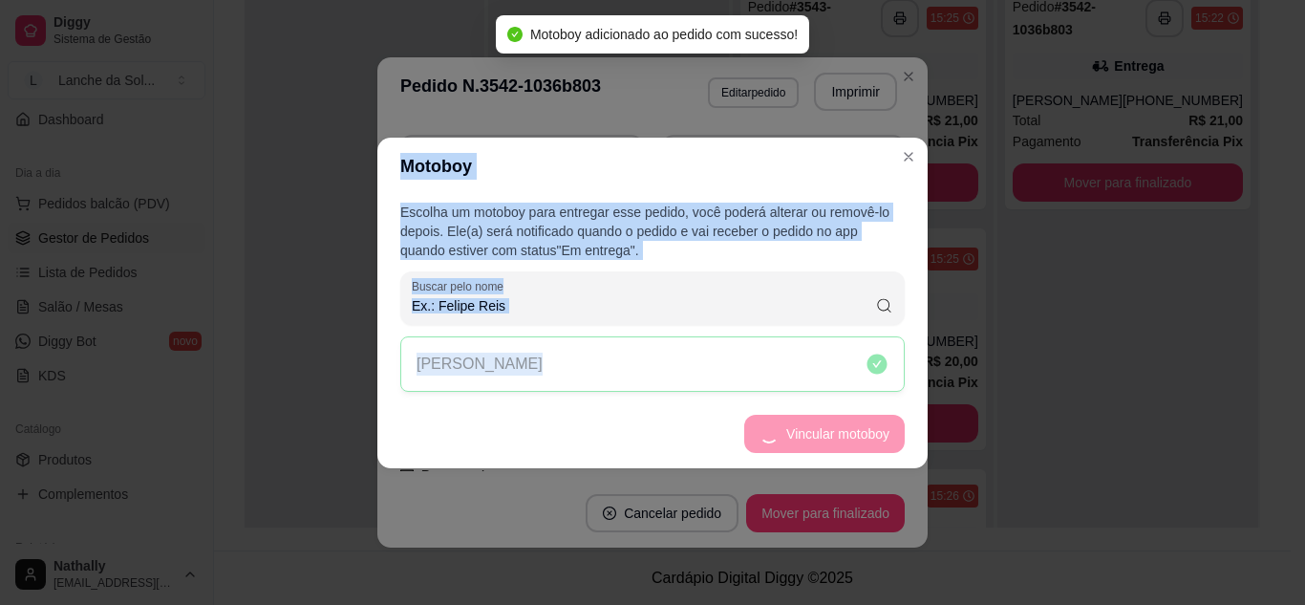
drag, startPoint x: 791, startPoint y: 418, endPoint x: 907, endPoint y: 142, distance: 299.6
click at [907, 142] on section "Motoboy Escolha um motoboy para entregar esse pedido, você poderá alterar ou re…" at bounding box center [652, 303] width 550 height 330
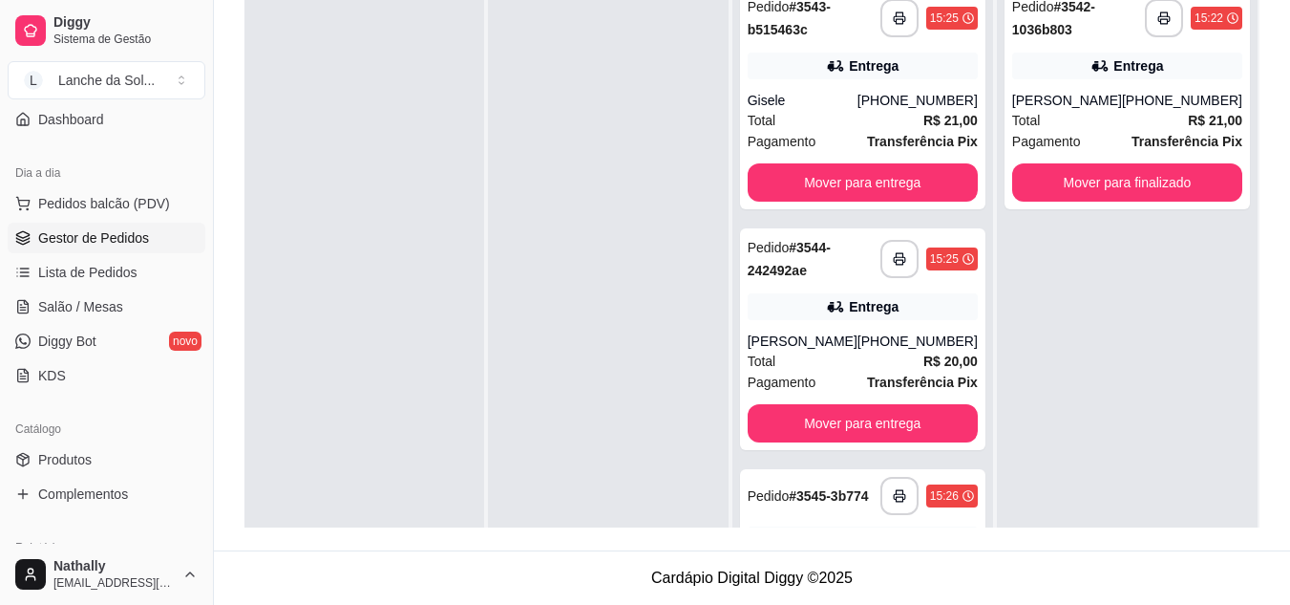
click at [886, 118] on div "Total R$ 21,00" at bounding box center [863, 120] width 230 height 21
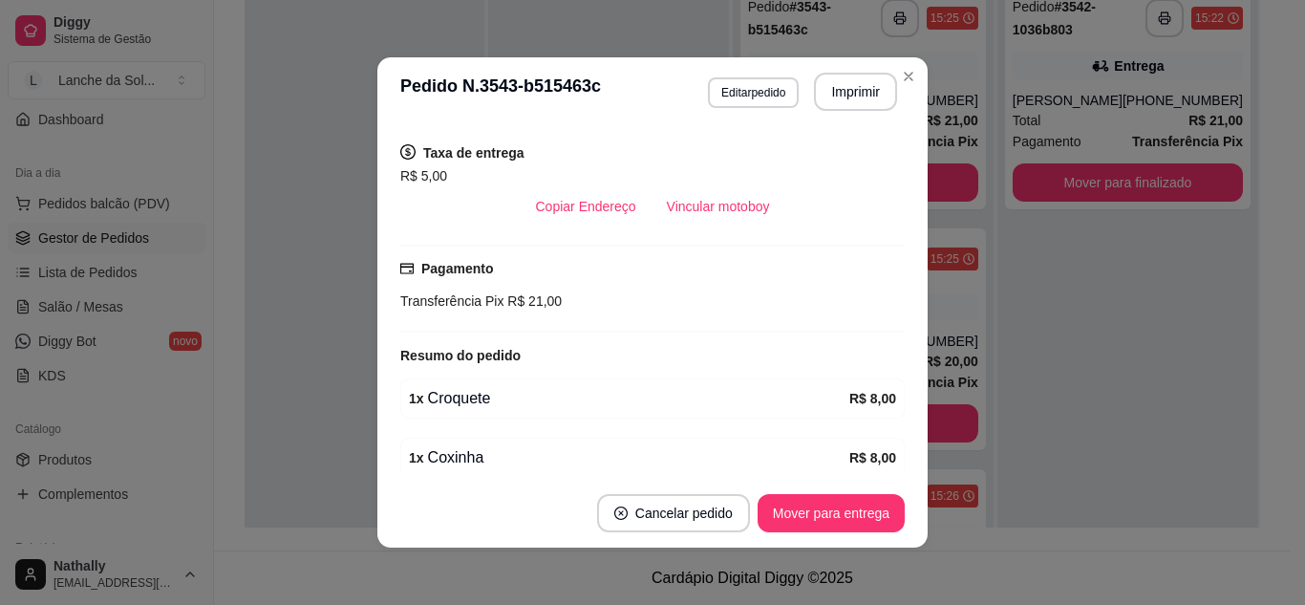
scroll to position [464, 0]
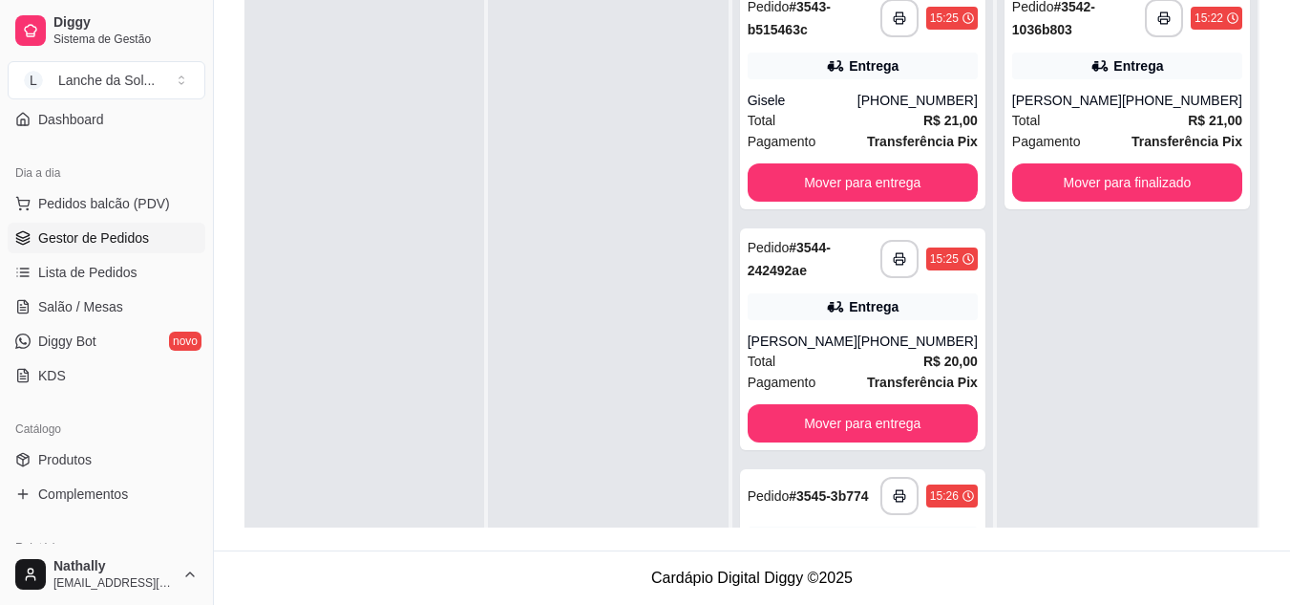
click at [850, 317] on div "Entrega" at bounding box center [863, 306] width 230 height 27
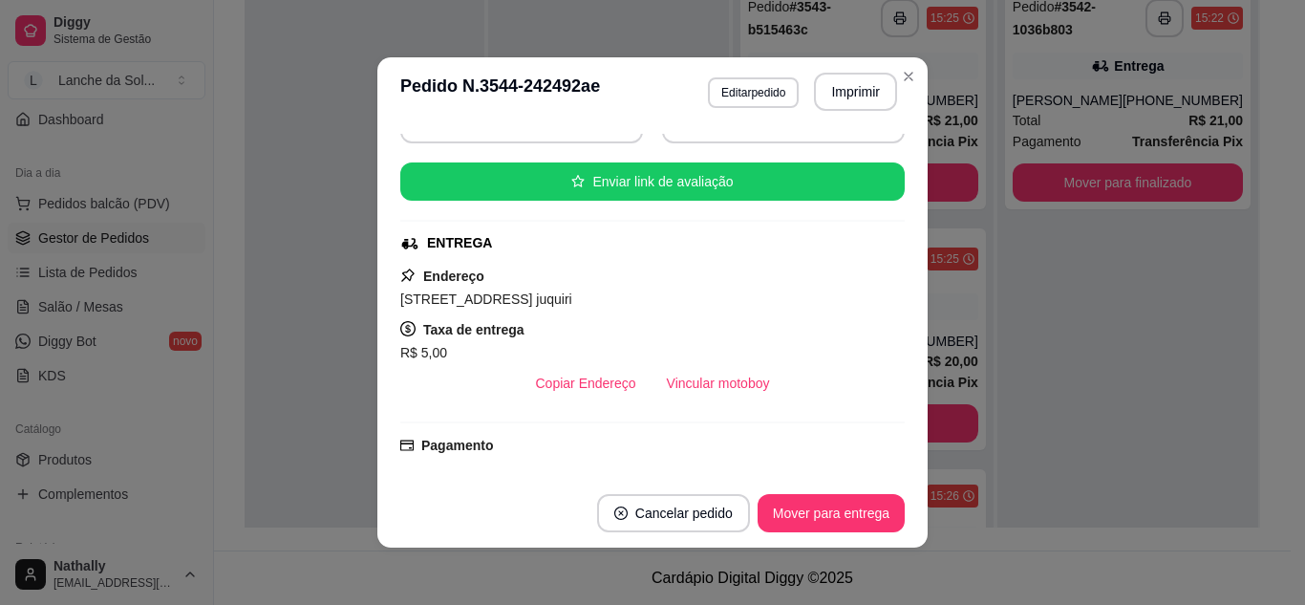
scroll to position [202, 0]
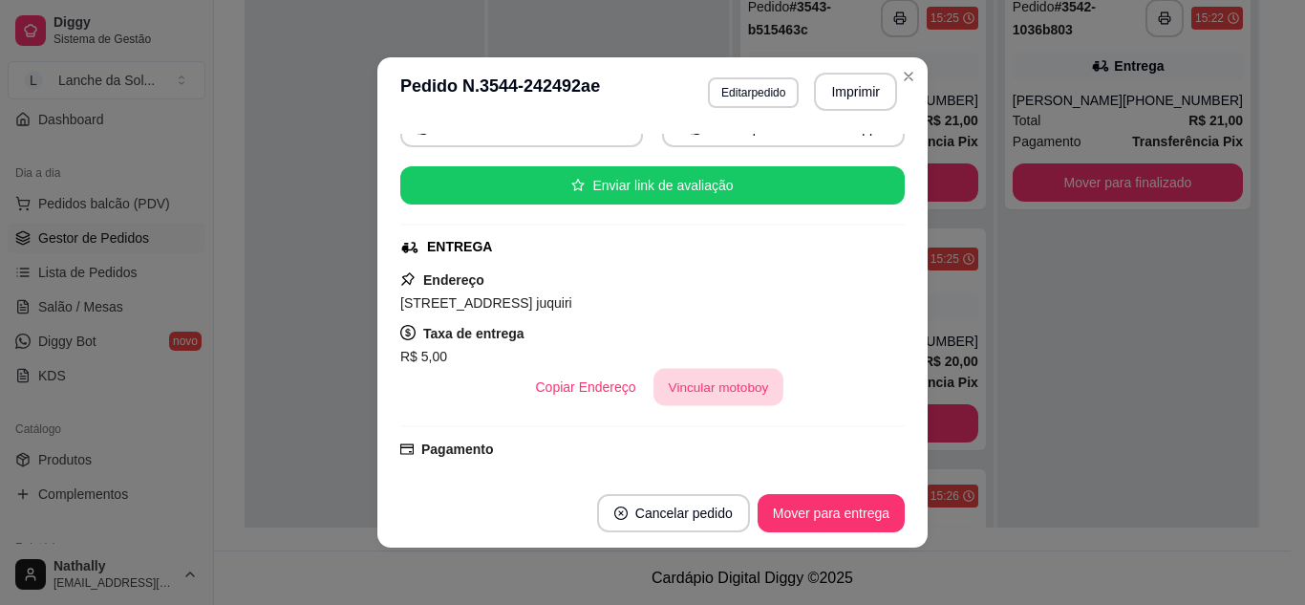
click at [708, 394] on button "Vincular motoboy" at bounding box center [718, 387] width 130 height 37
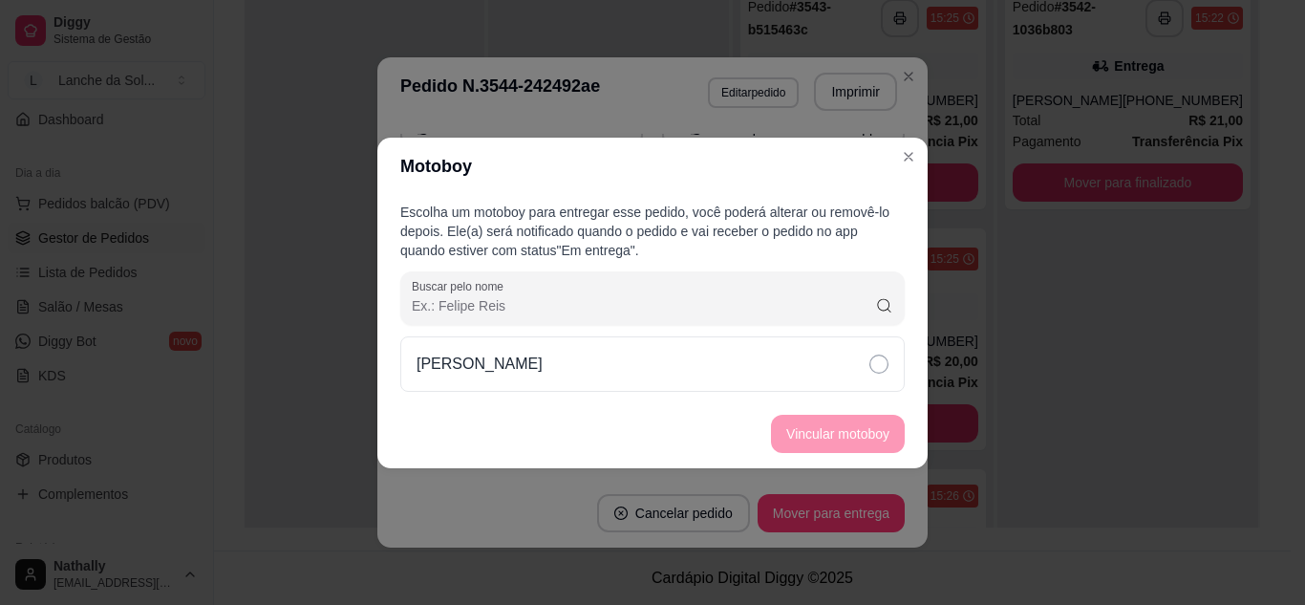
click at [623, 385] on div "[PERSON_NAME]" at bounding box center [652, 363] width 504 height 55
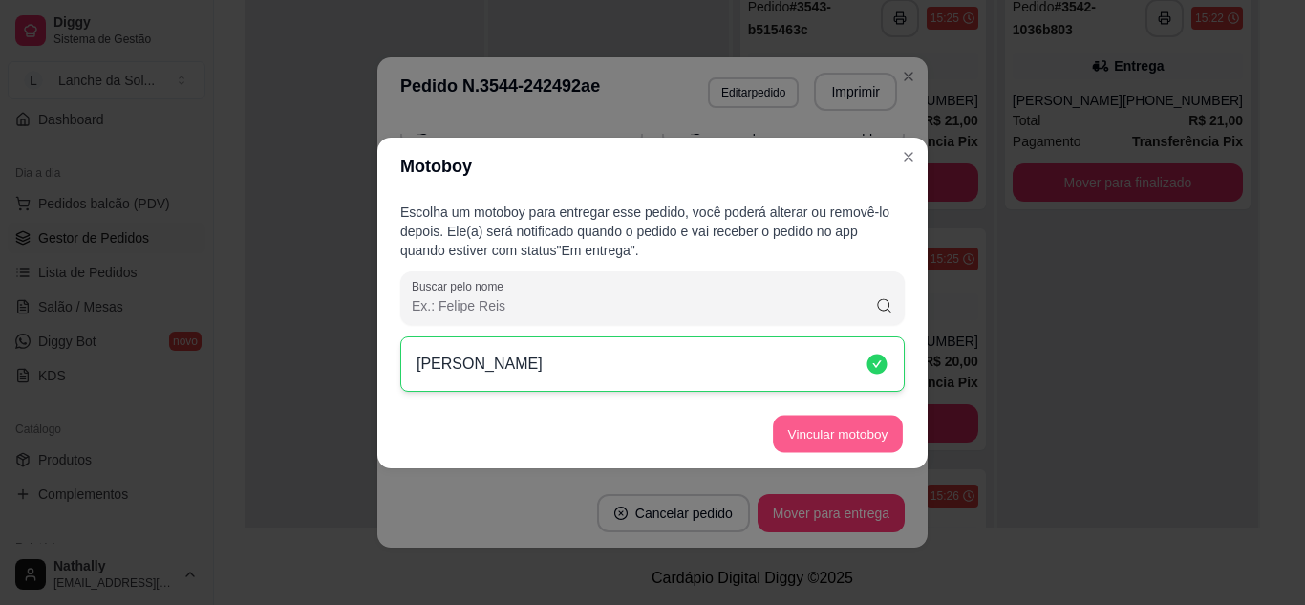
click at [808, 420] on button "Vincular motoboy" at bounding box center [838, 433] width 130 height 37
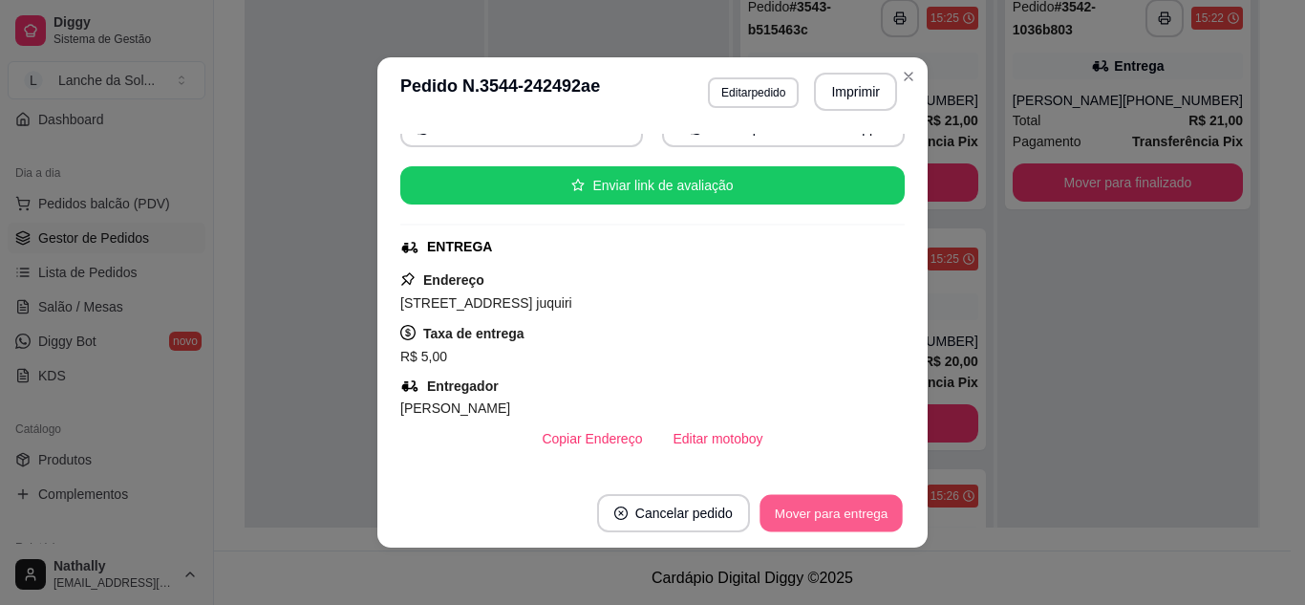
click at [803, 511] on button "Mover para entrega" at bounding box center [830, 513] width 143 height 37
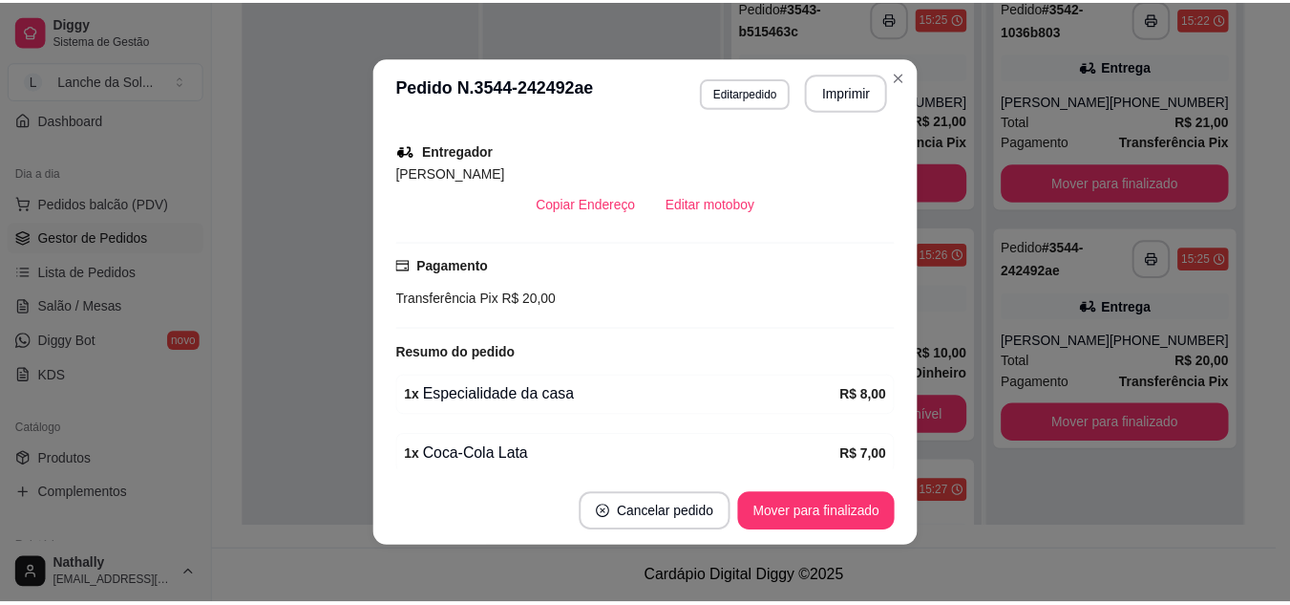
scroll to position [516, 0]
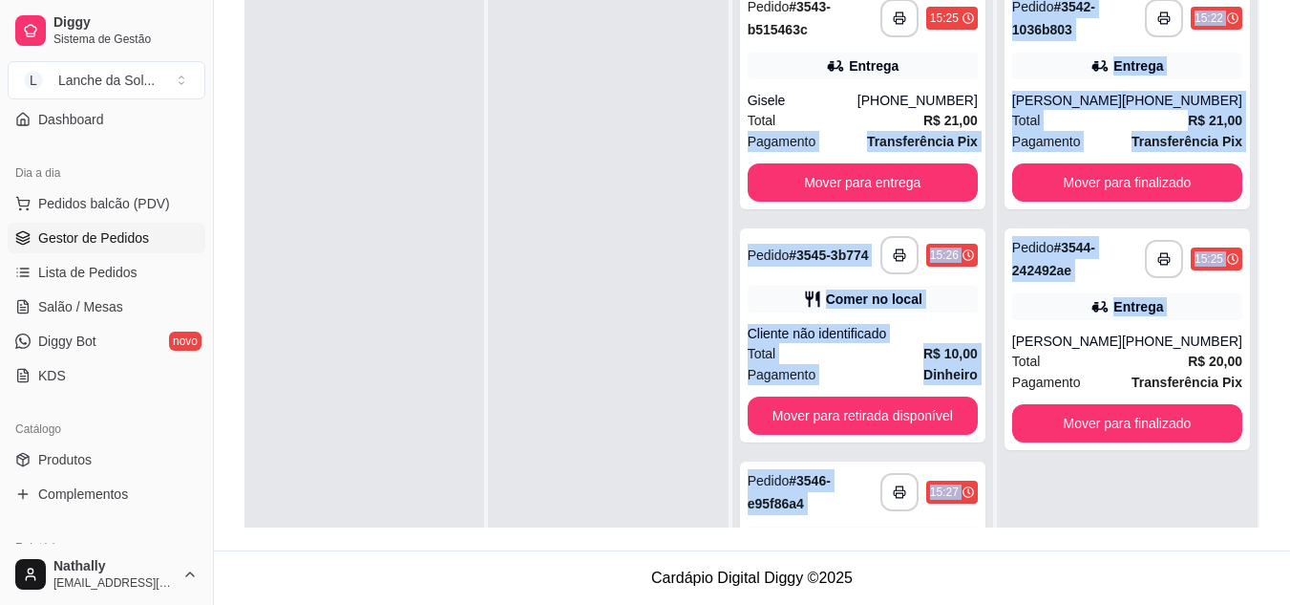
drag, startPoint x: 981, startPoint y: 117, endPoint x: 1001, endPoint y: 342, distance: 226.3
click at [1001, 342] on div "**********" at bounding box center [752, 225] width 1015 height 605
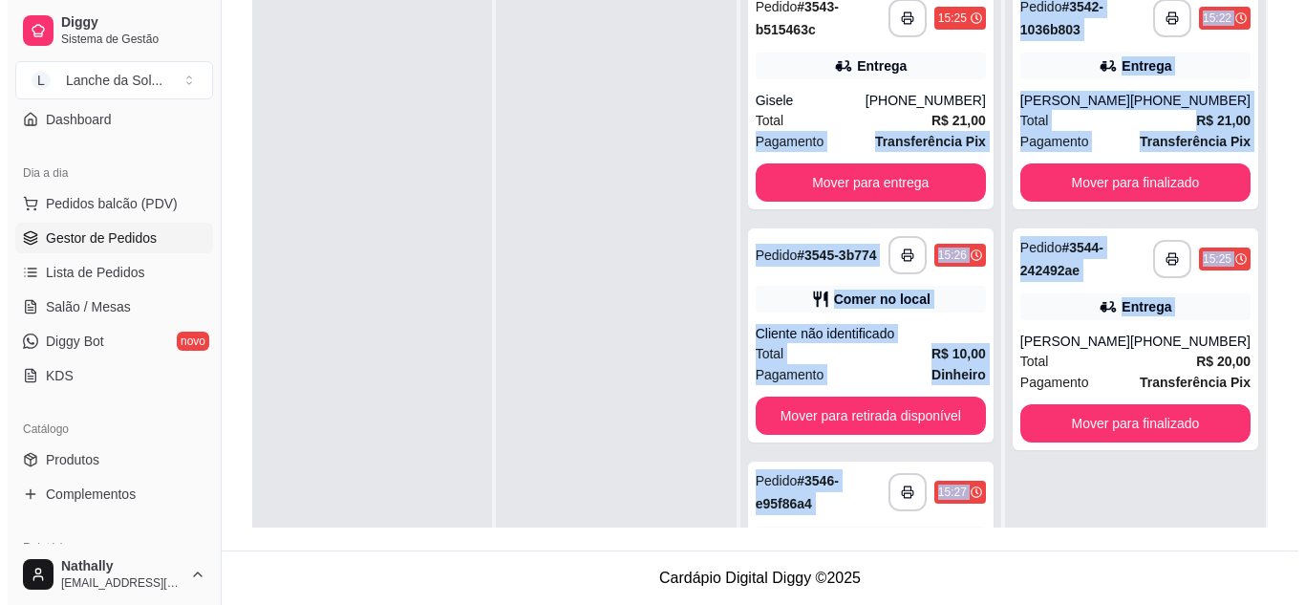
scroll to position [137, 0]
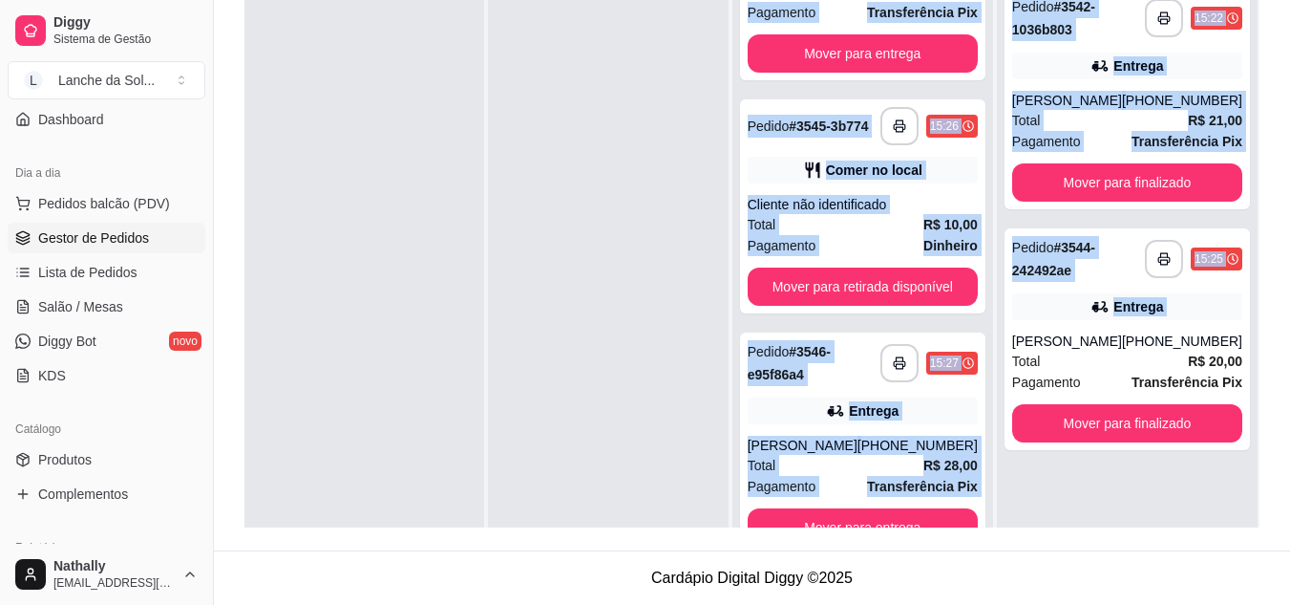
click at [873, 458] on div "Total R$ 28,00" at bounding box center [863, 465] width 230 height 21
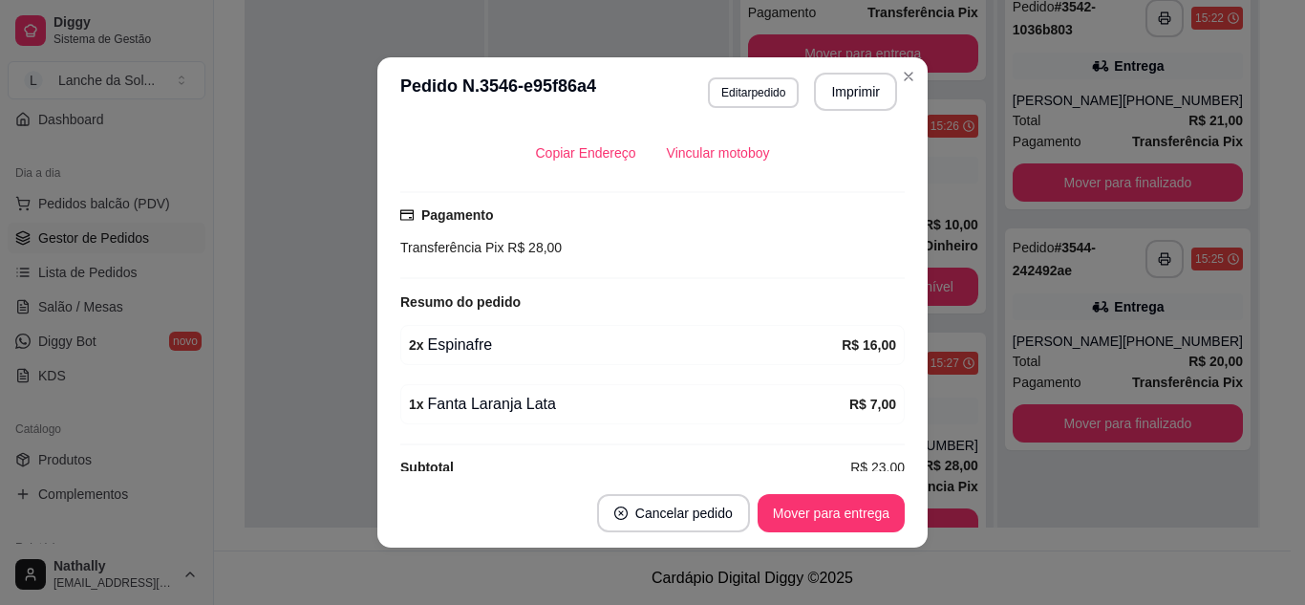
scroll to position [464, 0]
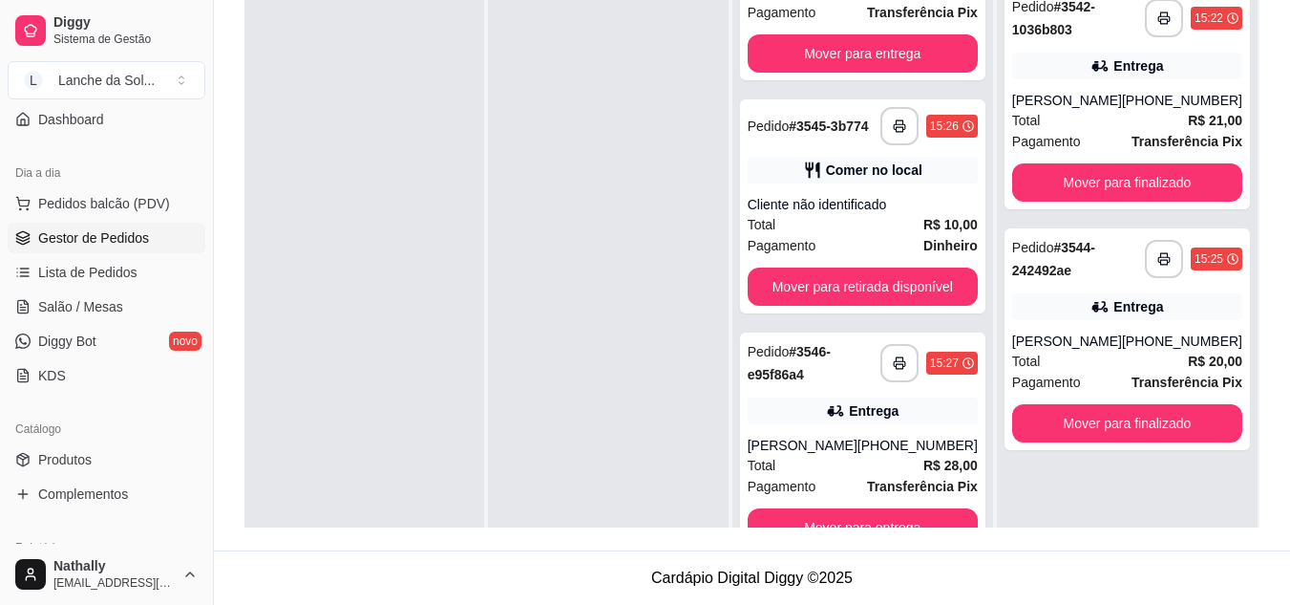
click at [1142, 351] on div "[PHONE_NUMBER]" at bounding box center [1182, 340] width 120 height 19
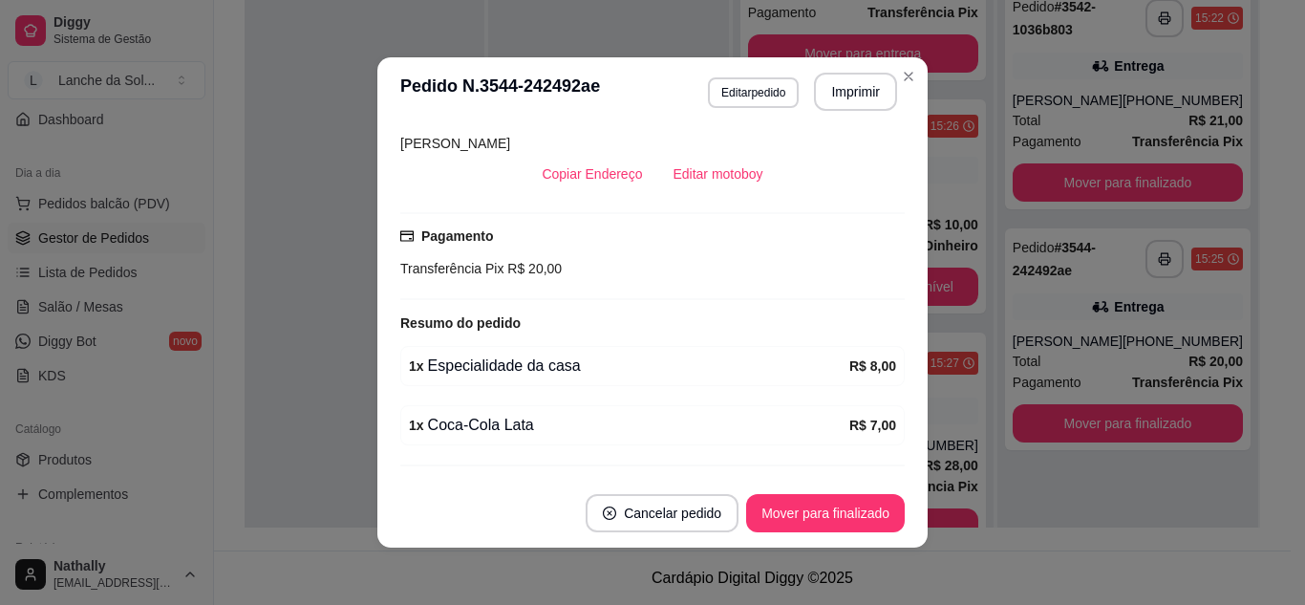
scroll to position [516, 0]
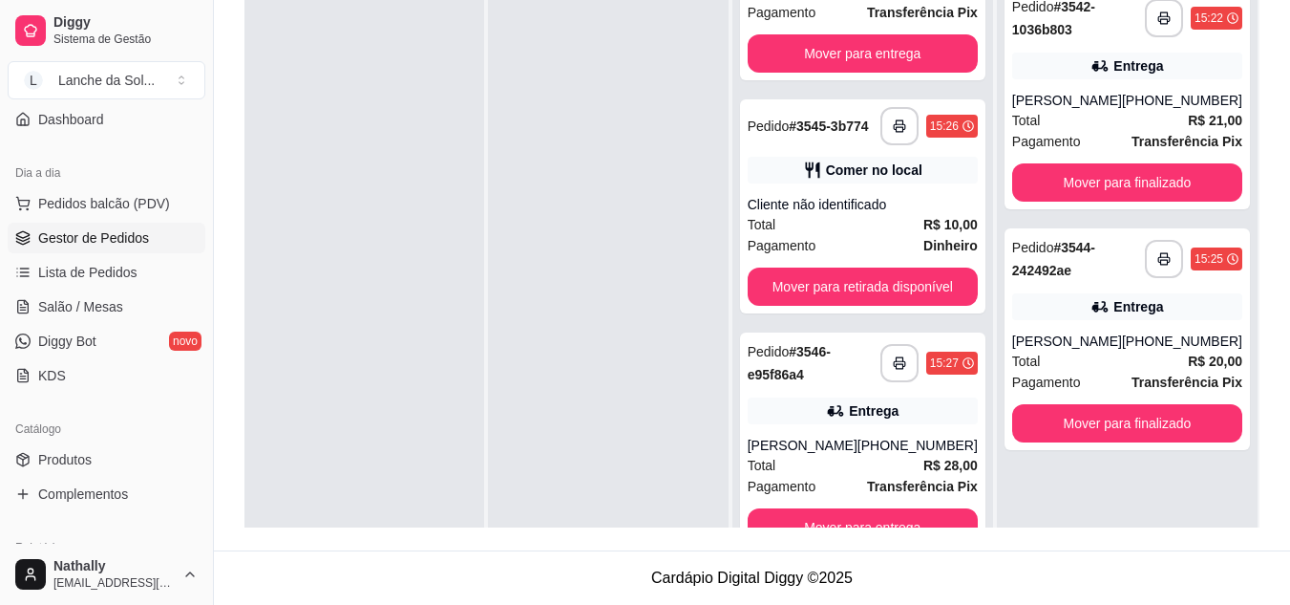
click at [900, 480] on strong "Transferência Pix" at bounding box center [922, 486] width 111 height 15
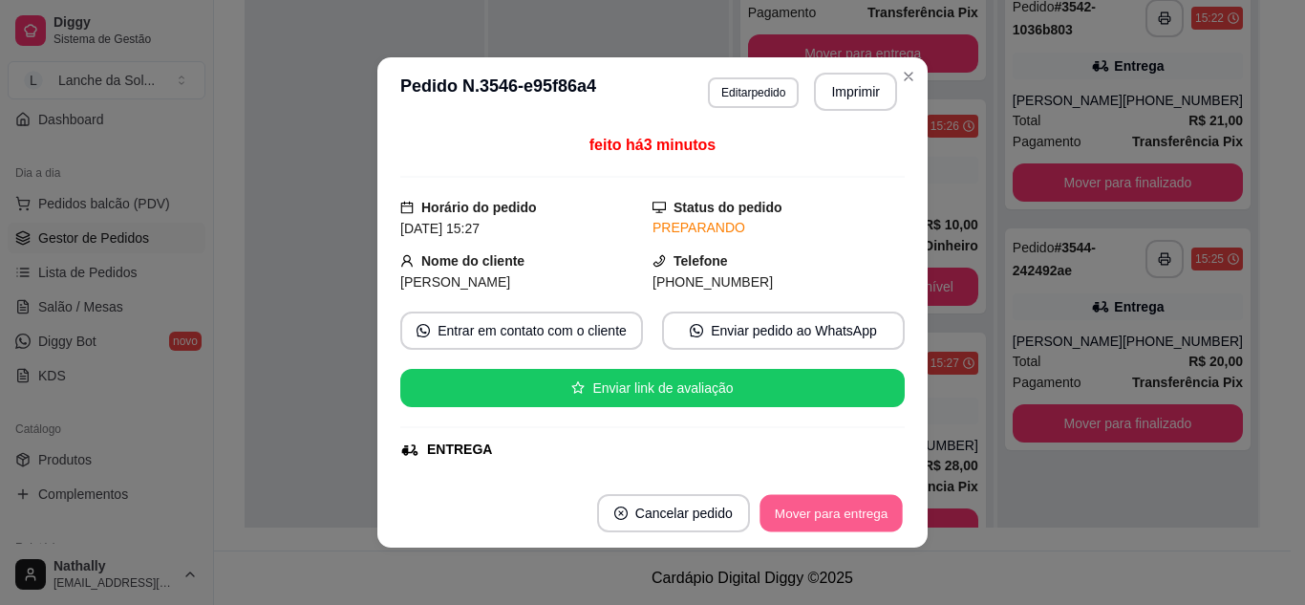
click at [836, 516] on button "Mover para entrega" at bounding box center [830, 513] width 143 height 37
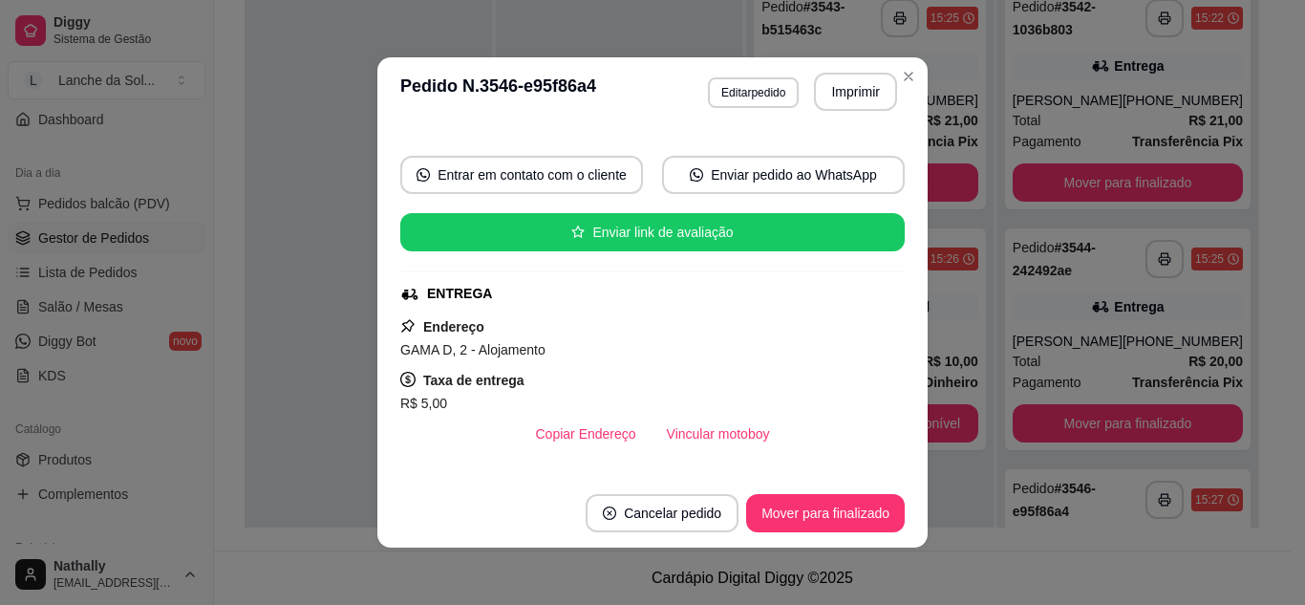
scroll to position [192, 0]
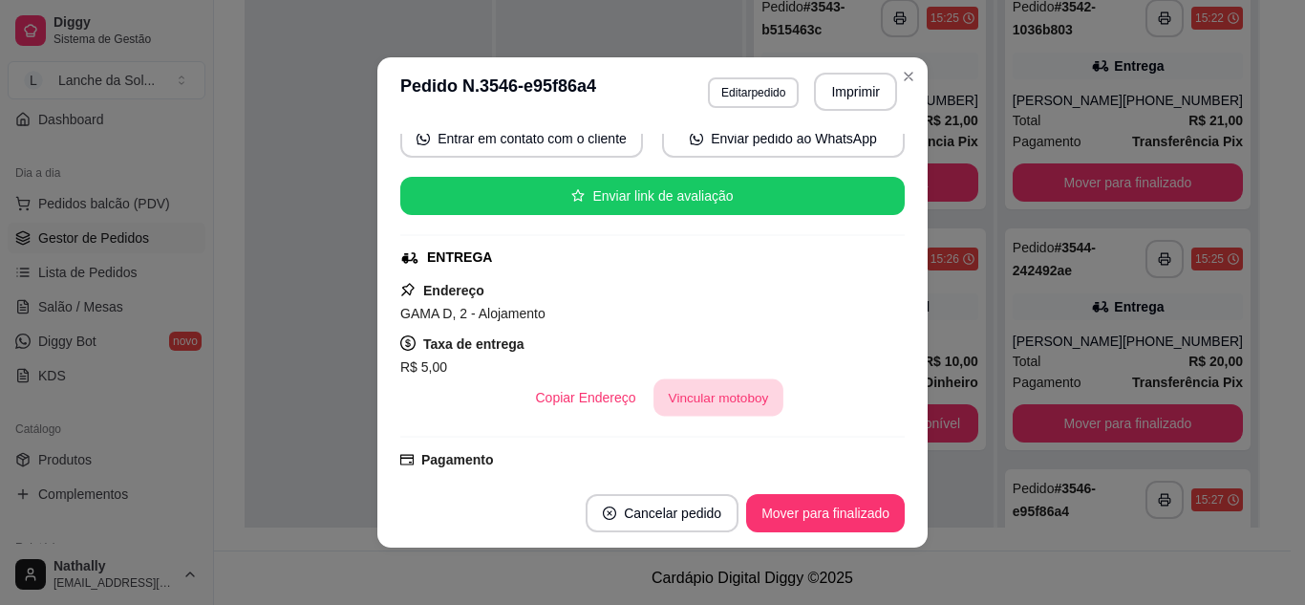
click at [717, 393] on button "Vincular motoboy" at bounding box center [718, 397] width 130 height 37
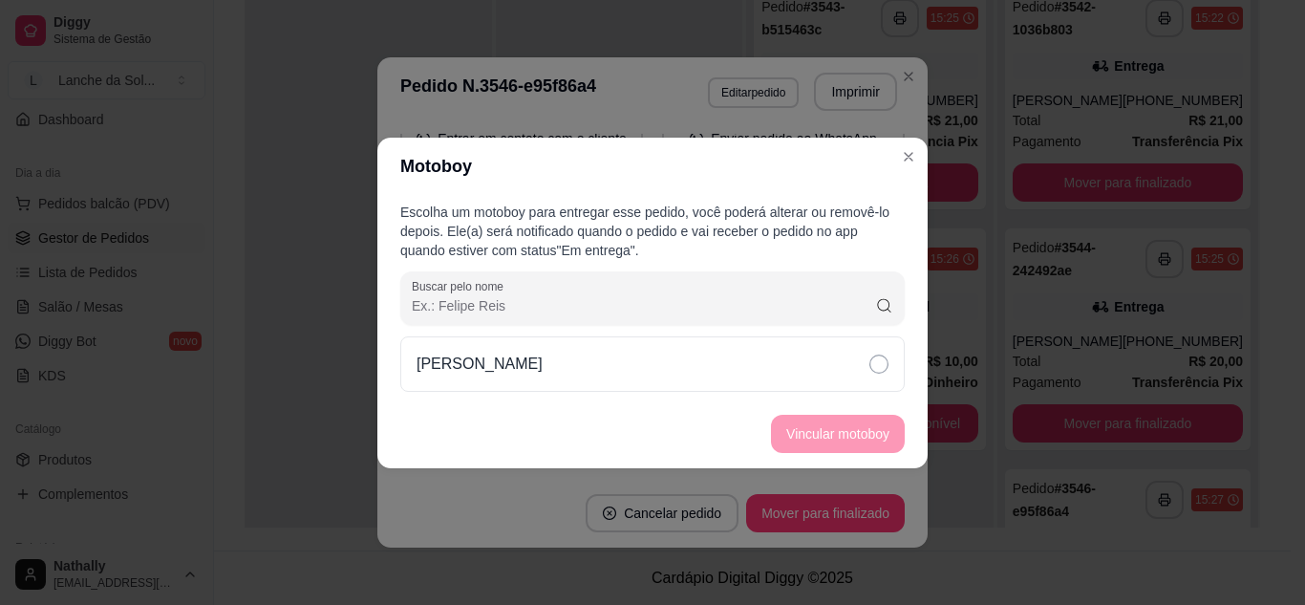
click at [555, 372] on div "[PERSON_NAME]" at bounding box center [652, 363] width 504 height 55
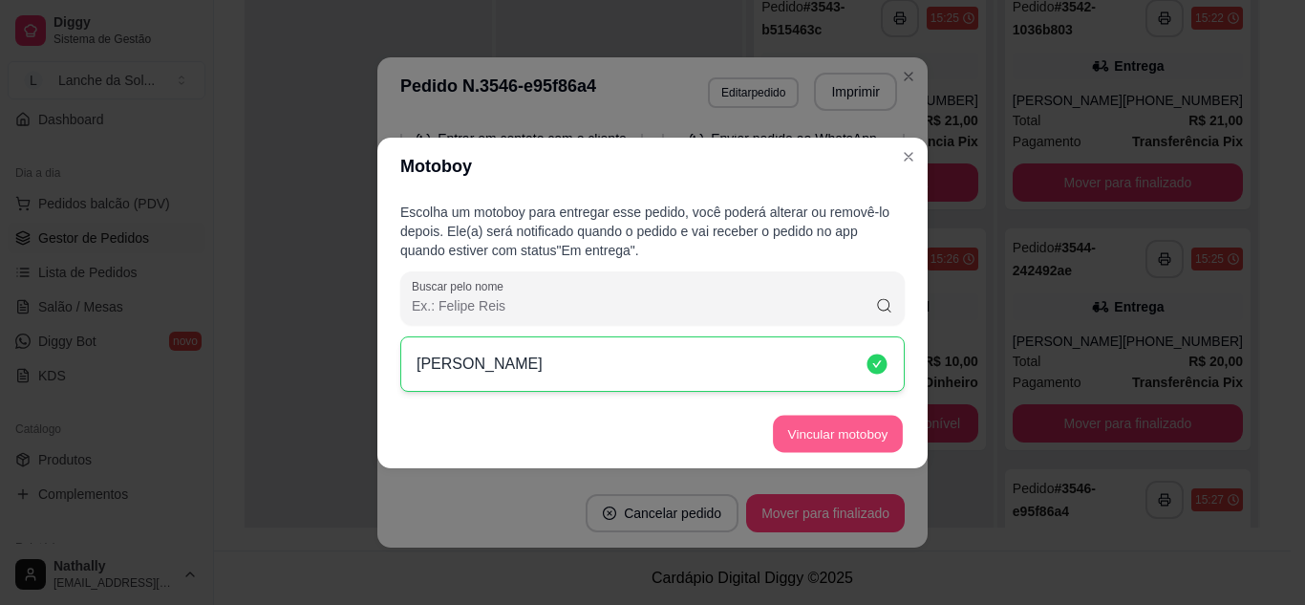
click at [821, 427] on button "Vincular motoboy" at bounding box center [838, 433] width 130 height 37
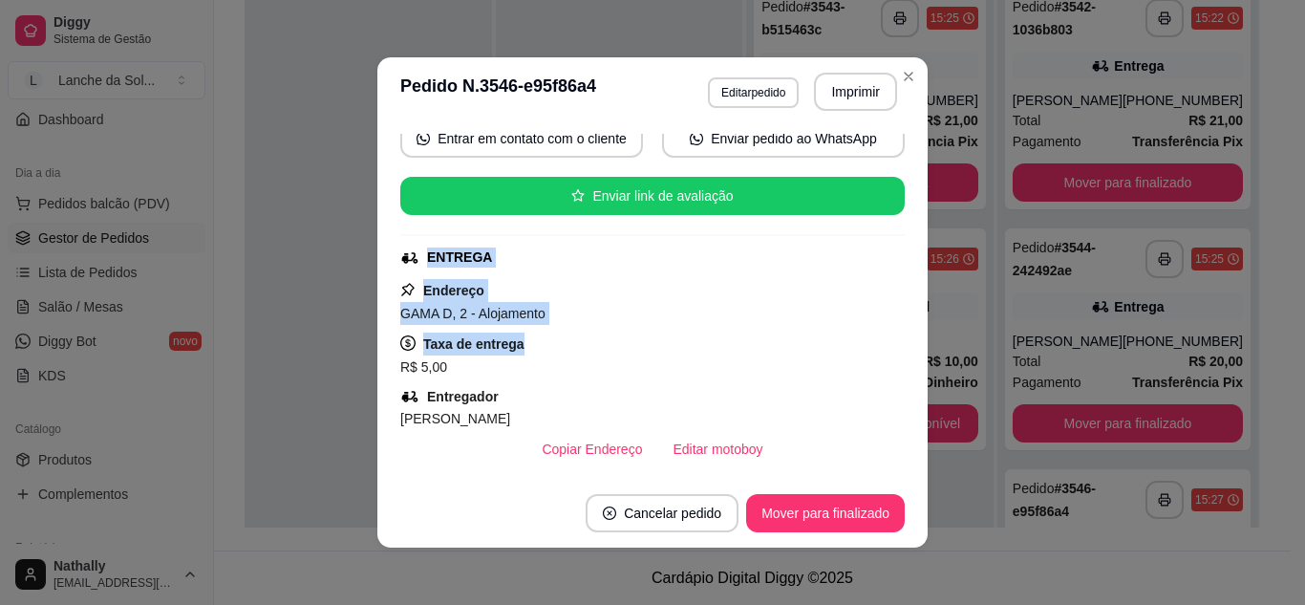
drag, startPoint x: 779, startPoint y: 352, endPoint x: 704, endPoint y: 224, distance: 148.6
click at [704, 224] on div "feito há 4 minutos Horário do pedido [DATE] 15:27 Status do pedido SAIU PARA EN…" at bounding box center [652, 302] width 504 height 337
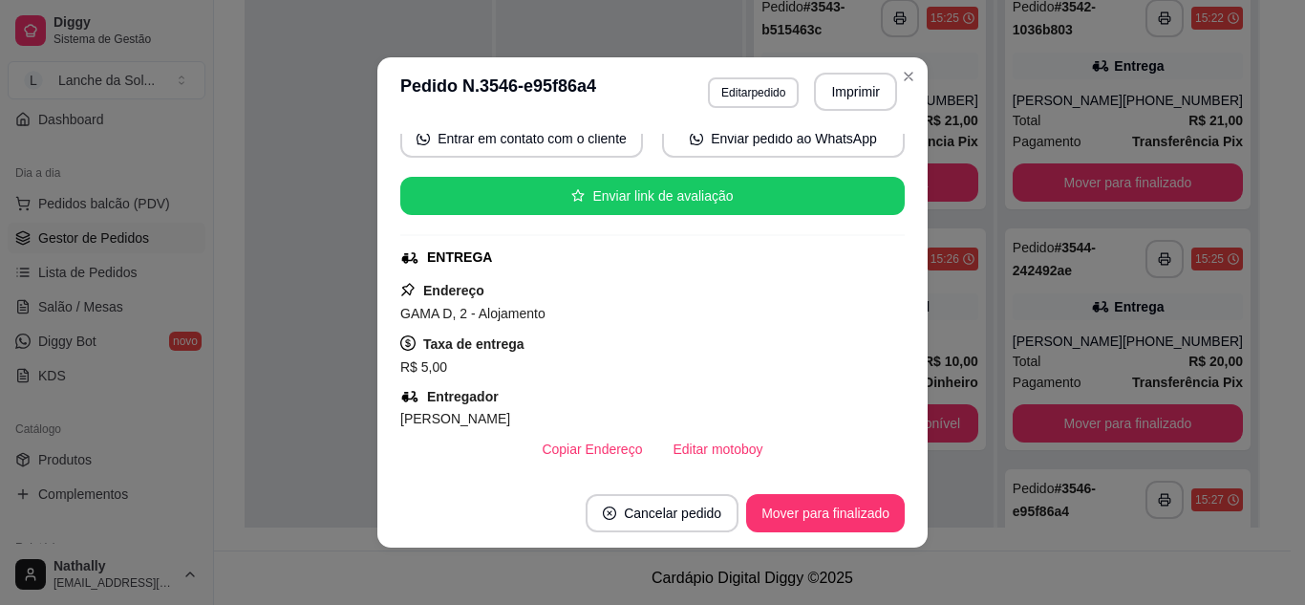
click at [629, 114] on header "**********" at bounding box center [652, 91] width 550 height 69
